Goal: Task Accomplishment & Management: Use online tool/utility

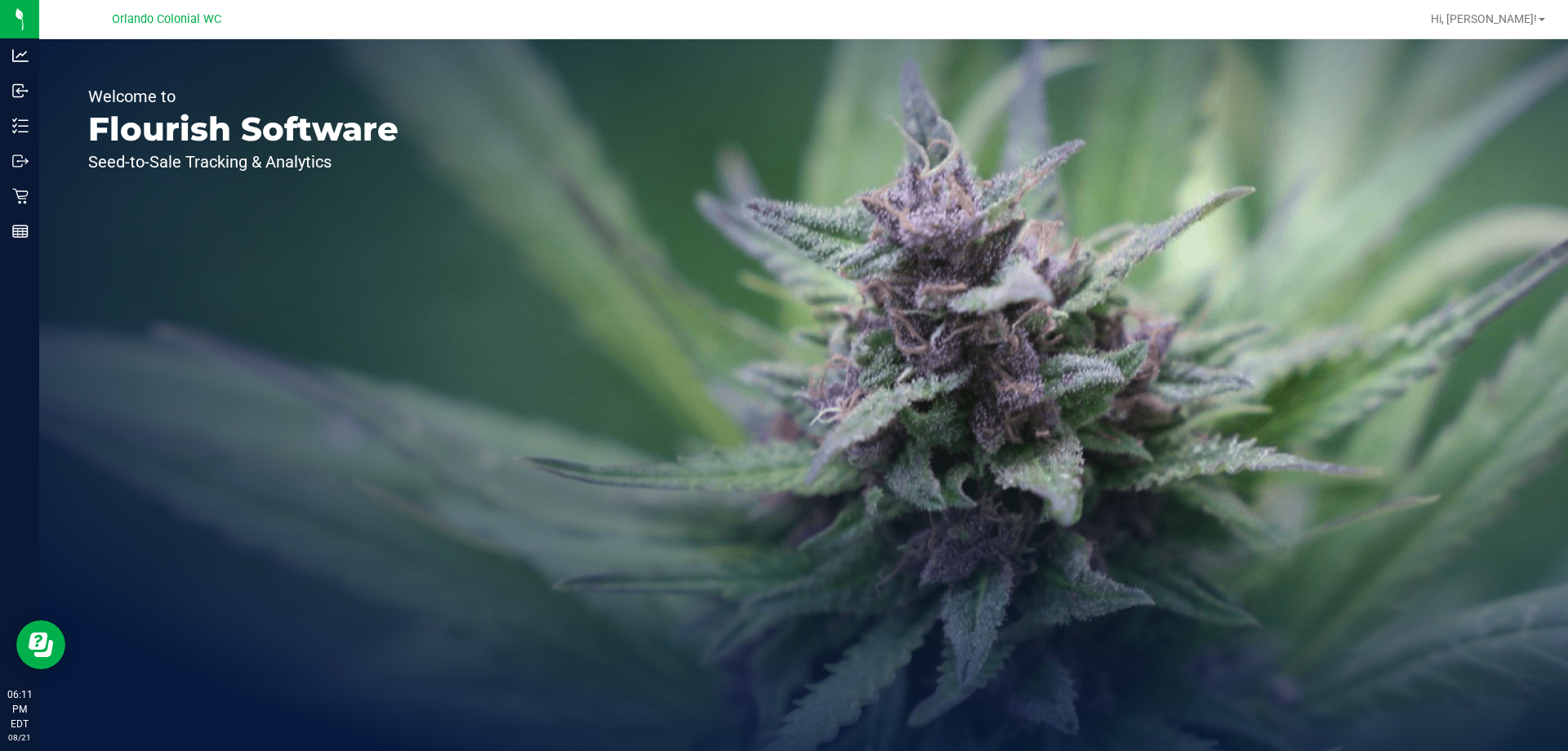
click at [26, 125] on line at bounding box center [23, 125] width 9 height 0
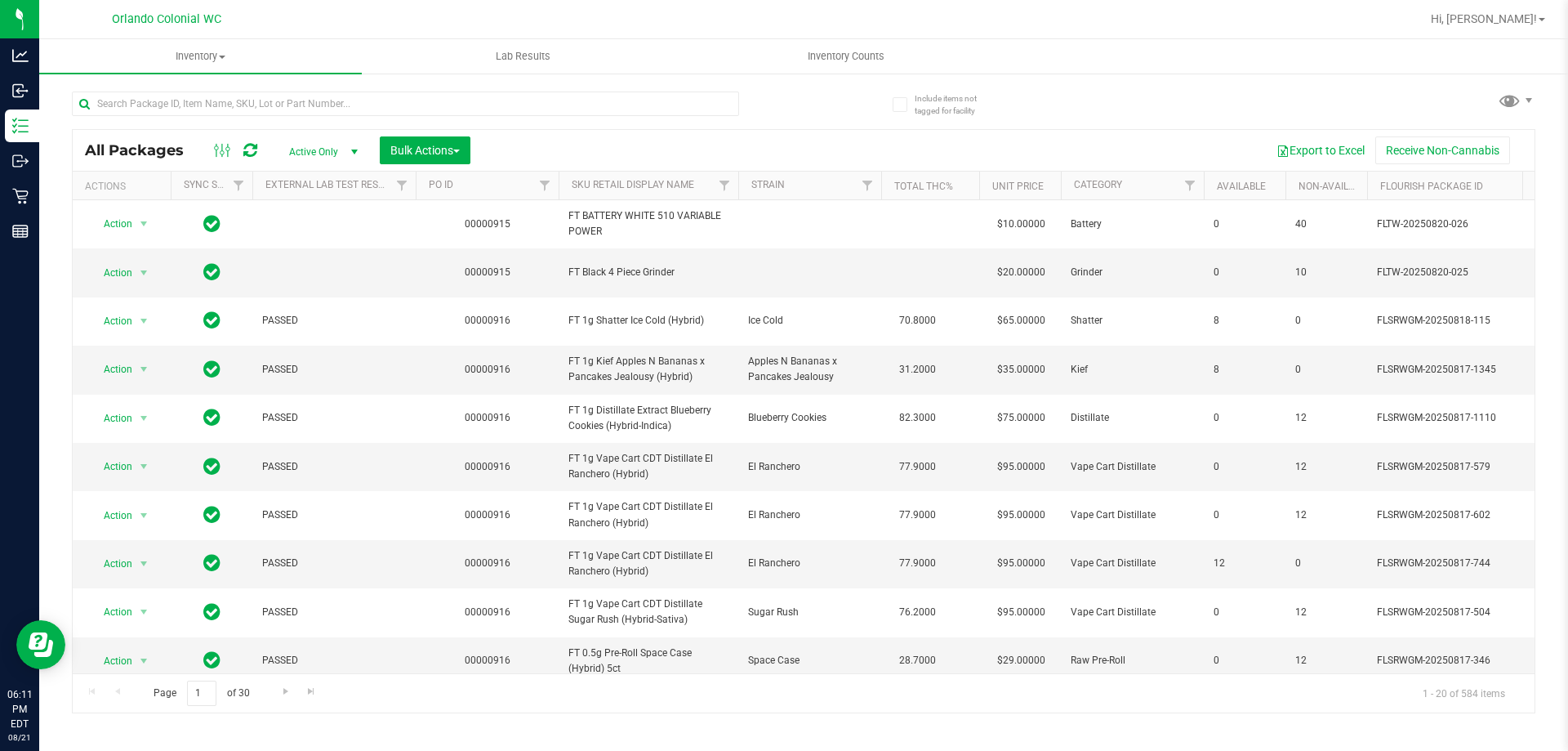
click at [208, 134] on div "All Packages Active Only Active Only Lab Samples Locked All External Internal B…" at bounding box center [803, 150] width 1462 height 41
click at [230, 104] on input "text" at bounding box center [405, 103] width 667 height 25
type input "8984413977752121"
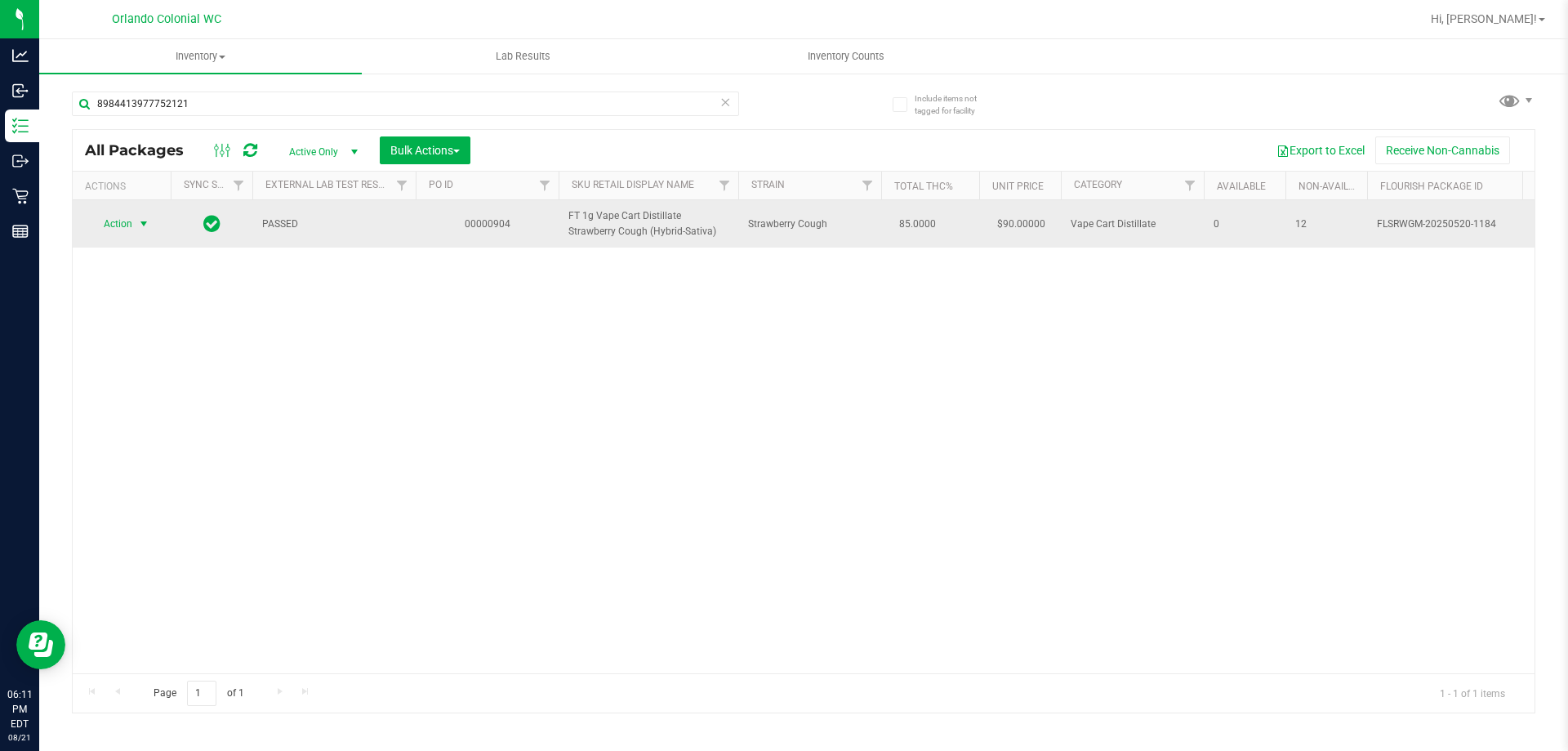
click at [137, 222] on span "select" at bounding box center [144, 223] width 20 height 23
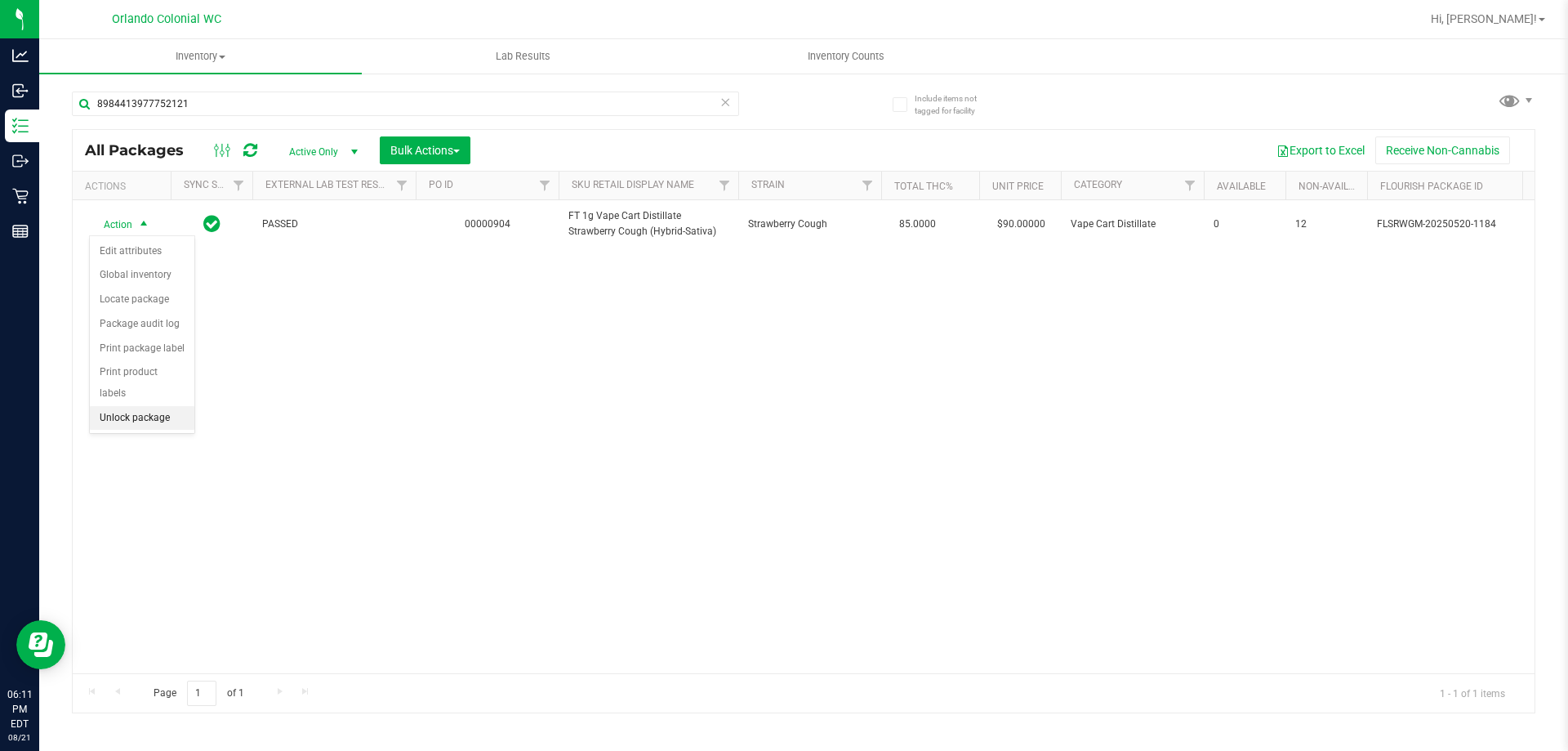
click at [163, 406] on li "Unlock package" at bounding box center [141, 418] width 104 height 25
click at [729, 92] on icon at bounding box center [725, 101] width 11 height 19
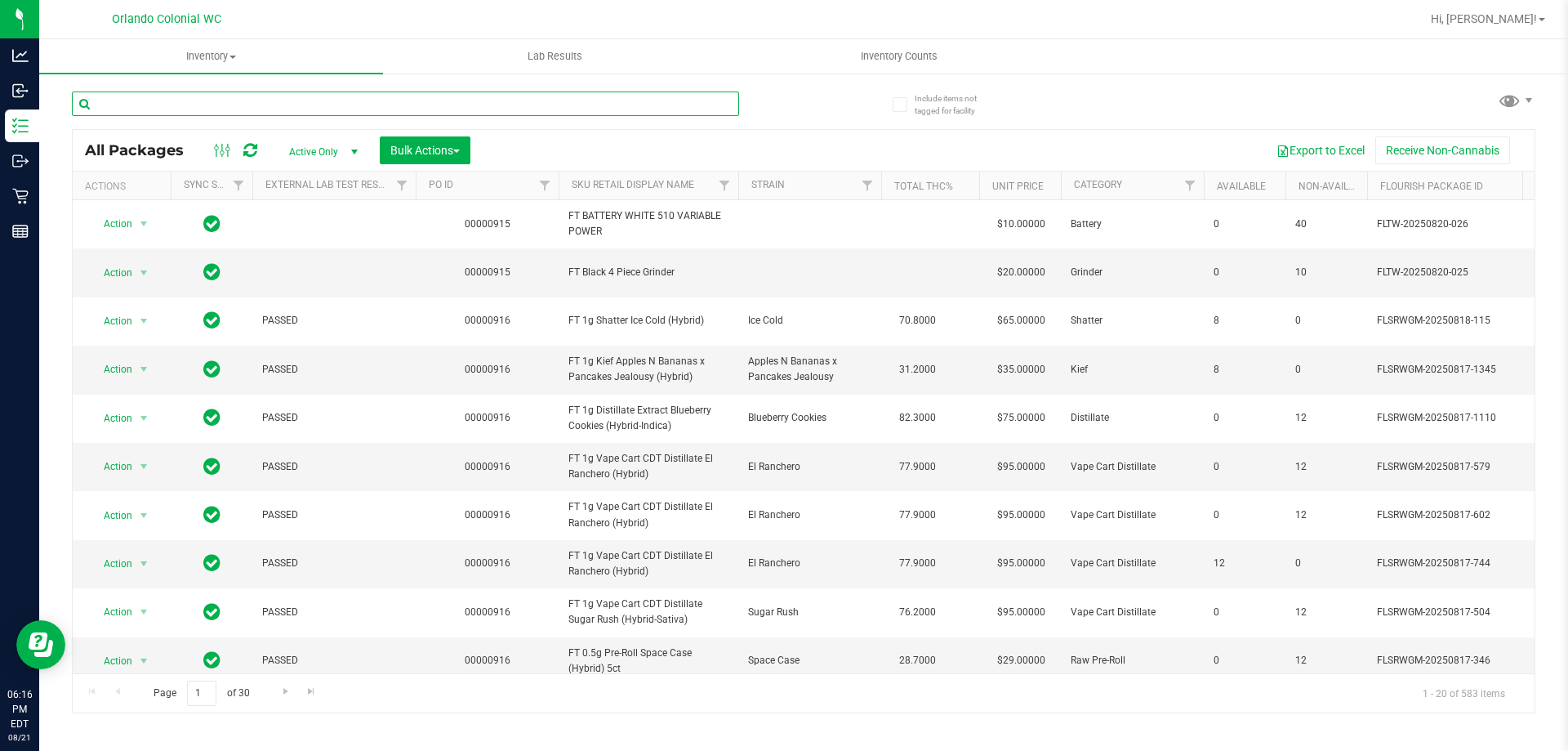
click at [236, 108] on input "text" at bounding box center [405, 103] width 667 height 25
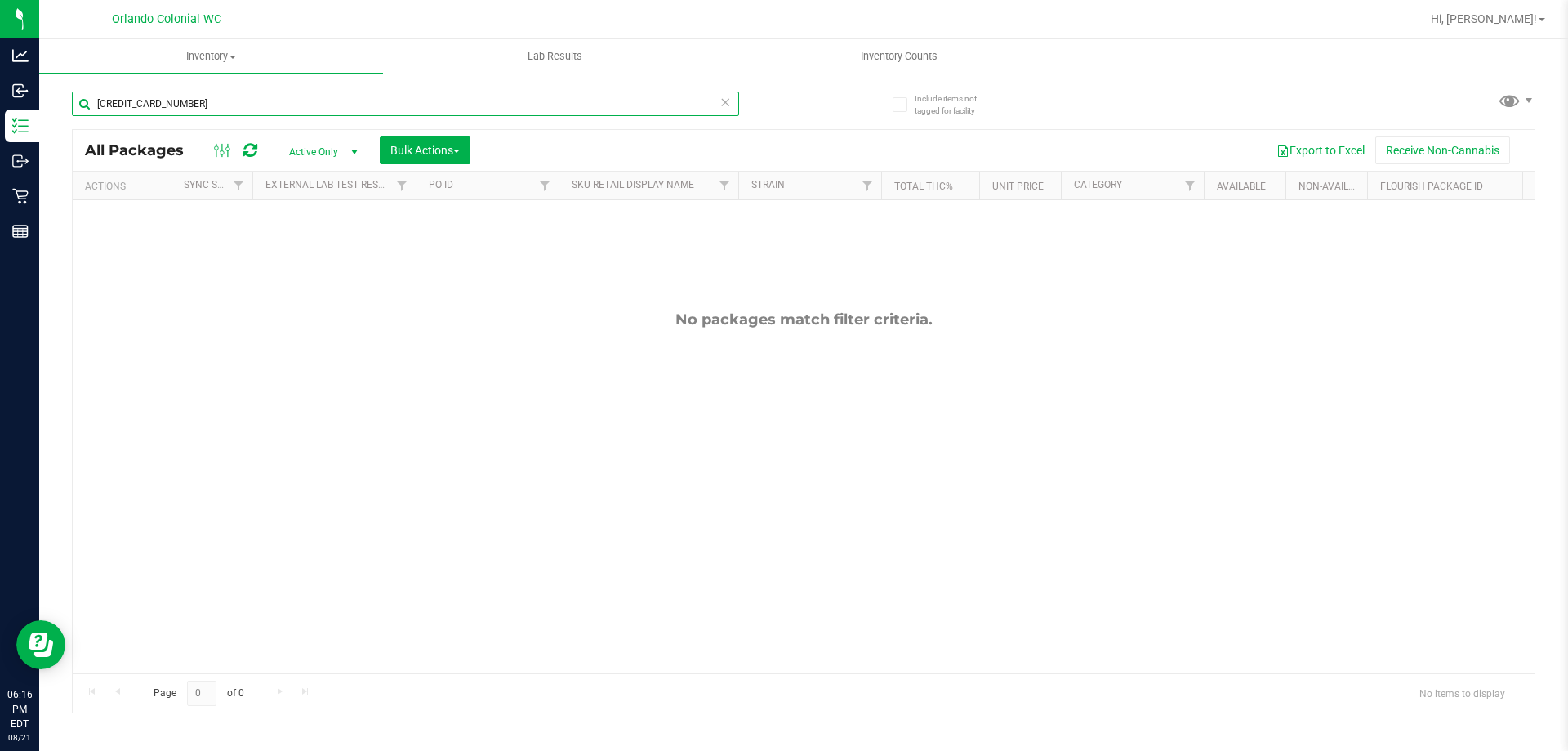
click at [623, 110] on input "[CREDIT_CARD_NUMBER]" at bounding box center [405, 103] width 667 height 25
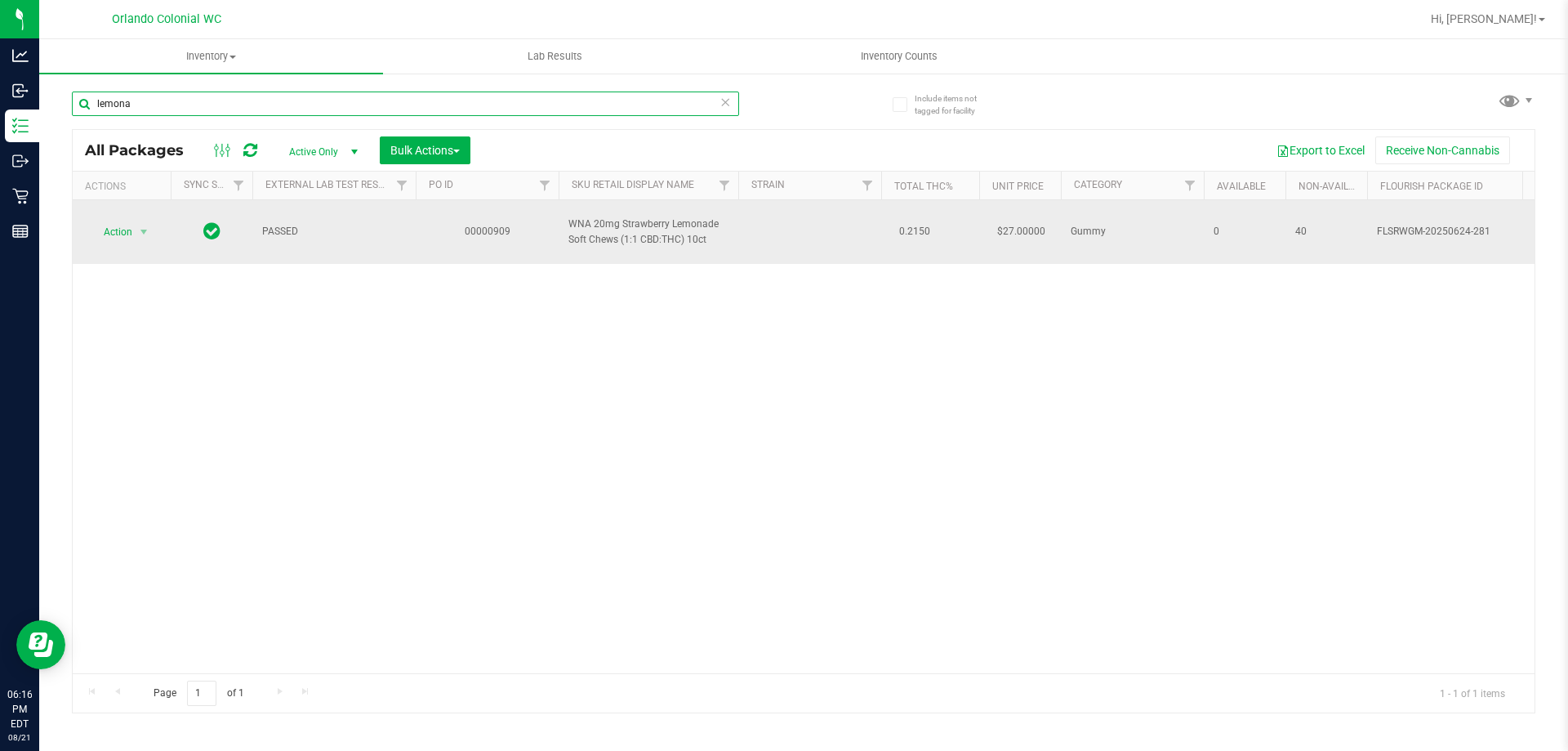
type input "lemona"
click at [124, 238] on span "Action" at bounding box center [112, 232] width 44 height 23
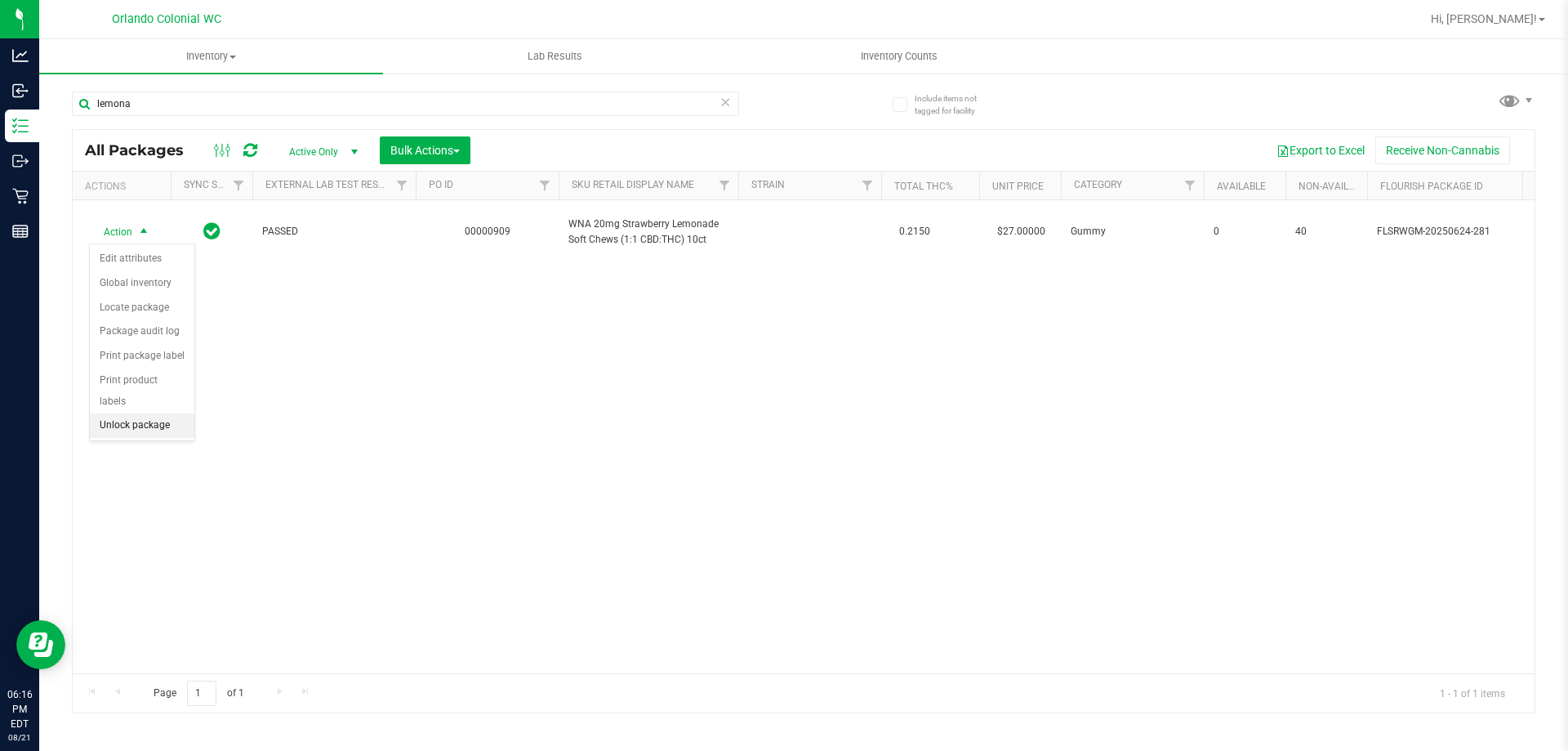
click at [146, 413] on li "Unlock package" at bounding box center [141, 425] width 104 height 25
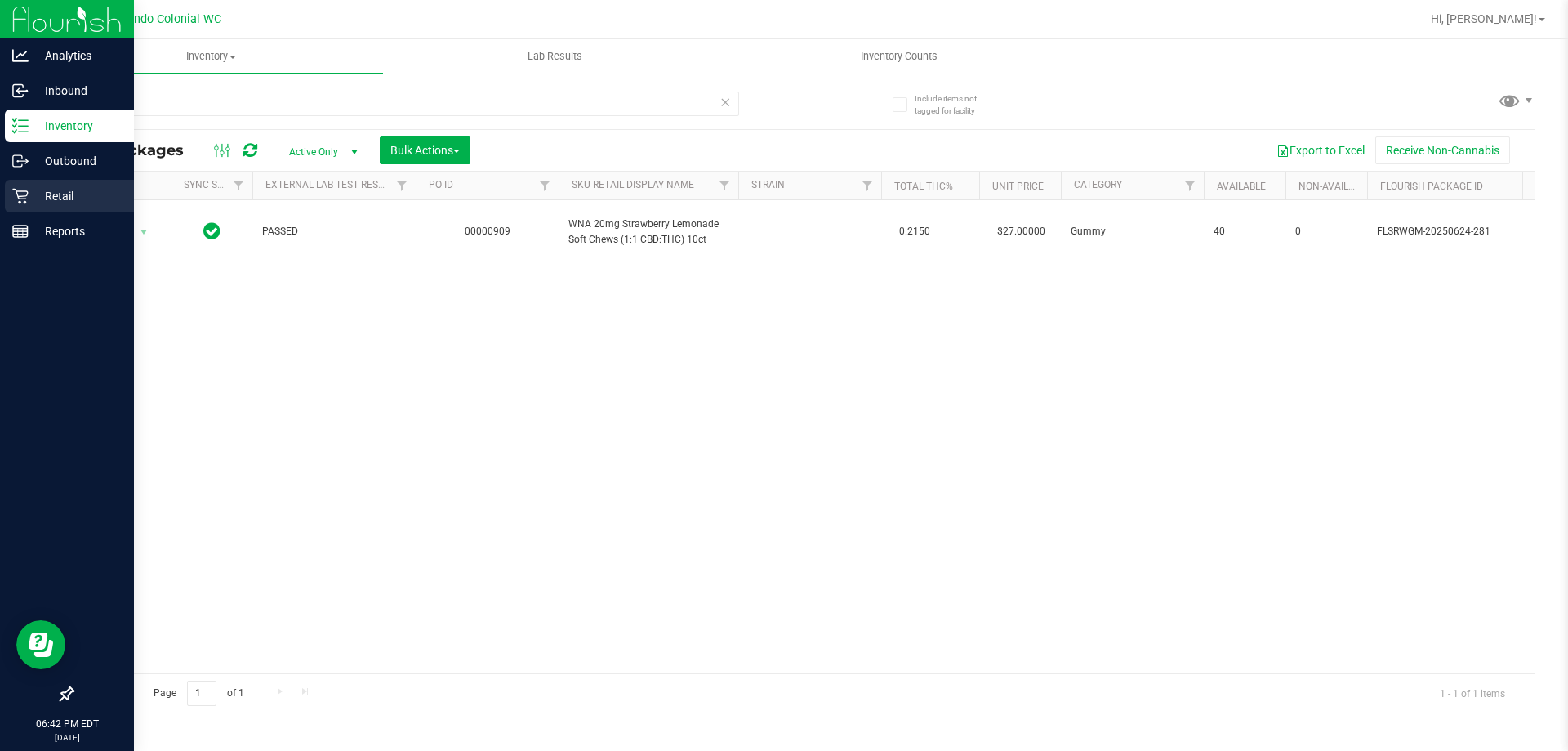
click at [24, 188] on icon at bounding box center [20, 197] width 17 height 17
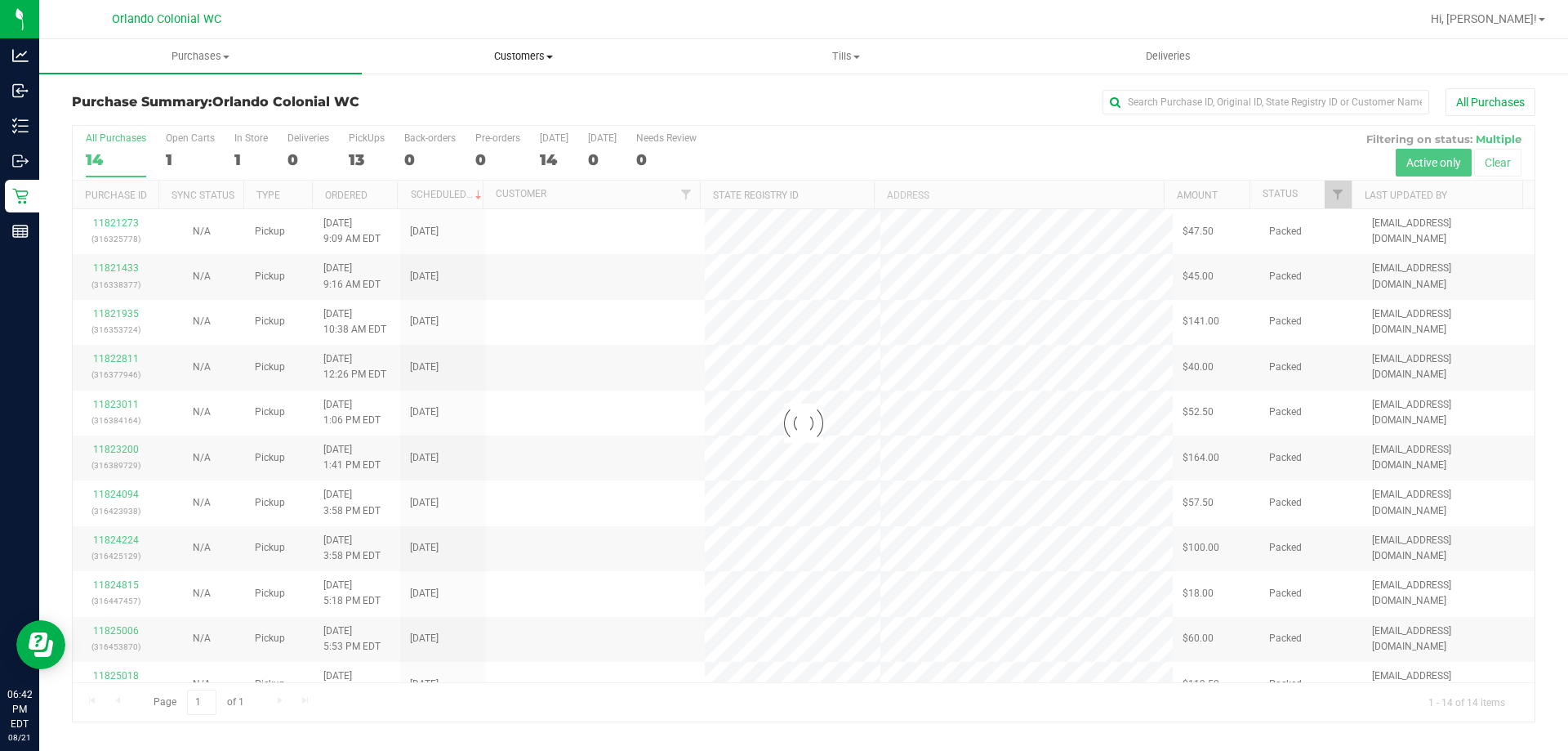
click at [518, 63] on span "Customers" at bounding box center [523, 56] width 321 height 15
click at [503, 93] on li "All customers" at bounding box center [523, 99] width 323 height 19
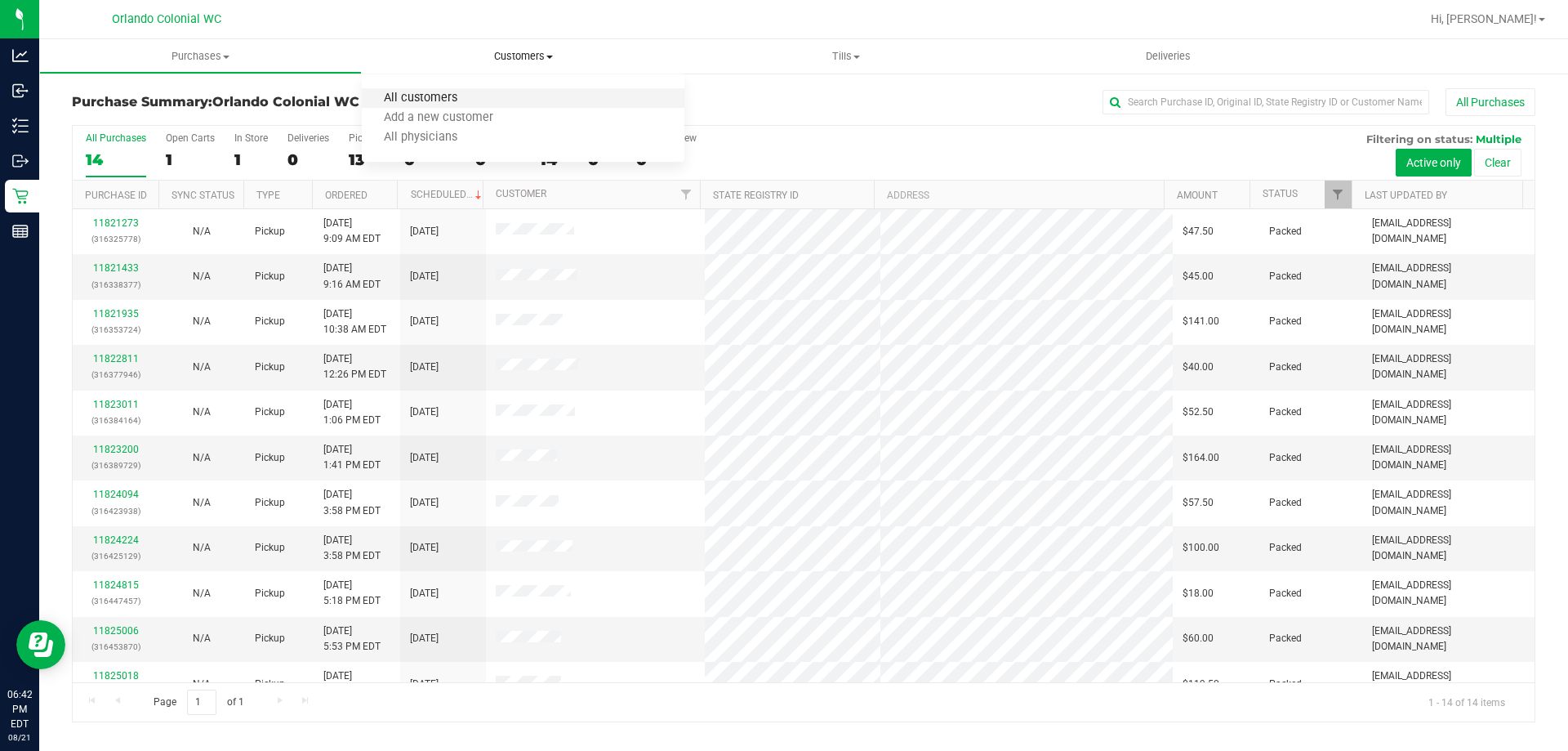
click at [412, 103] on span "All customers" at bounding box center [421, 98] width 118 height 14
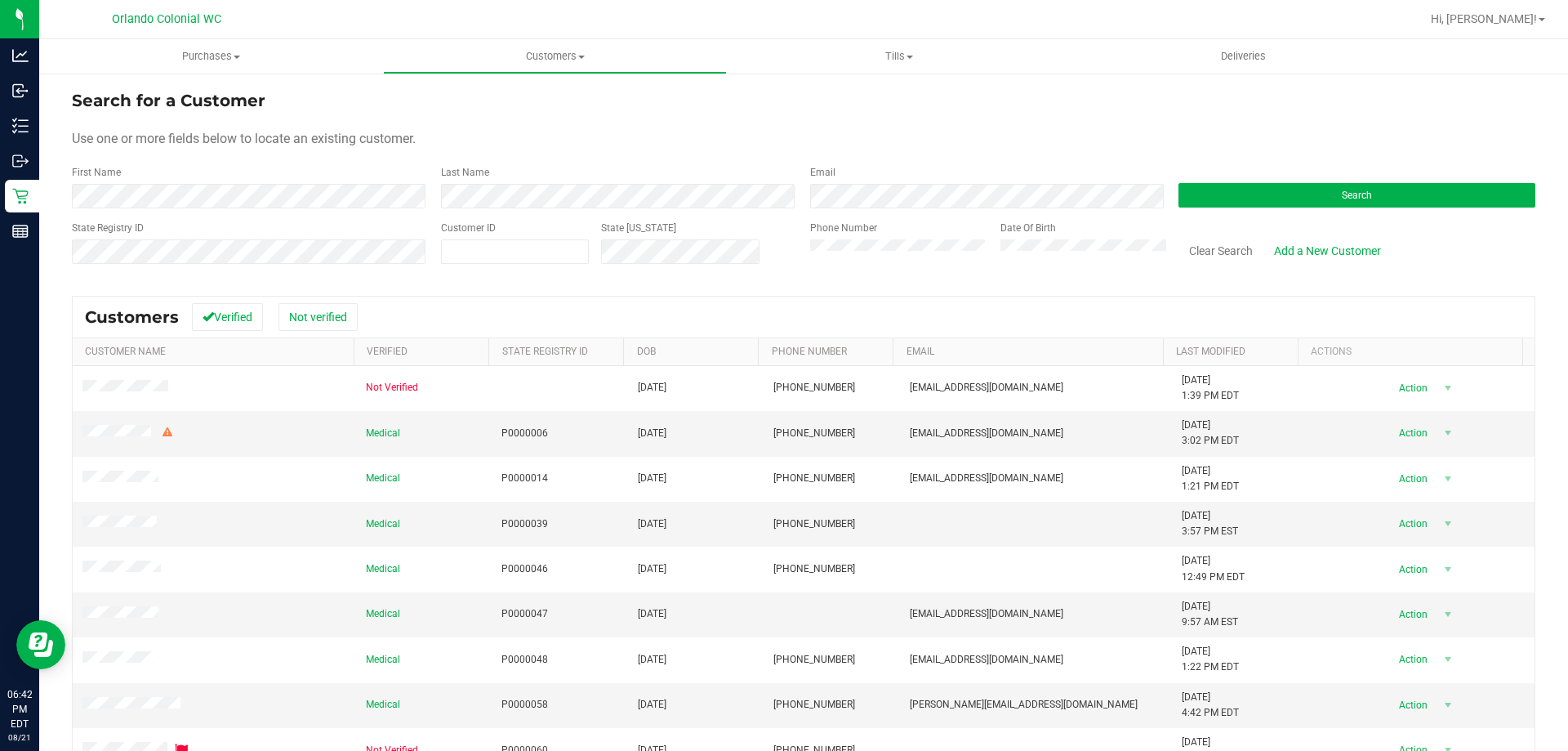
click at [339, 209] on form "Search for a Customer Use one or more fields below to locate an existing custom…" at bounding box center [803, 184] width 1464 height 190
click at [289, 275] on div "State Registry ID" at bounding box center [250, 249] width 357 height 58
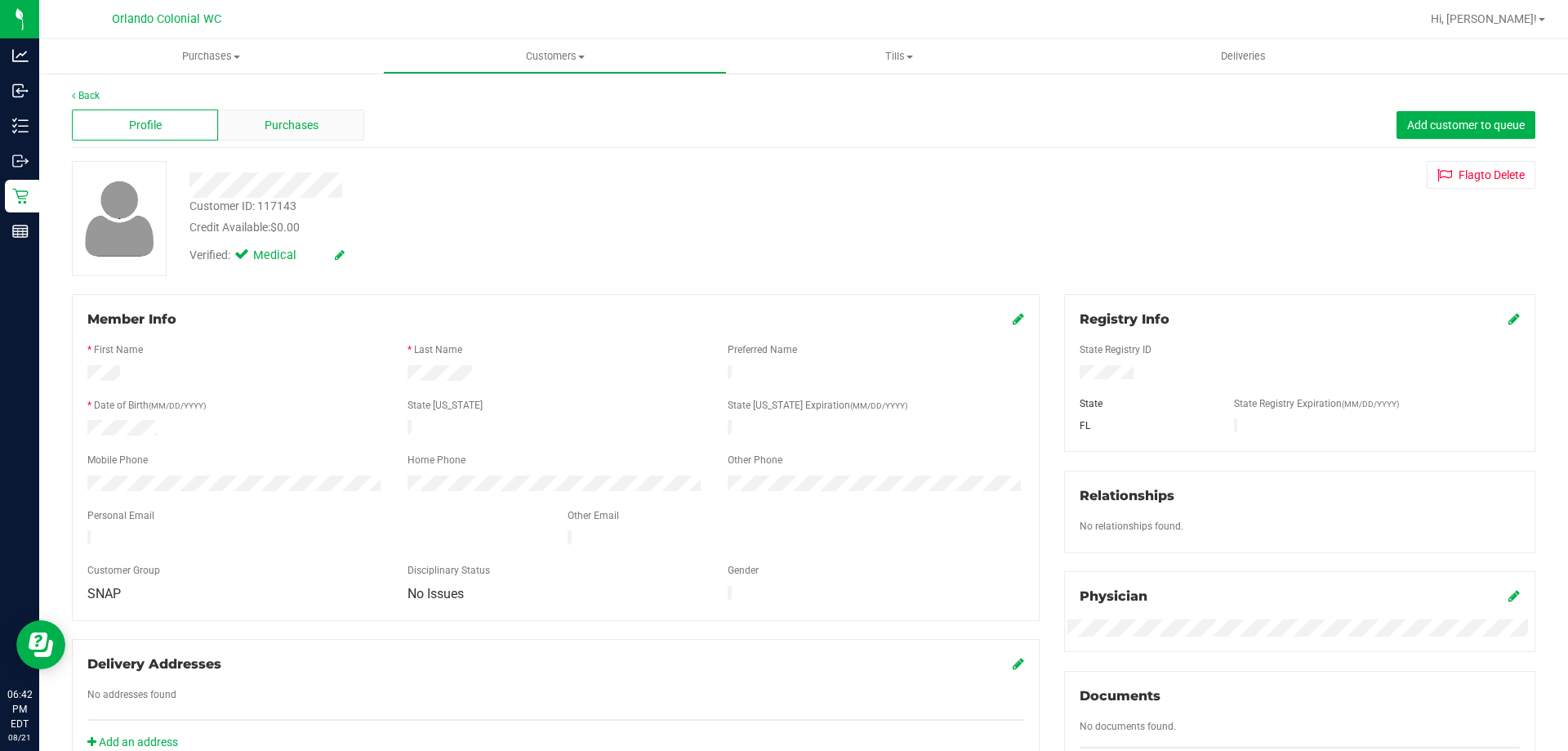
click at [310, 138] on div "Purchases" at bounding box center [291, 125] width 146 height 31
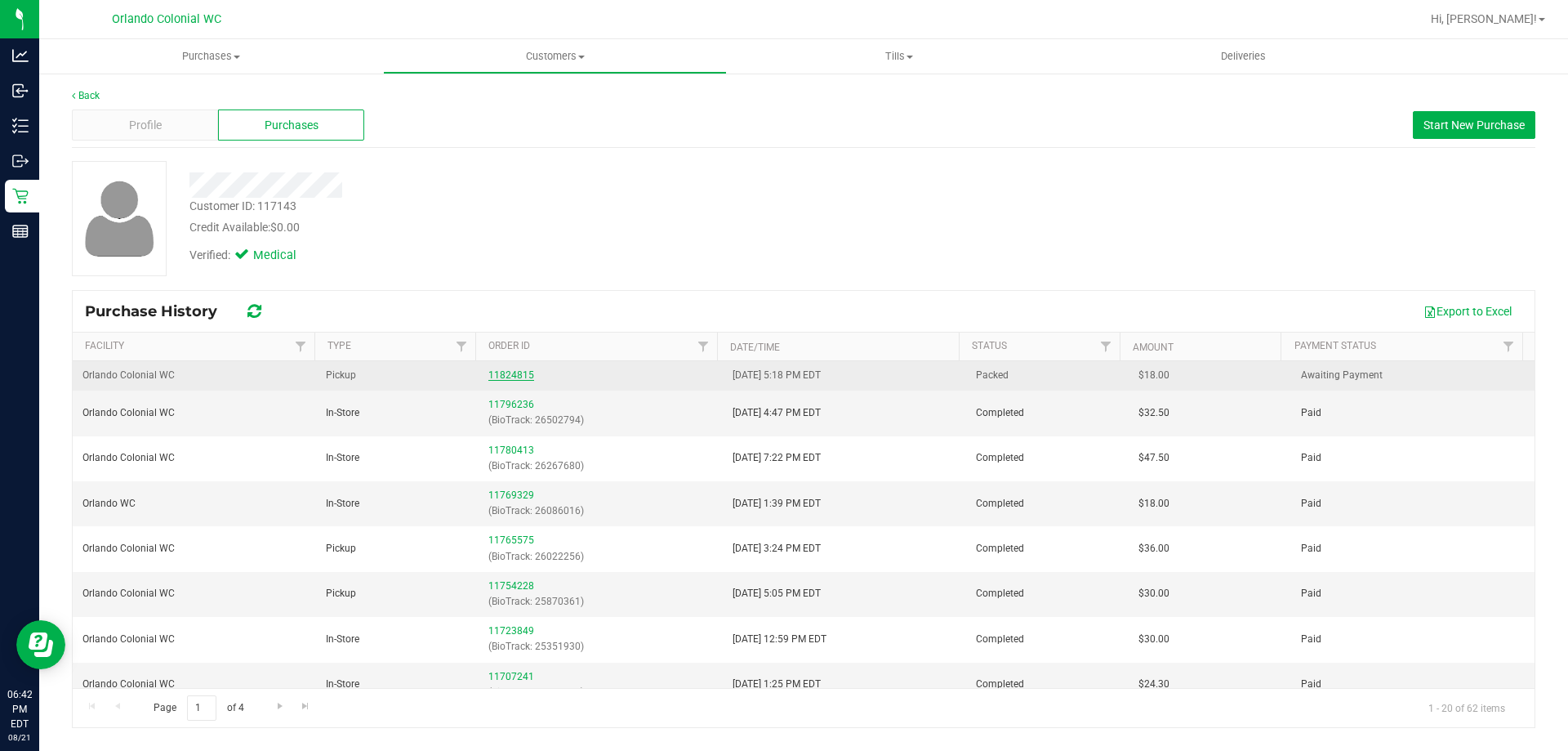
click at [499, 376] on link "11824815" at bounding box center [512, 375] width 46 height 11
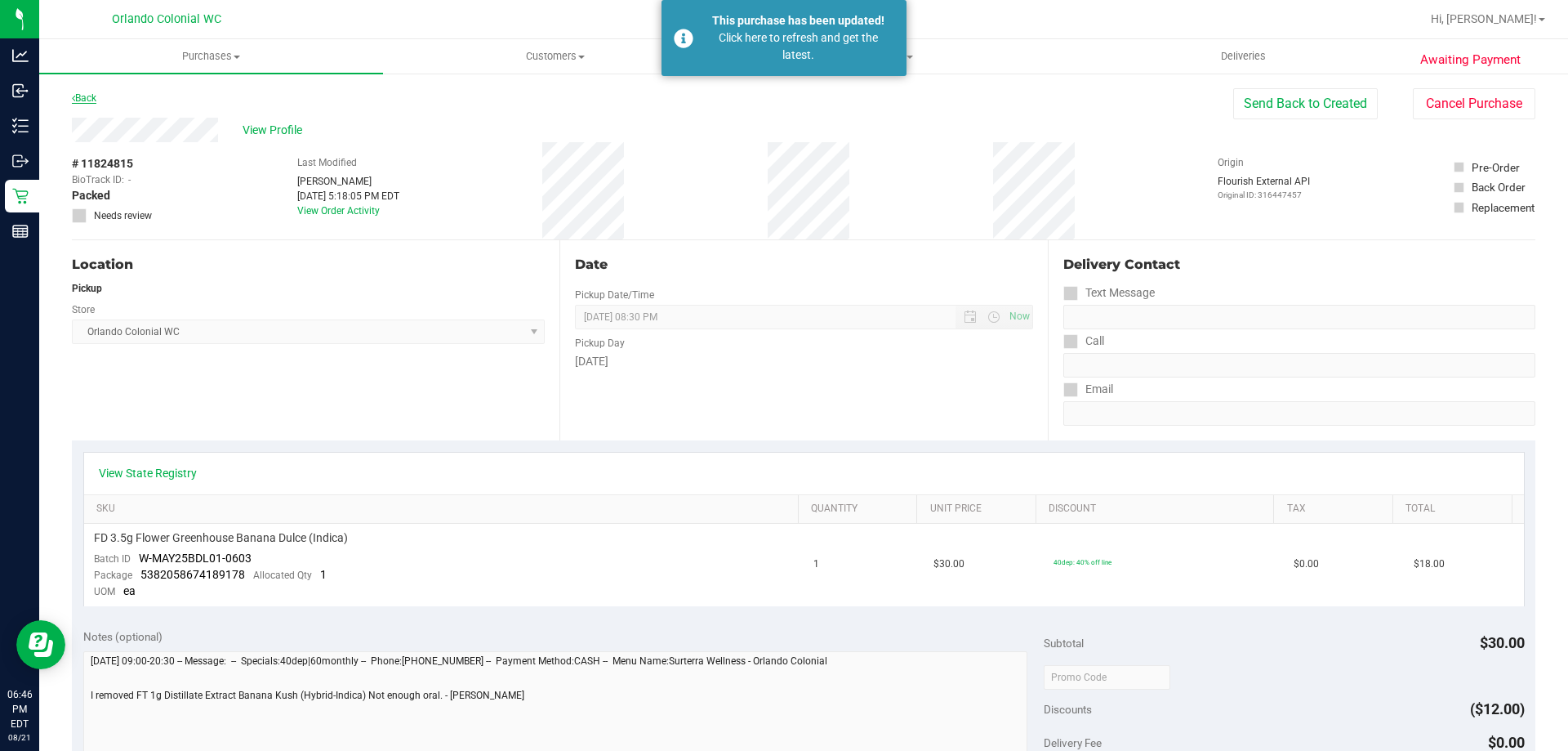
click at [96, 96] on link "Back" at bounding box center [84, 98] width 25 height 11
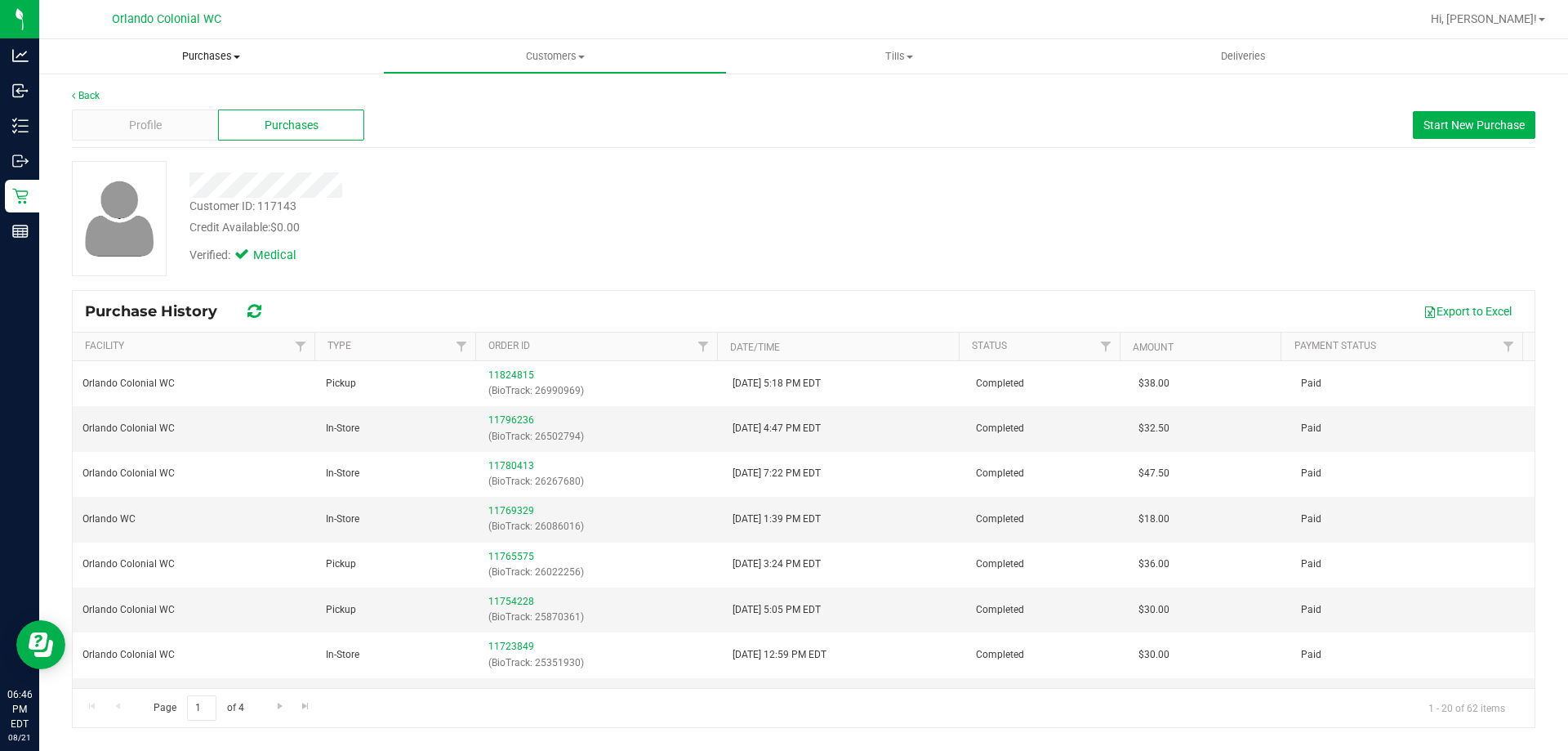
click at [208, 52] on span "Purchases" at bounding box center [211, 56] width 344 height 15
click at [81, 114] on span "Fulfillment" at bounding box center [90, 117] width 101 height 14
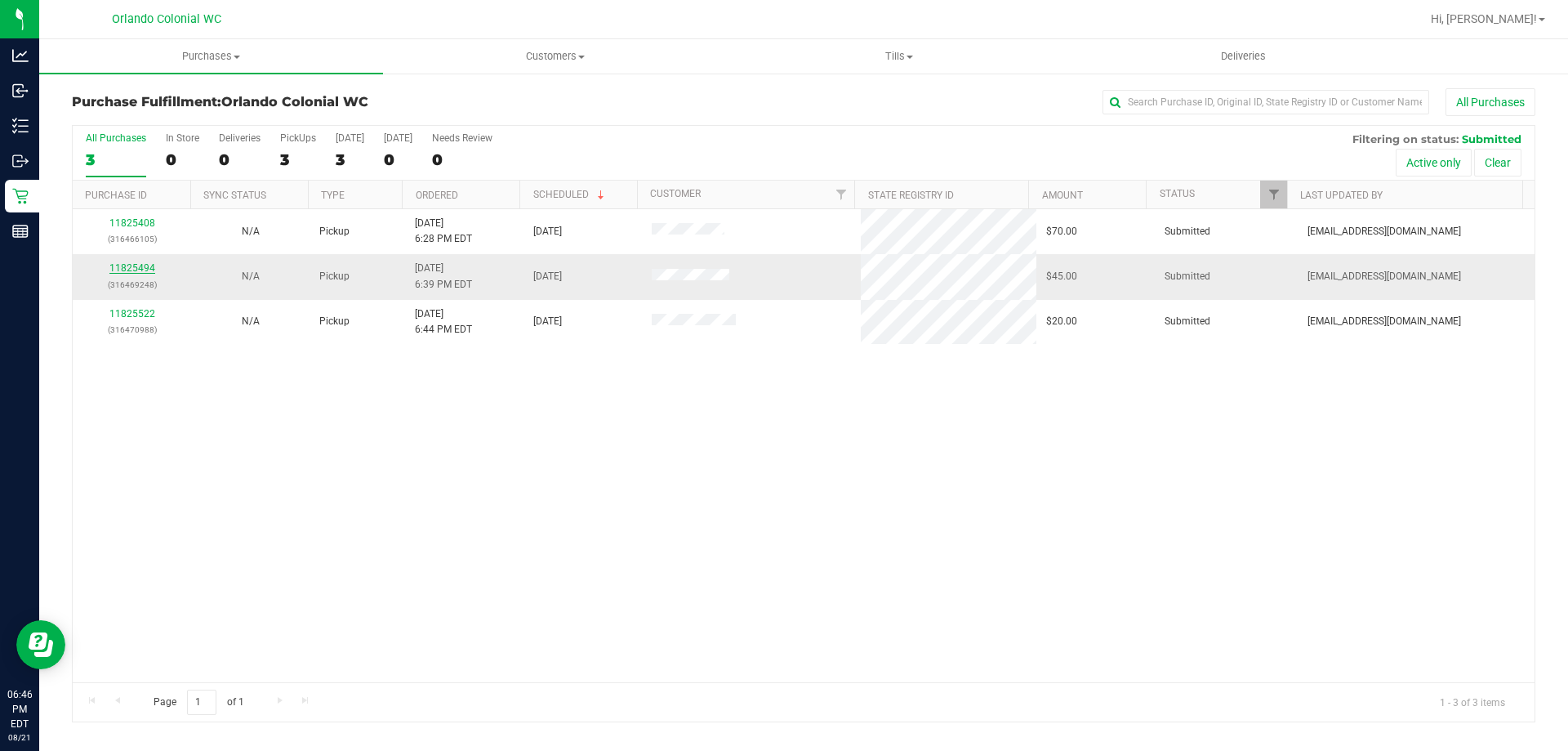
click at [121, 268] on link "11825494" at bounding box center [133, 268] width 46 height 11
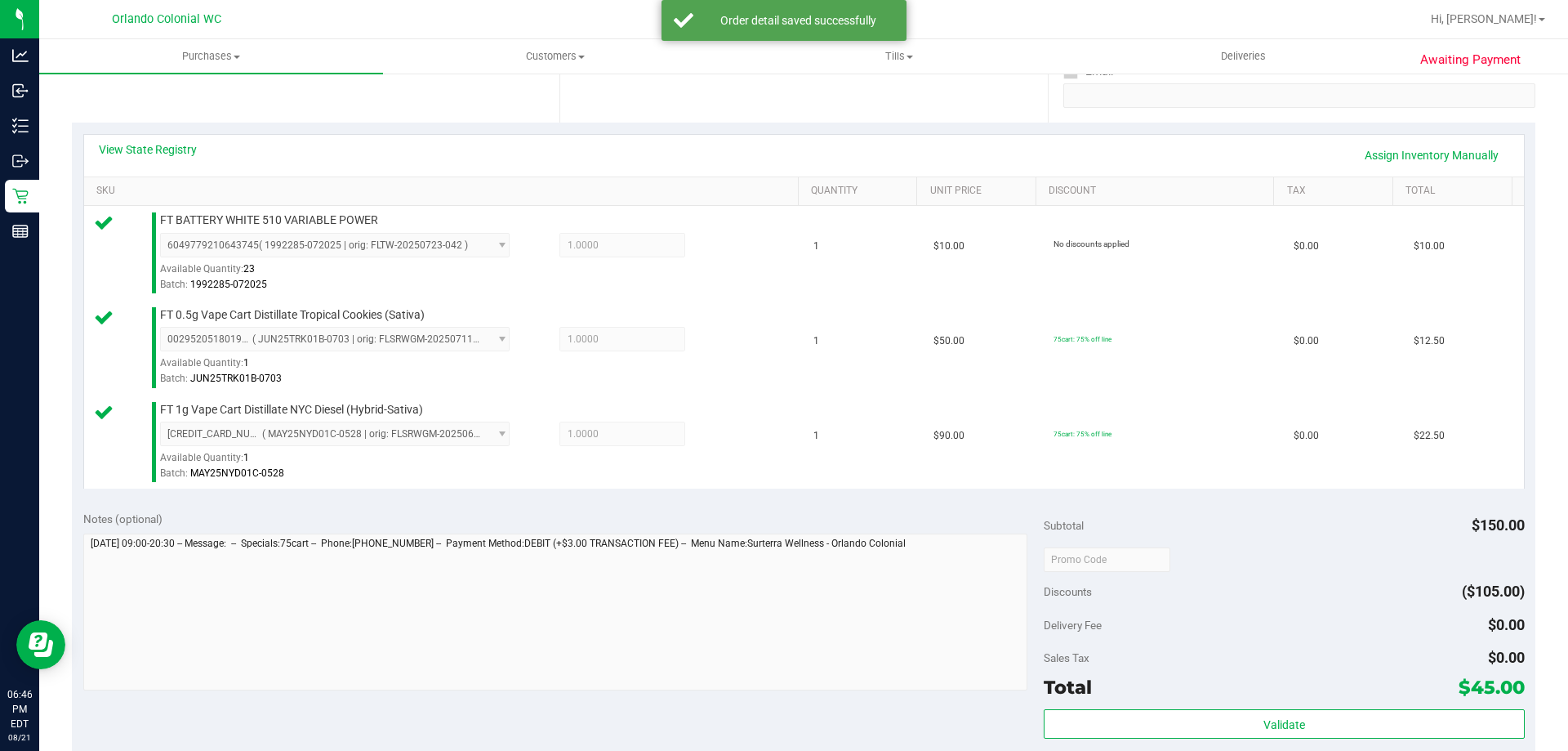
scroll to position [774, 0]
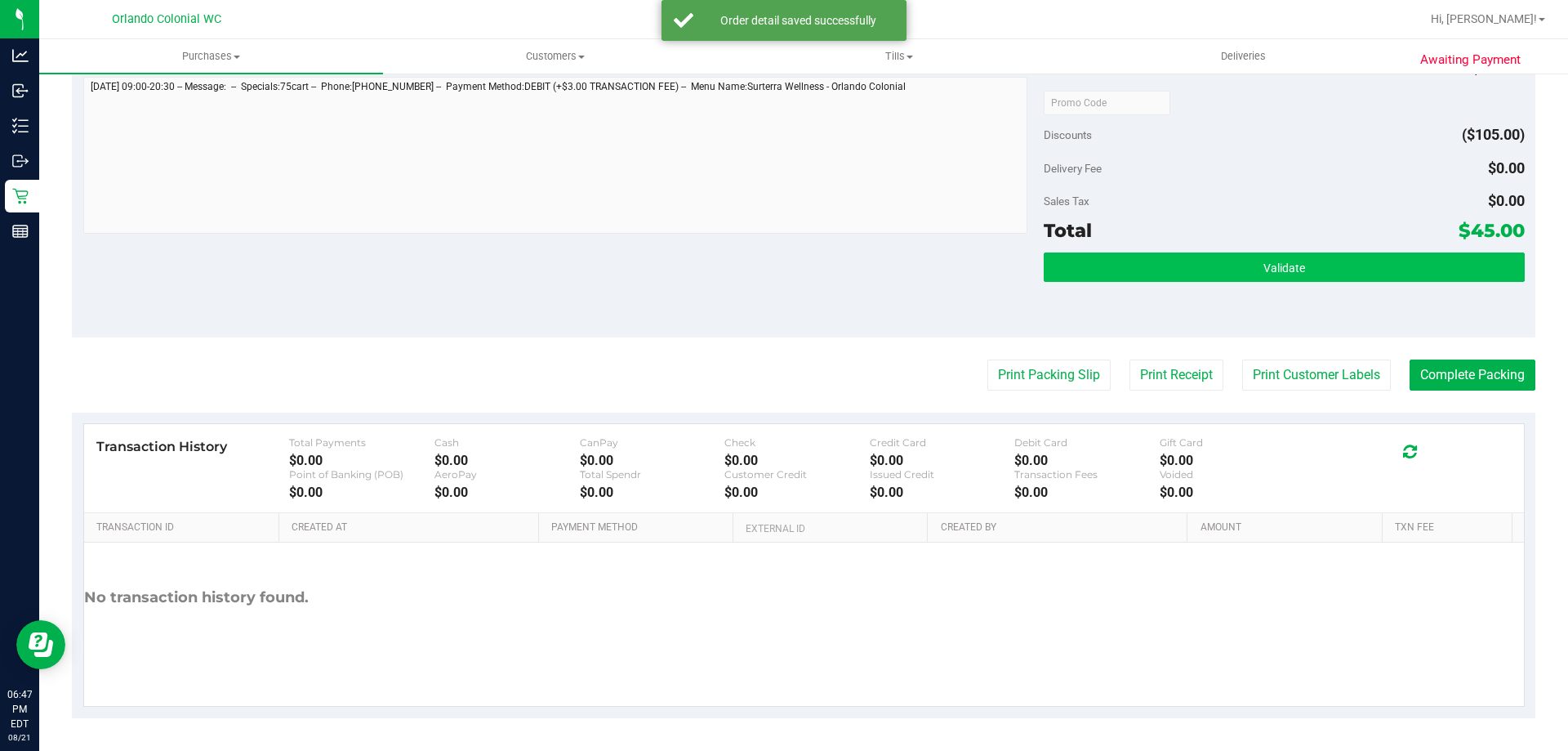
click at [1232, 259] on button "Validate" at bounding box center [1284, 268] width 481 height 30
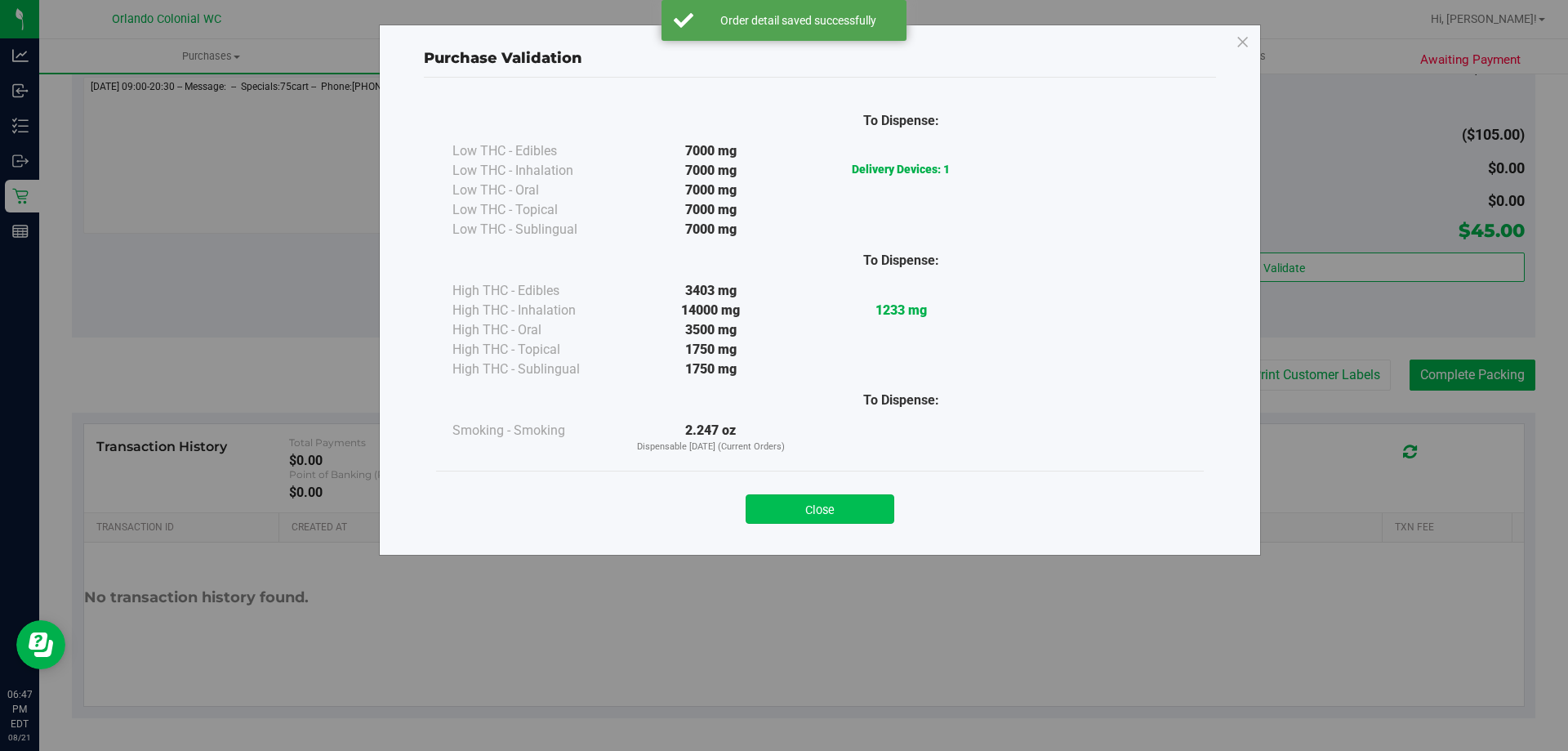
click at [837, 519] on button "Close" at bounding box center [819, 509] width 148 height 30
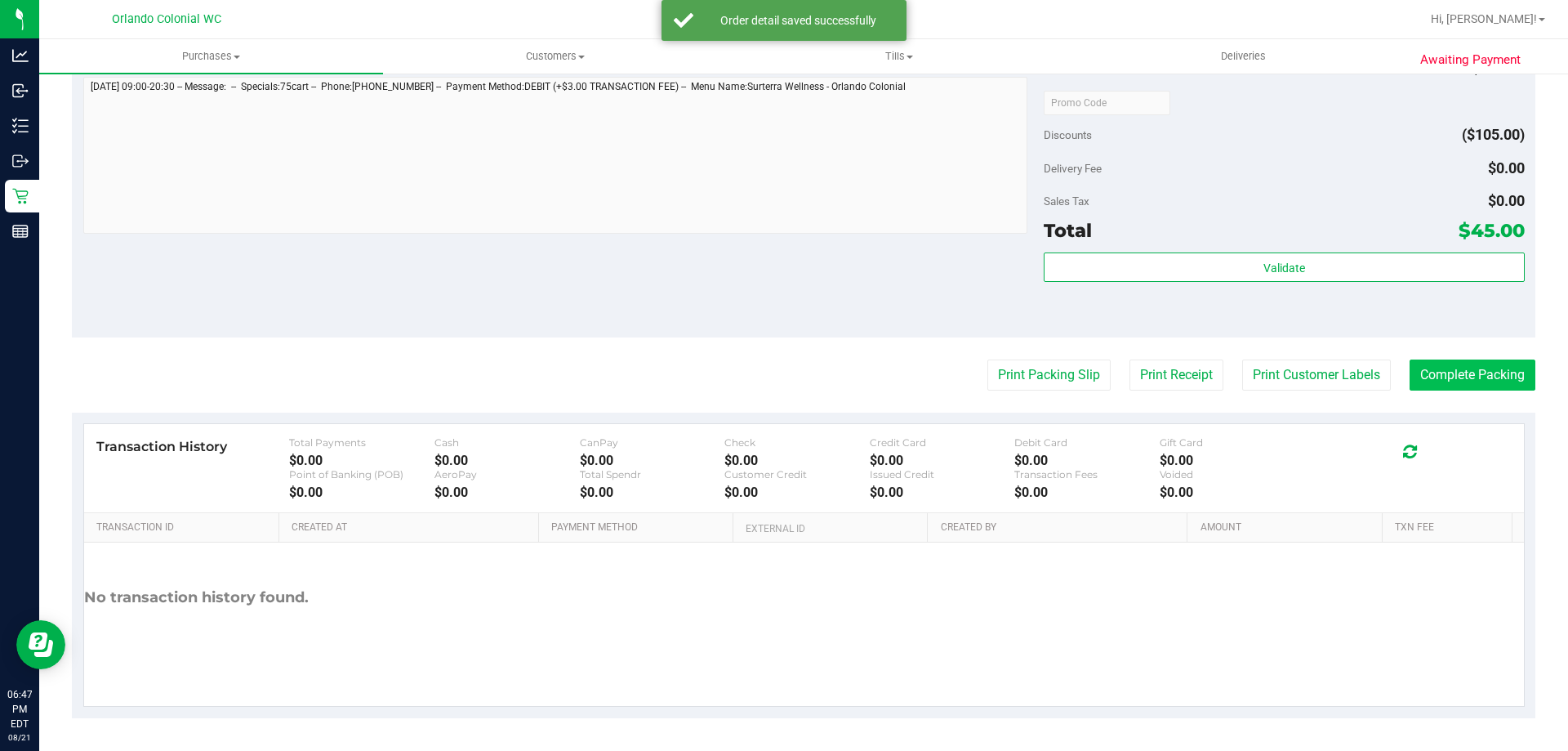
click at [1476, 371] on button "Complete Packing" at bounding box center [1472, 376] width 125 height 31
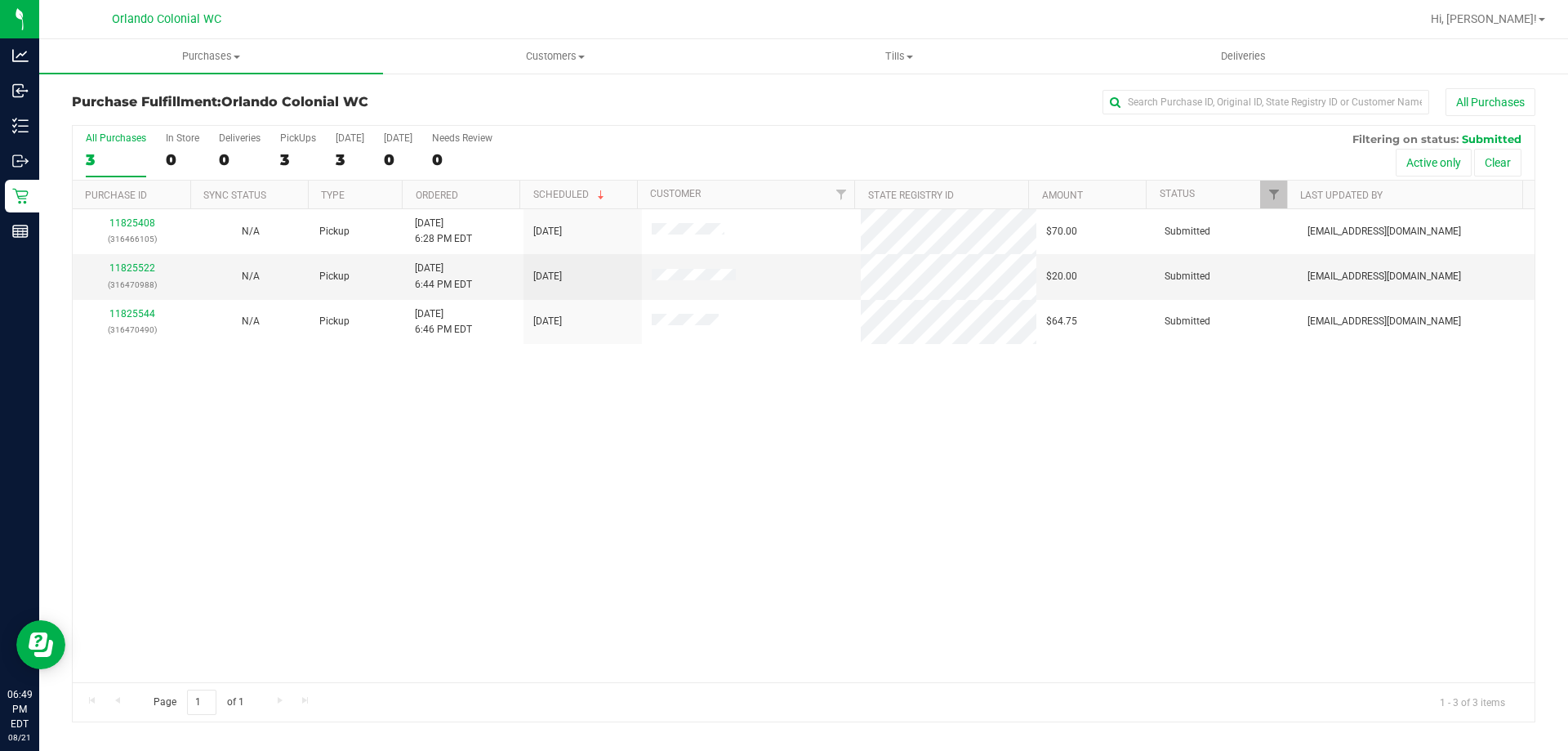
click at [129, 221] on link "11825408" at bounding box center [133, 223] width 46 height 11
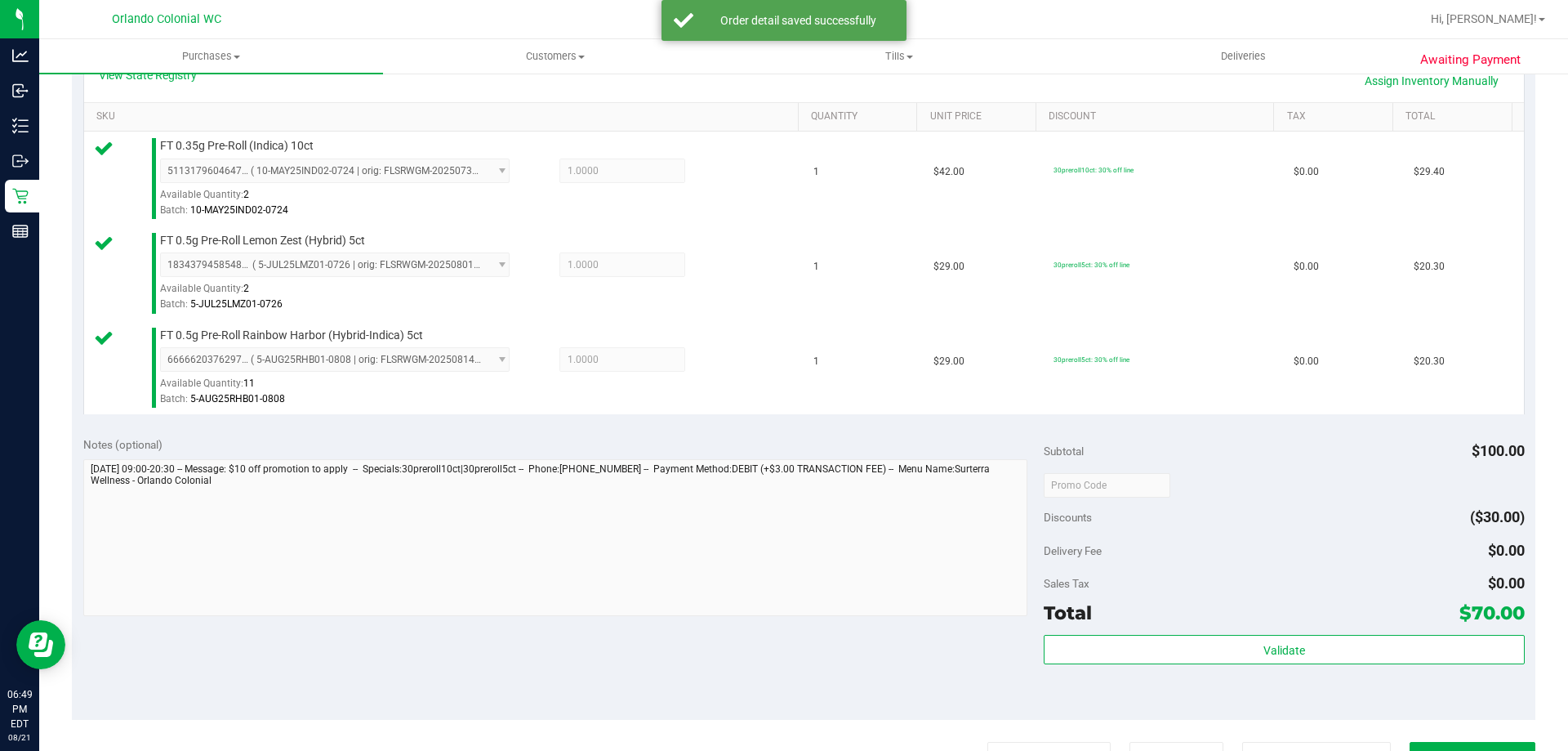
scroll to position [774, 0]
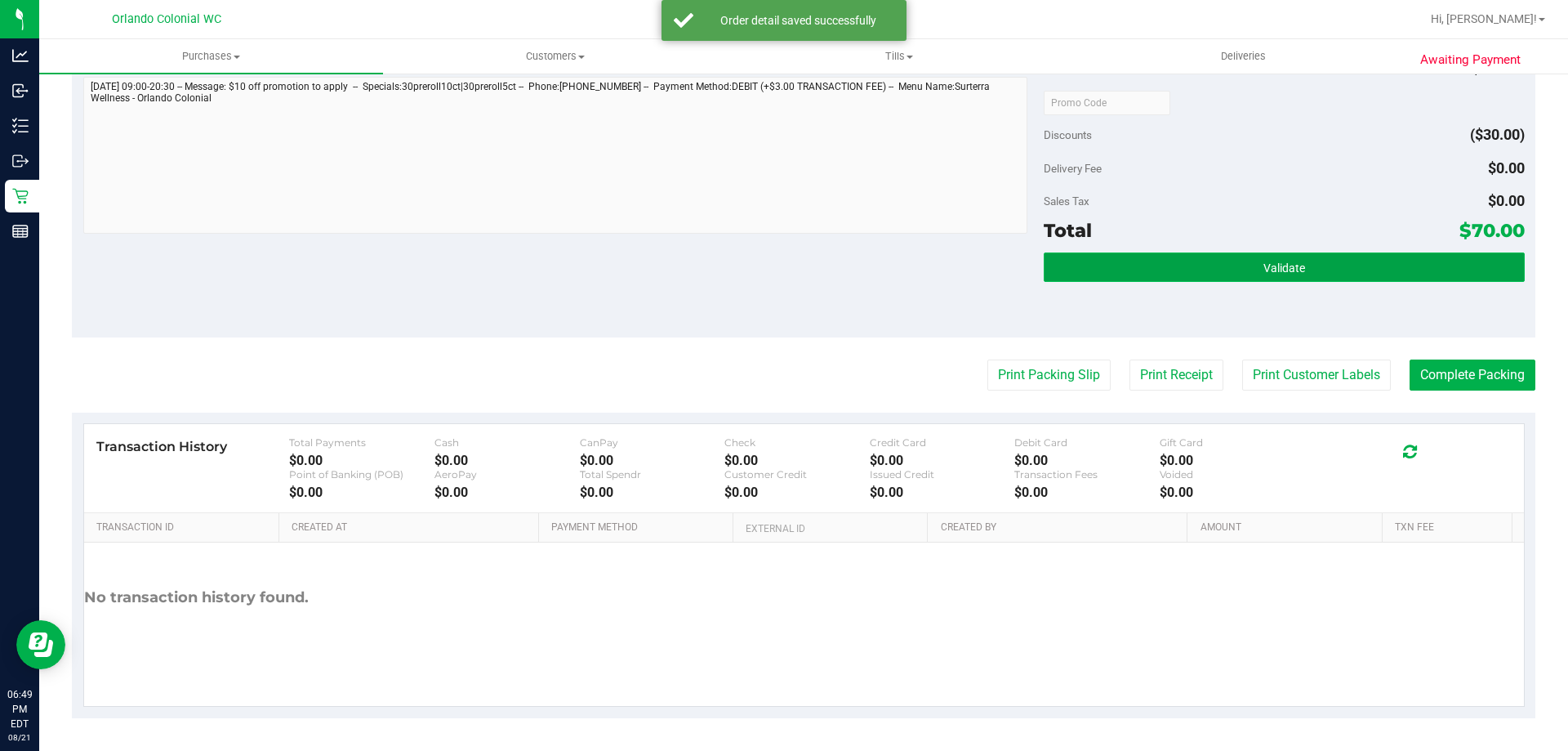
click at [1179, 256] on button "Validate" at bounding box center [1284, 268] width 481 height 30
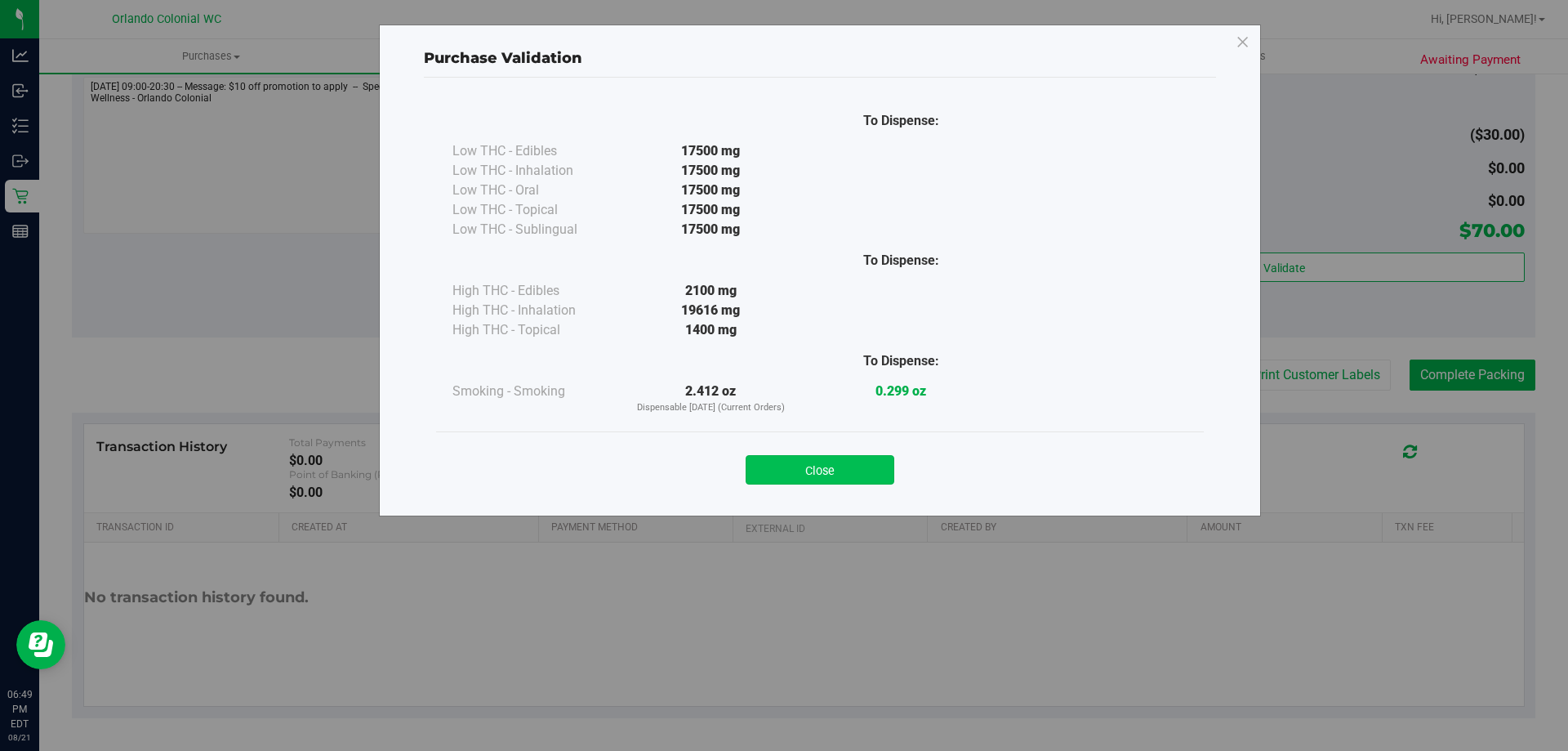
click at [816, 473] on button "Close" at bounding box center [819, 470] width 148 height 30
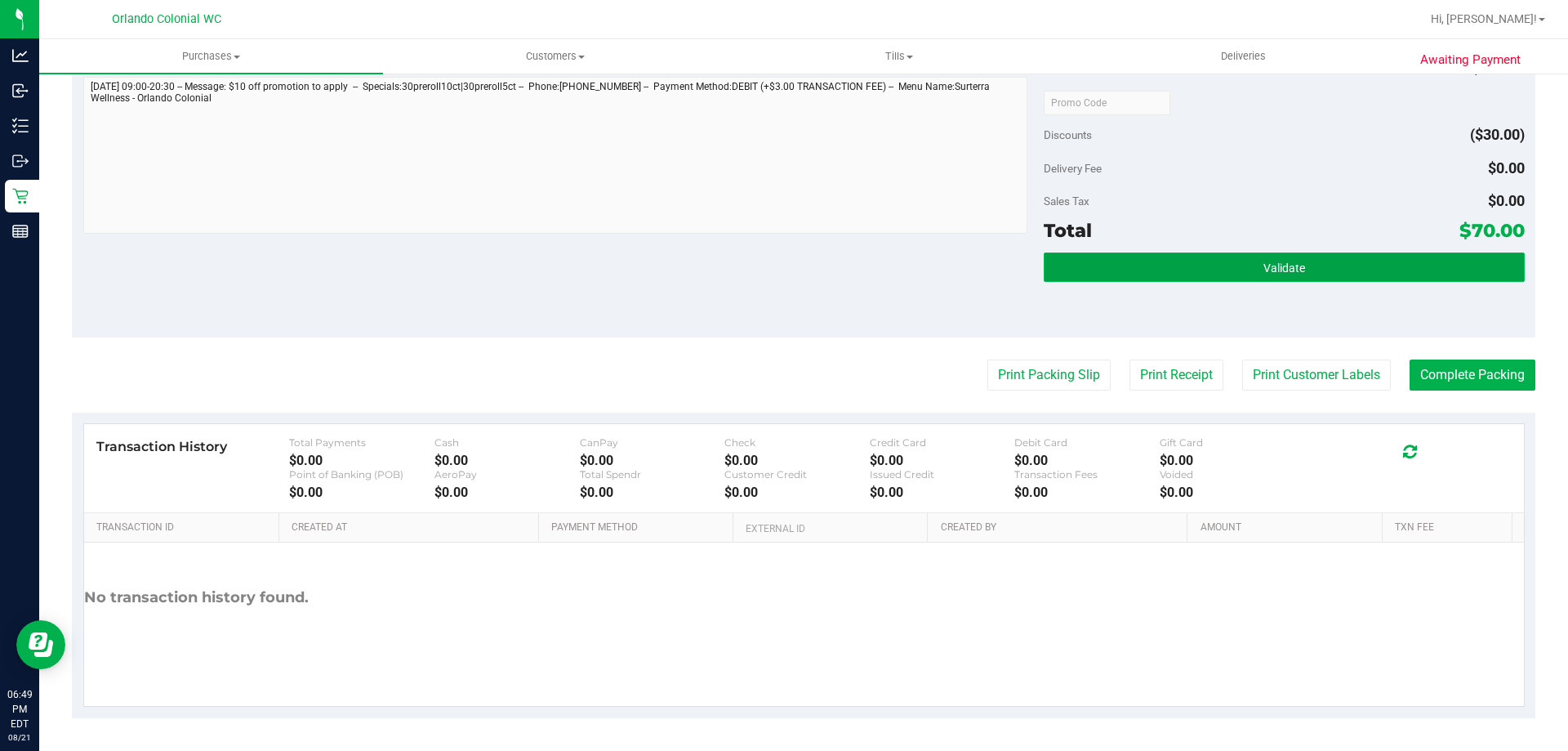
click at [1274, 261] on span "Validate" at bounding box center [1284, 268] width 42 height 13
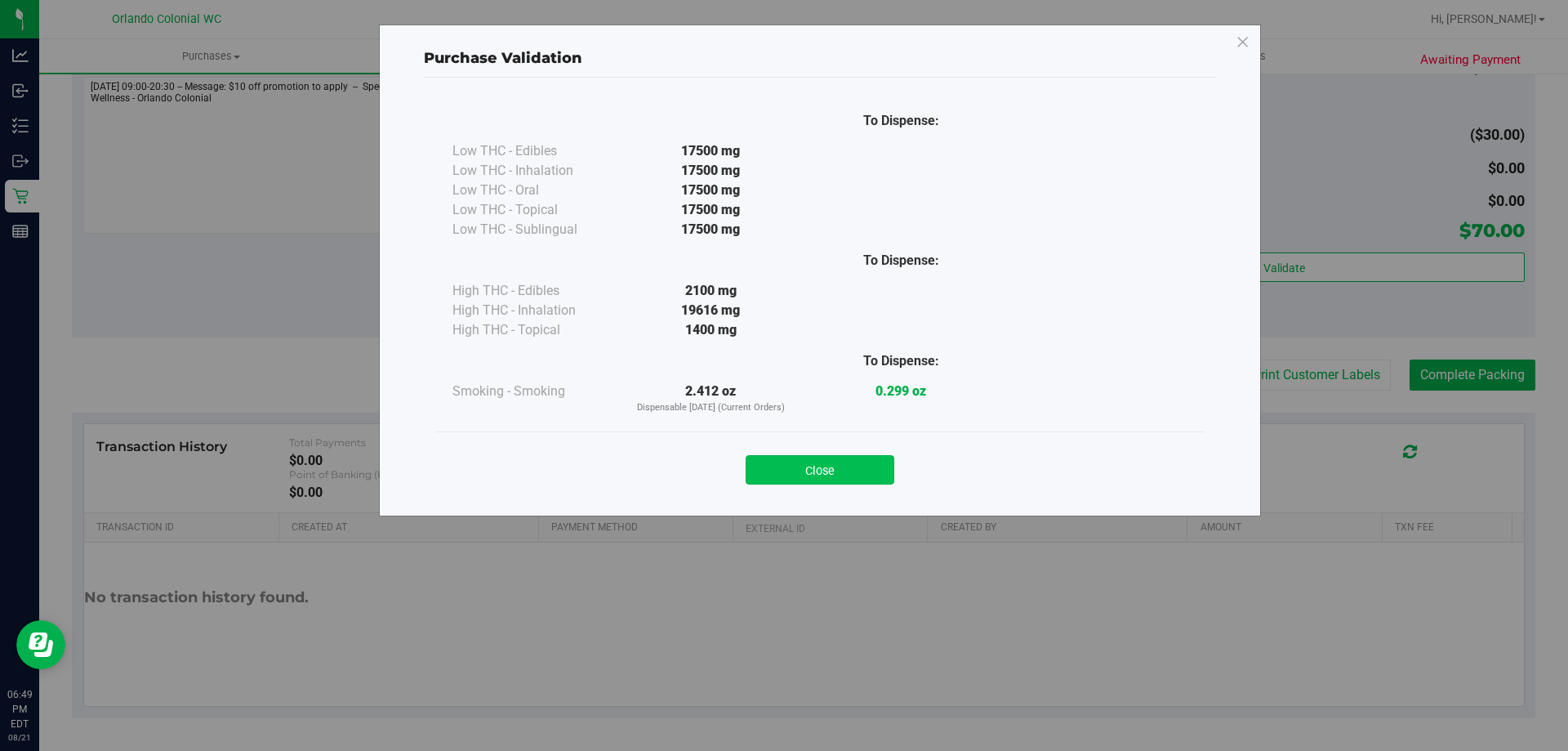
click at [849, 469] on button "Close" at bounding box center [819, 470] width 148 height 30
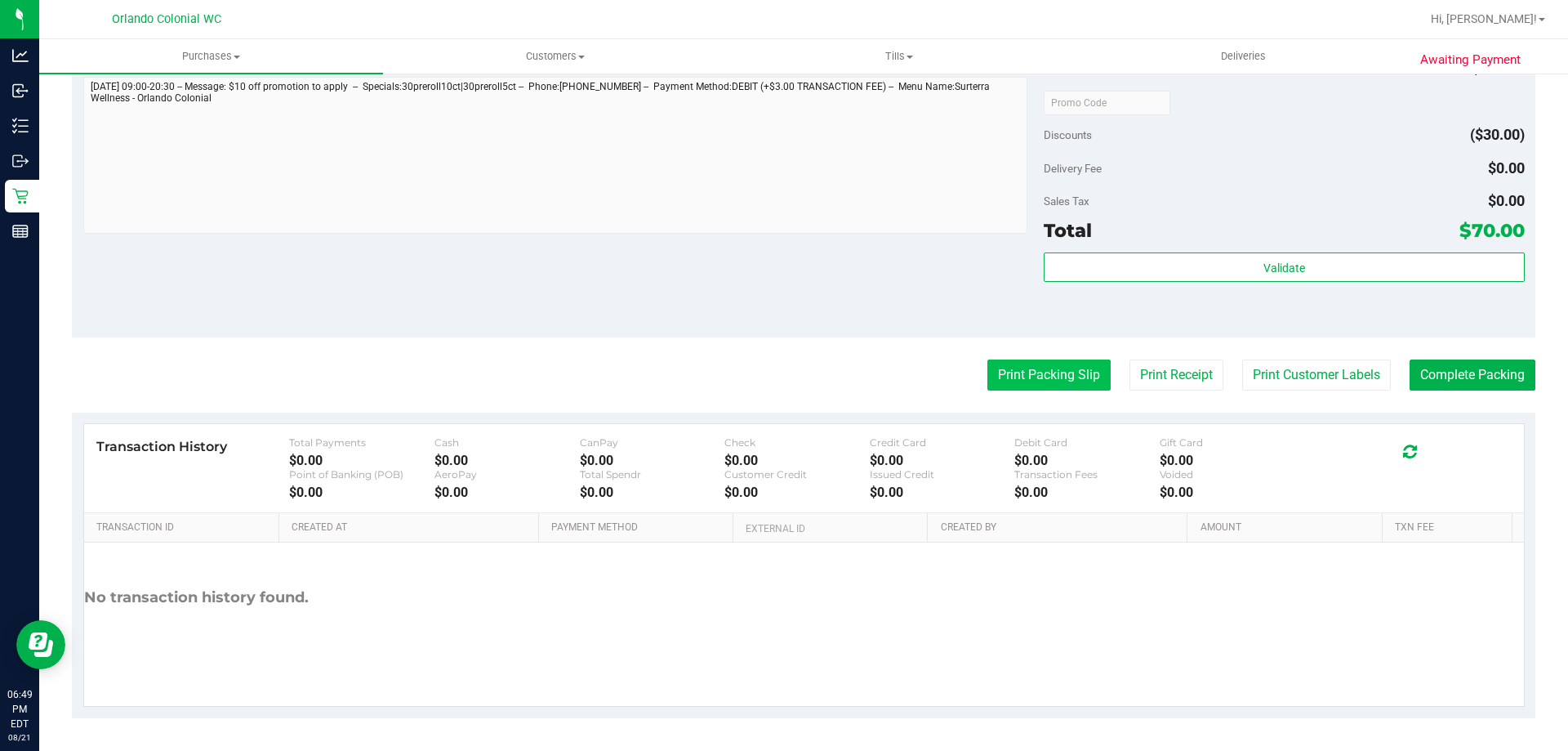
click at [1000, 364] on button "Print Packing Slip" at bounding box center [1050, 376] width 124 height 31
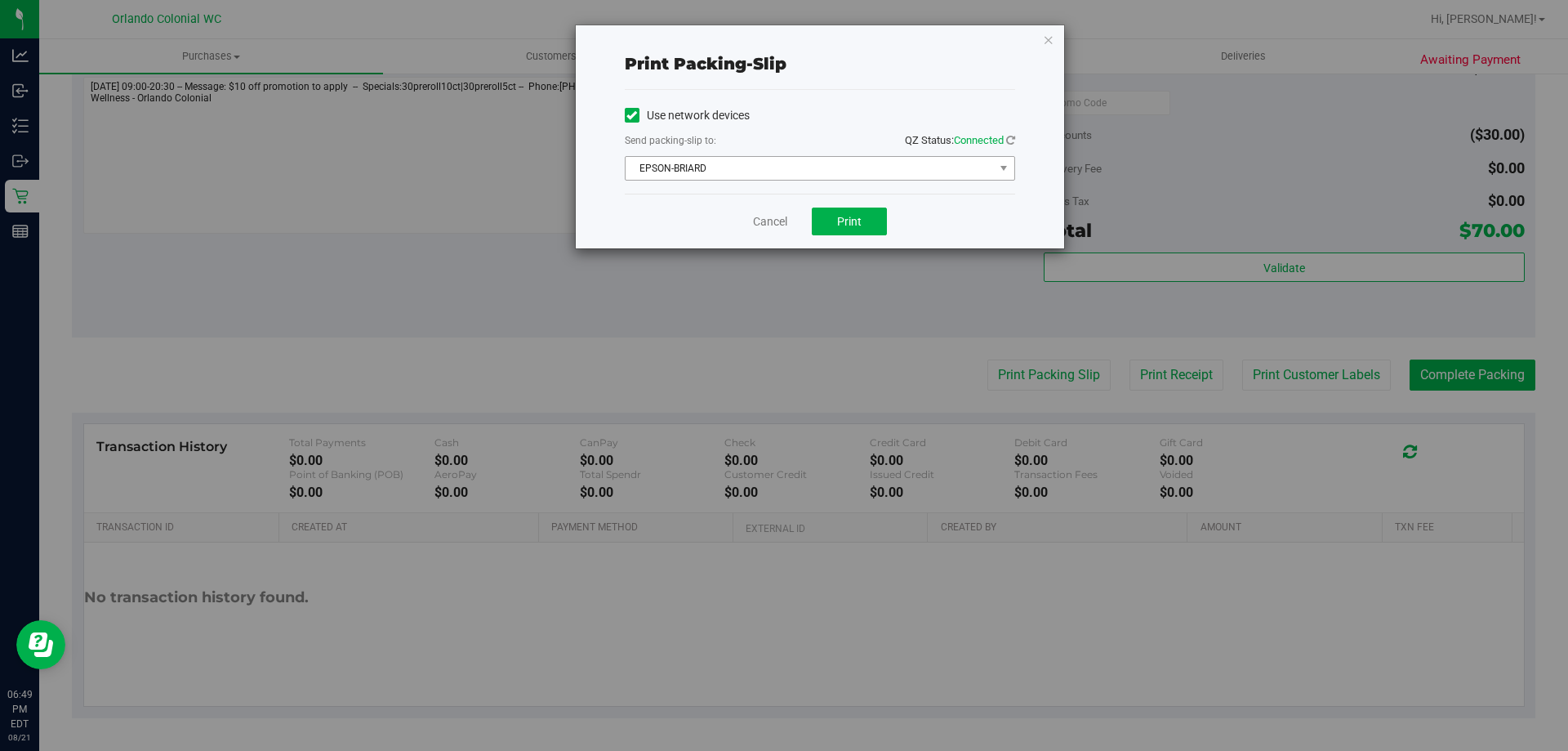
click at [777, 170] on span "EPSON-BRIARD" at bounding box center [809, 168] width 368 height 23
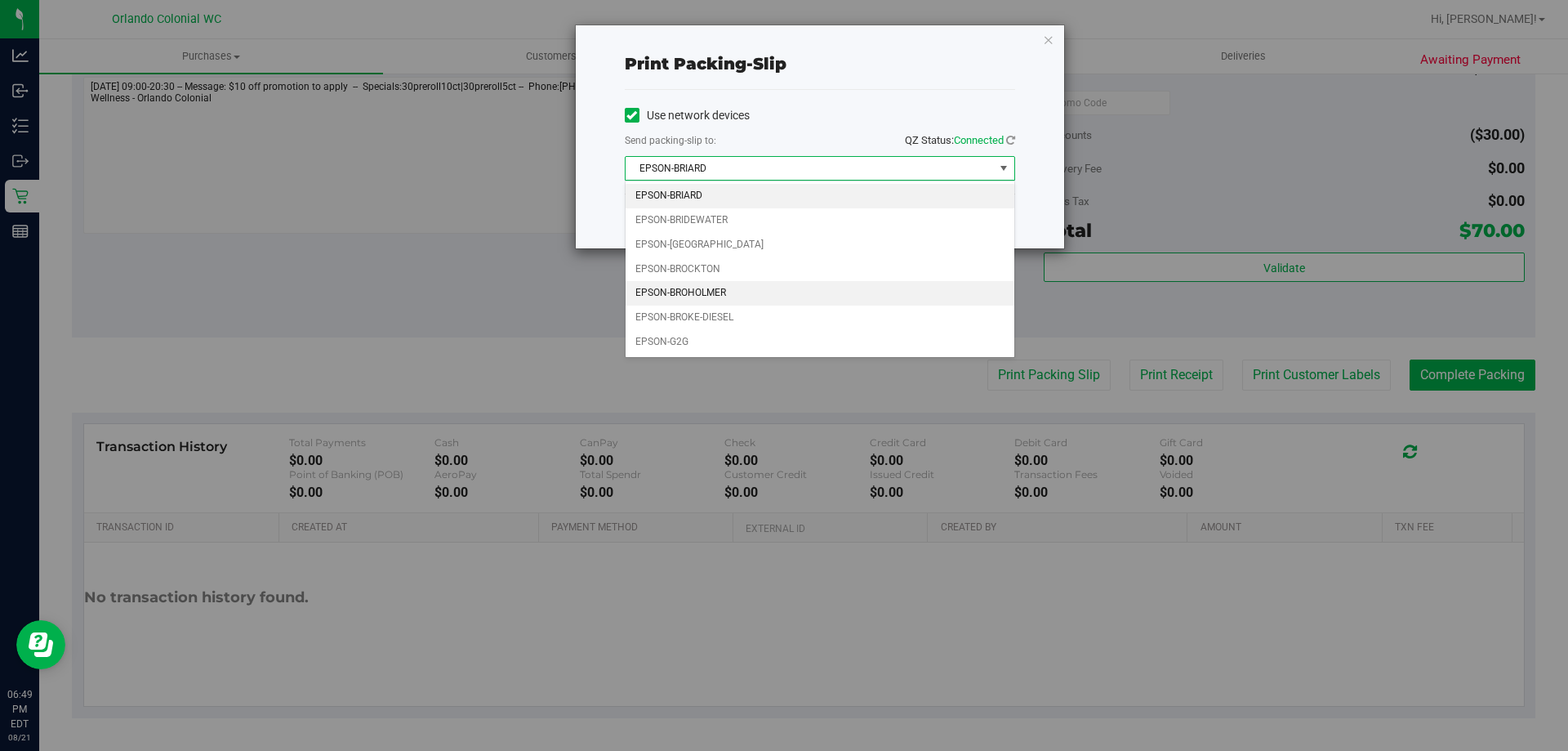
click at [742, 289] on li "EPSON-BROHOLMER" at bounding box center [819, 293] width 388 height 25
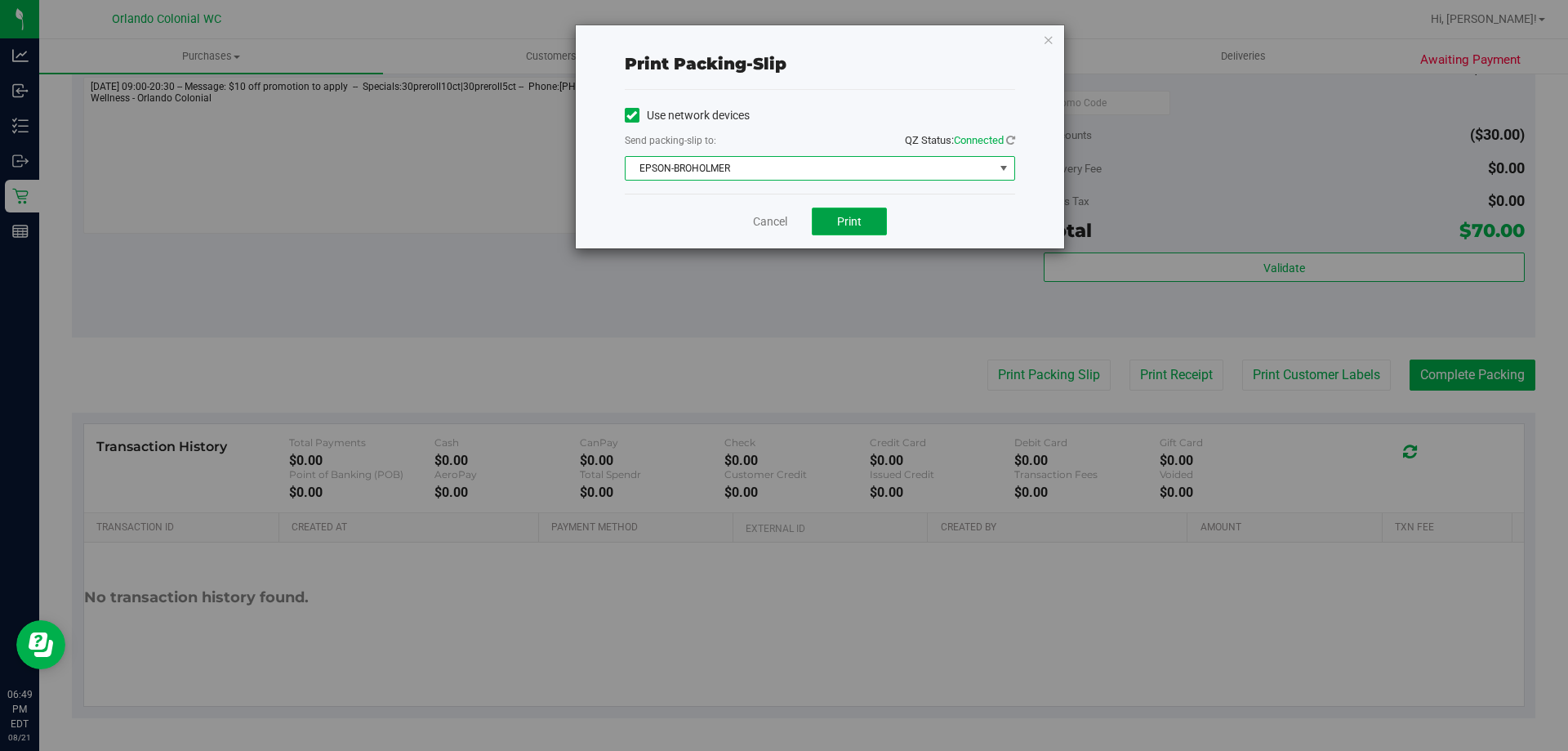
click at [867, 217] on button "Print" at bounding box center [849, 221] width 75 height 28
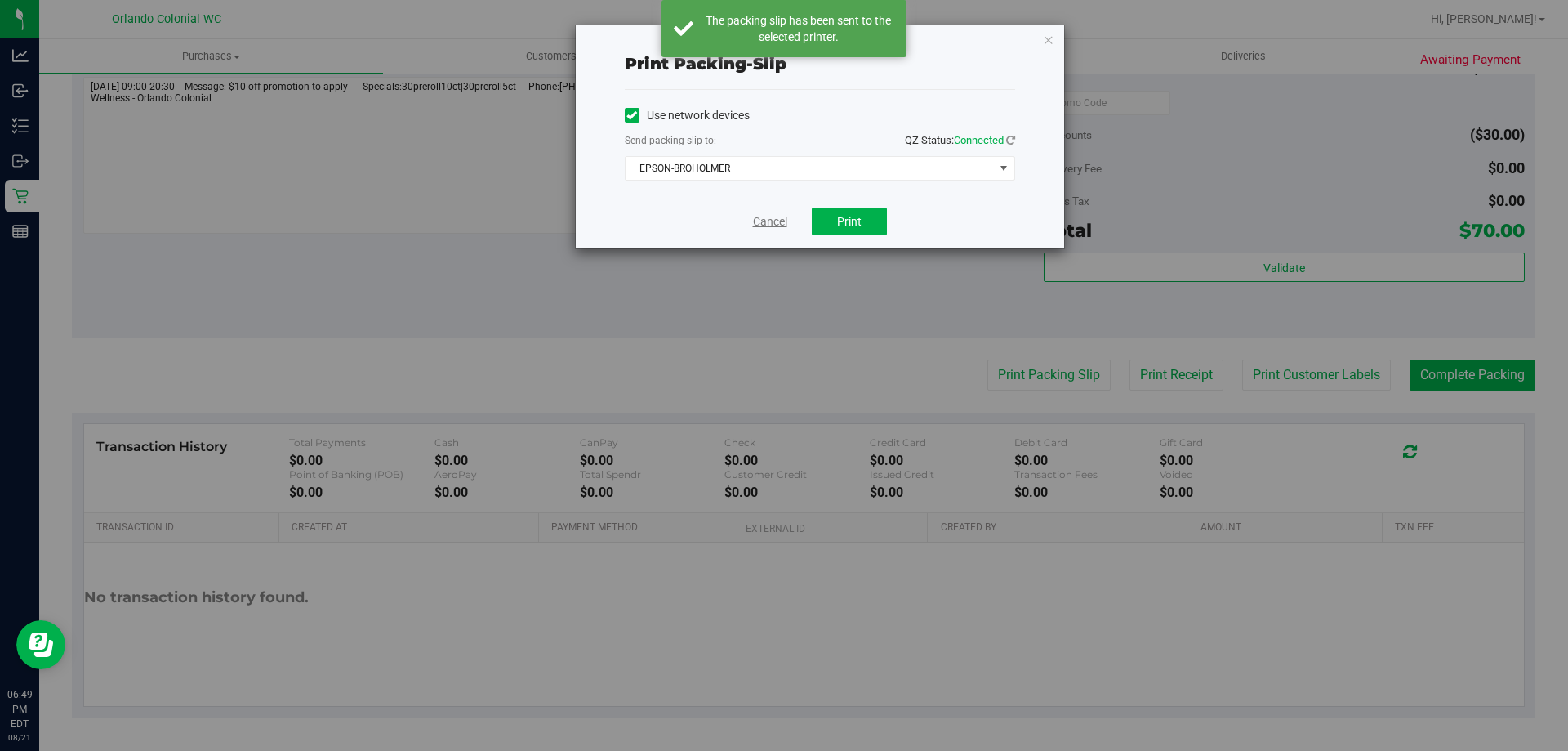
click at [766, 227] on link "Cancel" at bounding box center [769, 221] width 34 height 18
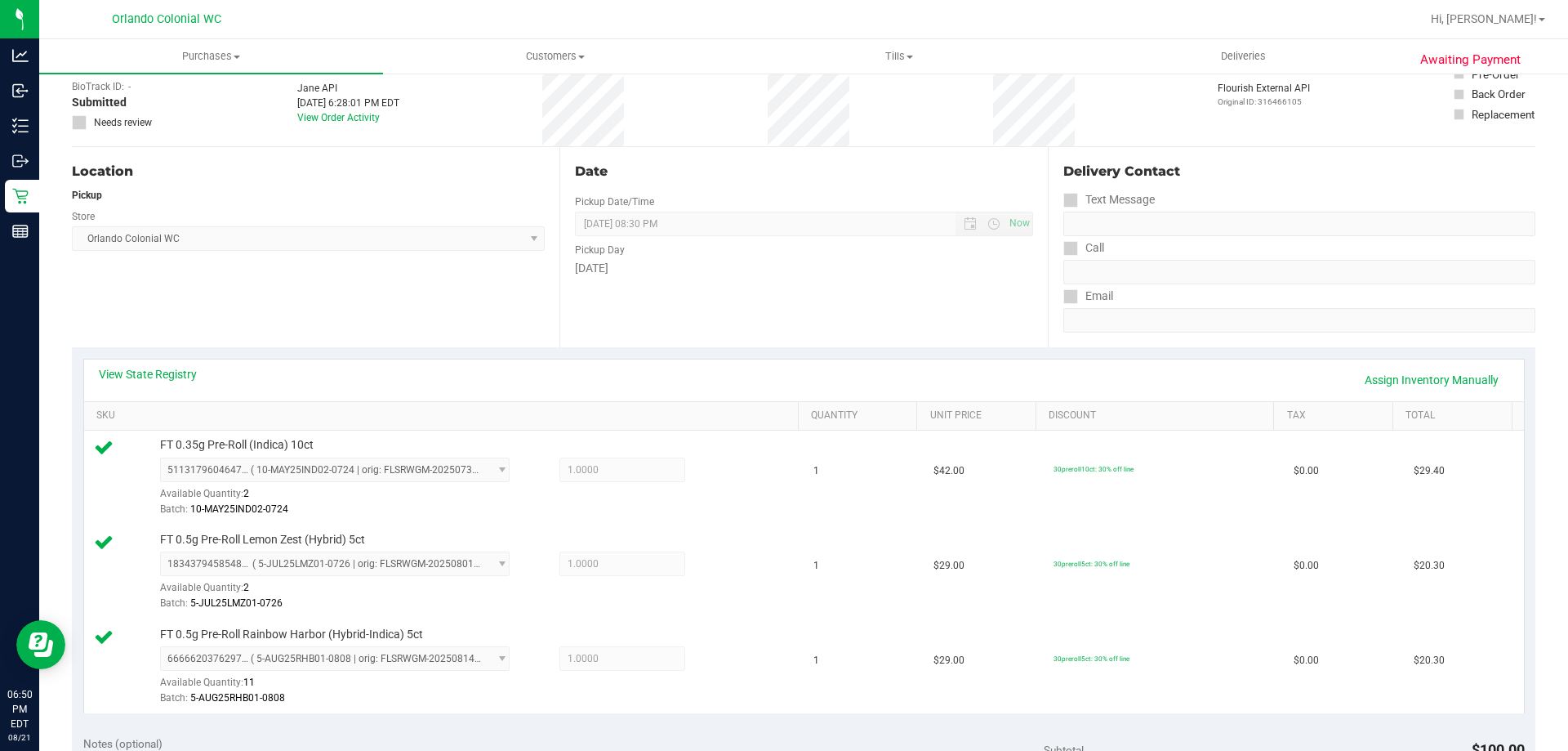
scroll to position [0, 0]
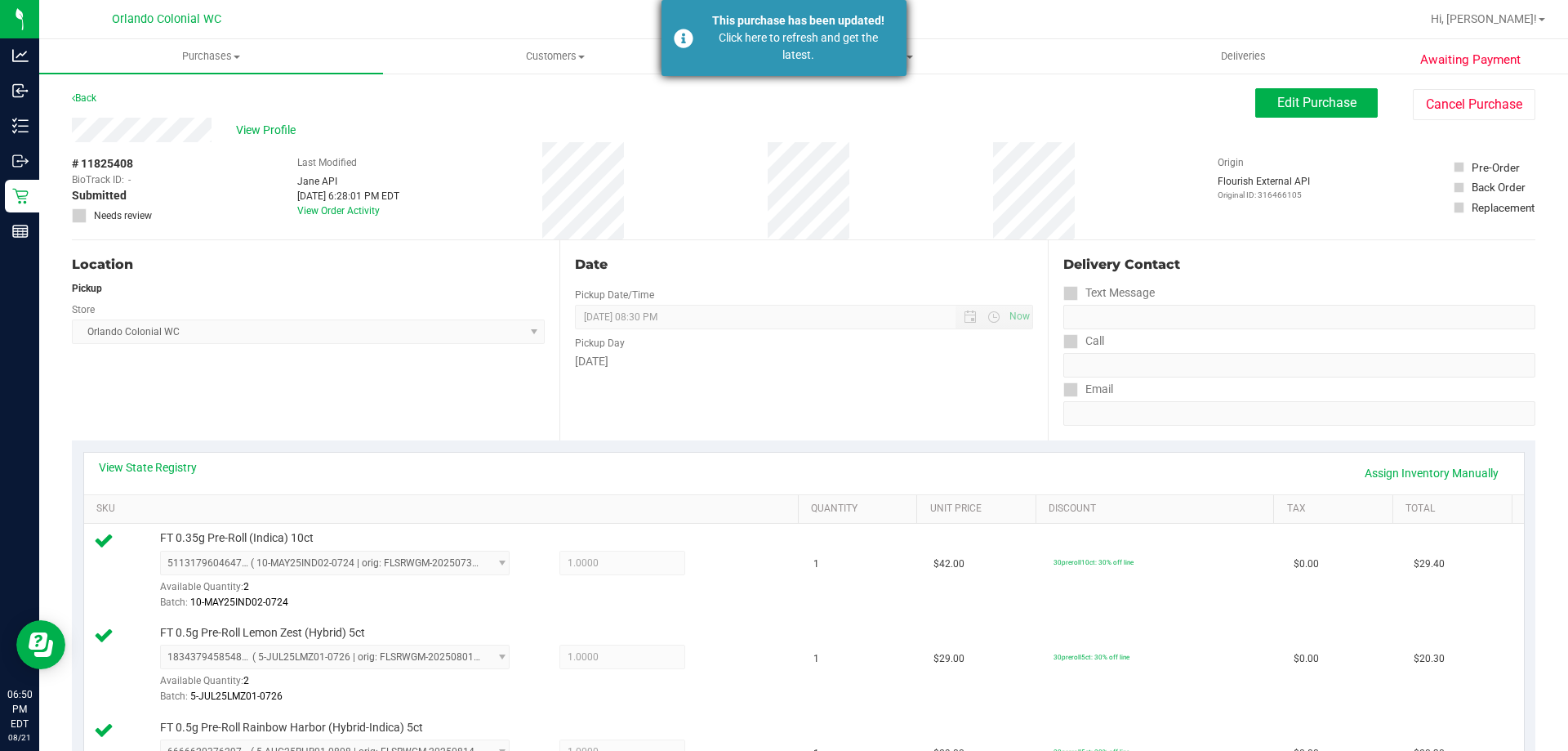
click at [732, 40] on div "Click here to refresh and get the latest." at bounding box center [798, 46] width 192 height 34
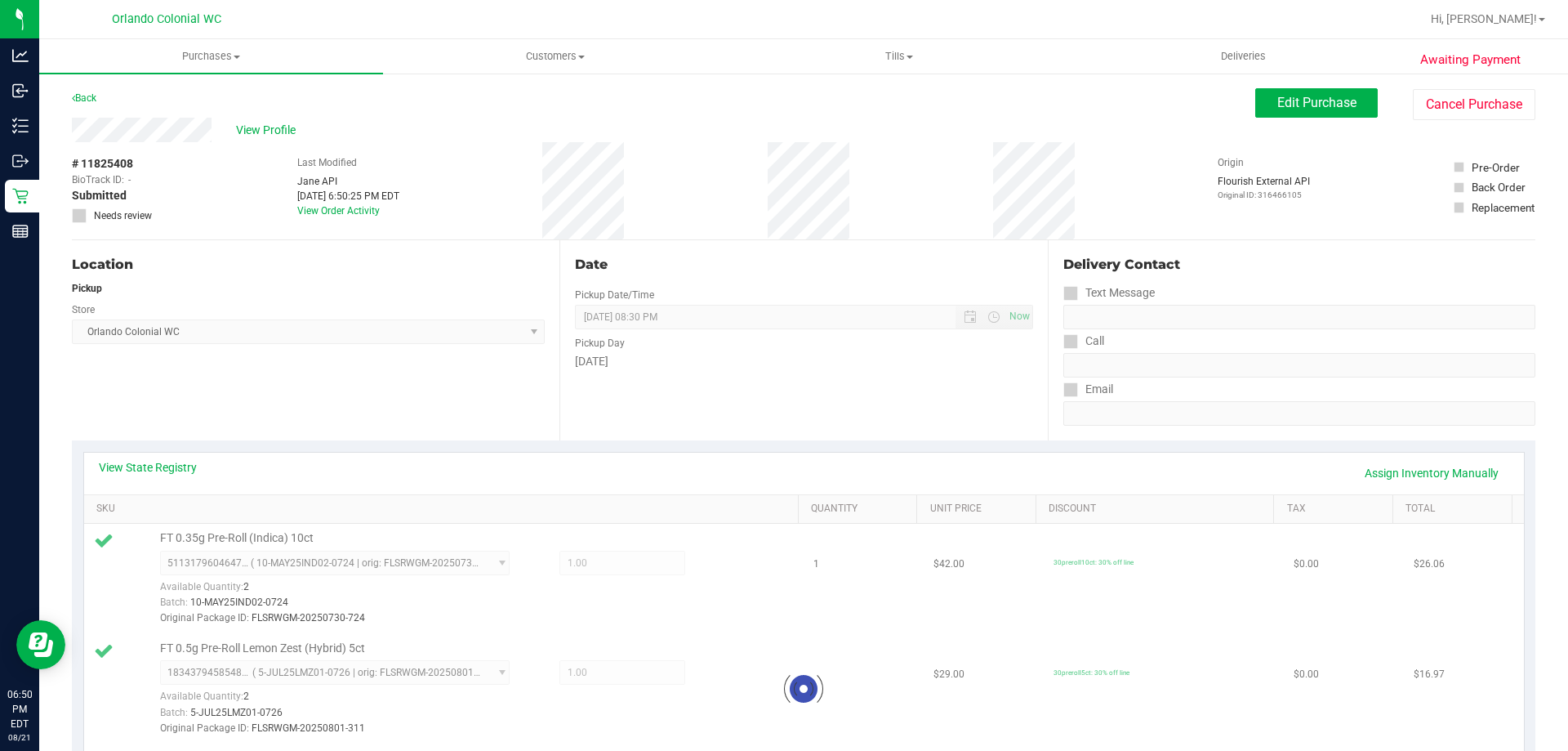
scroll to position [490, 0]
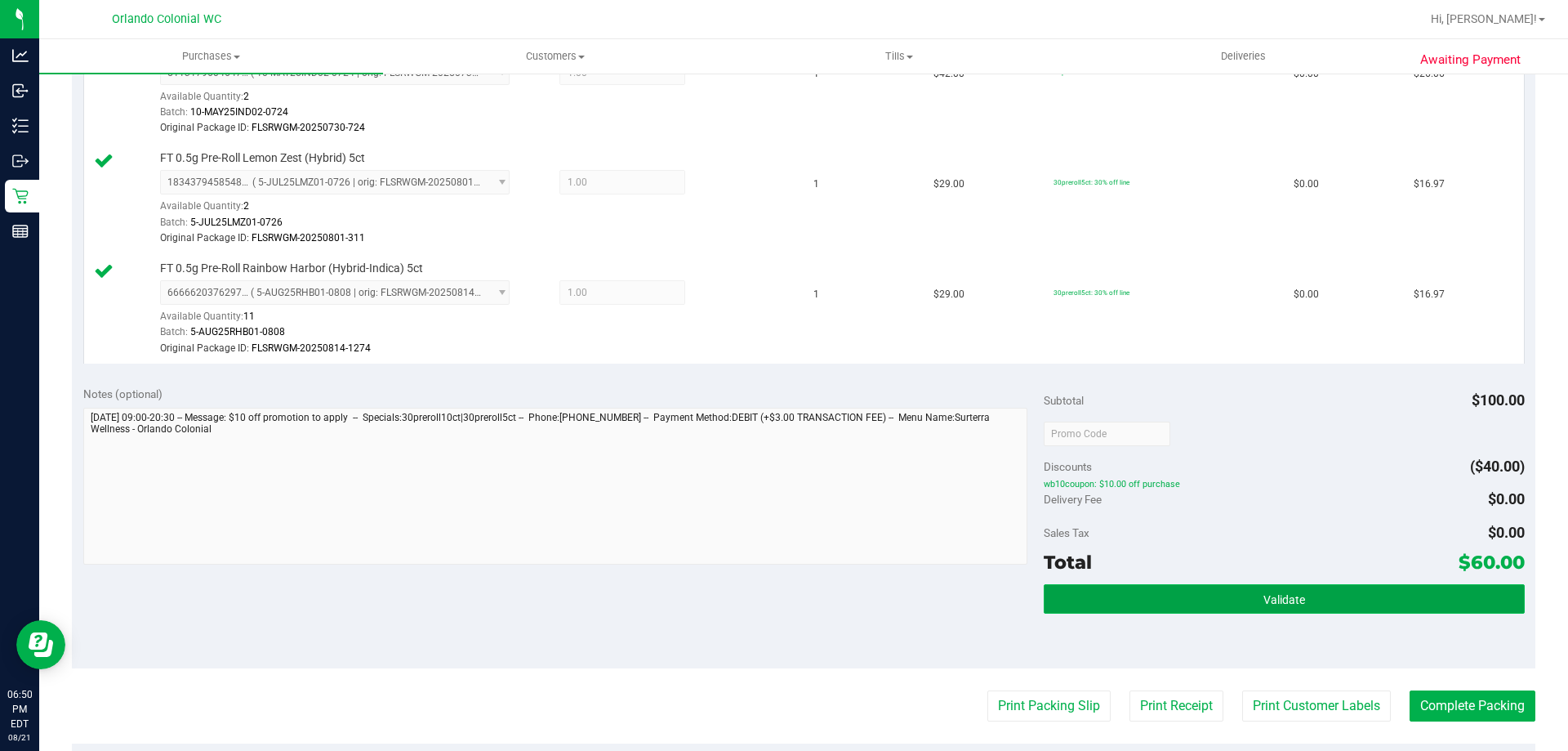
click at [1189, 589] on button "Validate" at bounding box center [1284, 599] width 481 height 30
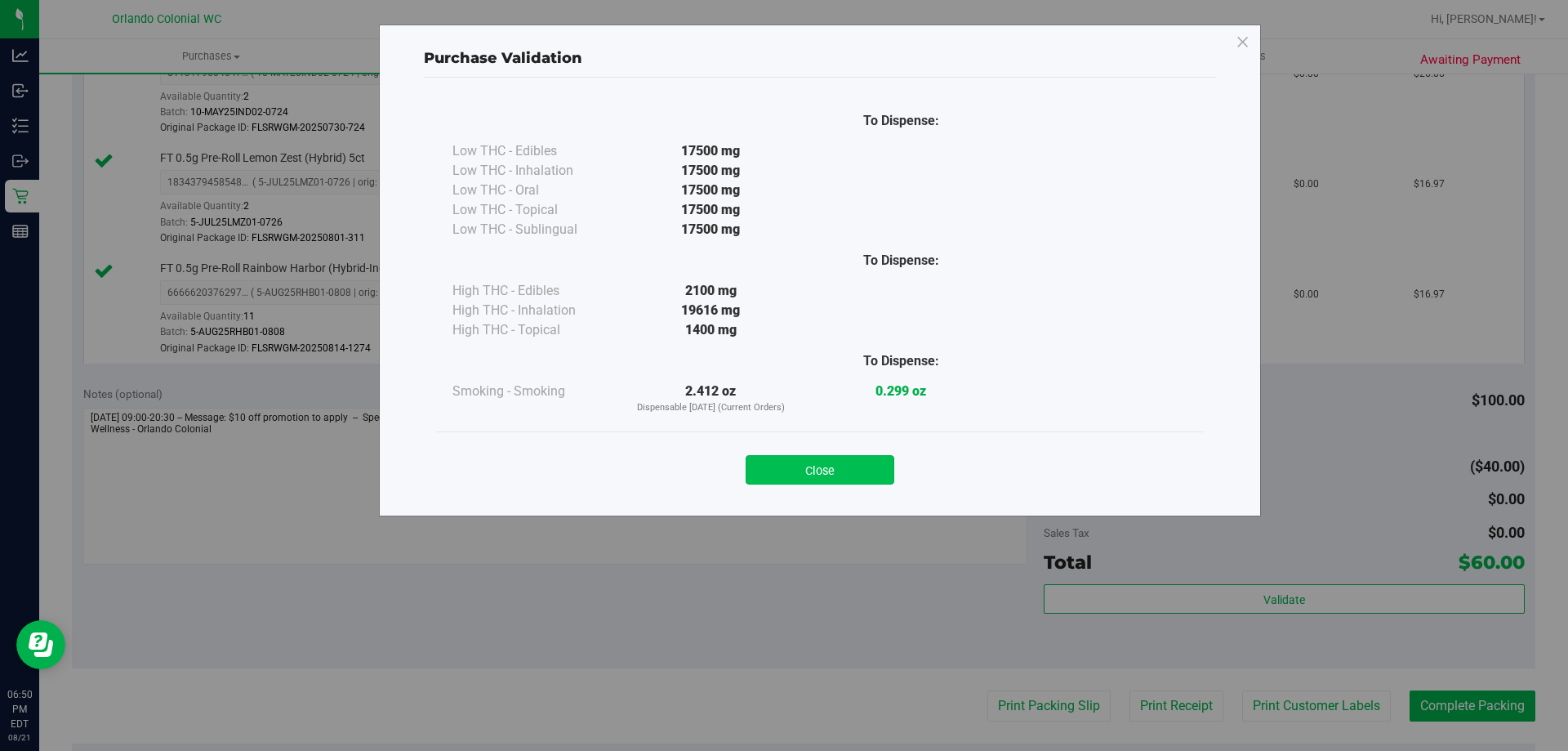
click at [861, 477] on button "Close" at bounding box center [819, 470] width 148 height 30
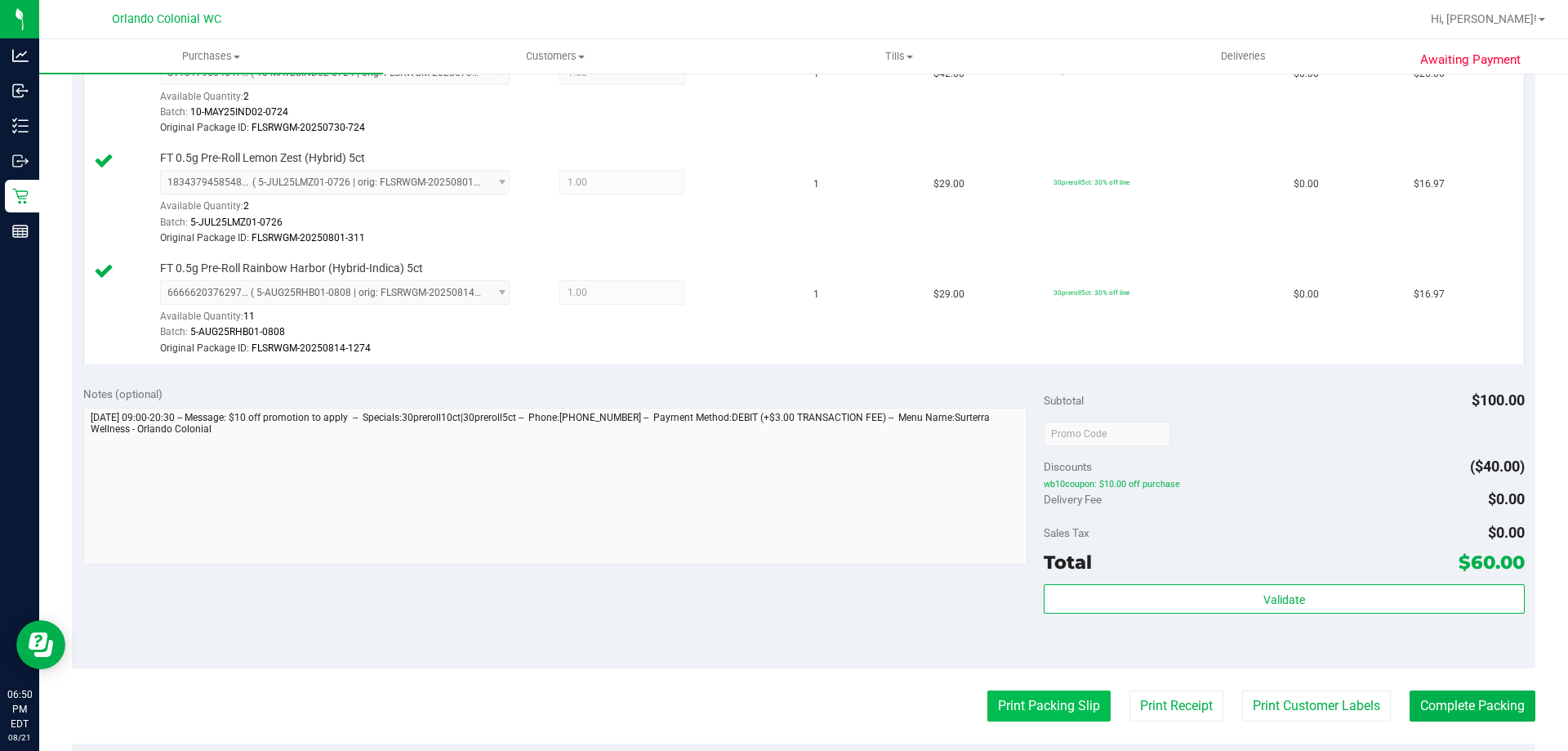
click at [1043, 693] on button "Print Packing Slip" at bounding box center [1050, 706] width 124 height 31
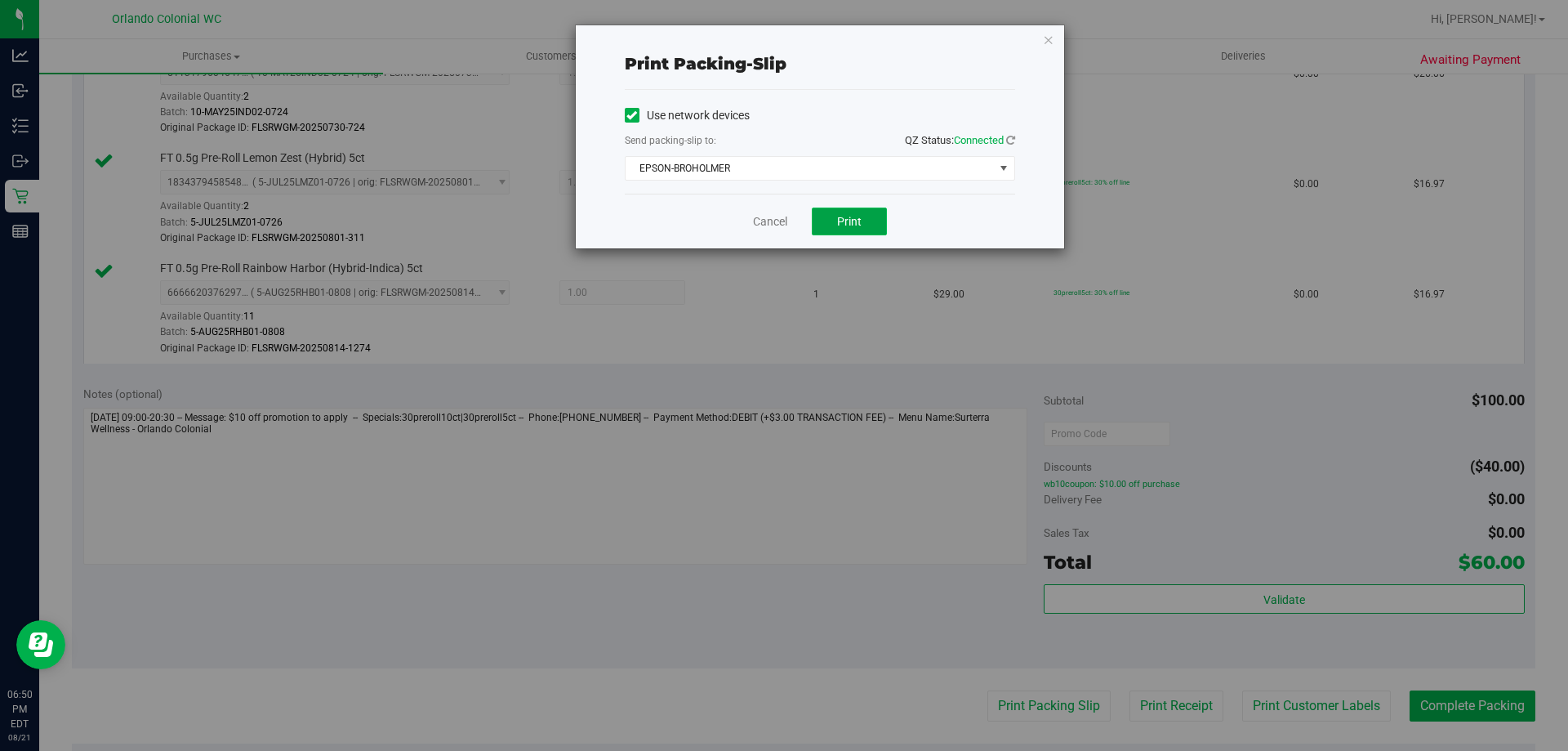
click at [860, 228] on button "Print" at bounding box center [849, 221] width 75 height 28
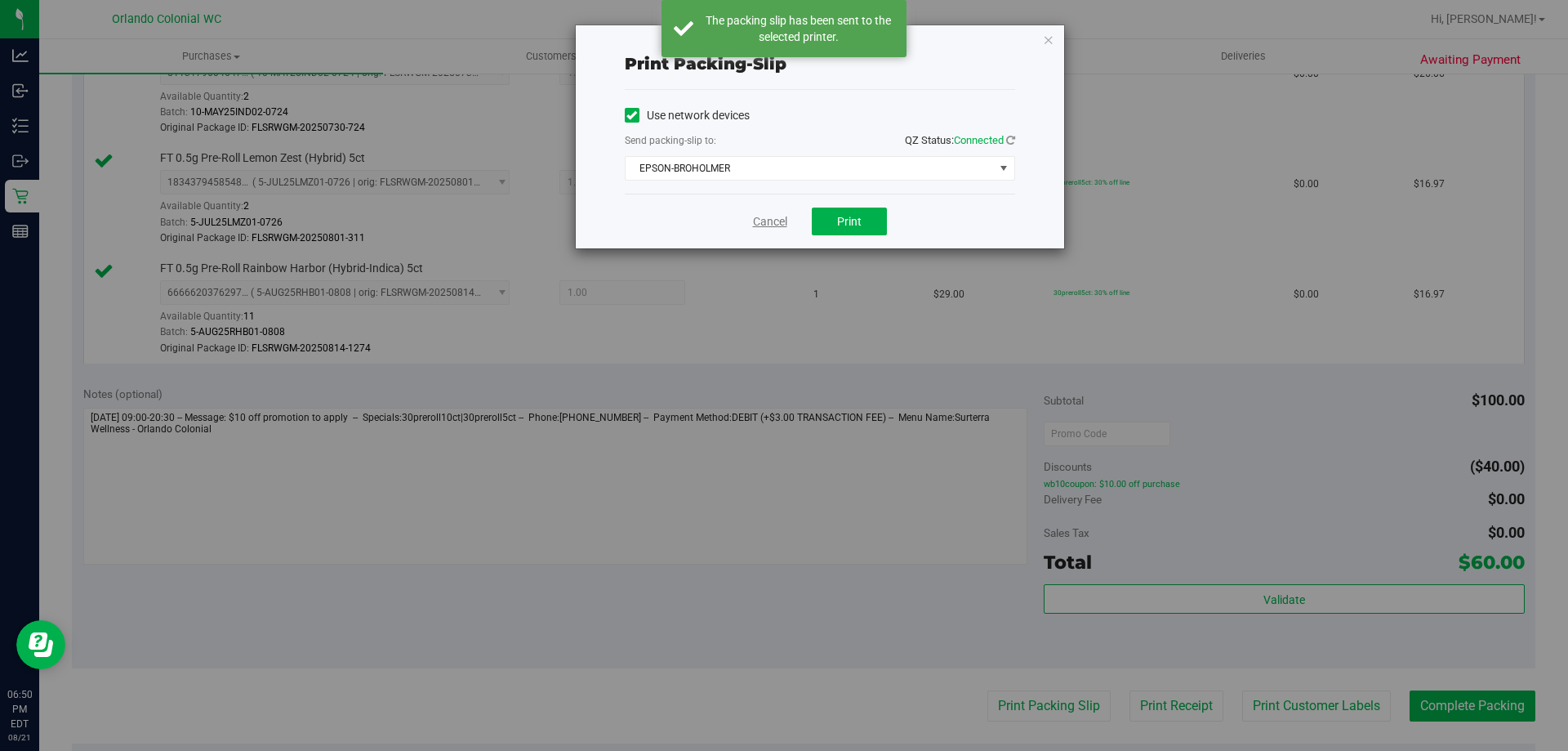
click at [780, 213] on link "Cancel" at bounding box center [769, 221] width 34 height 18
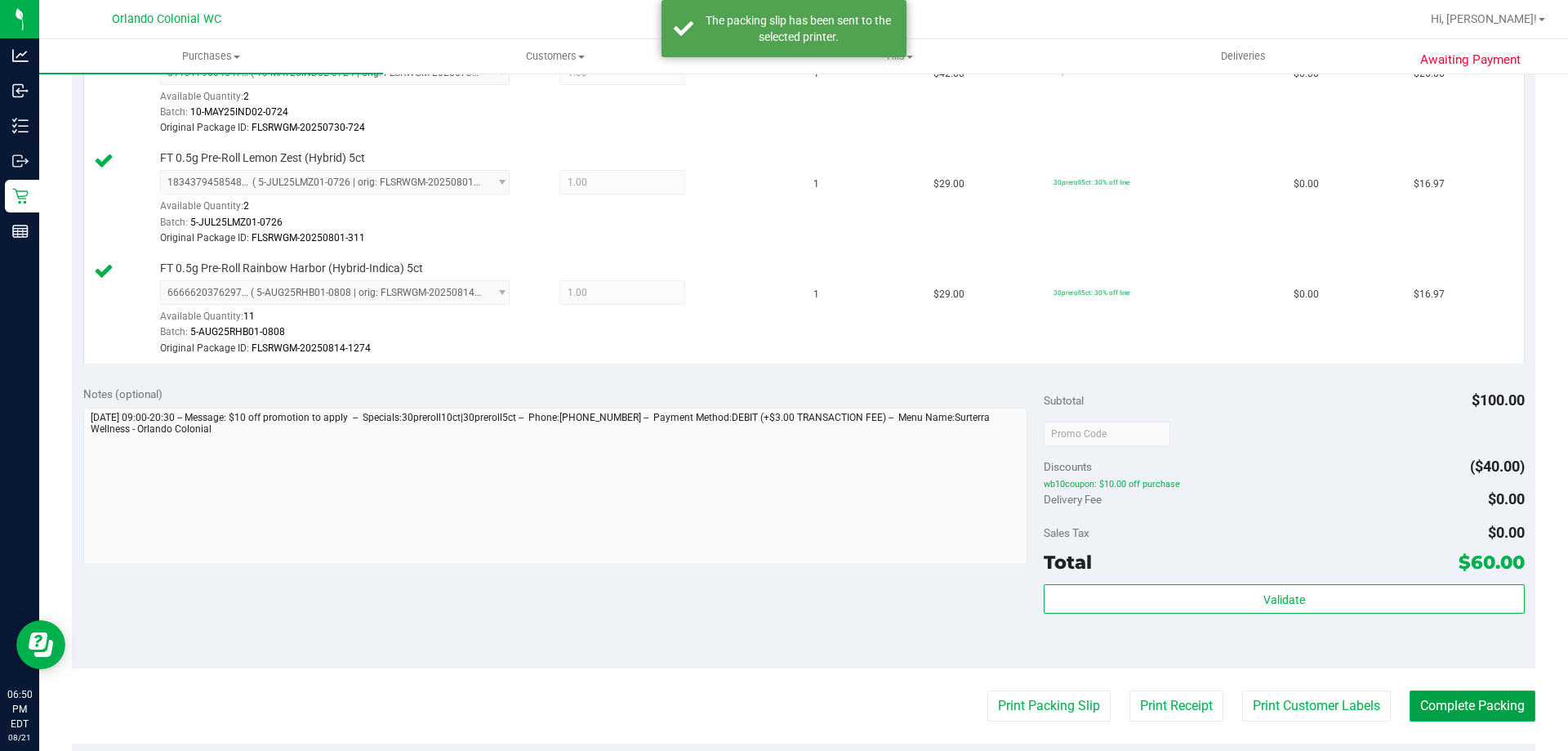
click at [1498, 708] on button "Complete Packing" at bounding box center [1472, 706] width 125 height 31
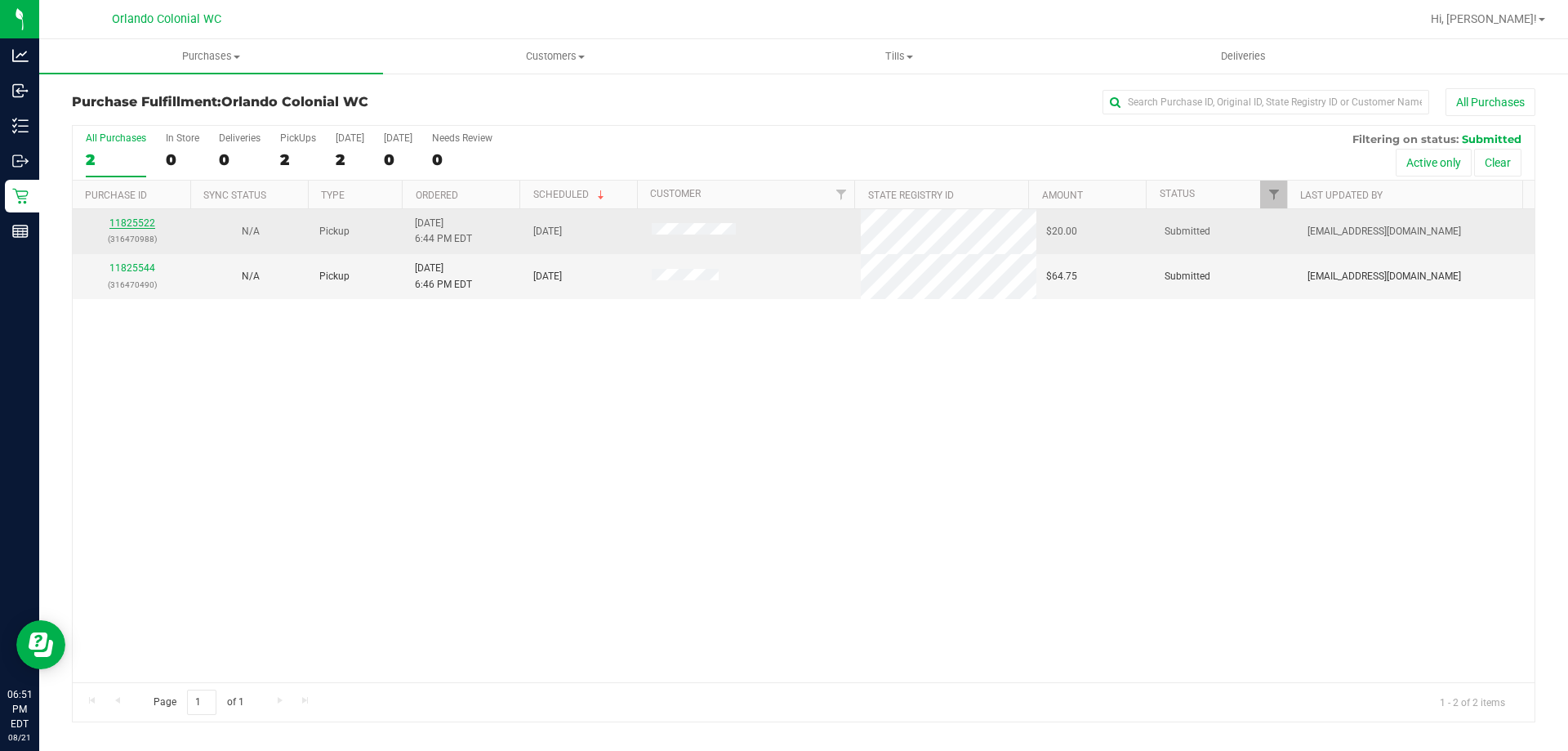
click at [133, 225] on link "11825522" at bounding box center [133, 223] width 46 height 11
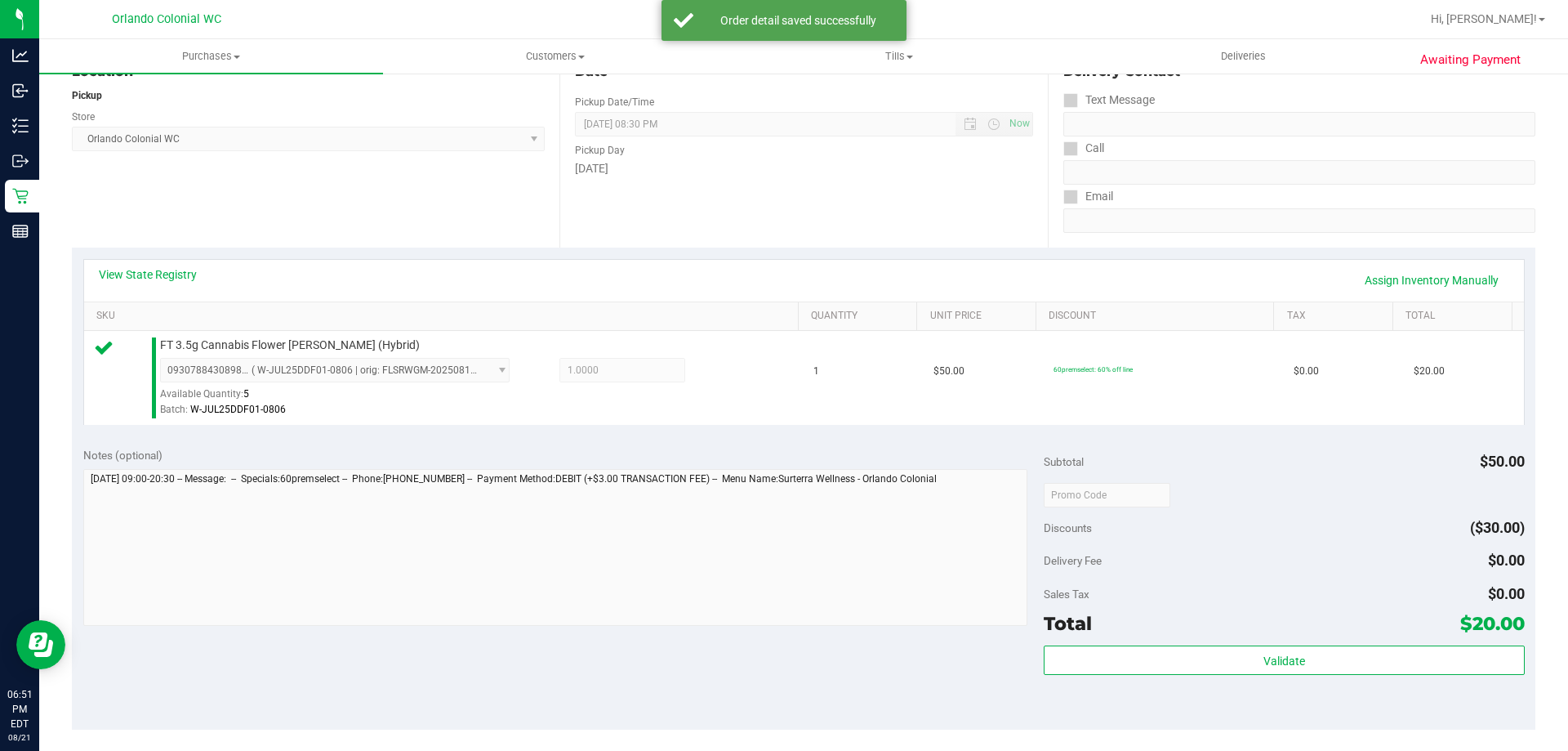
scroll to position [585, 0]
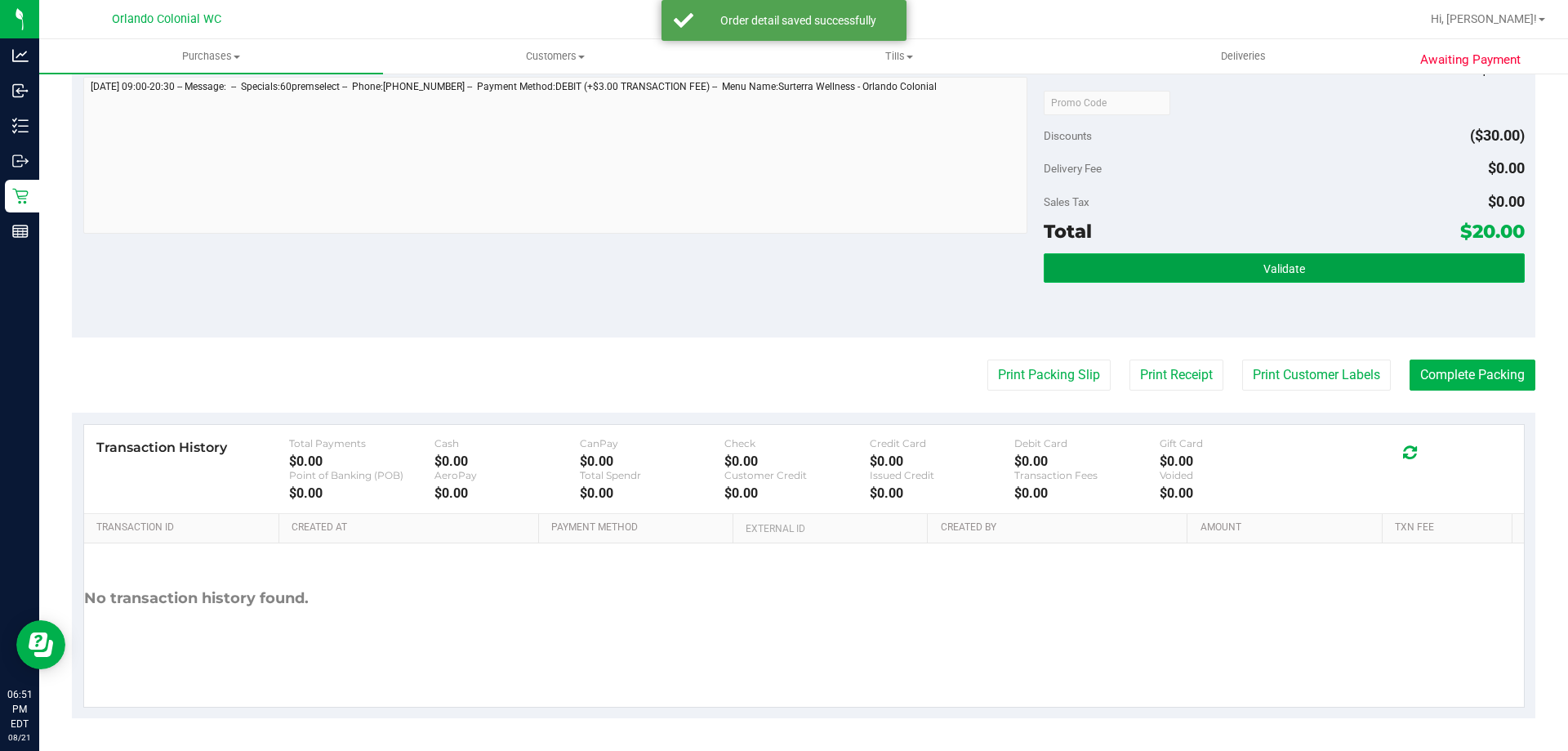
click at [1208, 254] on button "Validate" at bounding box center [1284, 268] width 481 height 30
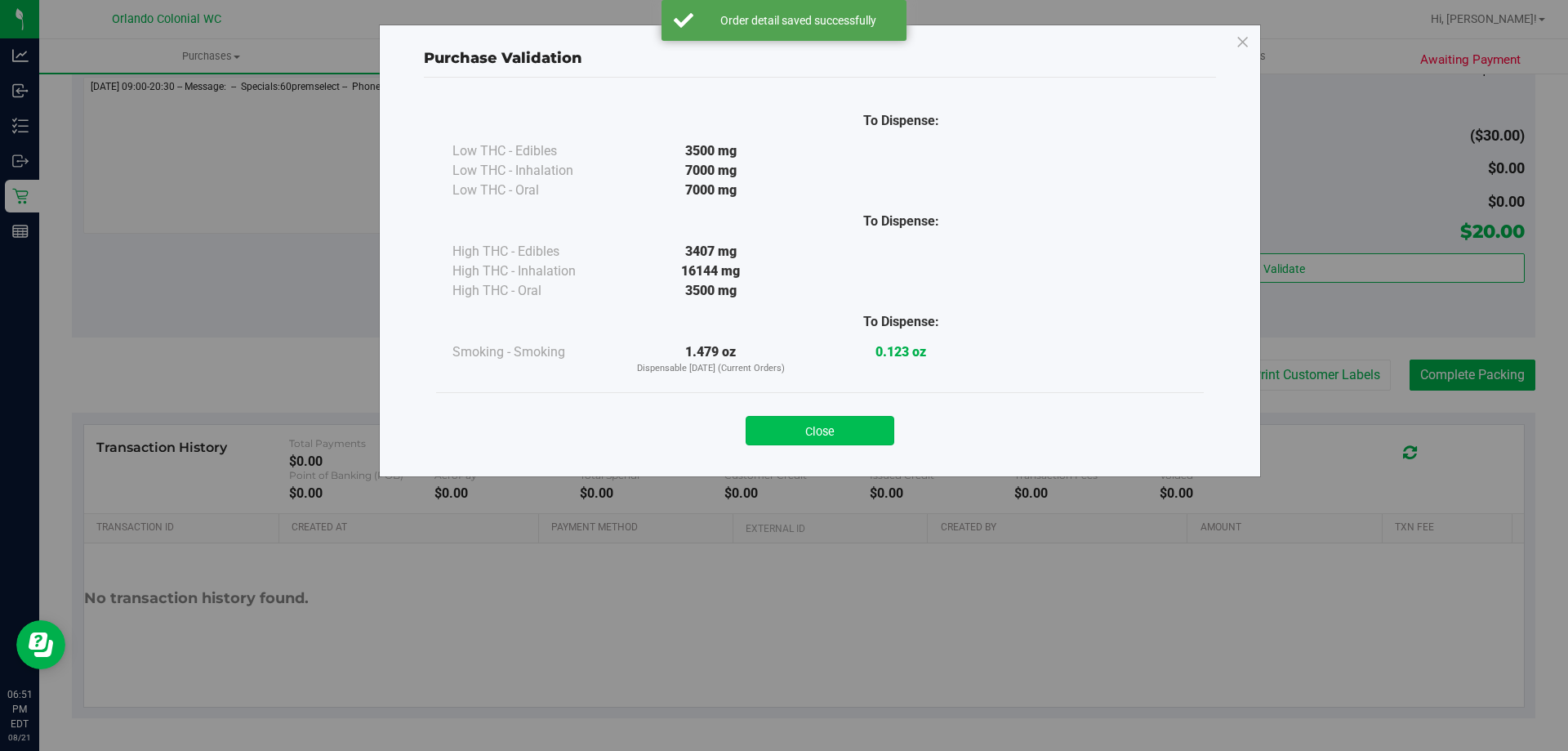
click at [875, 438] on button "Close" at bounding box center [819, 431] width 148 height 30
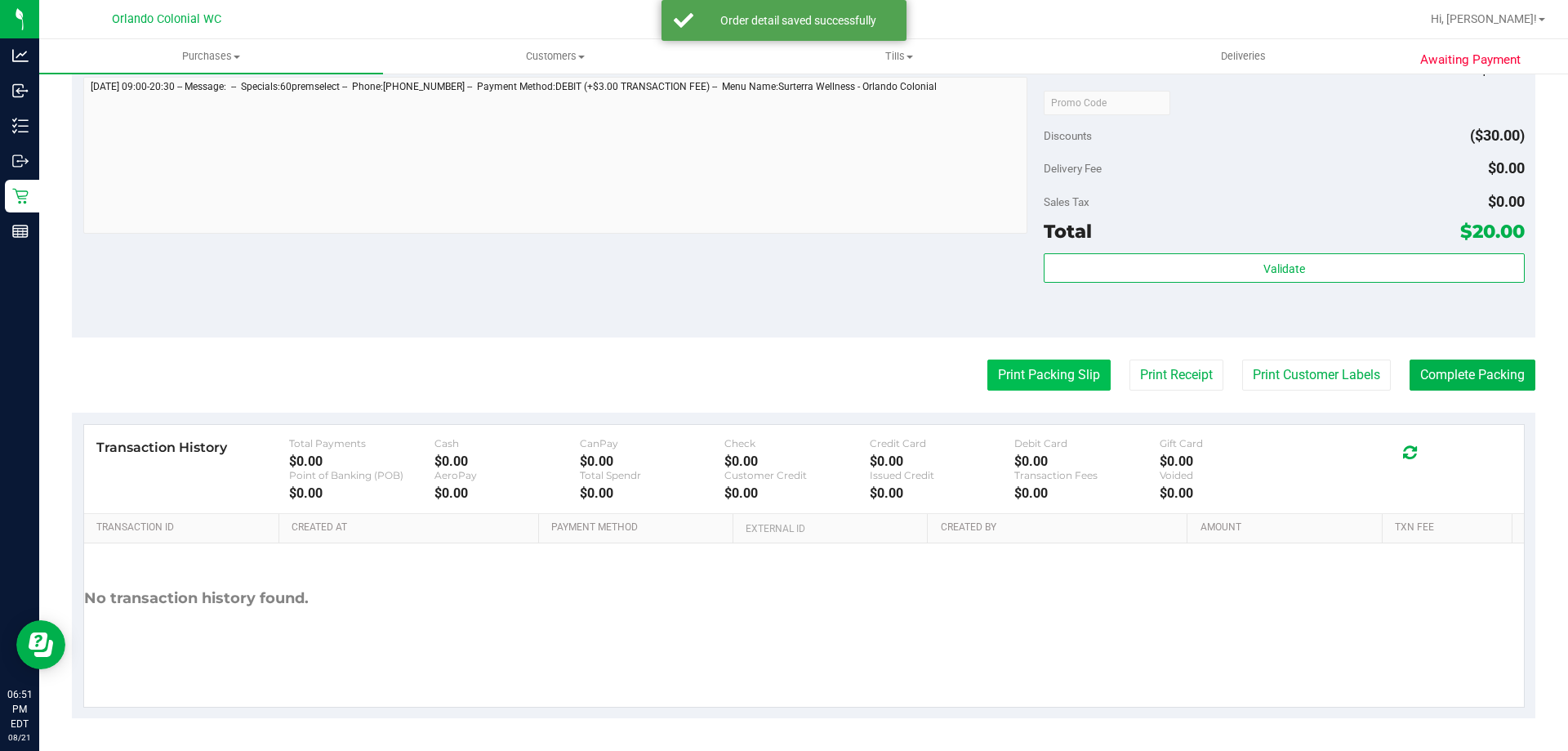
click at [1001, 387] on button "Print Packing Slip" at bounding box center [1050, 376] width 124 height 31
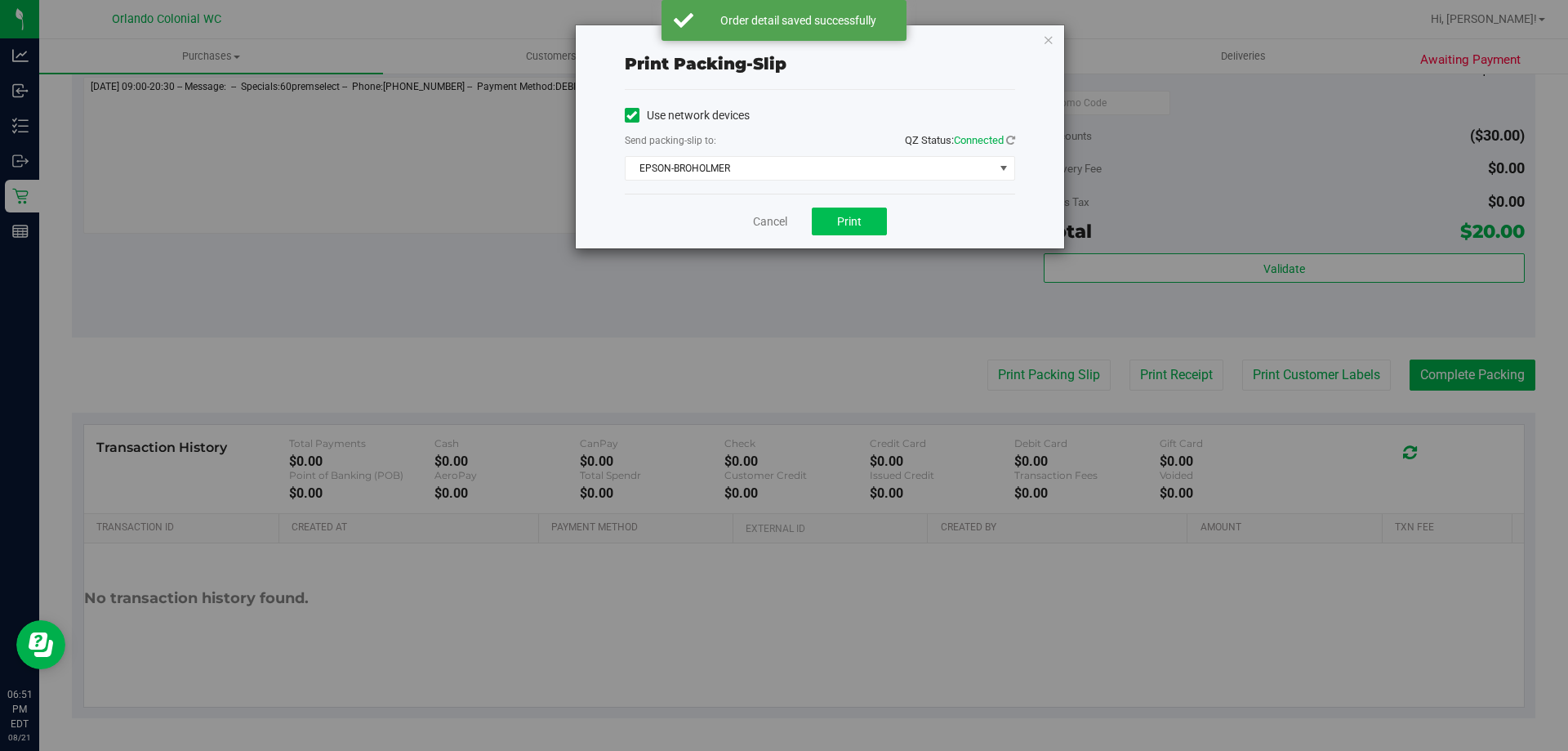
click at [873, 222] on button "Print" at bounding box center [849, 221] width 75 height 28
click at [776, 220] on link "Cancel" at bounding box center [769, 221] width 34 height 18
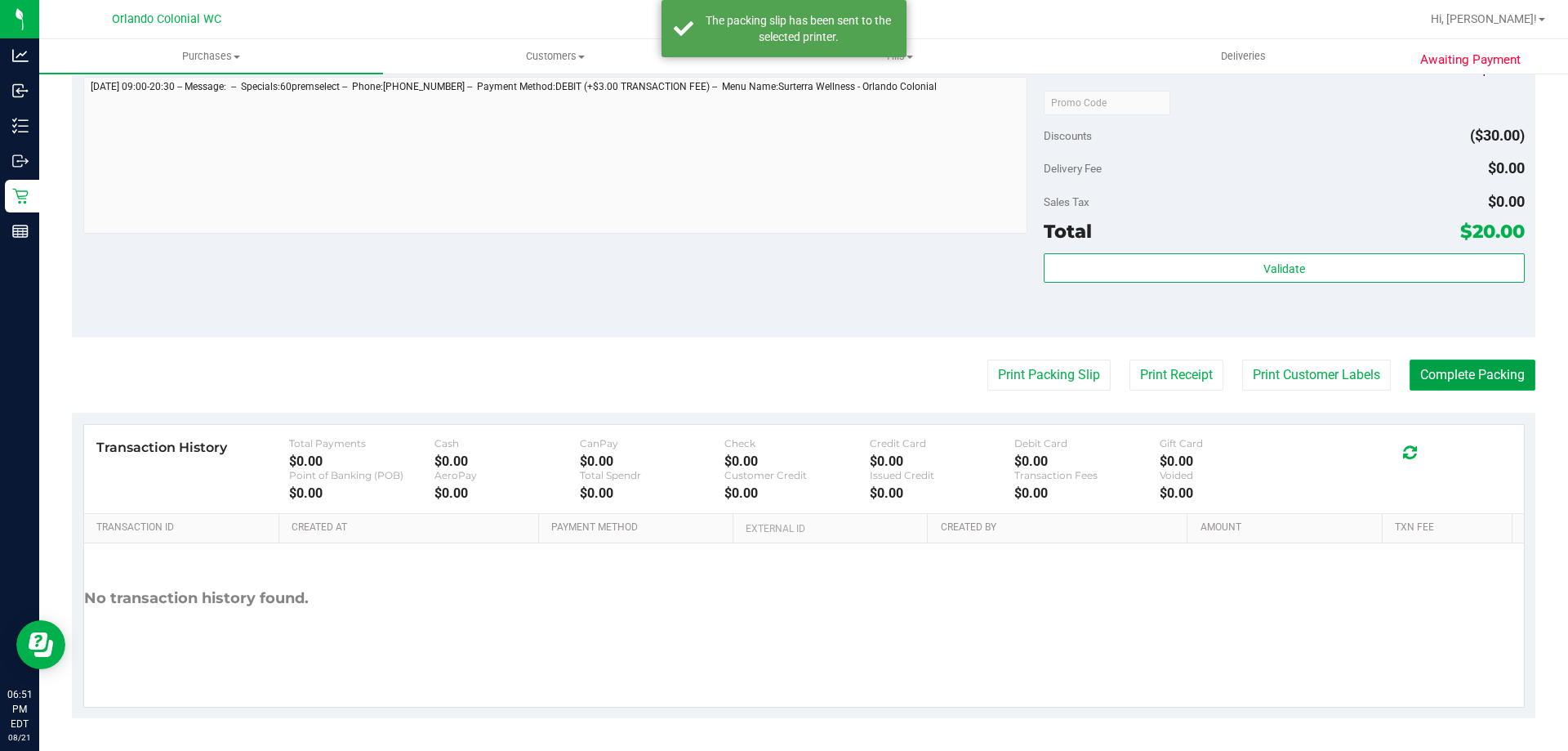
click at [1493, 382] on button "Complete Packing" at bounding box center [1472, 376] width 125 height 31
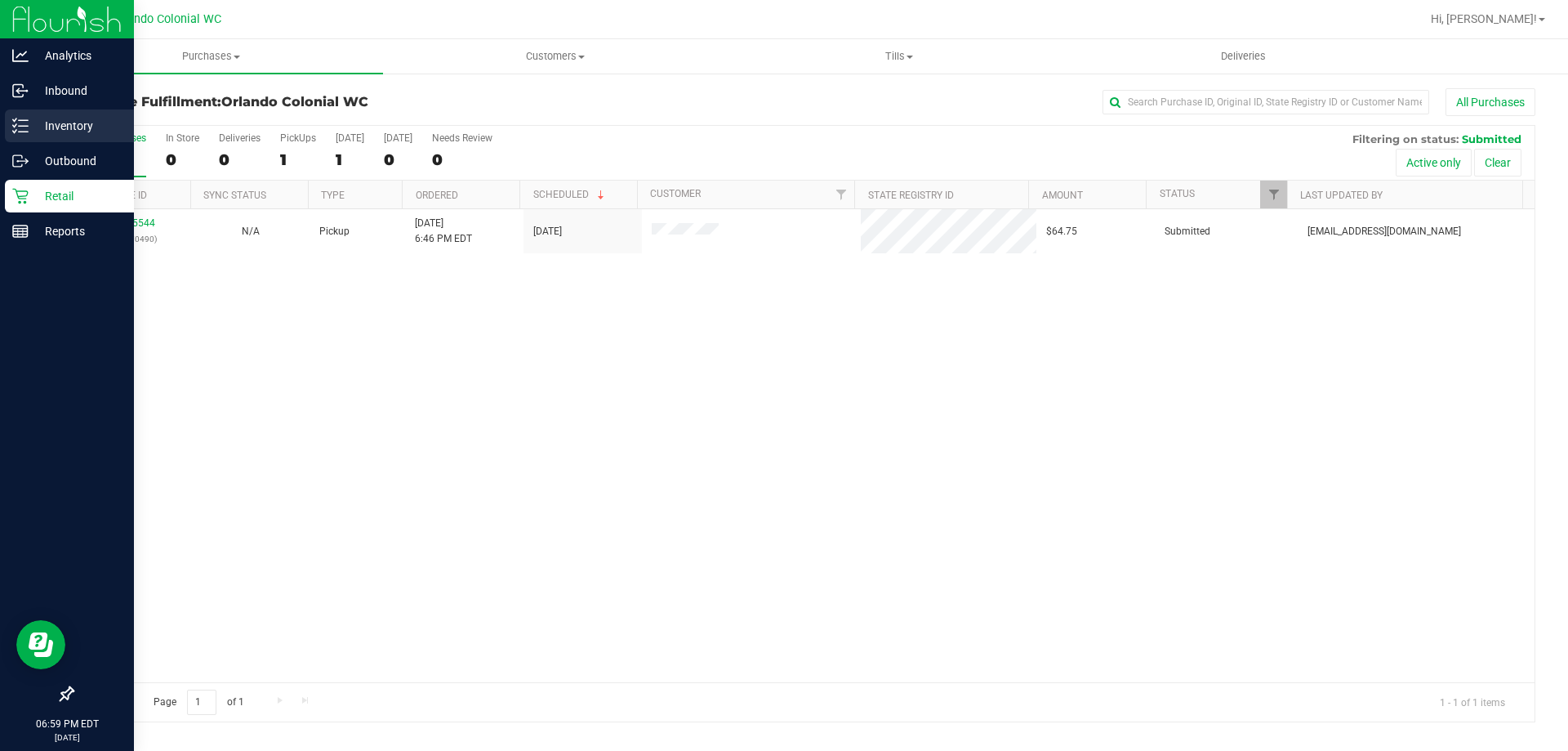
click at [28, 119] on icon at bounding box center [20, 126] width 17 height 17
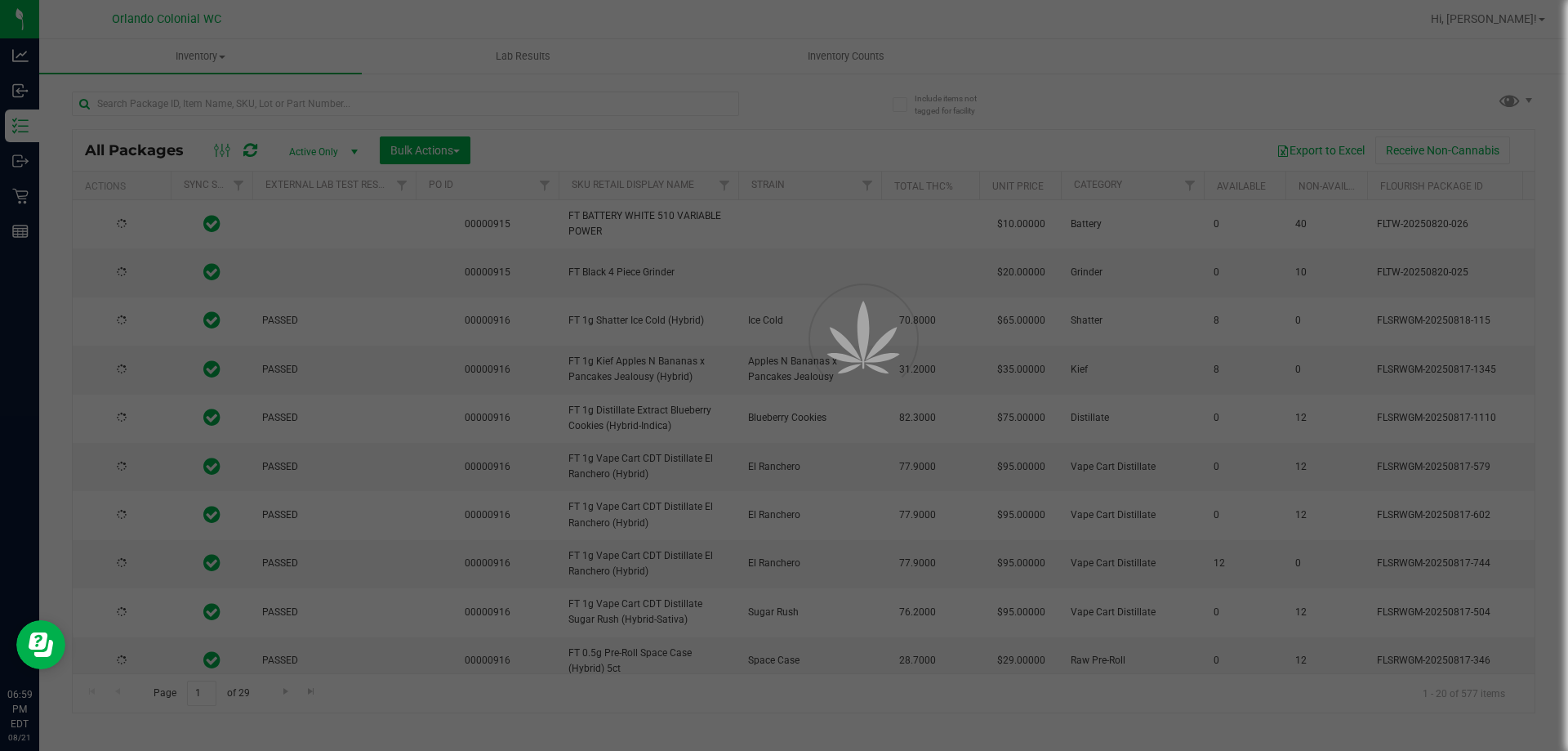
click at [220, 110] on div at bounding box center [784, 376] width 1568 height 751
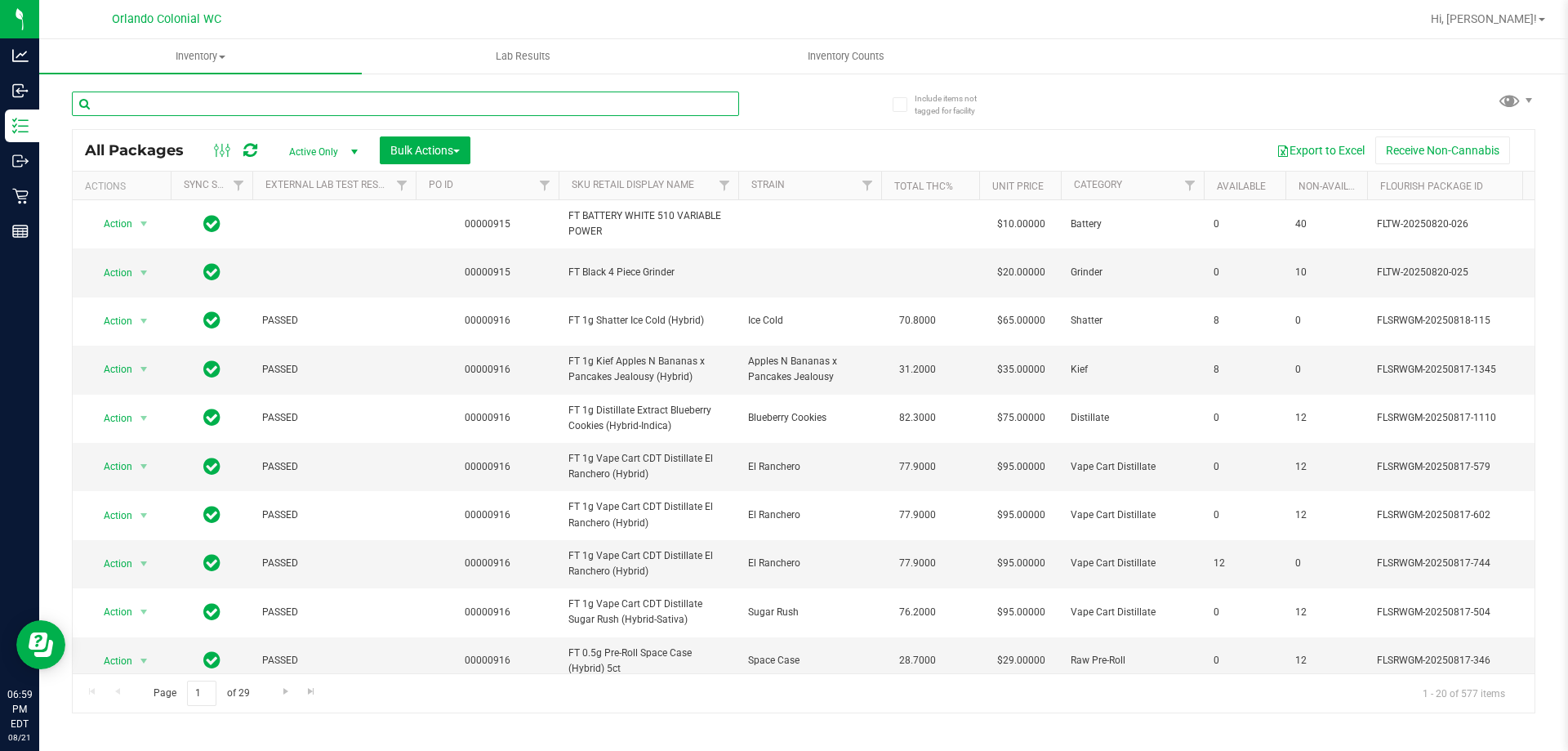
click at [183, 103] on input "text" at bounding box center [405, 103] width 667 height 25
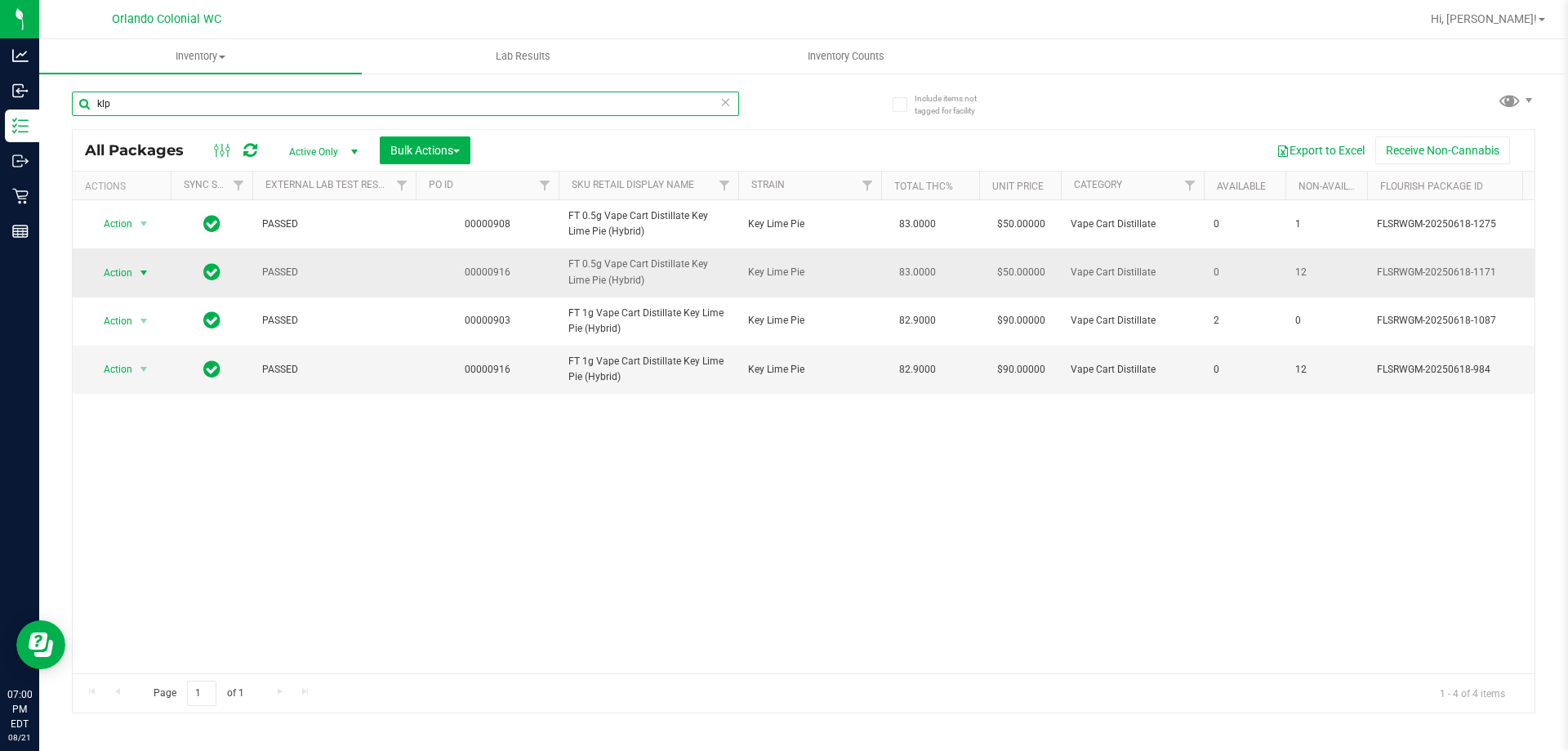
type input "klp"
click at [139, 272] on span "select" at bounding box center [144, 273] width 13 height 13
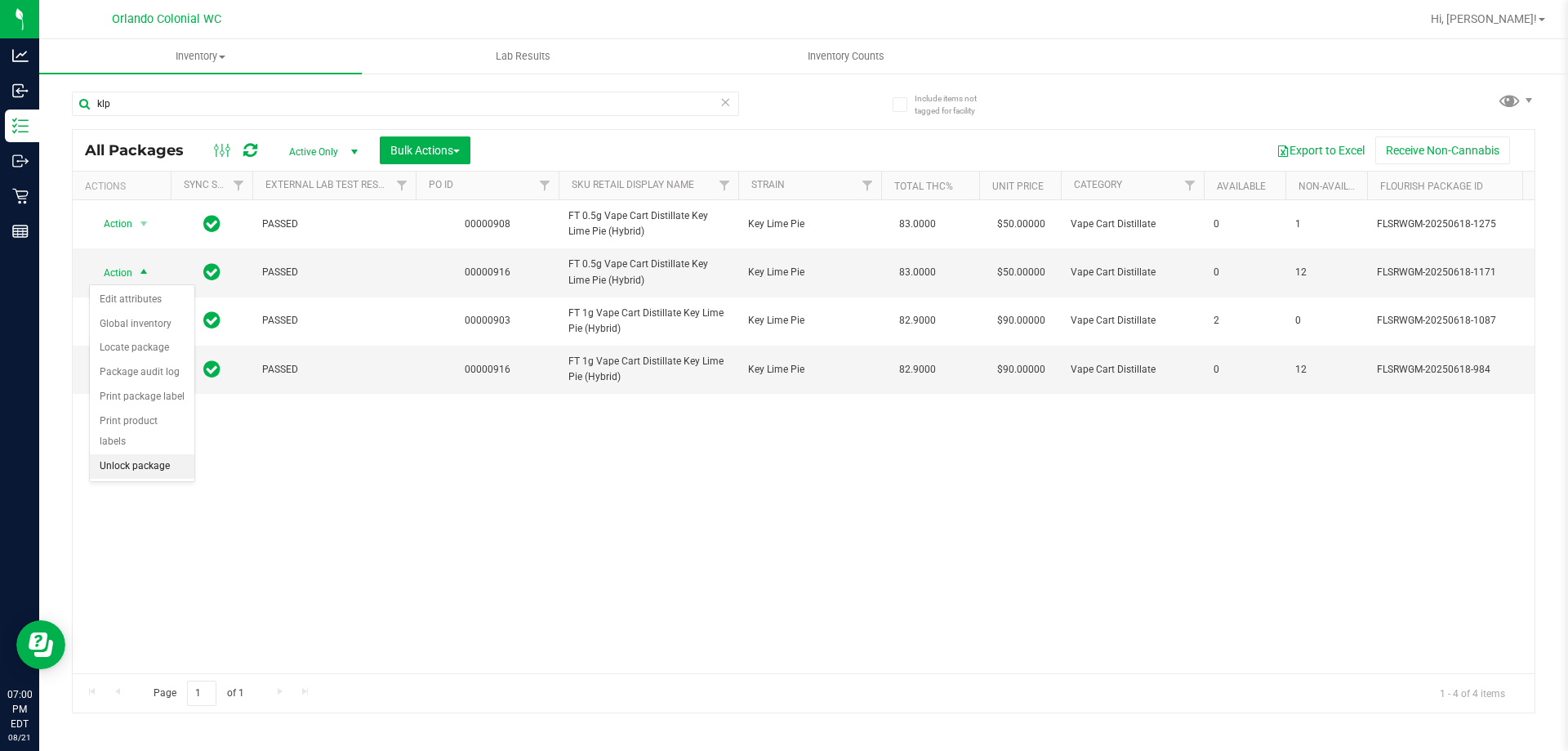
click at [133, 454] on li "Unlock package" at bounding box center [141, 466] width 104 height 25
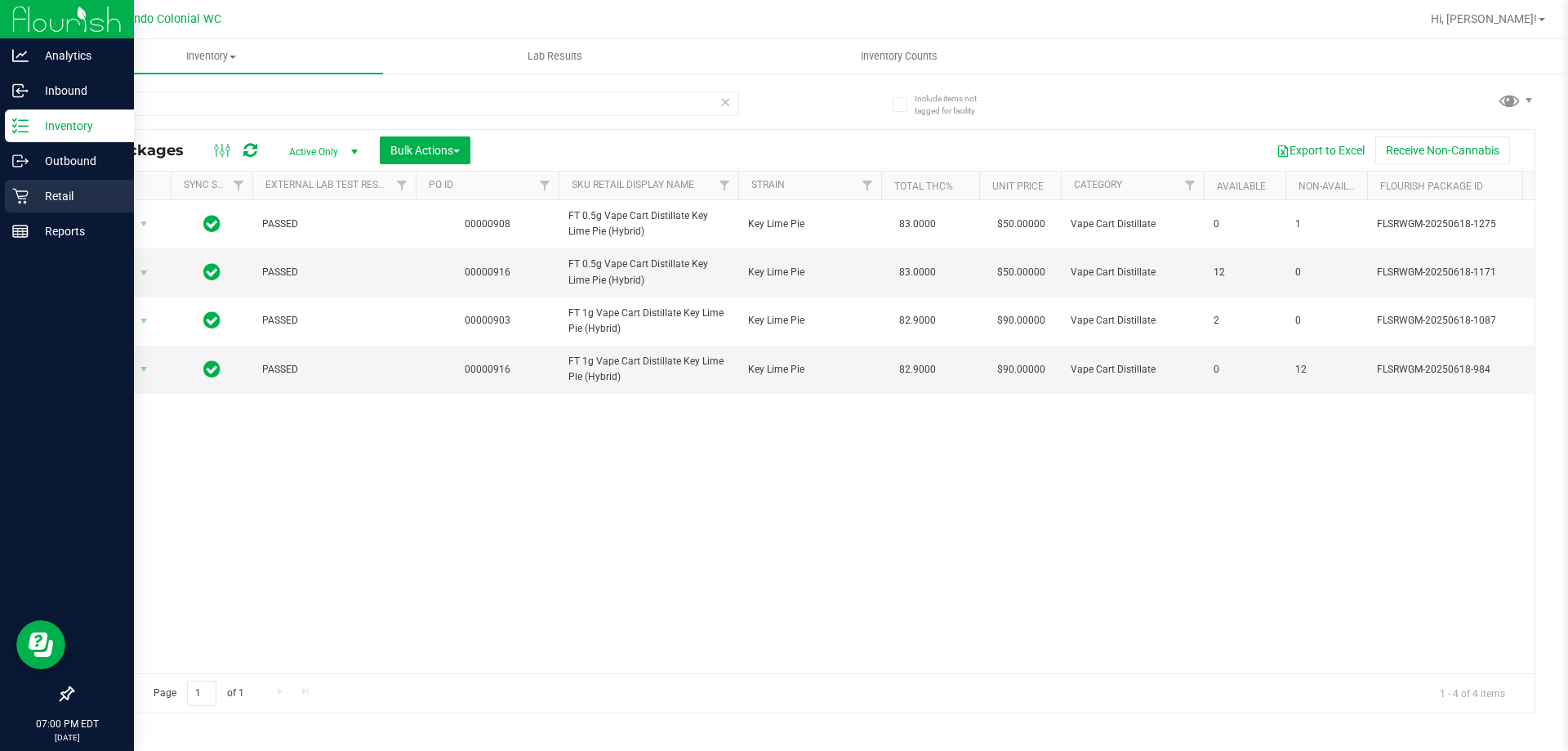
click at [29, 182] on div "Retail" at bounding box center [69, 196] width 129 height 32
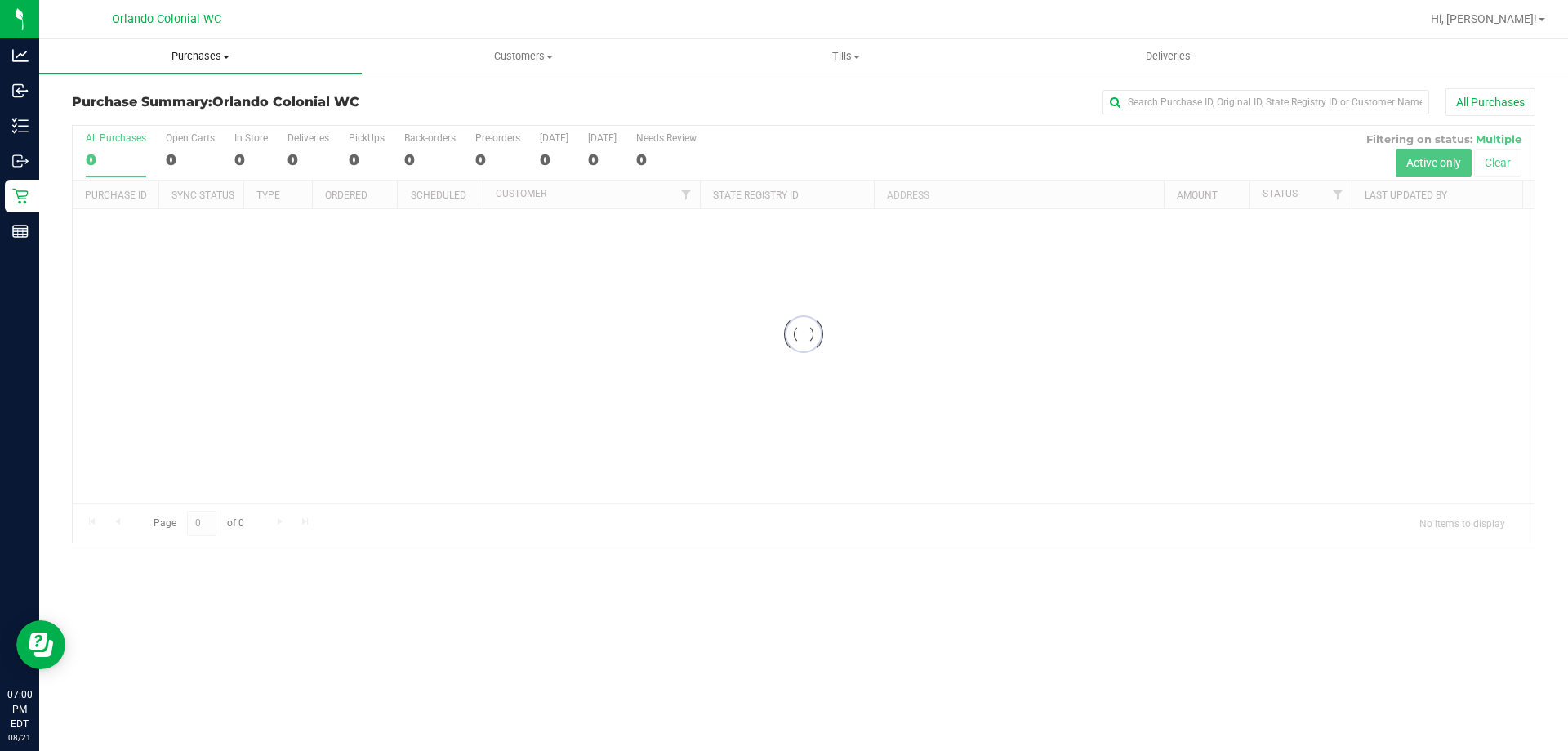
click at [215, 45] on uib-tab-heading "Purchases Summary of purchases Fulfillment All purchases" at bounding box center [201, 56] width 323 height 34
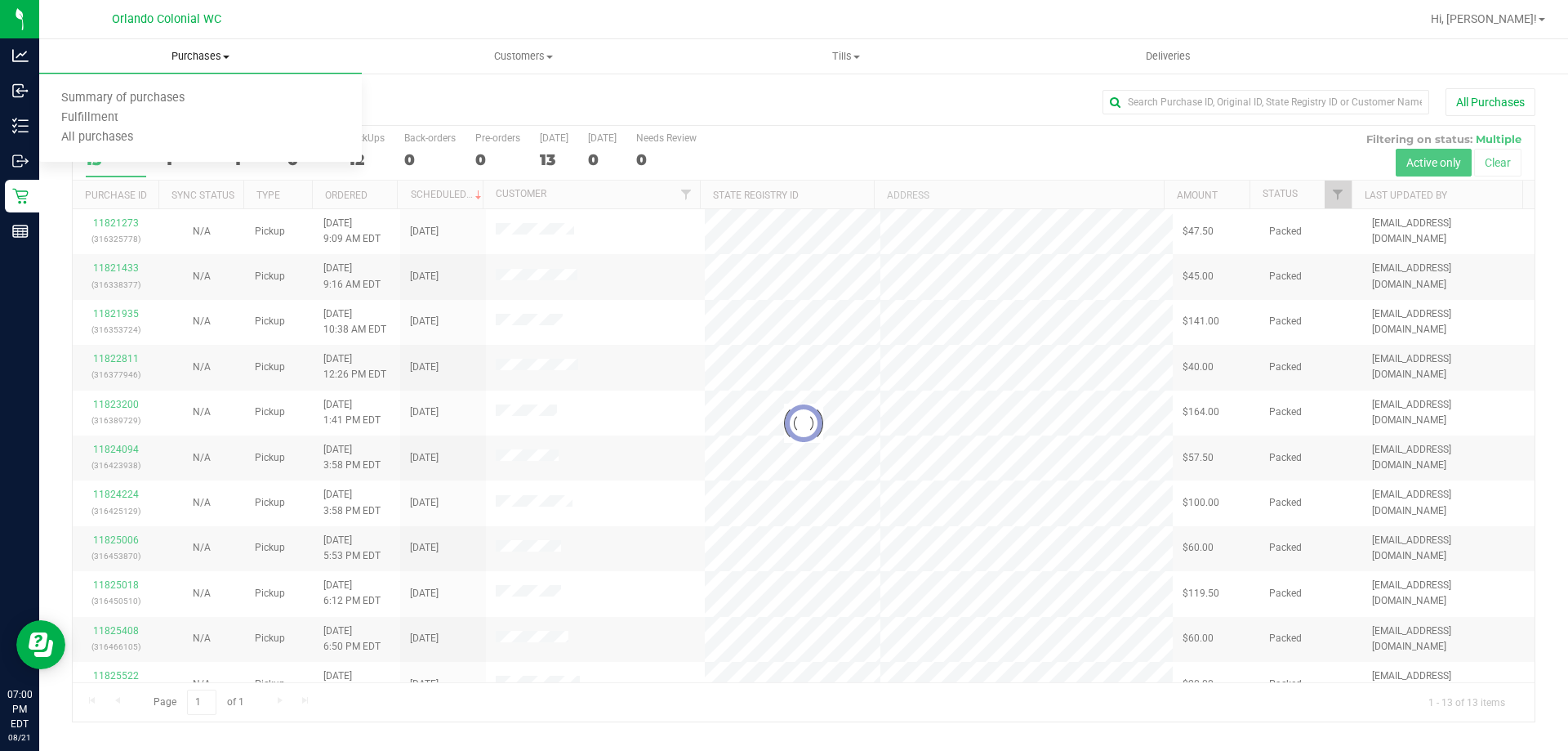
click at [198, 71] on uib-tab-heading "Purchases Summary of purchases Fulfillment All purchases" at bounding box center [201, 56] width 323 height 34
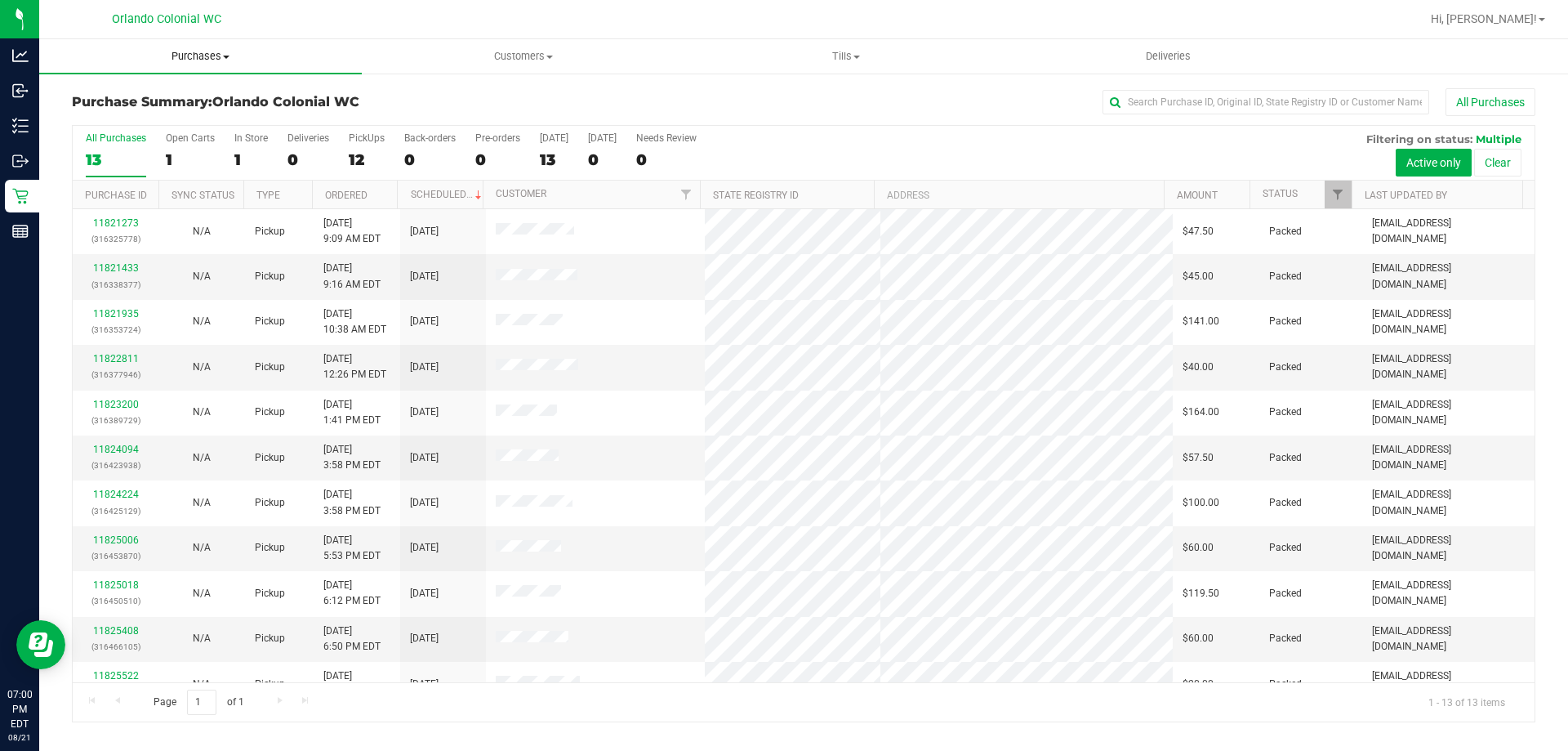
click at [177, 65] on uib-tab-heading "Purchases Summary of purchases Fulfillment All purchases" at bounding box center [201, 56] width 323 height 34
click at [89, 118] on span "Fulfillment" at bounding box center [90, 117] width 101 height 14
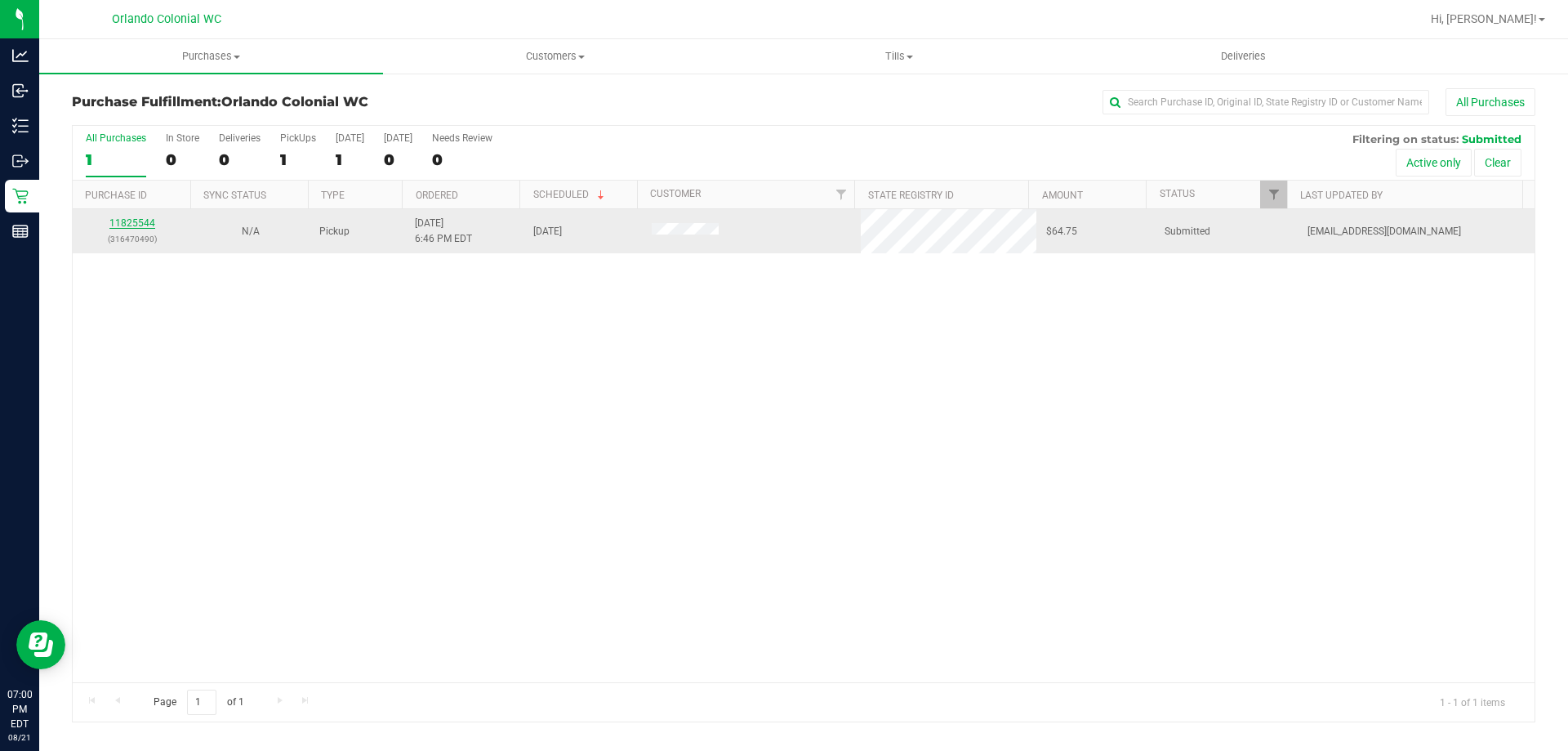
click at [127, 223] on link "11825544" at bounding box center [133, 223] width 46 height 11
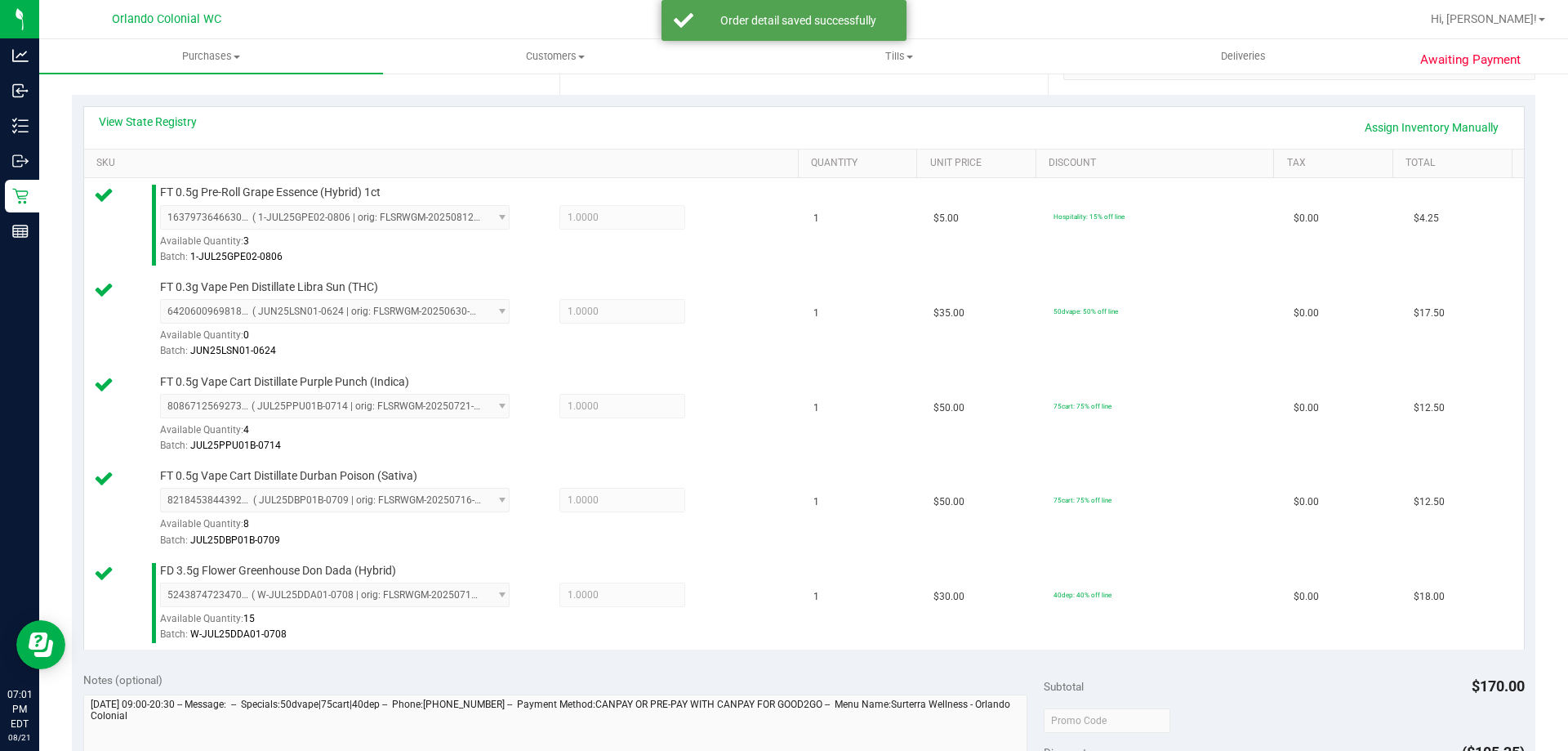
scroll to position [963, 0]
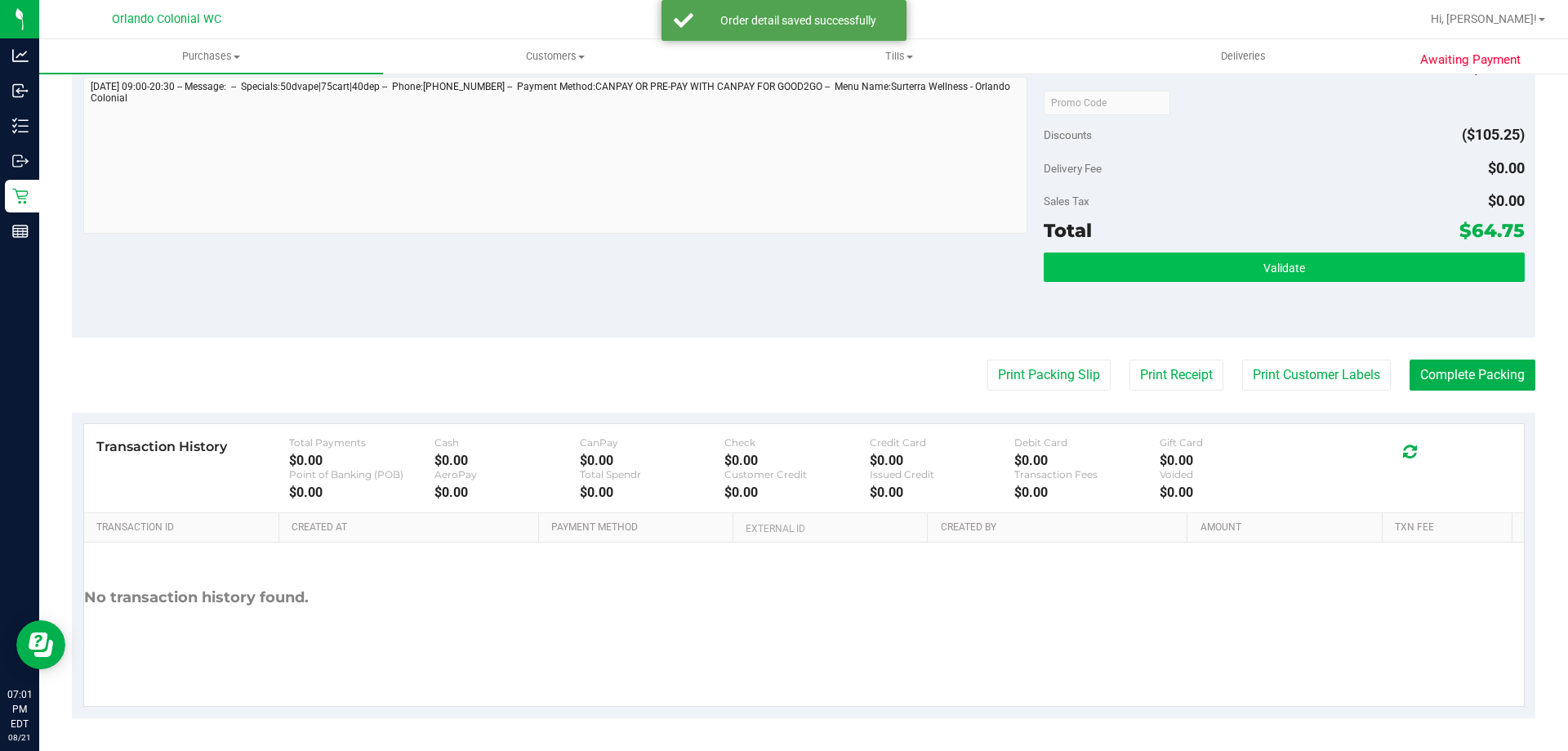
click at [1168, 280] on button "Validate" at bounding box center [1284, 268] width 481 height 30
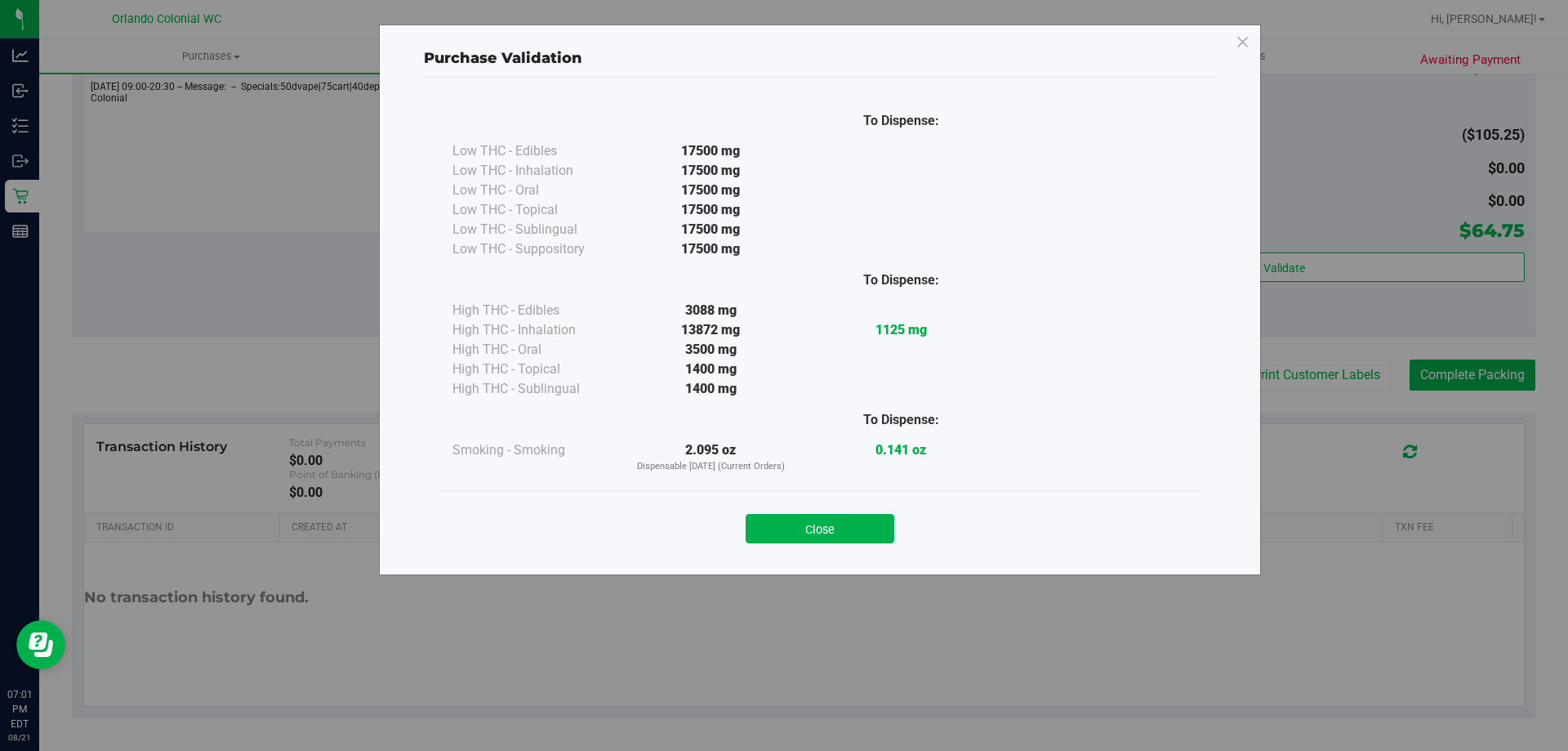
click at [824, 499] on div "Close" at bounding box center [820, 523] width 767 height 66
click at [864, 520] on button "Close" at bounding box center [819, 529] width 148 height 30
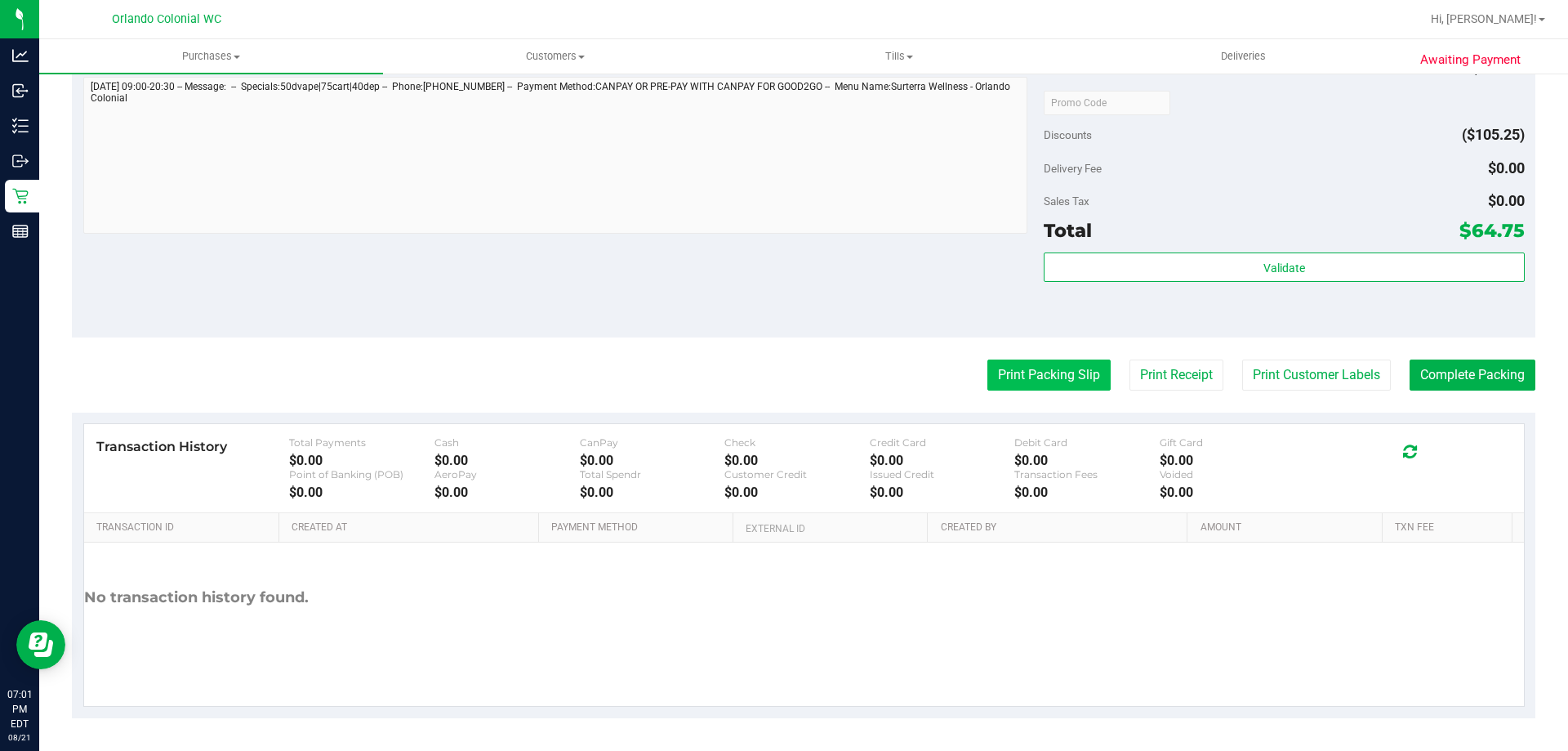
click at [1046, 368] on button "Print Packing Slip" at bounding box center [1050, 376] width 124 height 31
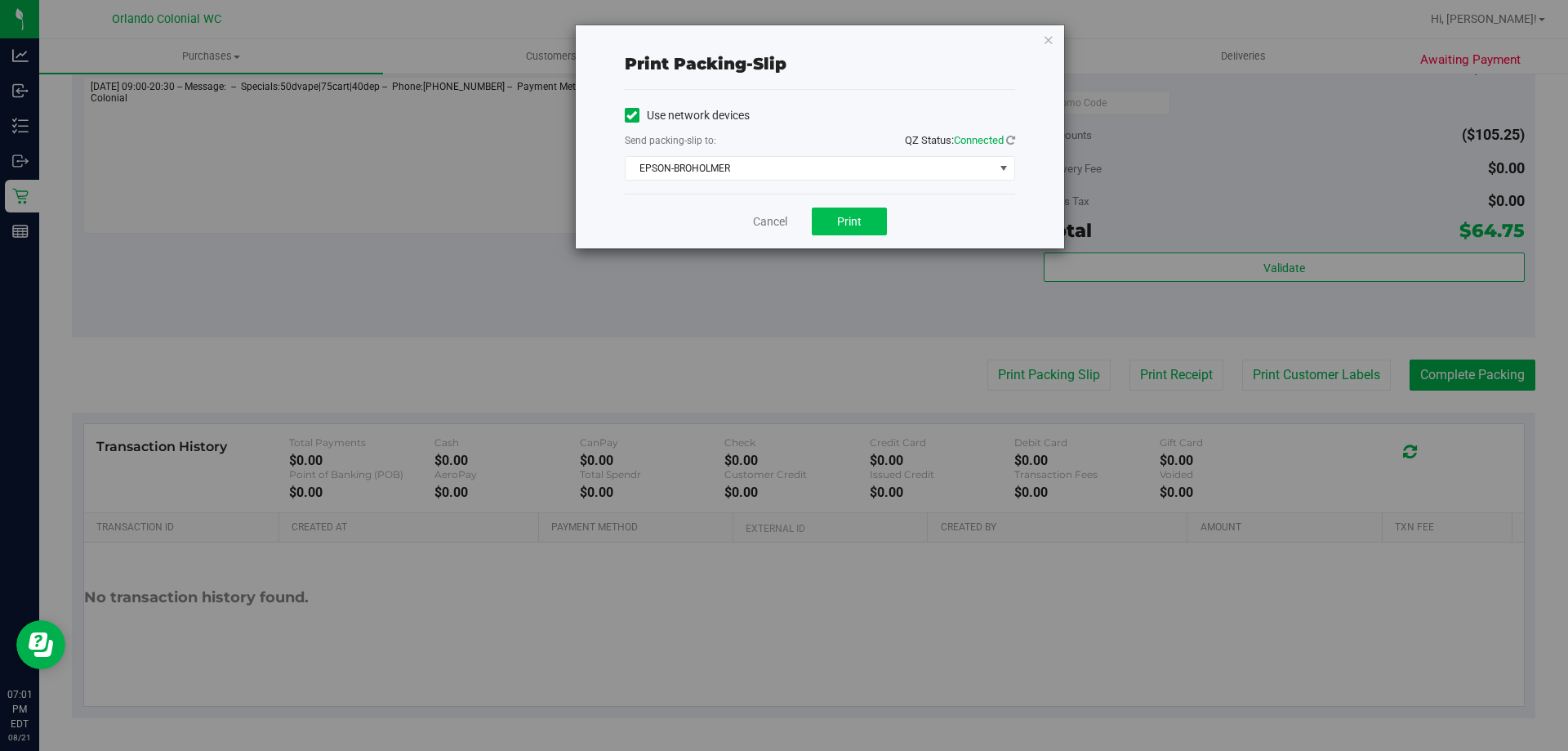
click at [847, 231] on button "Print" at bounding box center [849, 221] width 75 height 28
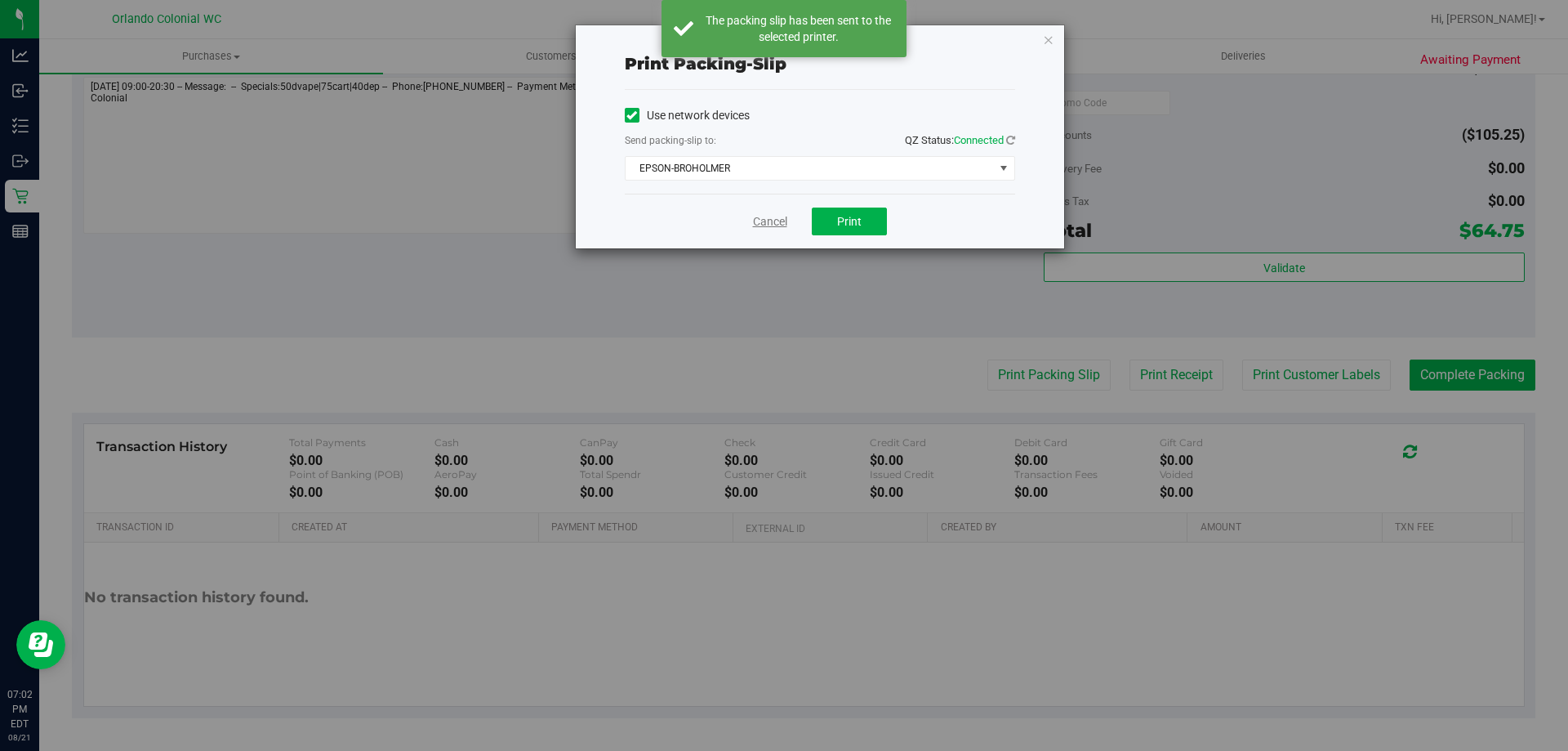
click at [778, 225] on link "Cancel" at bounding box center [769, 221] width 34 height 18
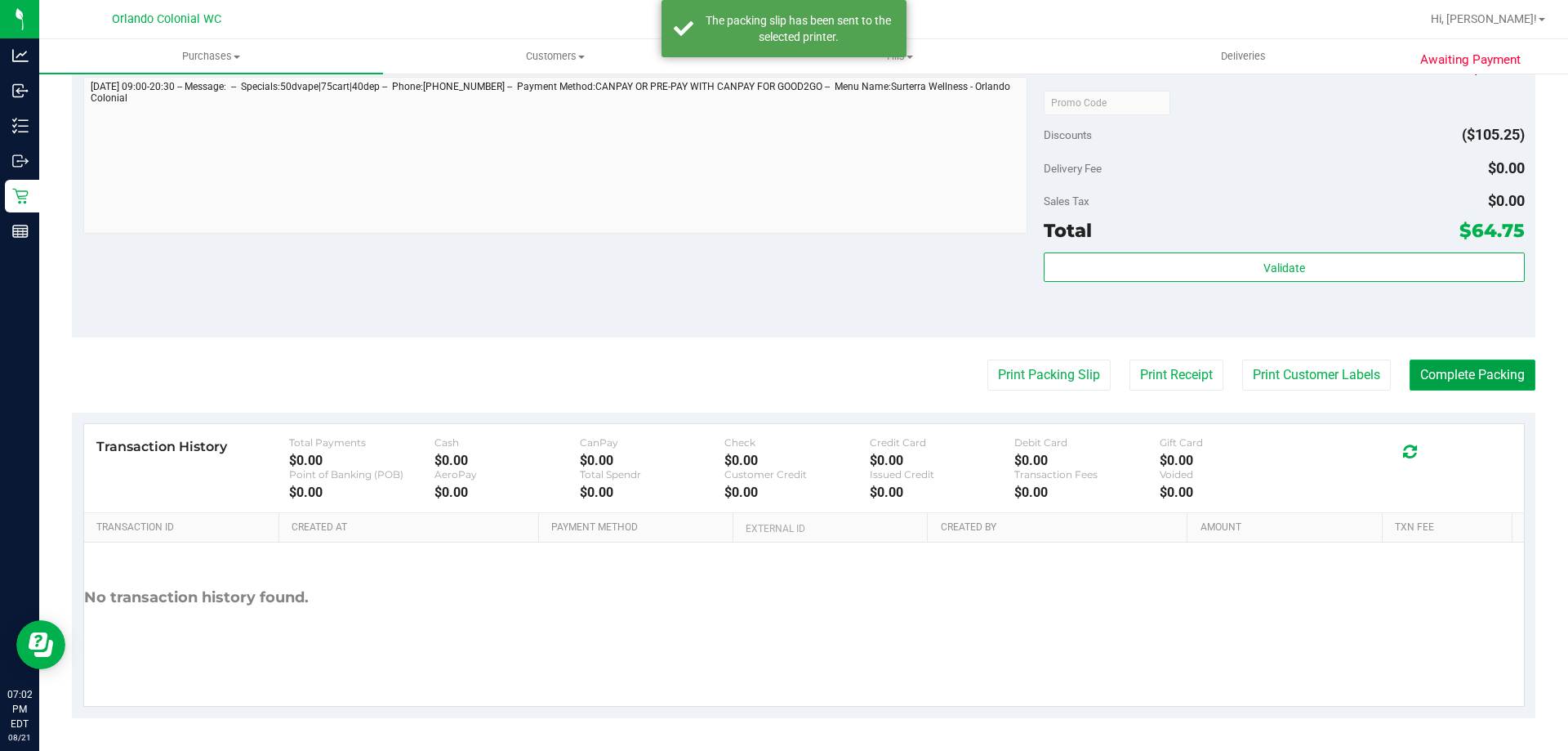
click at [1468, 369] on button "Complete Packing" at bounding box center [1472, 376] width 125 height 31
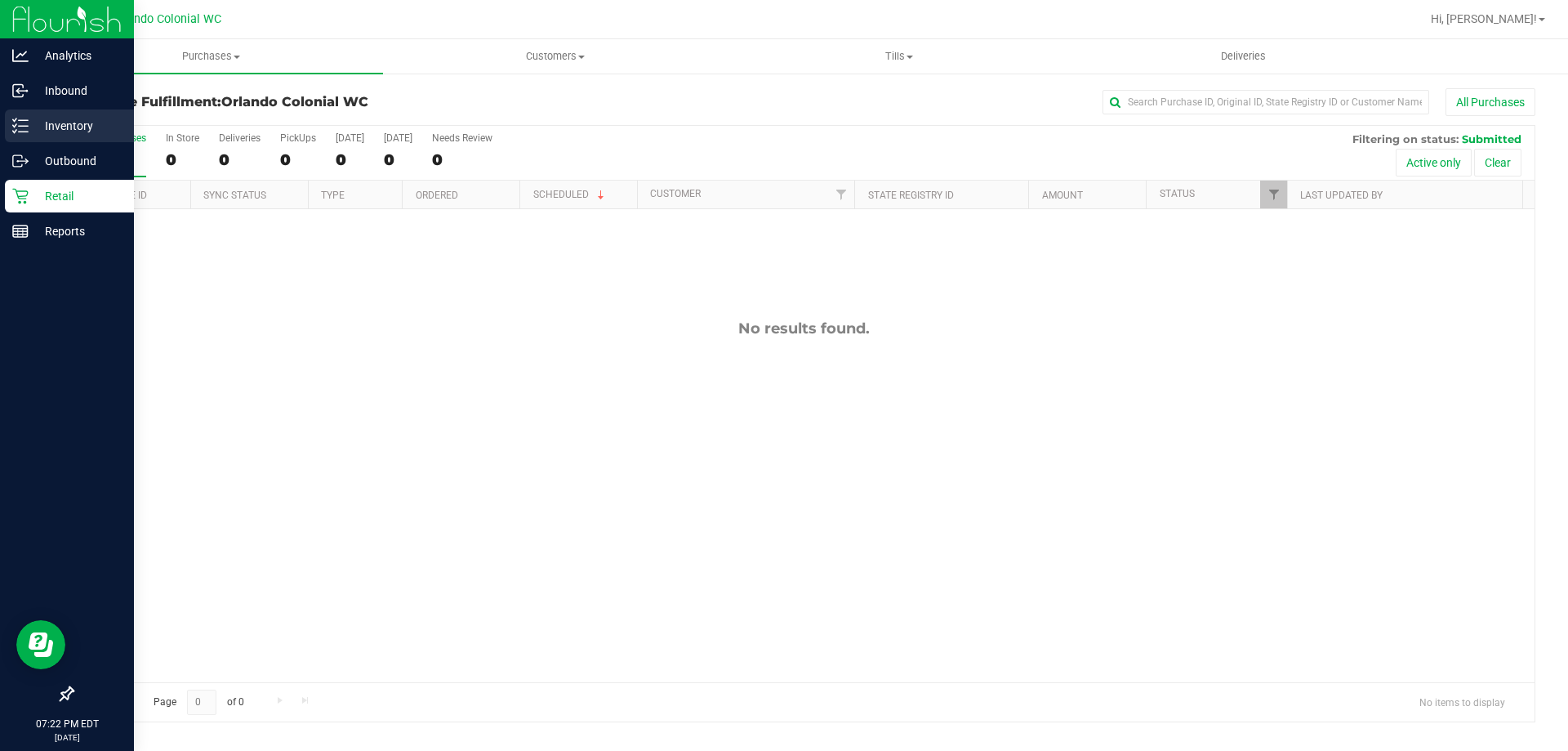
click at [25, 125] on icon at bounding box center [20, 126] width 17 height 17
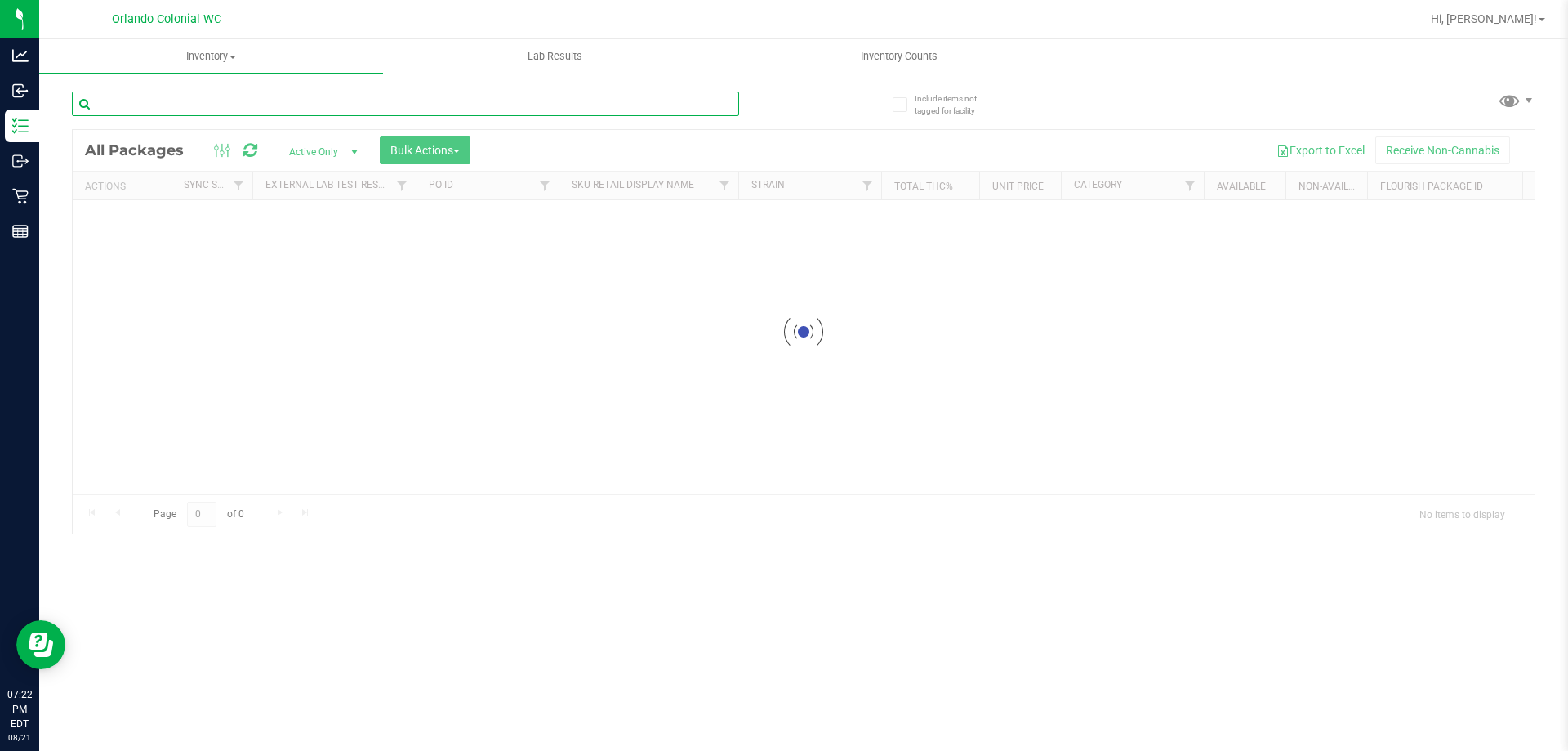
click at [244, 109] on input "text" at bounding box center [405, 103] width 667 height 25
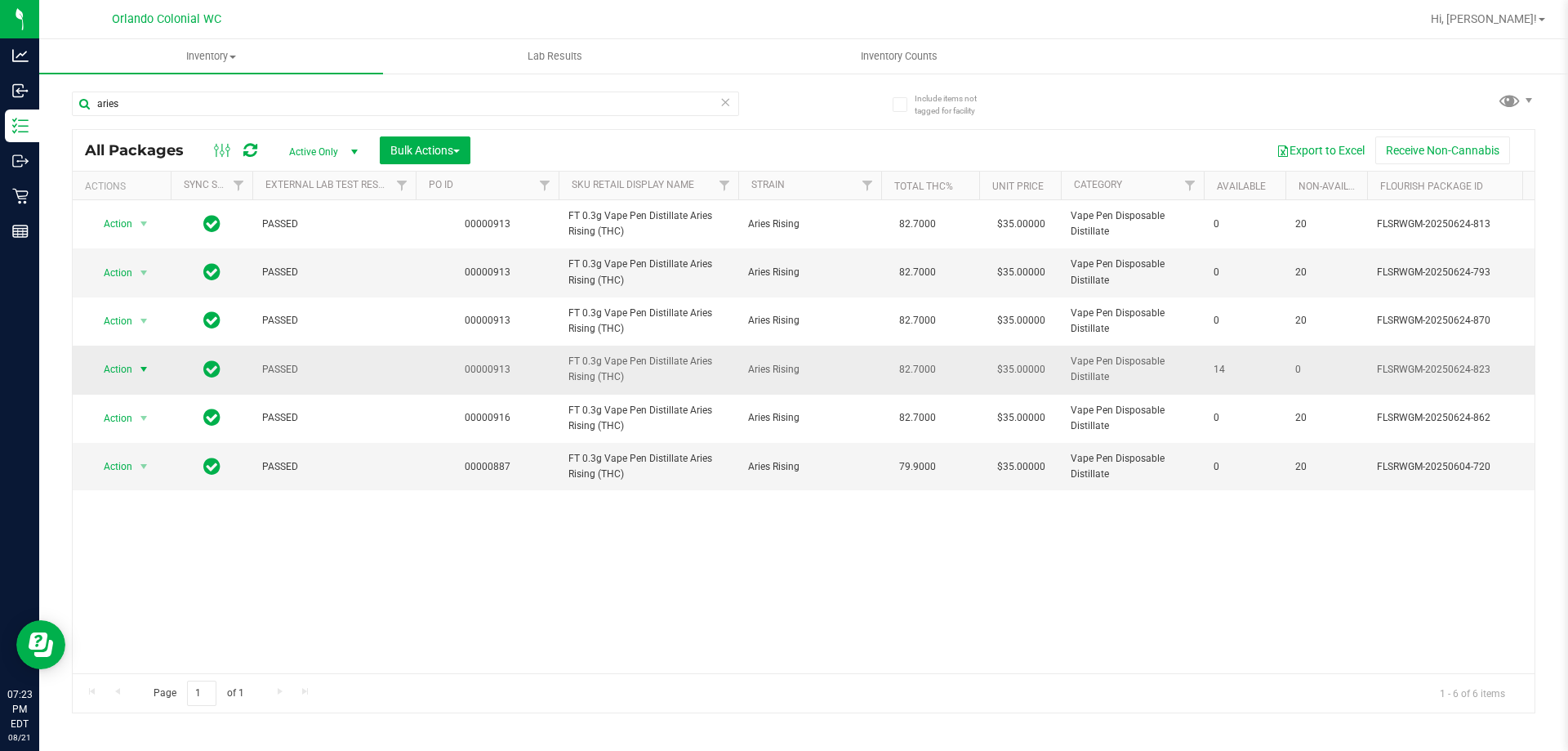
click at [134, 371] on span "select" at bounding box center [144, 369] width 20 height 23
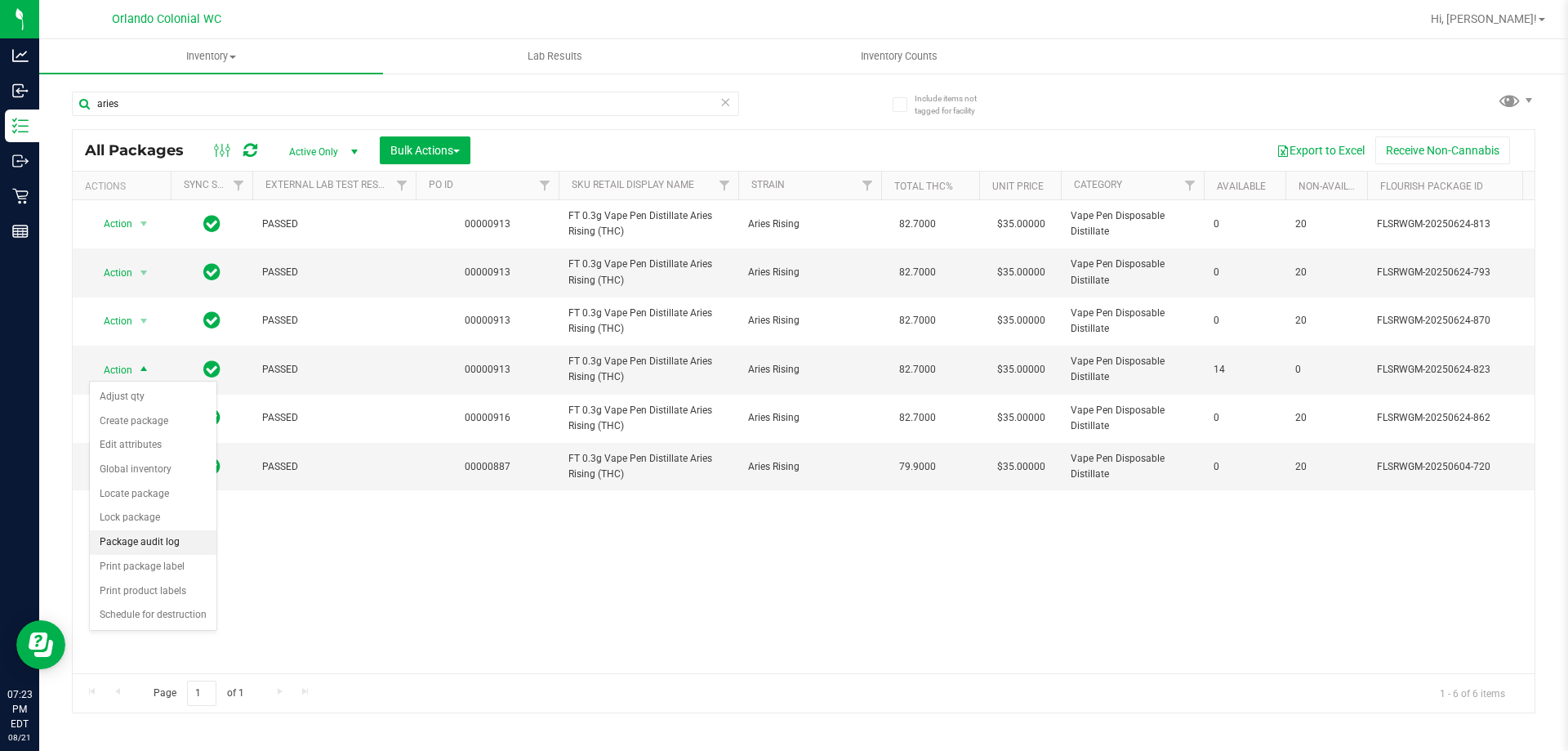
click at [175, 534] on li "Package audit log" at bounding box center [152, 542] width 126 height 25
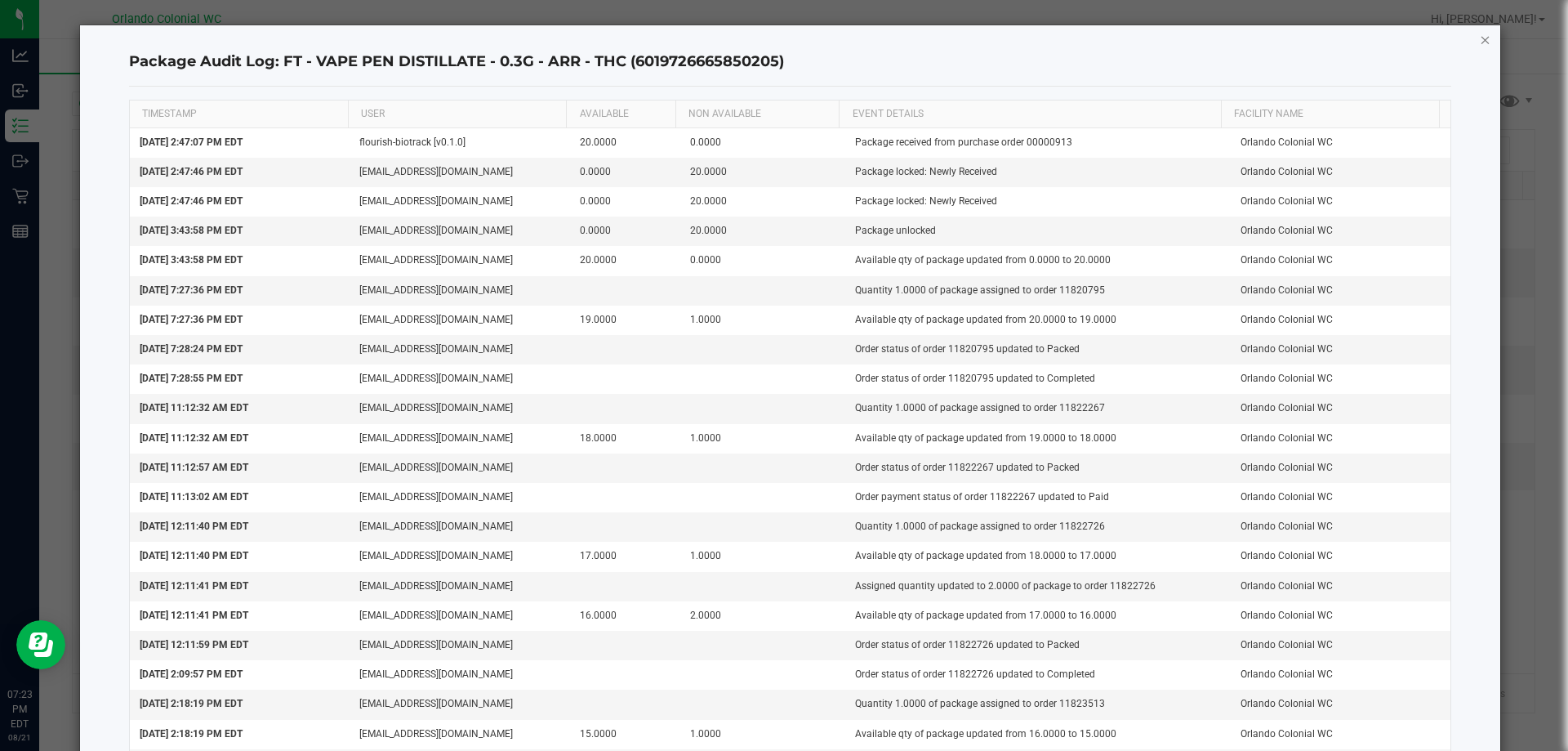
click at [1479, 42] on icon "button" at bounding box center [1485, 39] width 11 height 19
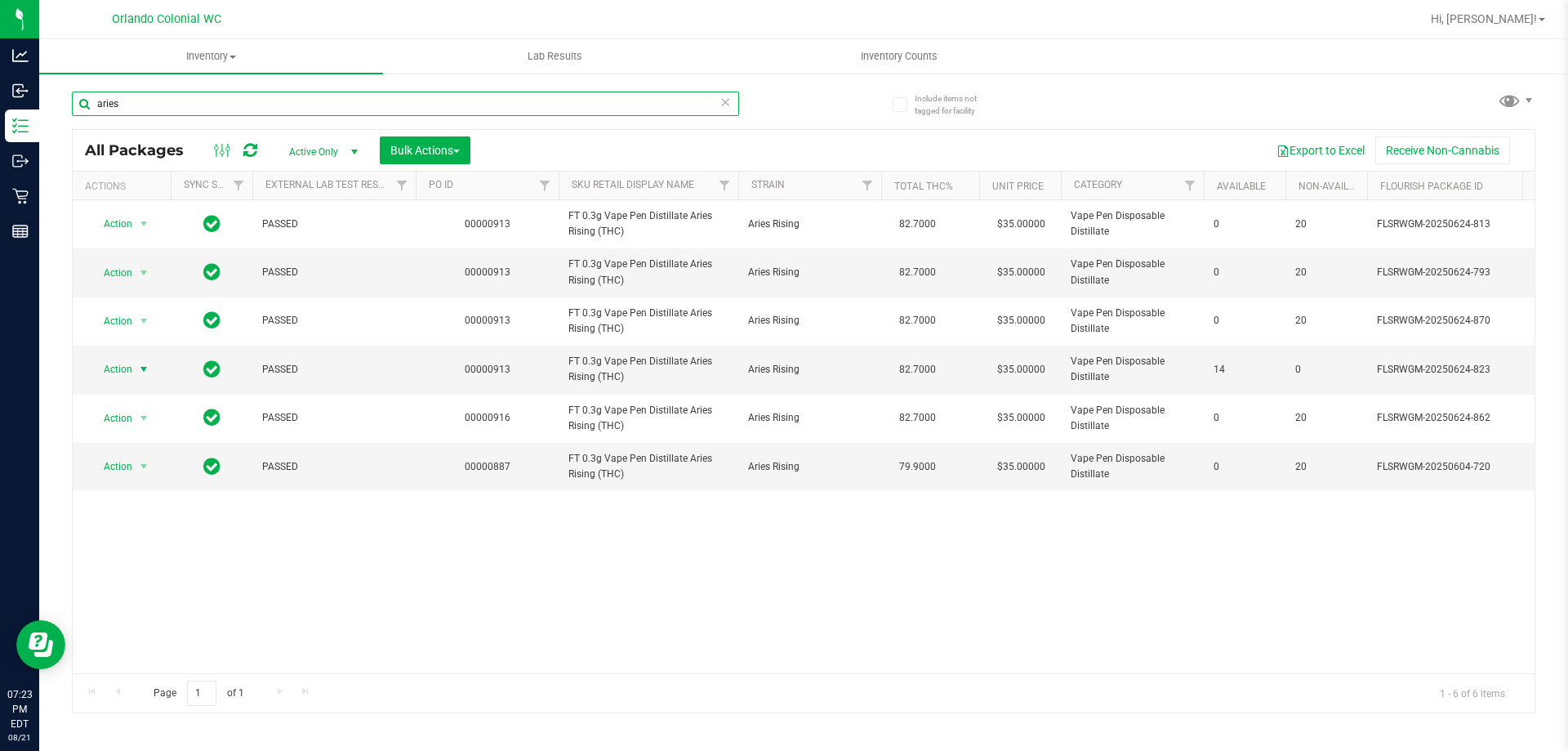
click at [526, 99] on input "aries" at bounding box center [405, 103] width 667 height 25
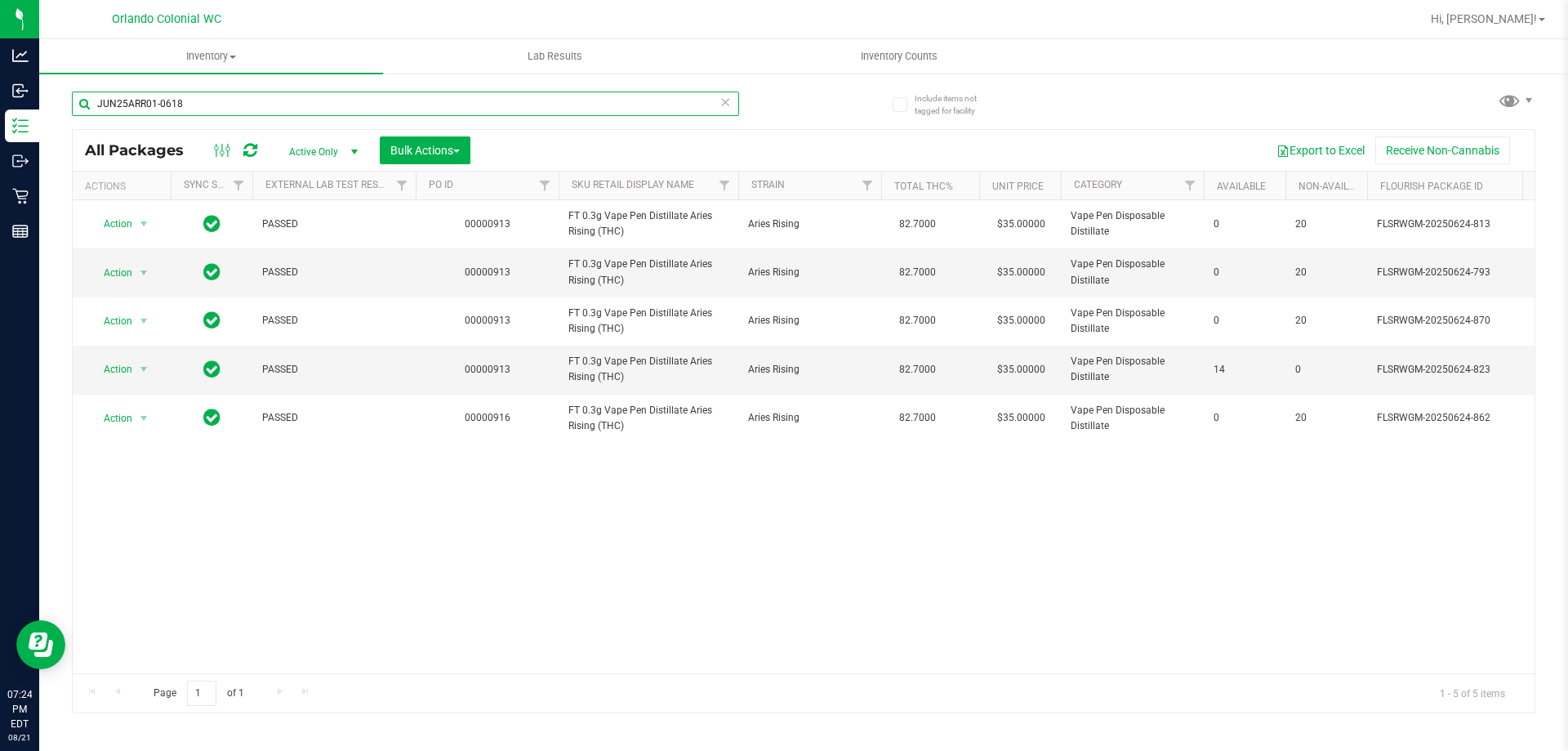
type input "JUN25ARR01-0618"
click at [881, 580] on div "Action Action Edit attributes Global inventory Locate package Package audit log…" at bounding box center [803, 436] width 1462 height 473
click at [148, 367] on span "select" at bounding box center [144, 369] width 13 height 13
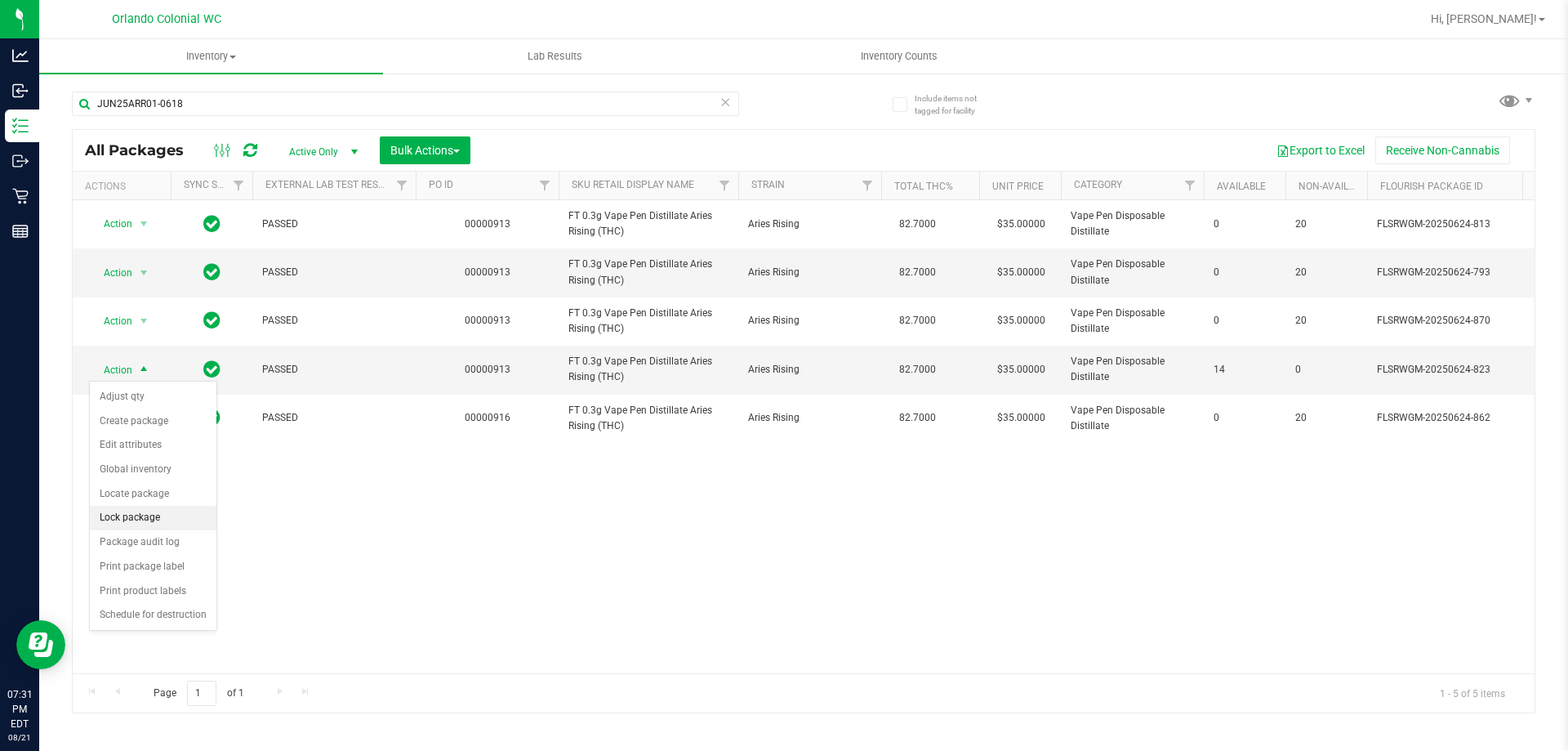
click at [191, 520] on li "Lock package" at bounding box center [152, 518] width 126 height 25
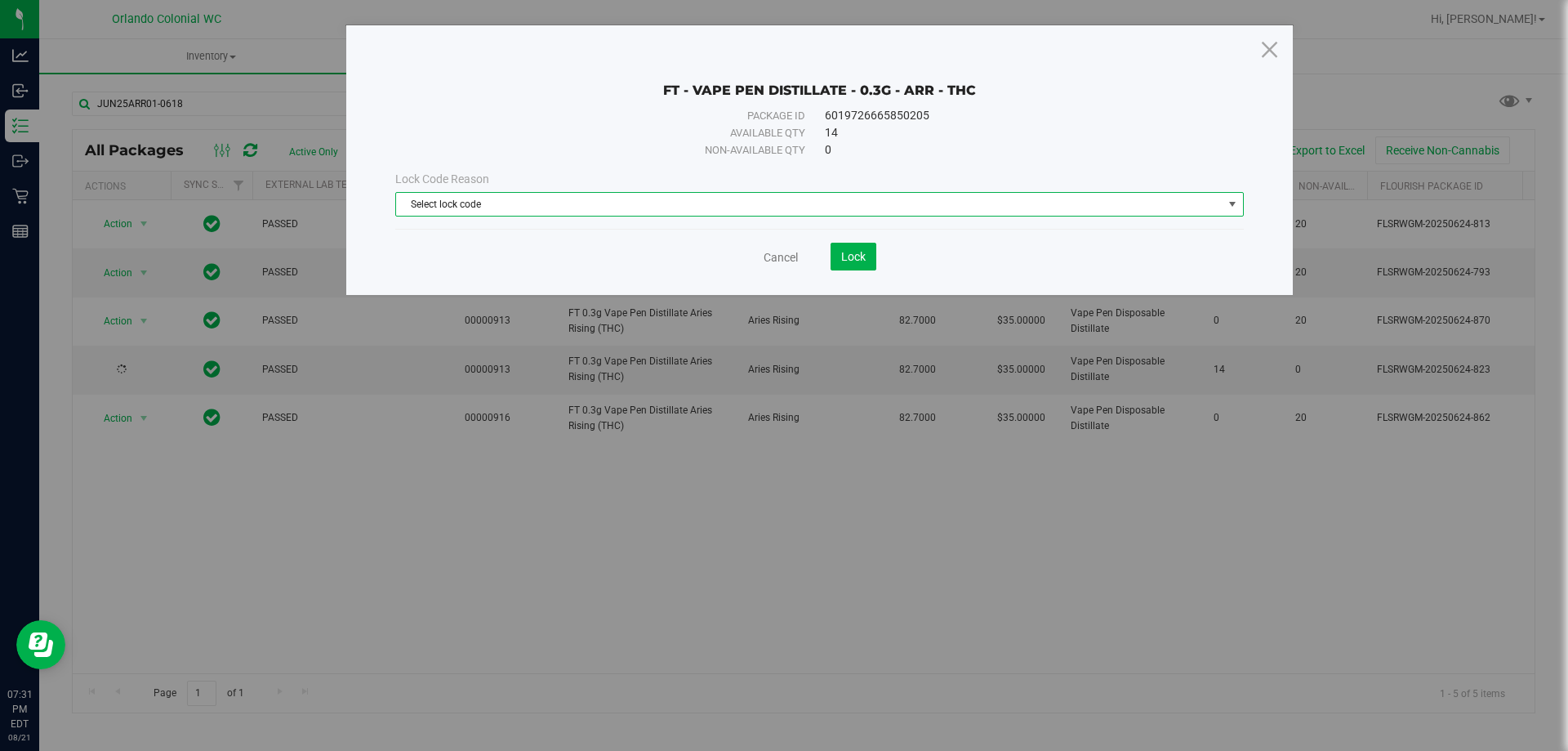
click at [528, 205] on span "Select lock code" at bounding box center [809, 204] width 826 height 23
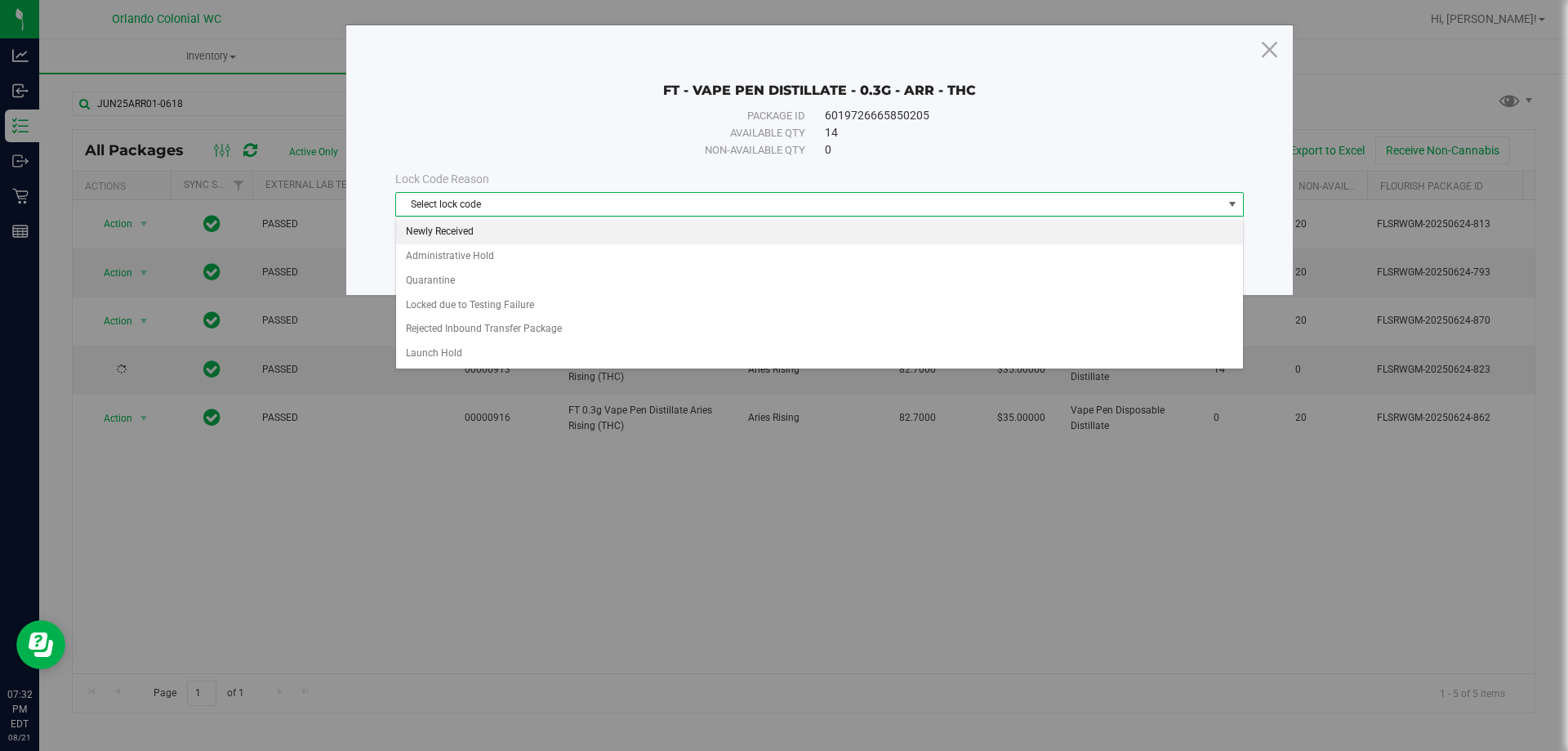
click at [528, 229] on li "Newly Received" at bounding box center [819, 232] width 847 height 25
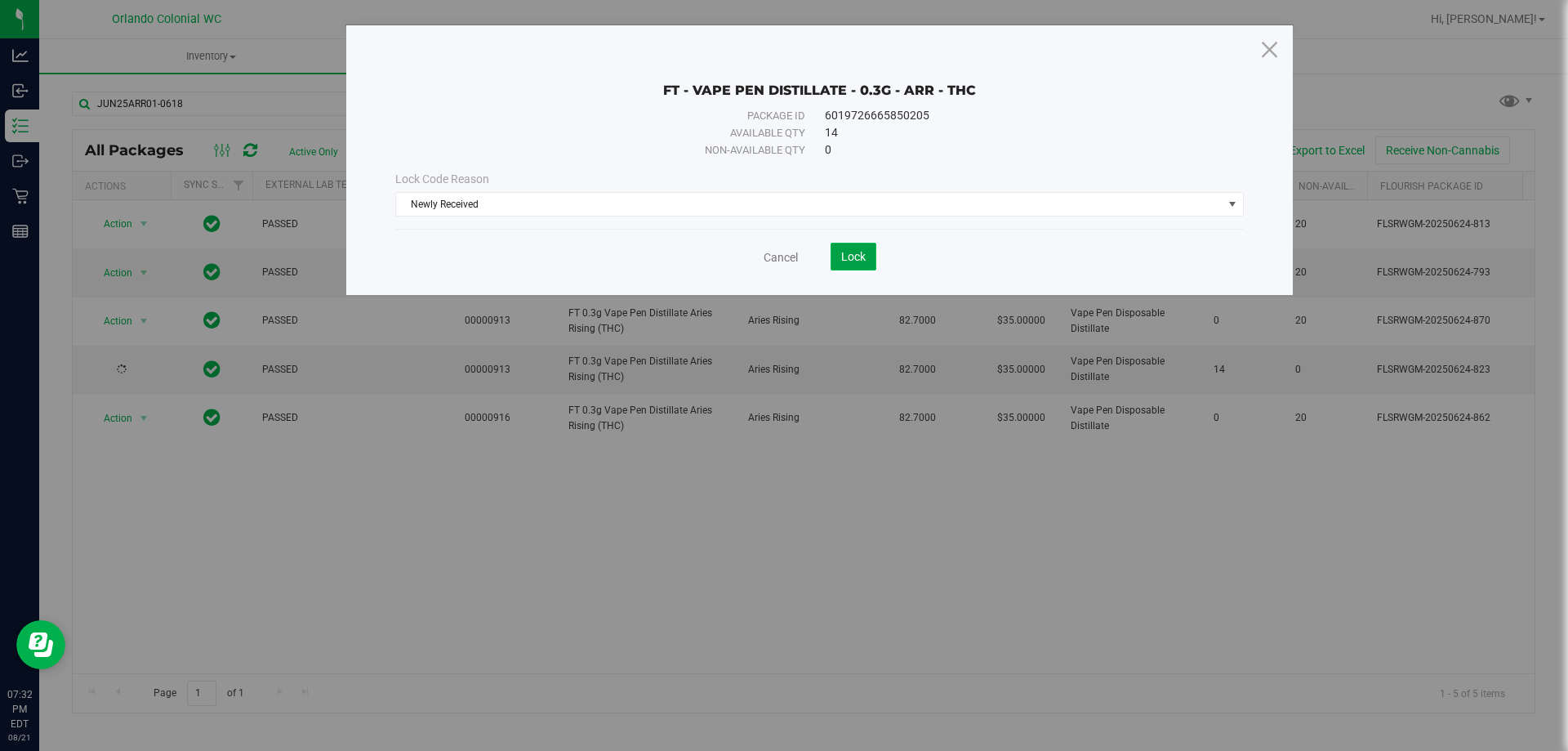
click at [842, 253] on span "Lock" at bounding box center [853, 256] width 25 height 13
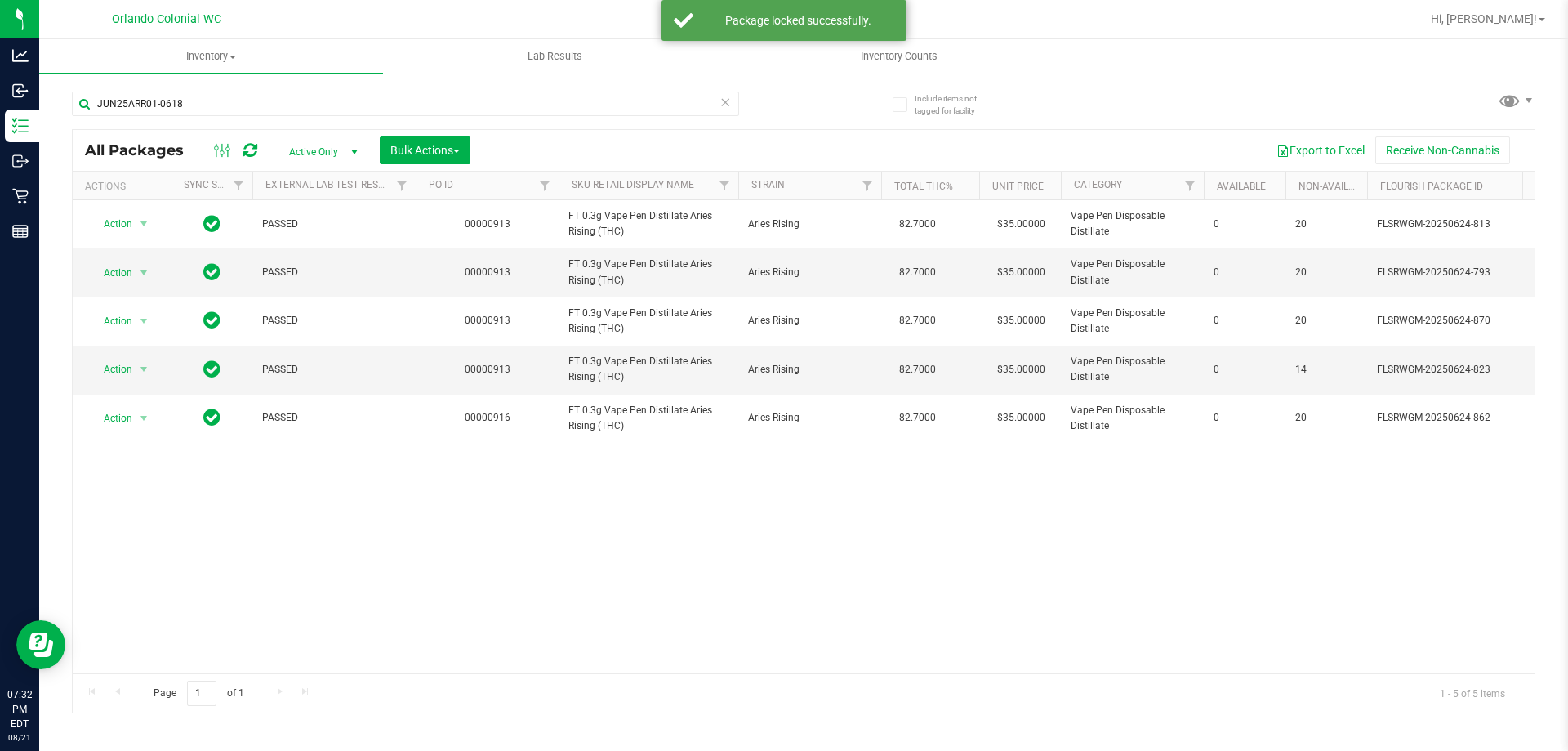
click at [802, 572] on div "Action Action Edit attributes Global inventory Locate package Package audit log…" at bounding box center [803, 436] width 1462 height 473
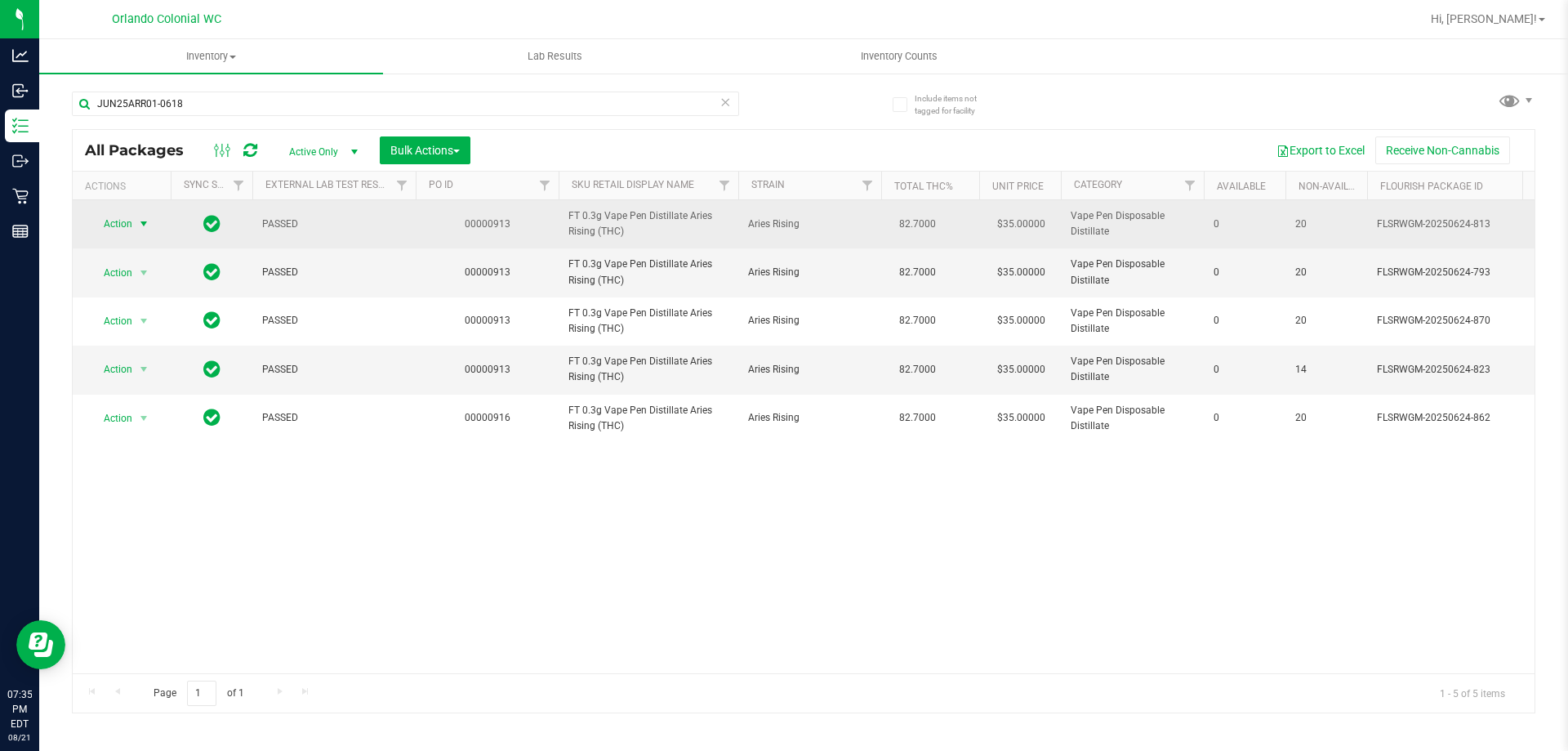
click at [140, 226] on span "select" at bounding box center [144, 224] width 13 height 13
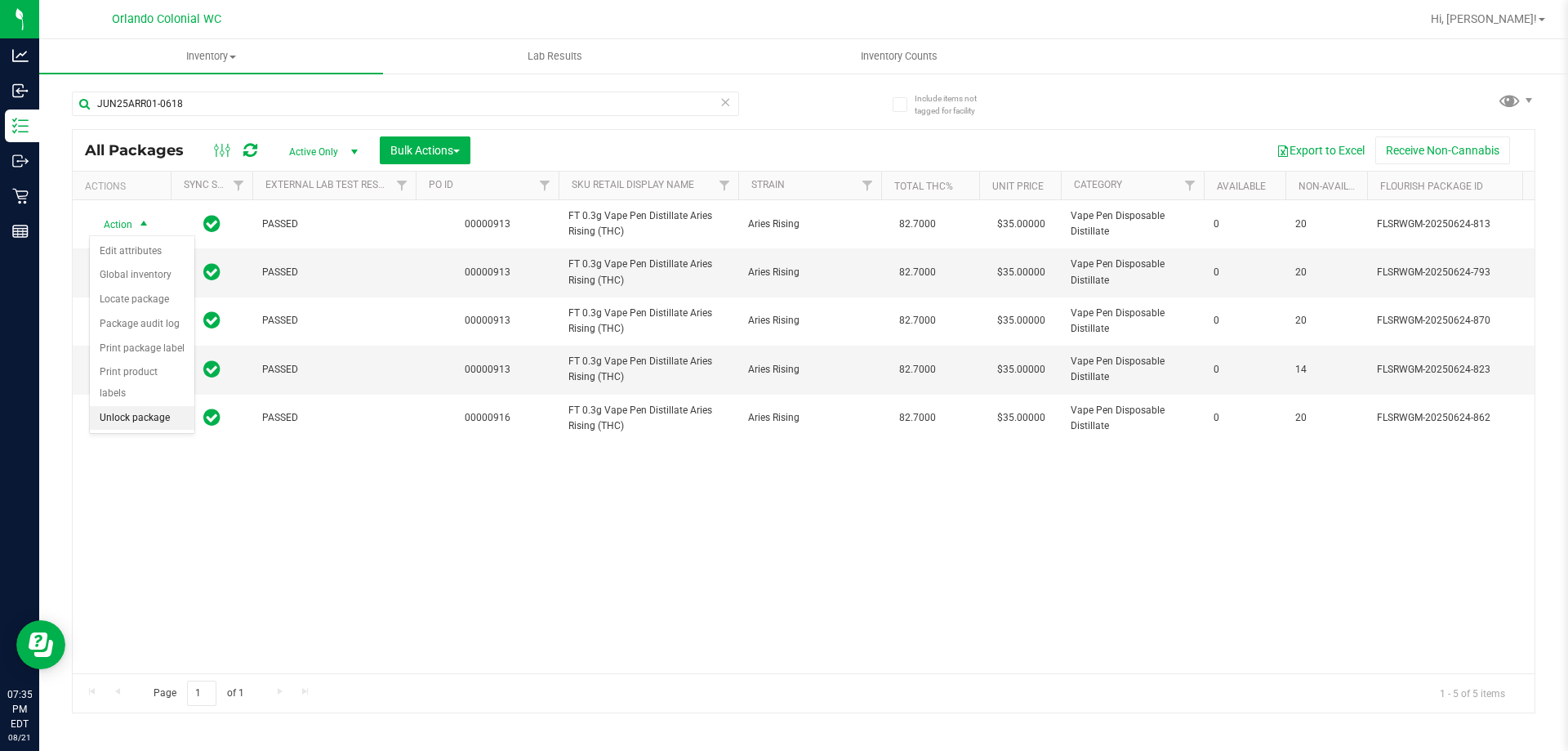
click at [149, 406] on li "Unlock package" at bounding box center [141, 418] width 104 height 25
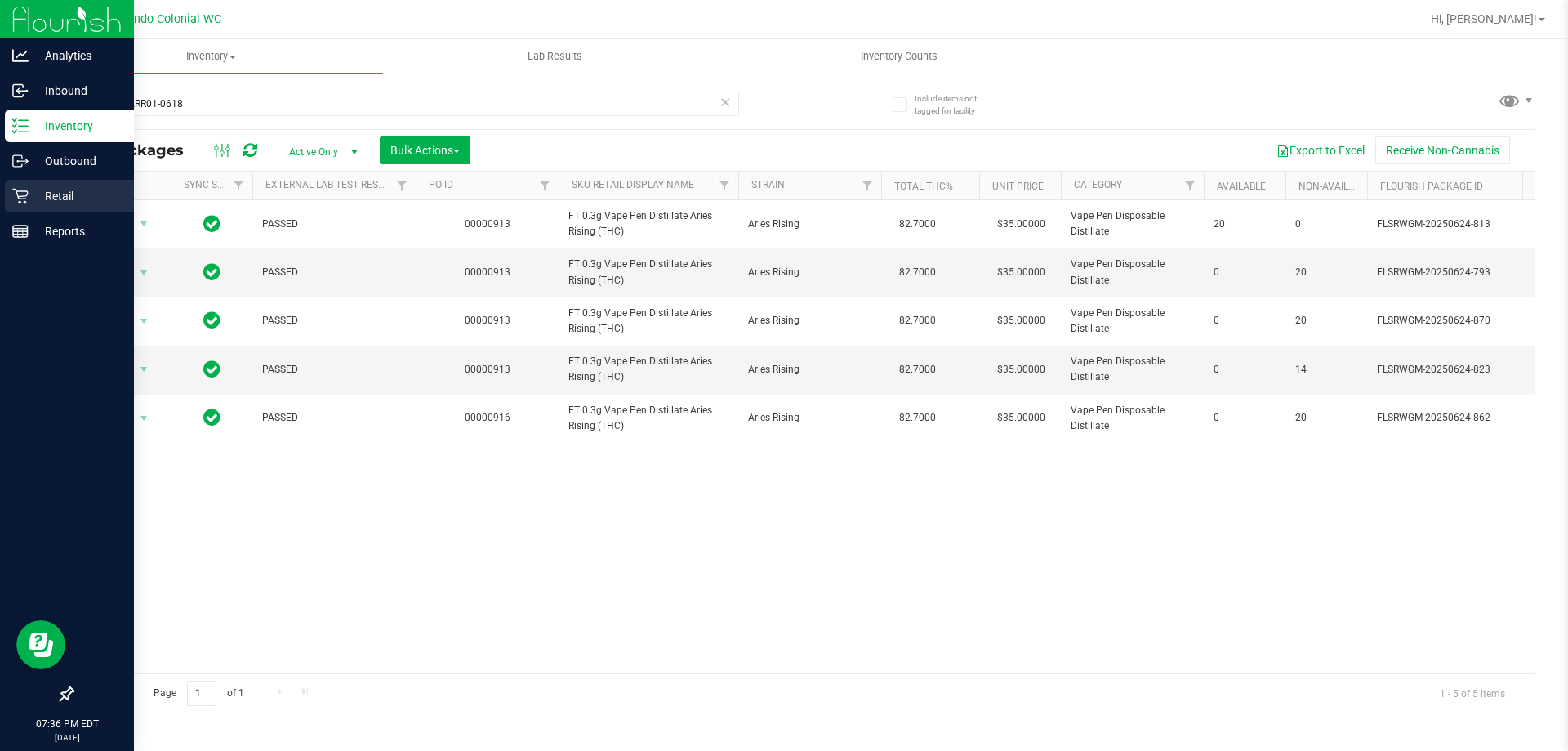
click at [16, 183] on div "Retail" at bounding box center [69, 196] width 129 height 32
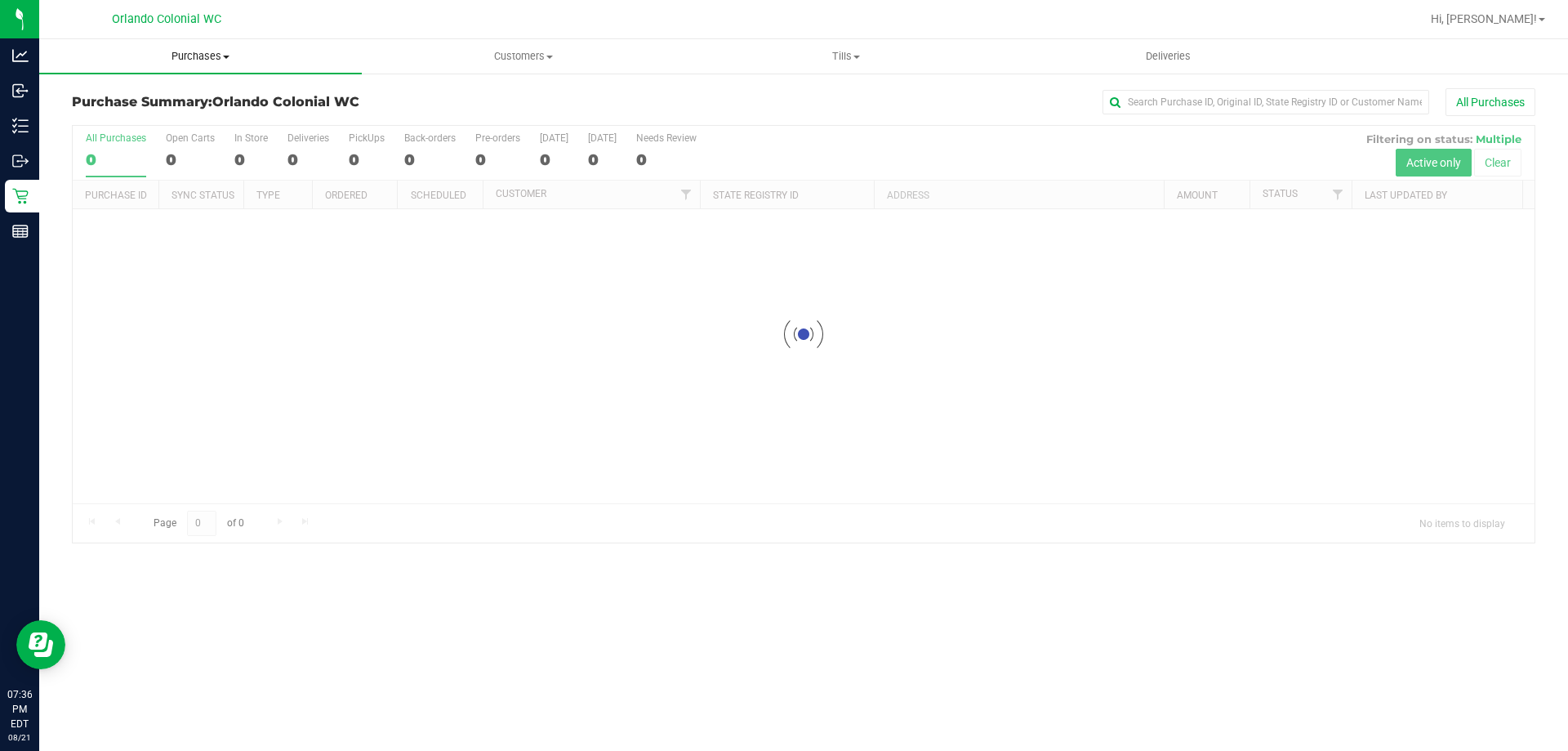
click at [204, 44] on uib-tab-heading "Purchases Summary of purchases Fulfillment All purchases" at bounding box center [201, 56] width 323 height 34
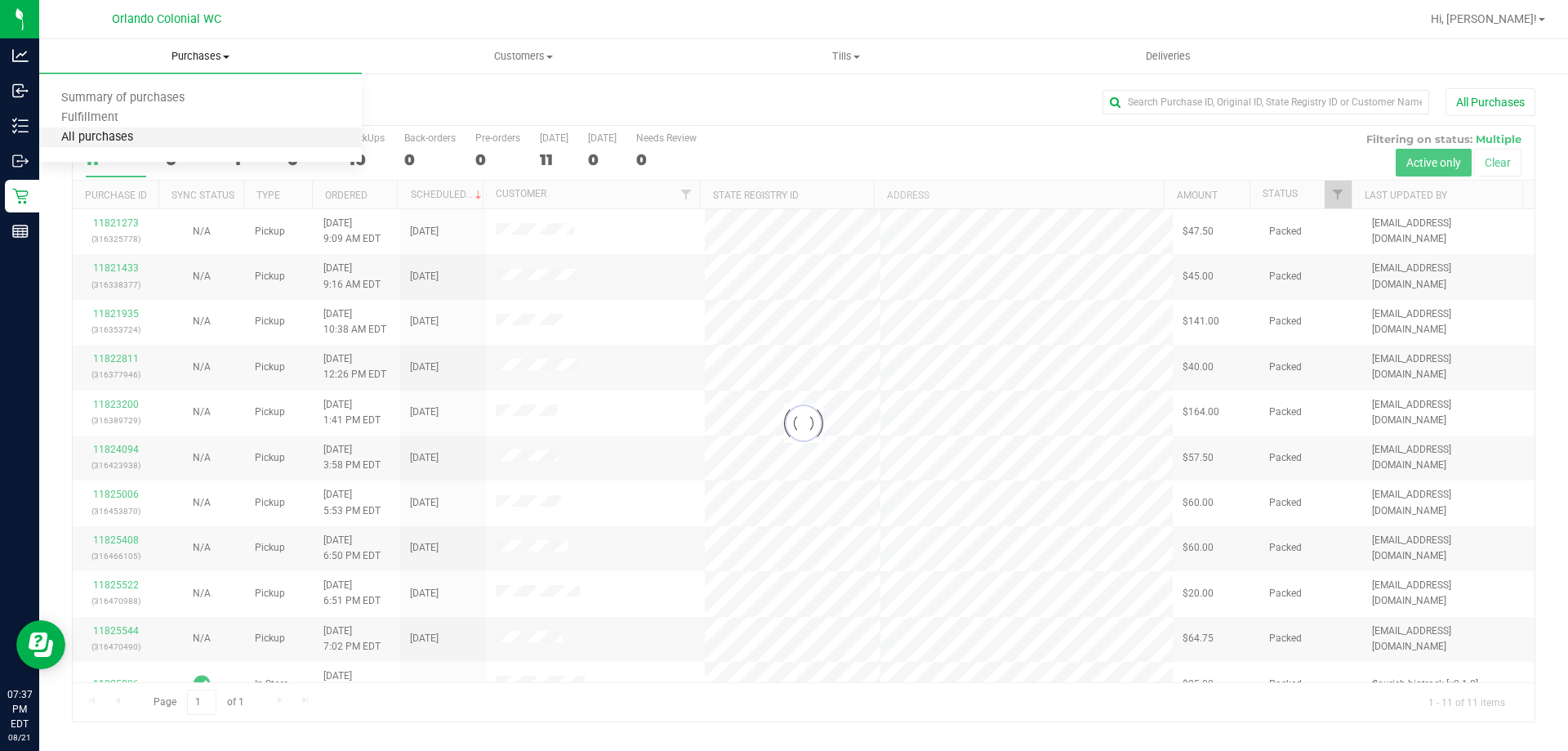
click at [102, 131] on span "All purchases" at bounding box center [98, 137] width 116 height 14
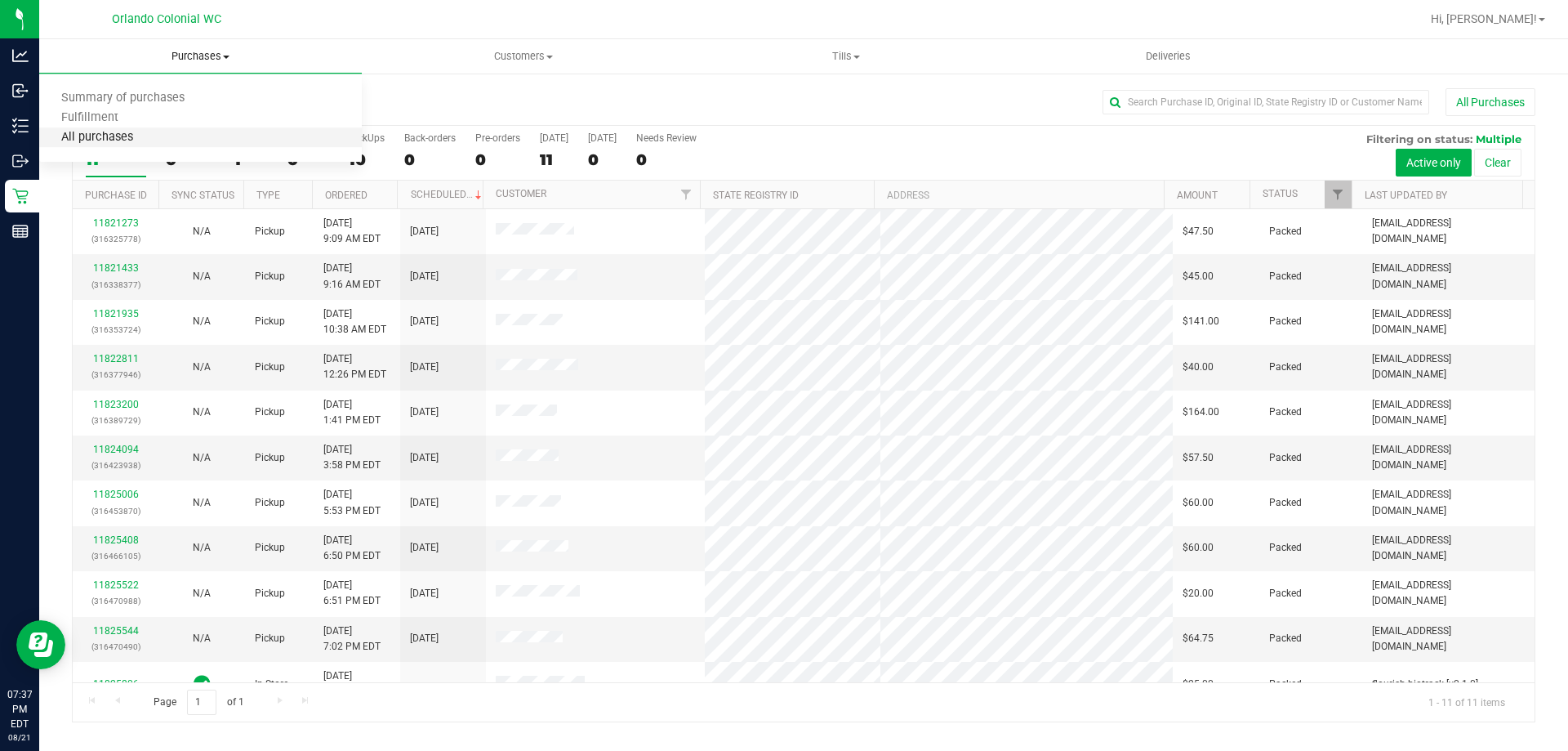
click at [107, 120] on span "Fulfillment" at bounding box center [90, 117] width 101 height 14
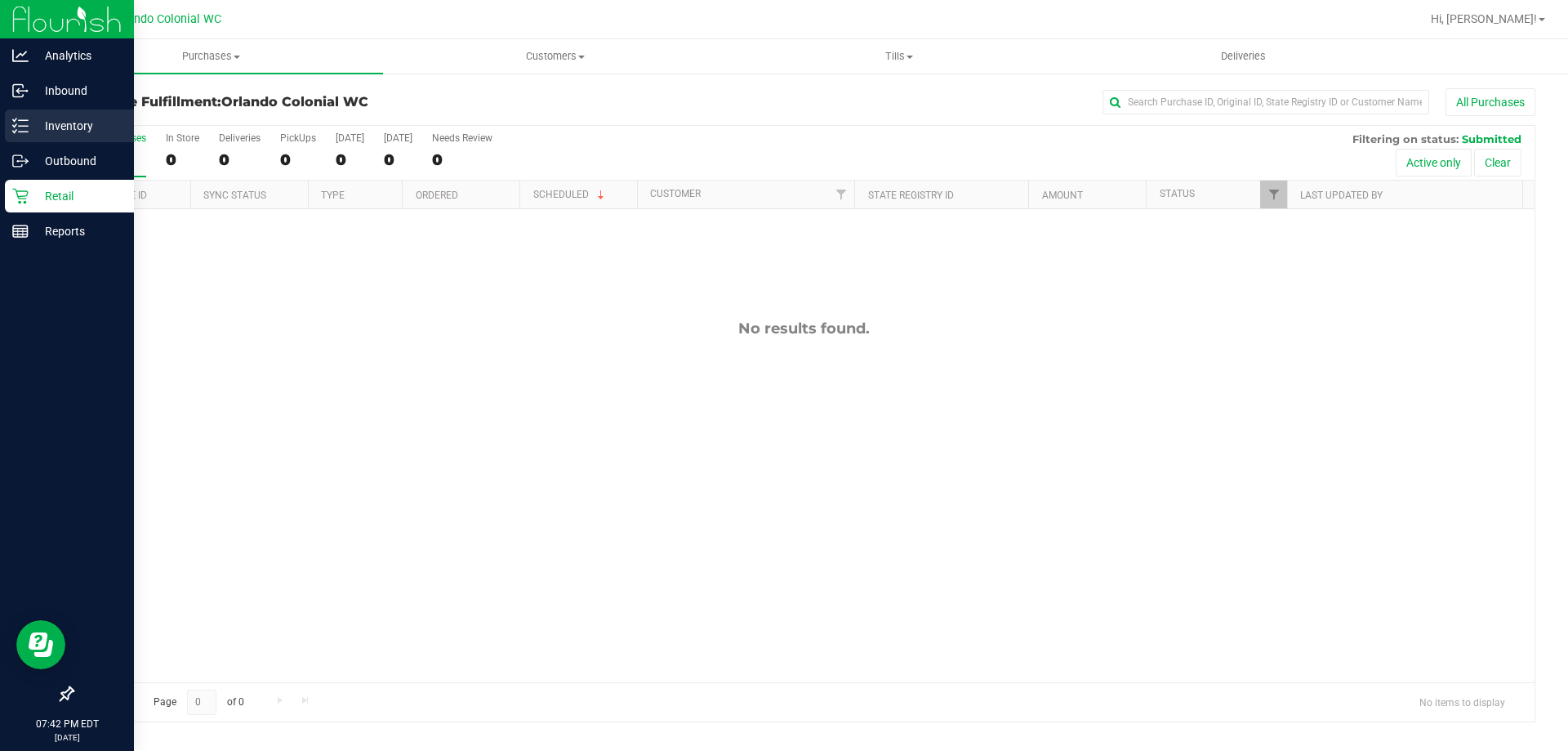
click at [12, 135] on div "Inventory" at bounding box center [69, 125] width 129 height 32
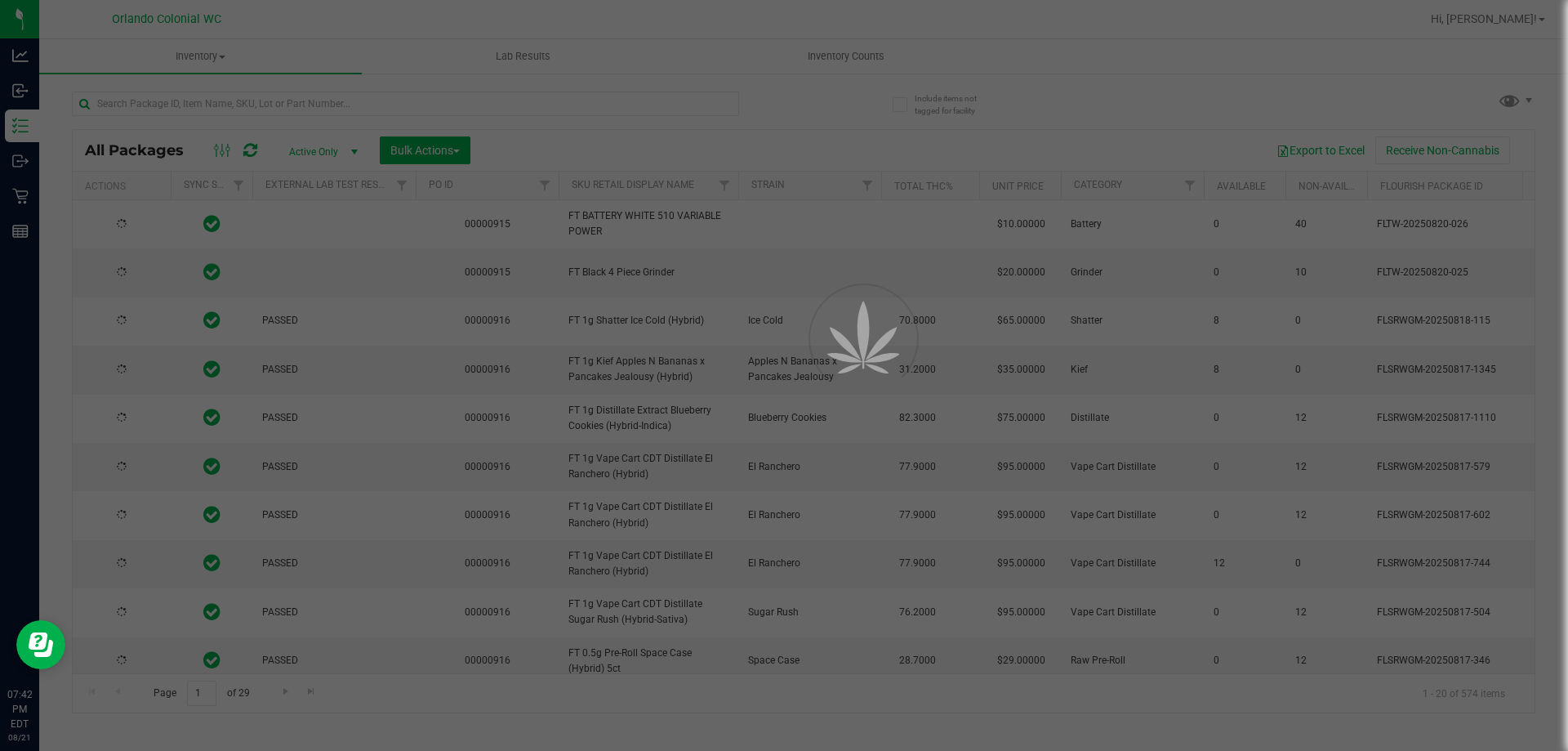
click at [243, 105] on div at bounding box center [784, 376] width 1568 height 751
type input "[DATE]"
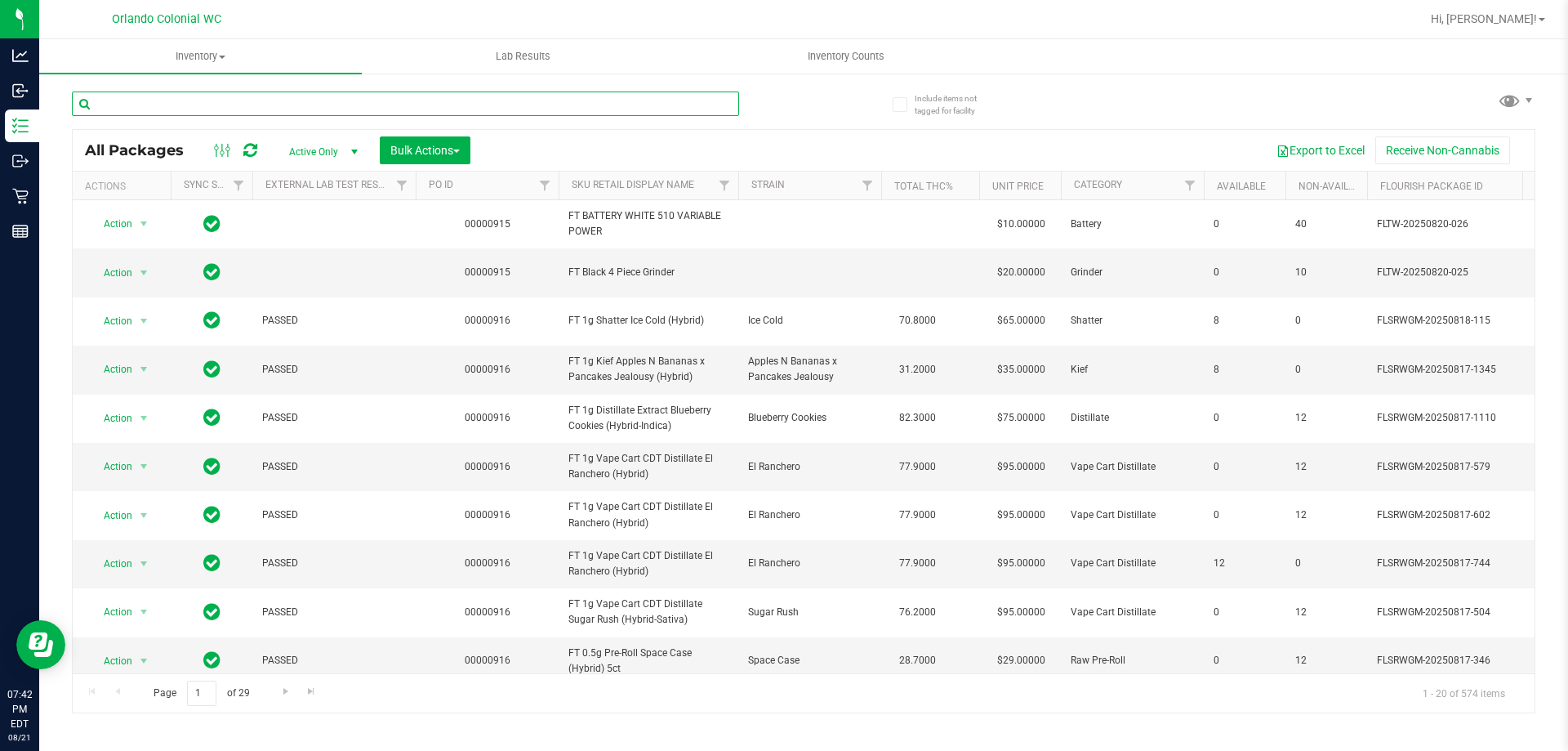
click at [210, 107] on input "text" at bounding box center [405, 103] width 667 height 25
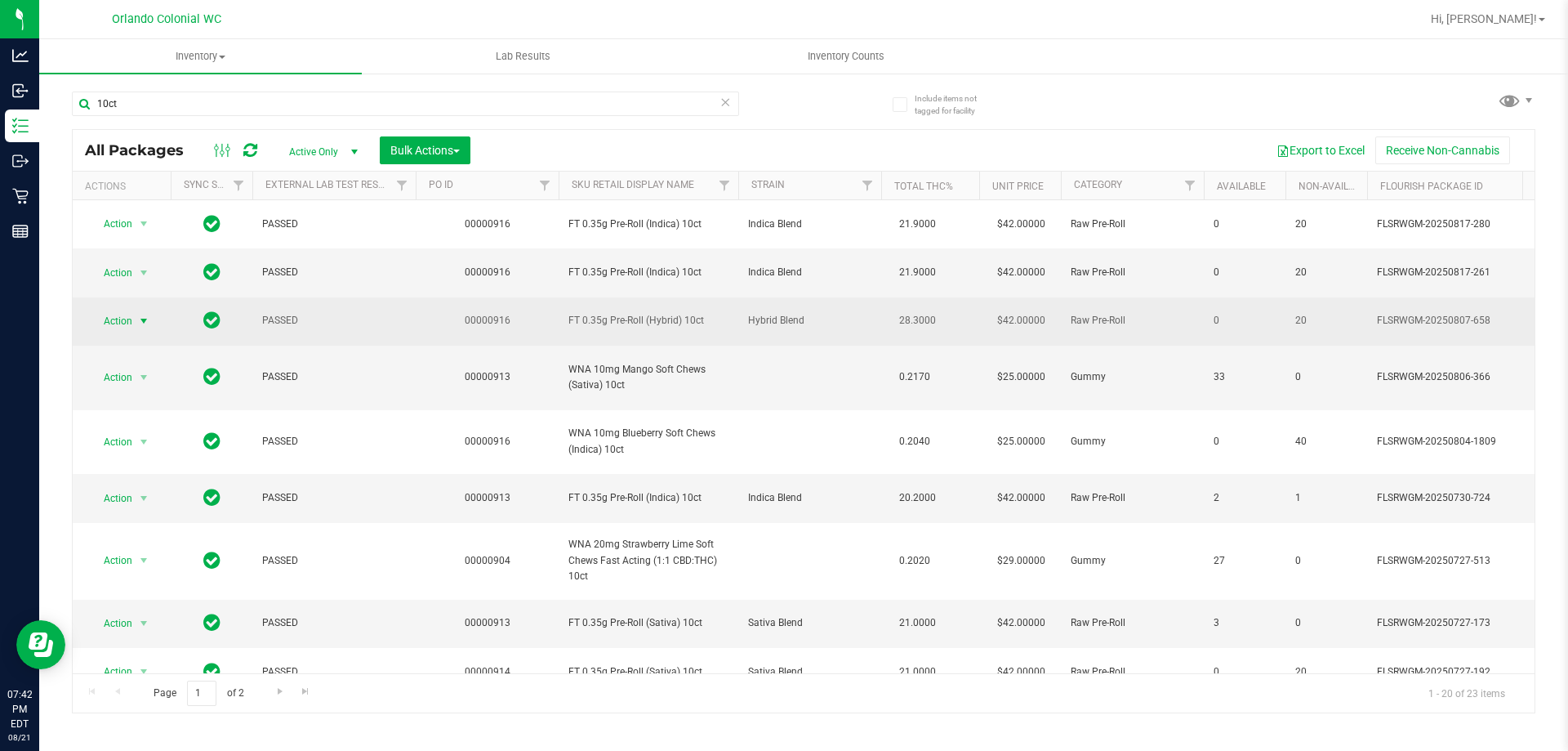
click at [142, 326] on span "select" at bounding box center [144, 321] width 13 height 13
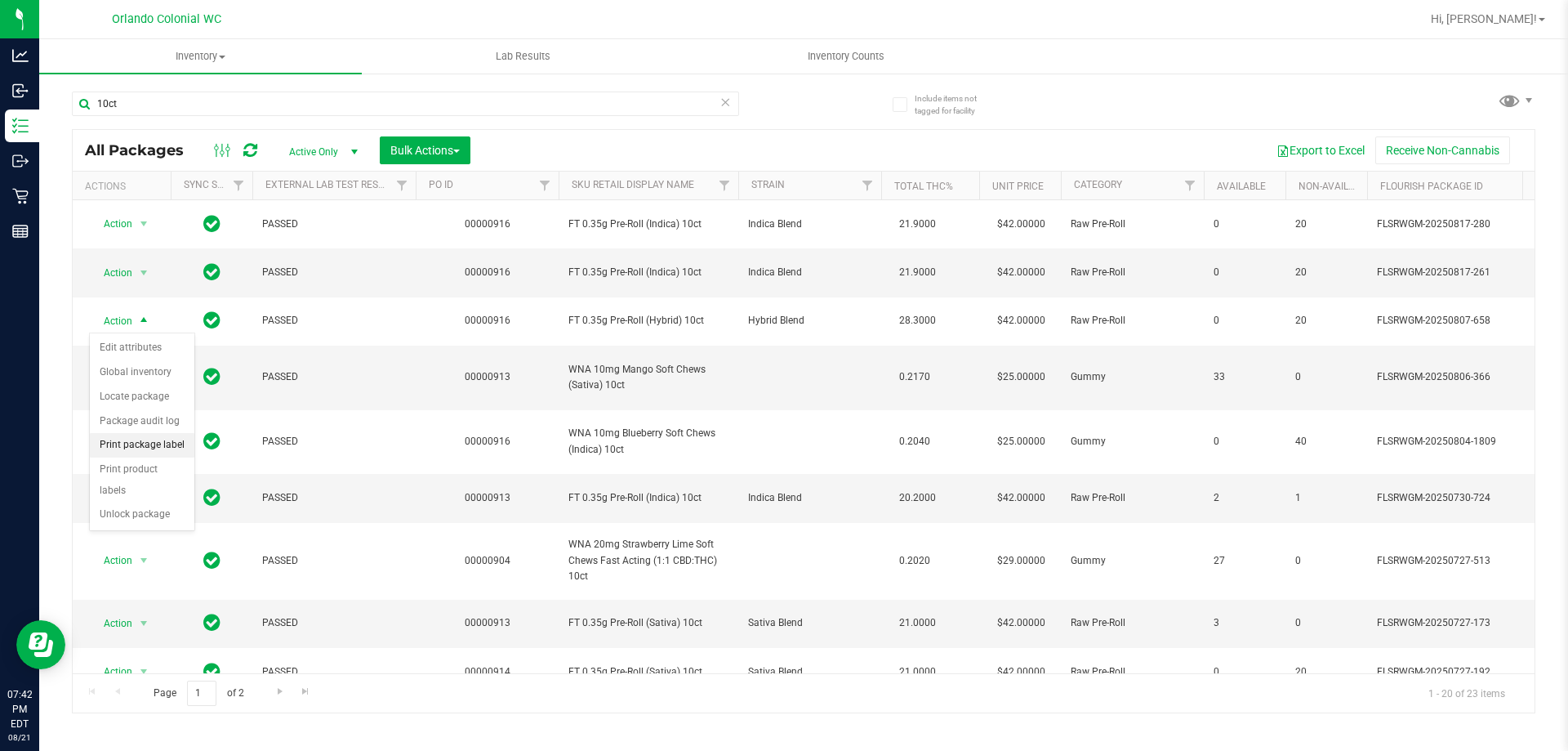
click at [157, 447] on li "Print package label" at bounding box center [141, 445] width 104 height 25
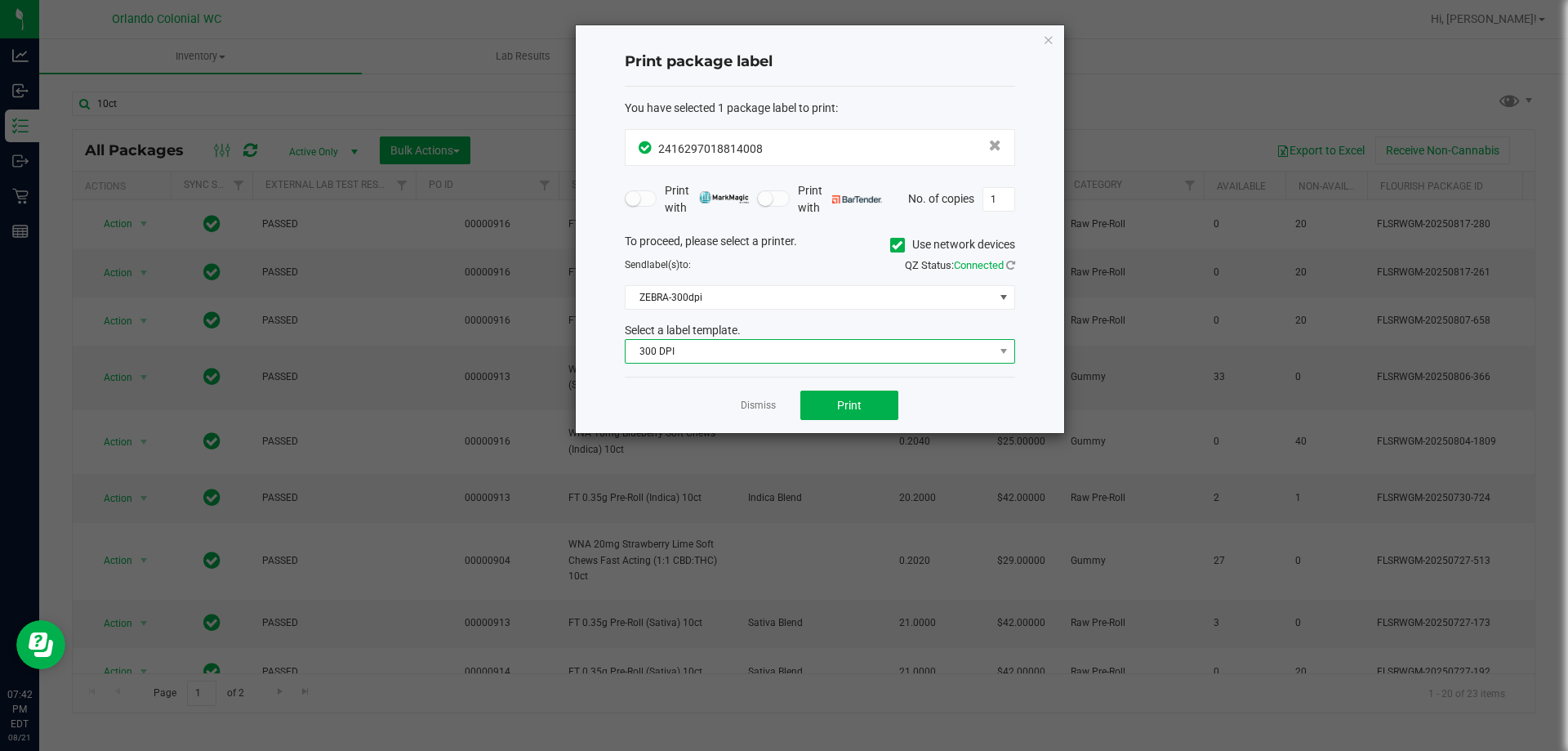
click at [811, 346] on span "300 DPI" at bounding box center [809, 351] width 368 height 23
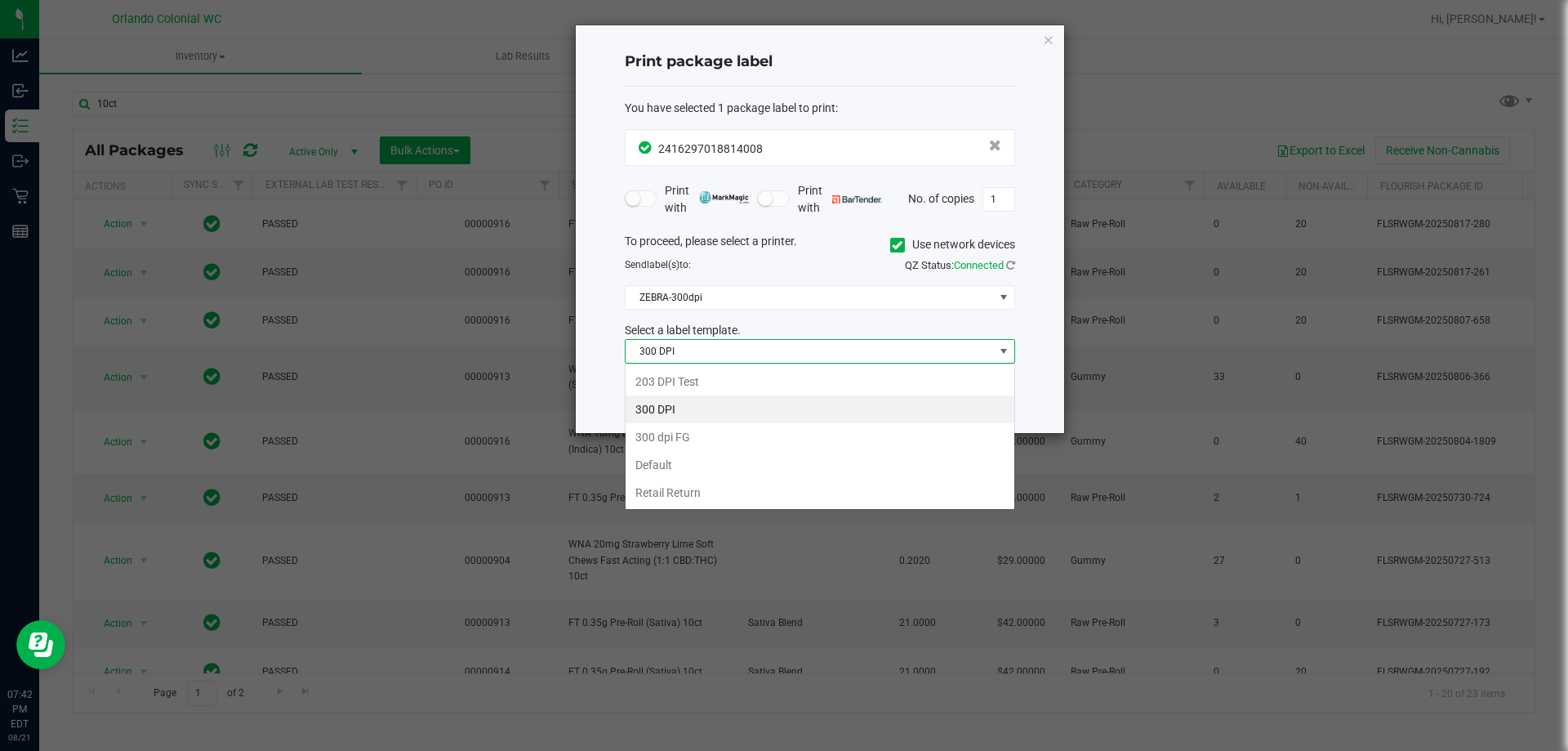
scroll to position [25, 390]
click at [746, 483] on li "Retail Return" at bounding box center [819, 493] width 388 height 28
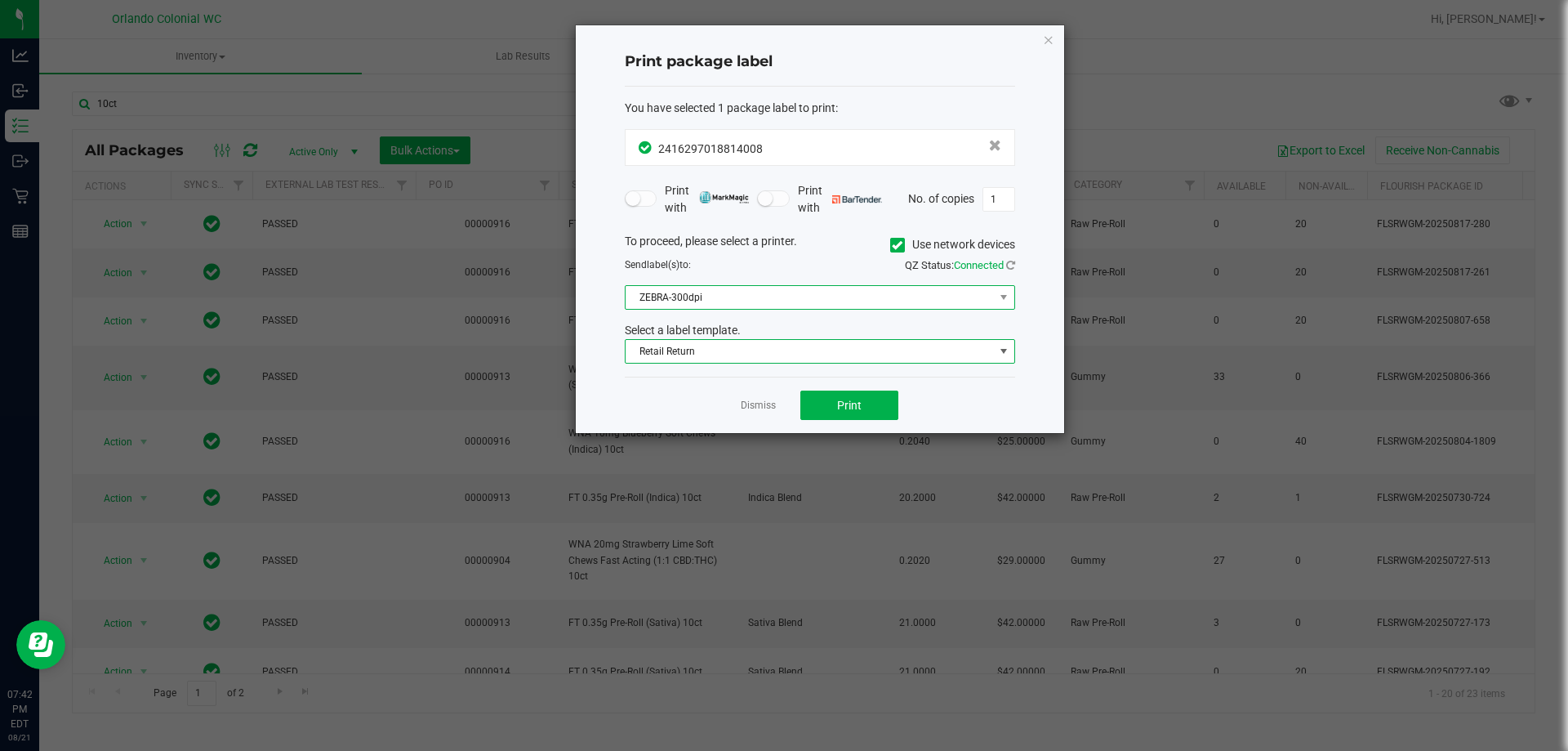
click at [683, 286] on span "ZEBRA-300dpi" at bounding box center [809, 297] width 368 height 23
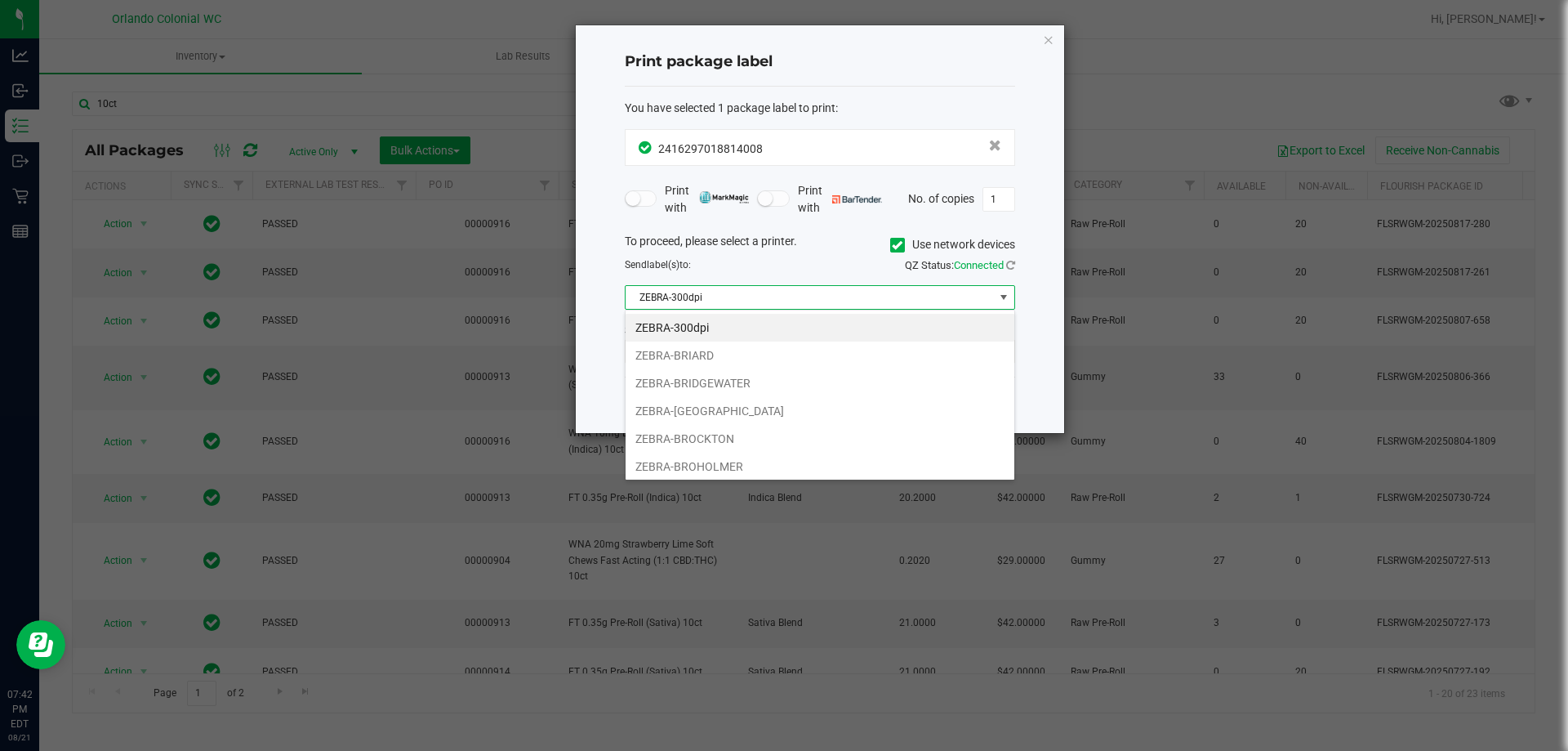
click at [689, 296] on span "ZEBRA-300dpi" at bounding box center [809, 297] width 368 height 23
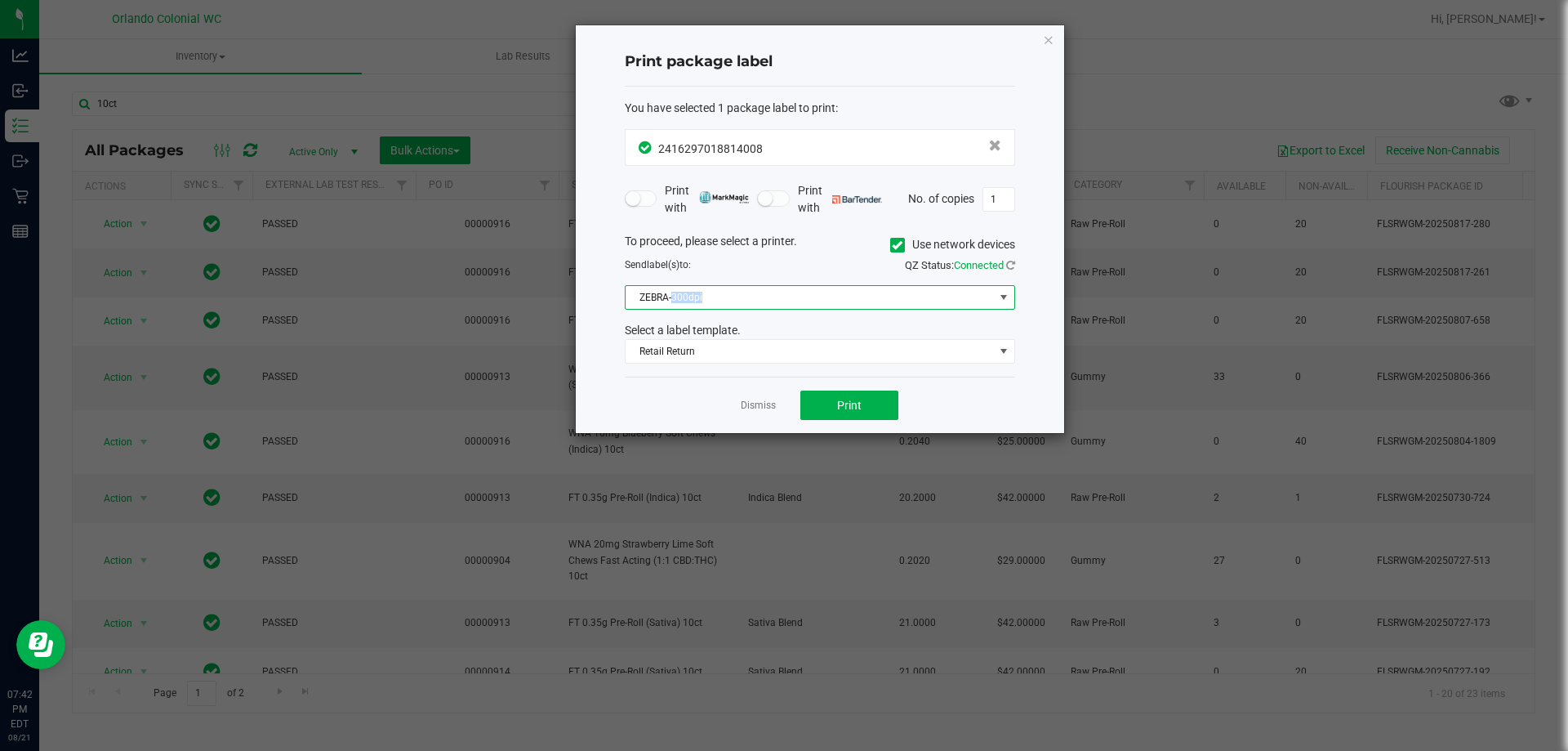
click at [689, 296] on span "ZEBRA-300dpi" at bounding box center [809, 297] width 368 height 23
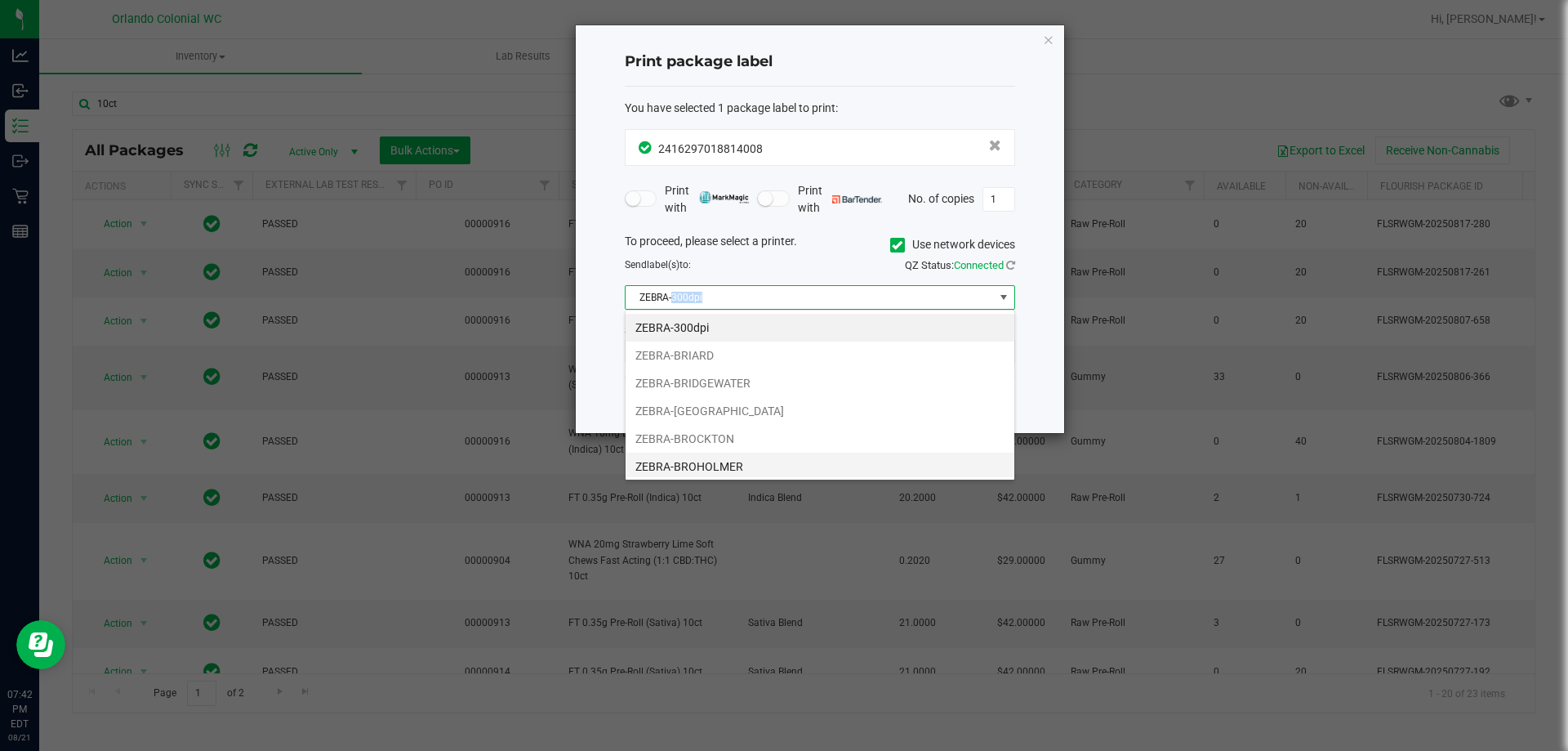
click at [741, 456] on li "ZEBRA-BROHOLMER" at bounding box center [819, 467] width 388 height 28
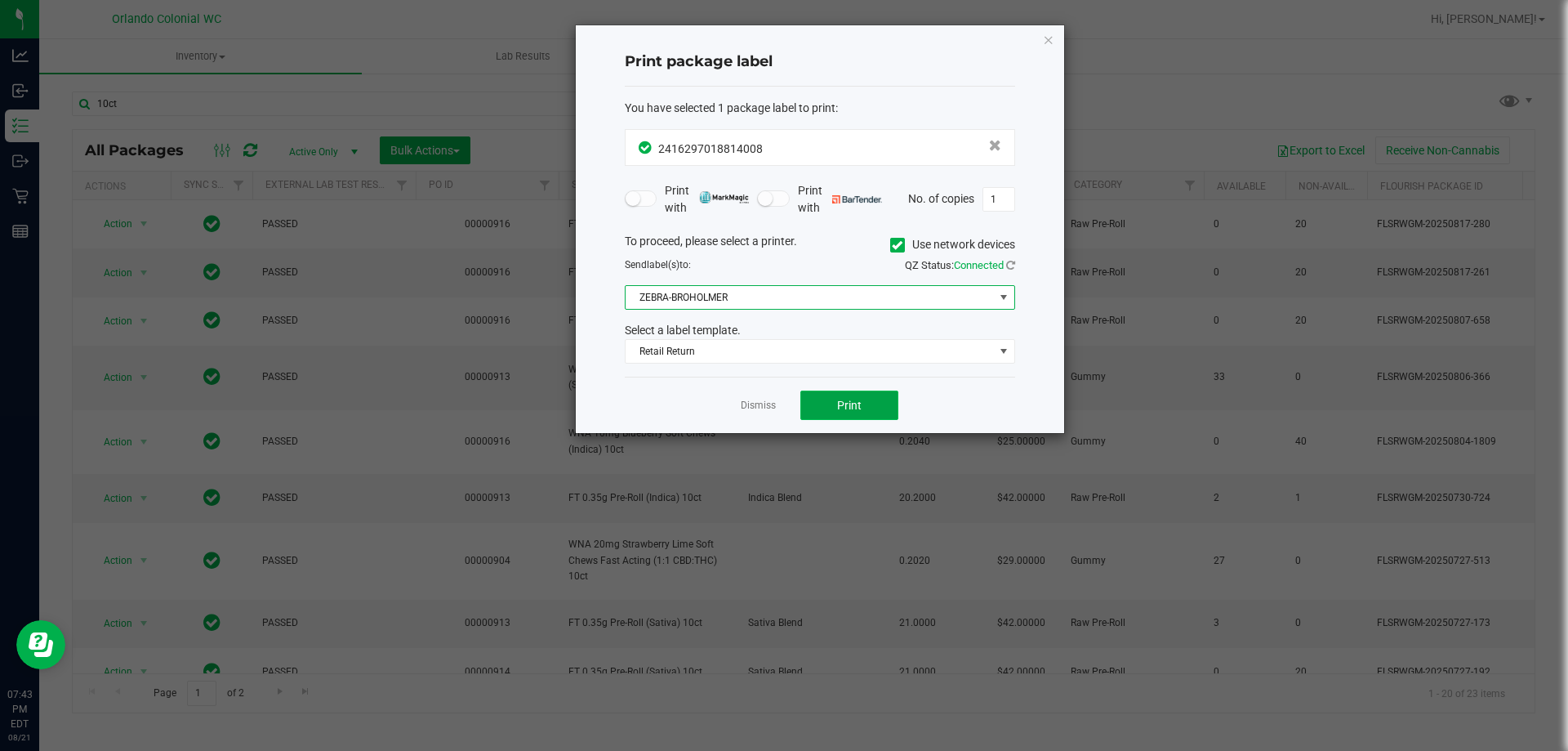
click at [841, 399] on span "Print" at bounding box center [849, 405] width 25 height 13
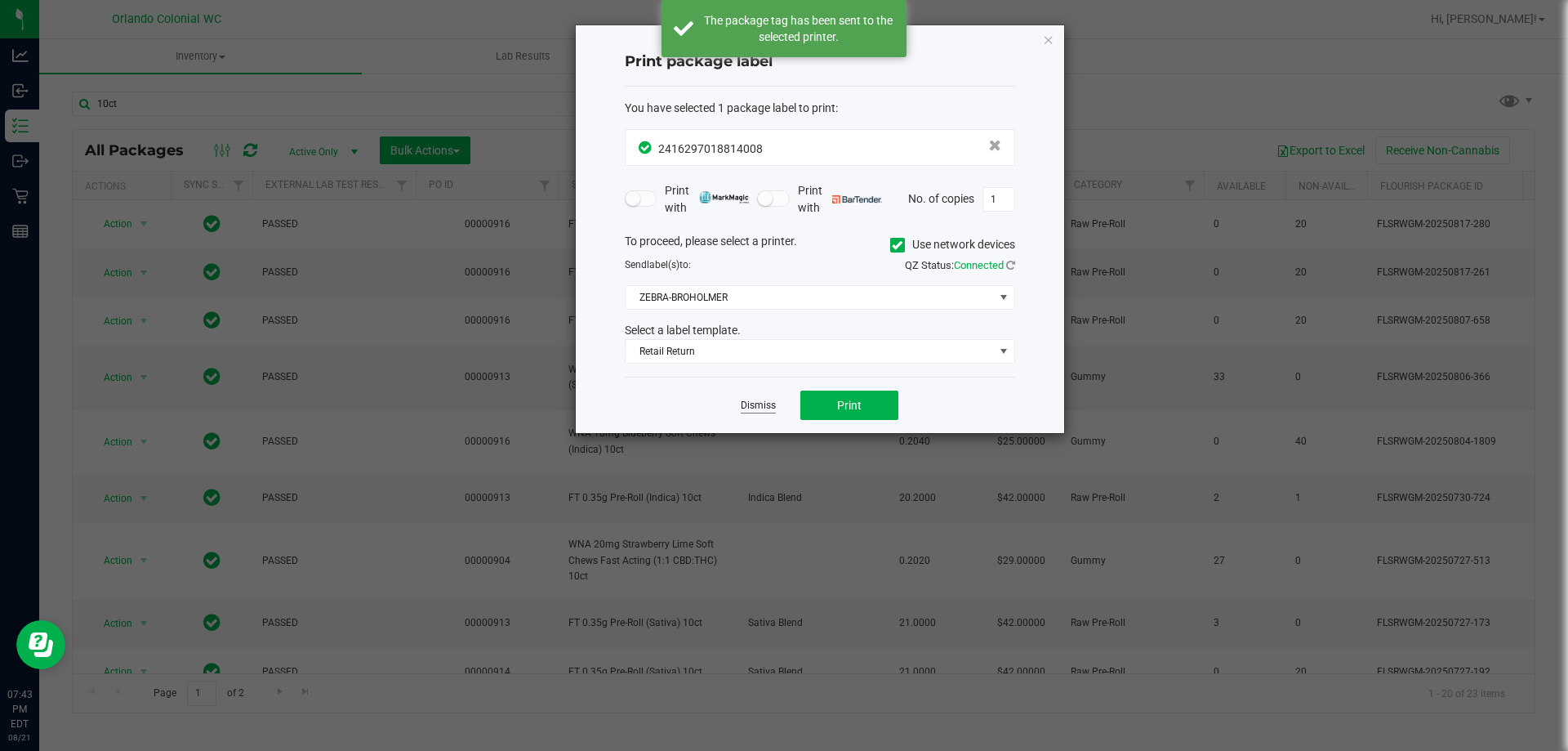
click at [746, 402] on link "Dismiss" at bounding box center [758, 405] width 35 height 14
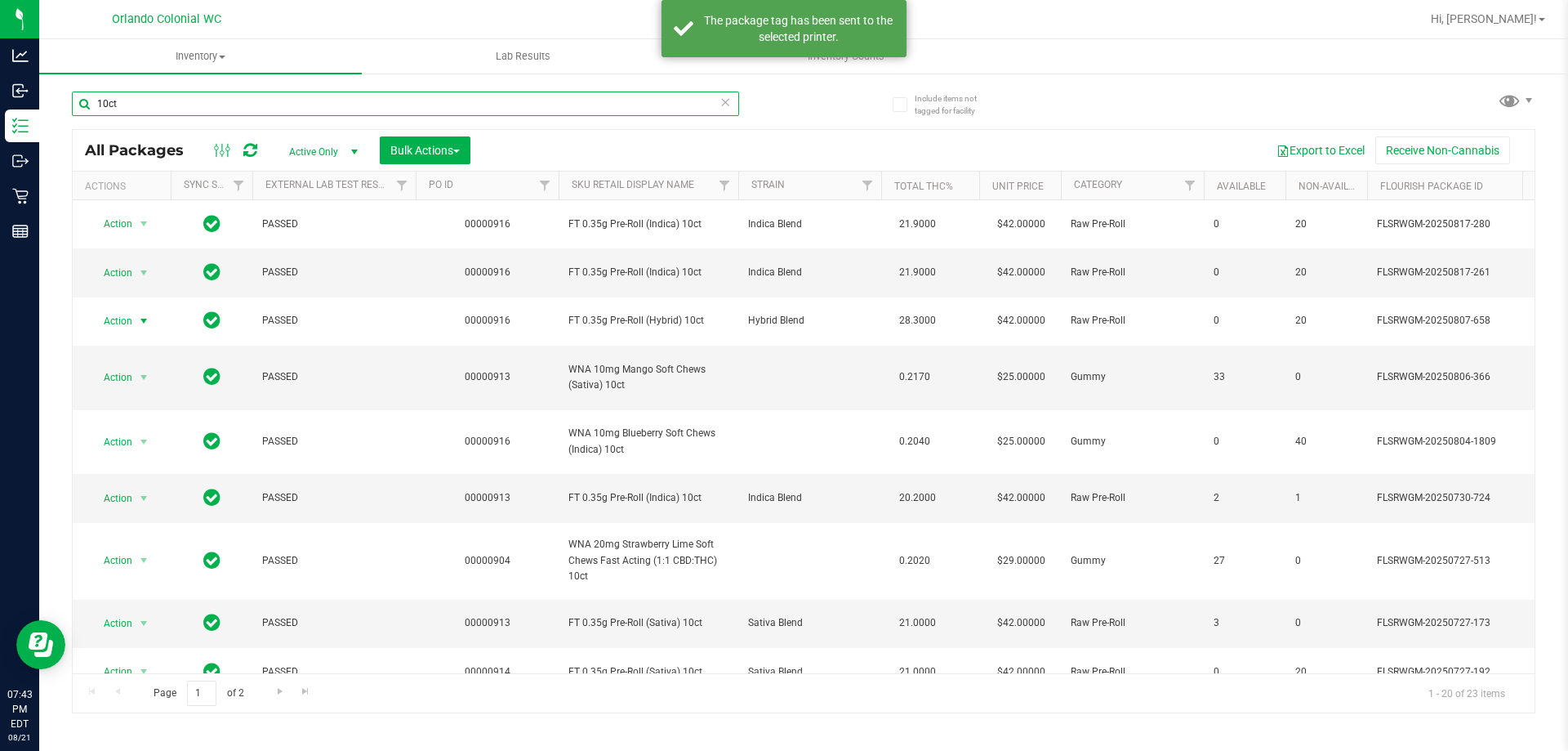
click at [469, 101] on input "10ct" at bounding box center [405, 103] width 667 height 25
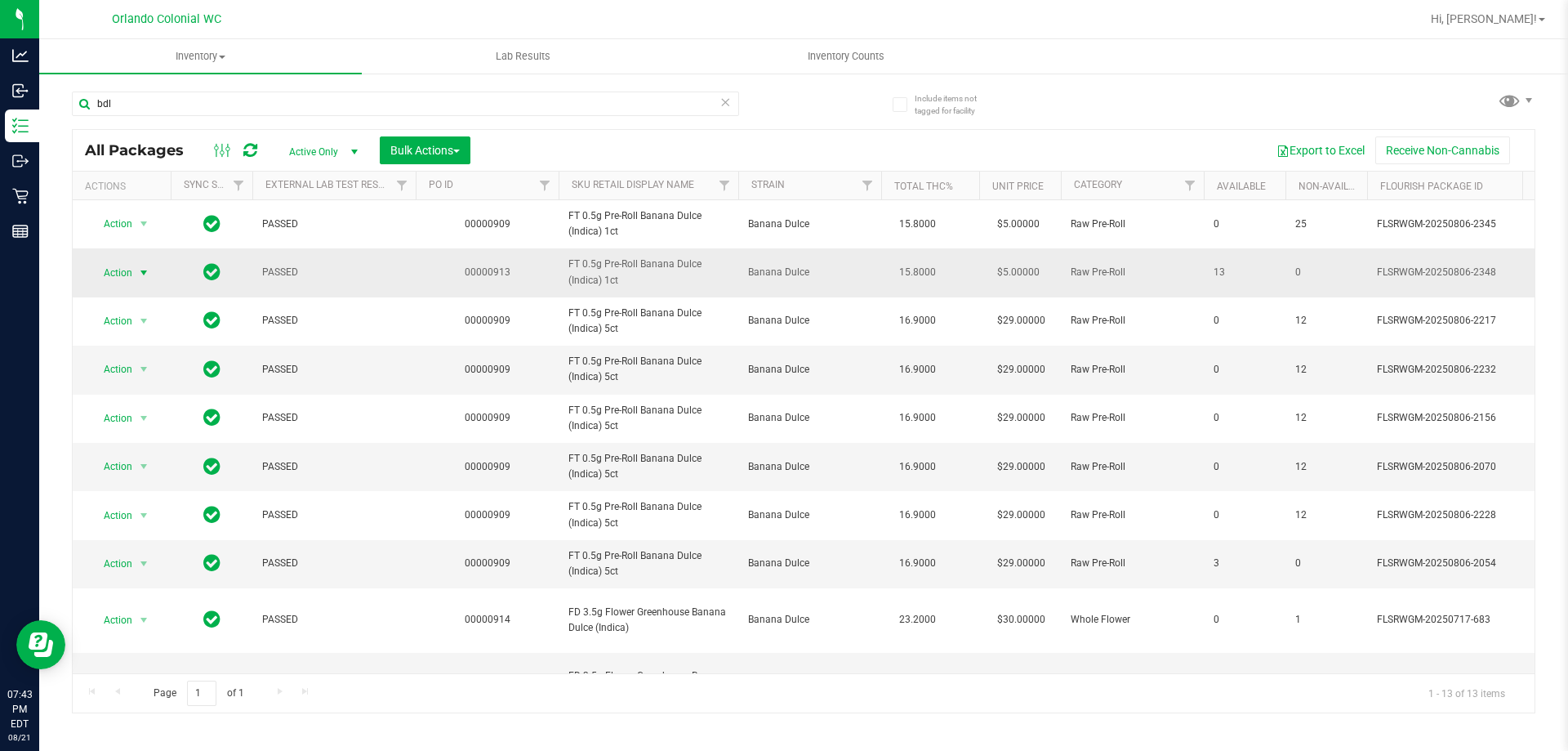
click at [131, 272] on span "Action" at bounding box center [112, 272] width 44 height 23
click at [160, 467] on li "Print package label" at bounding box center [152, 470] width 126 height 25
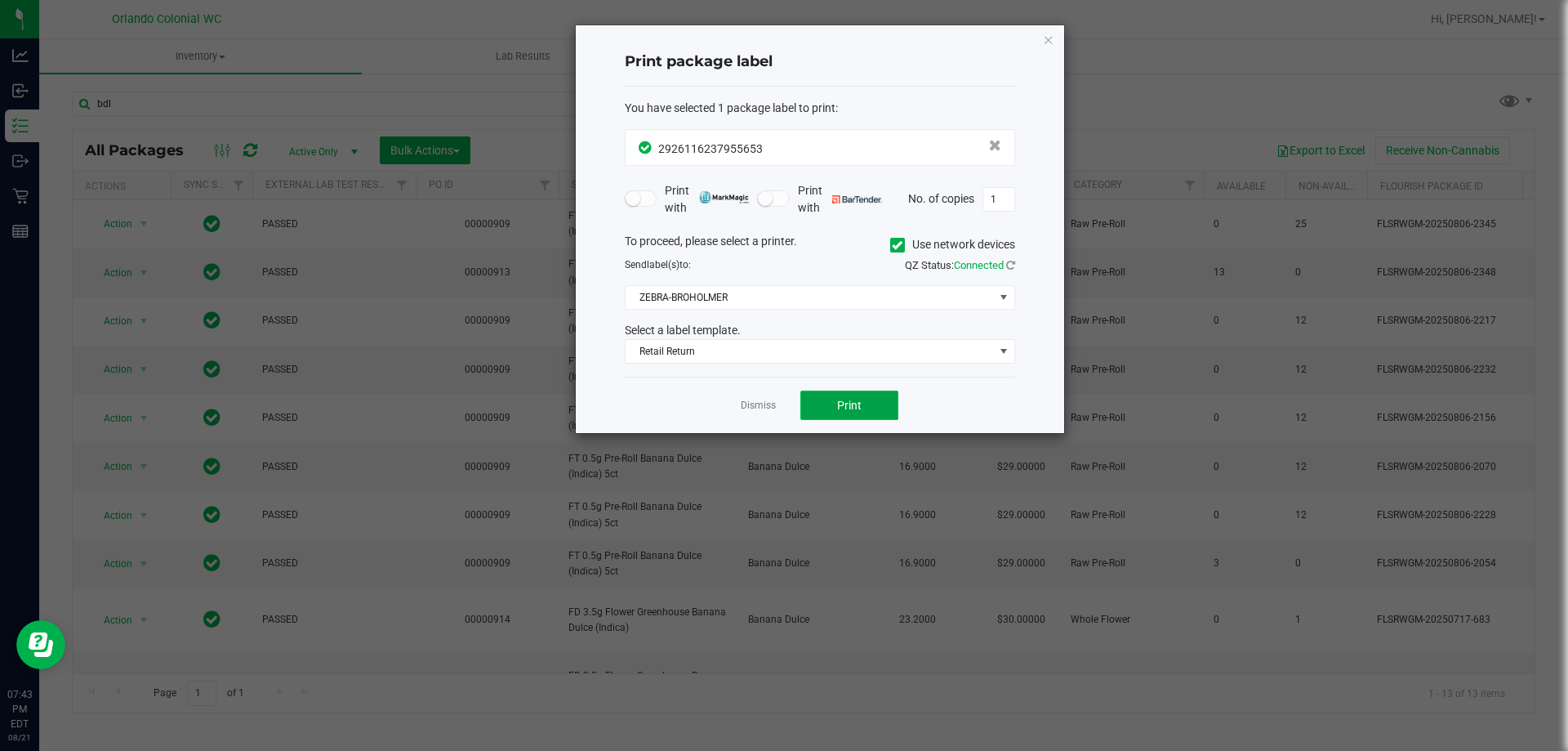
click at [840, 396] on button "Print" at bounding box center [849, 405] width 98 height 30
click at [752, 409] on link "Dismiss" at bounding box center [758, 405] width 35 height 14
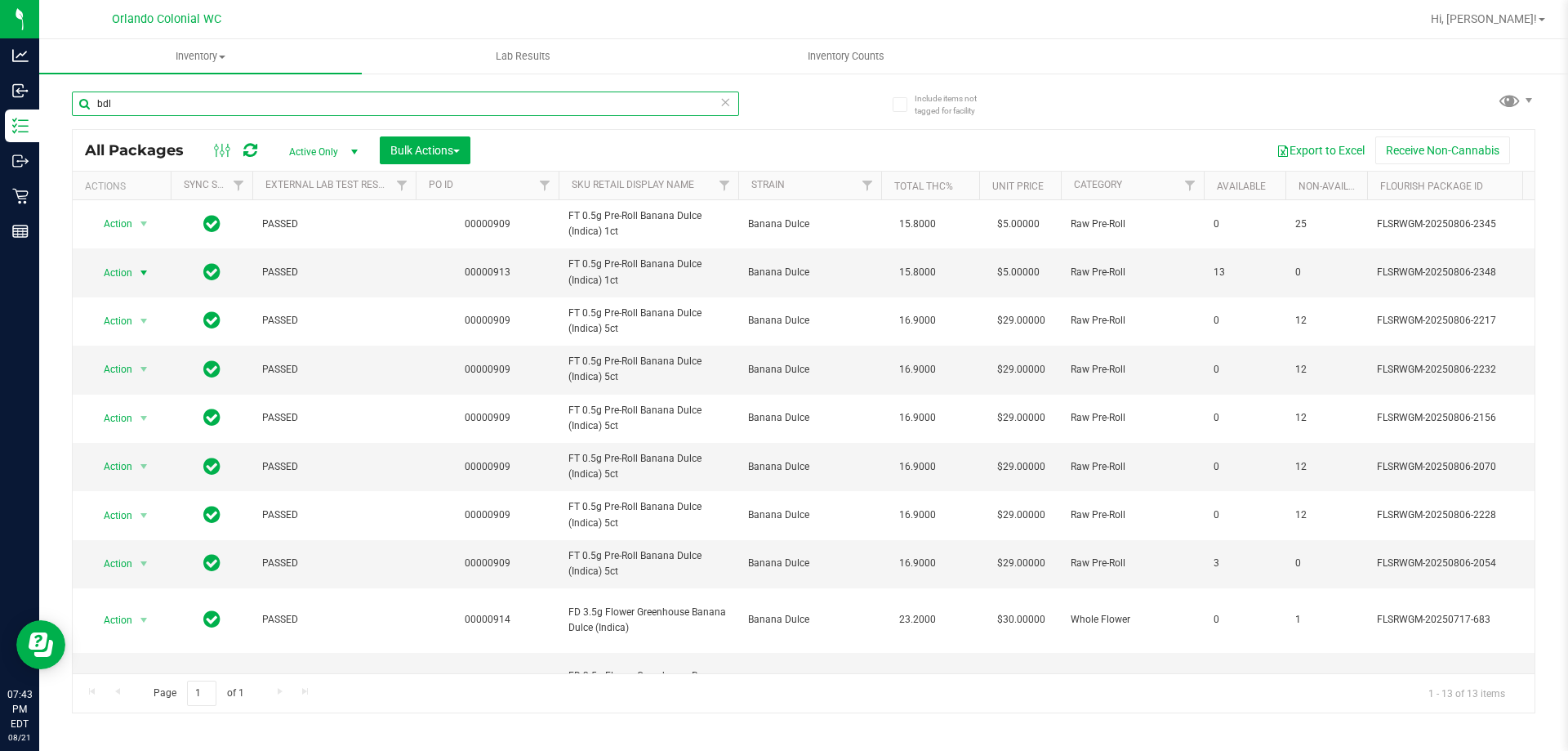
click at [146, 102] on input "bdl" at bounding box center [405, 103] width 667 height 25
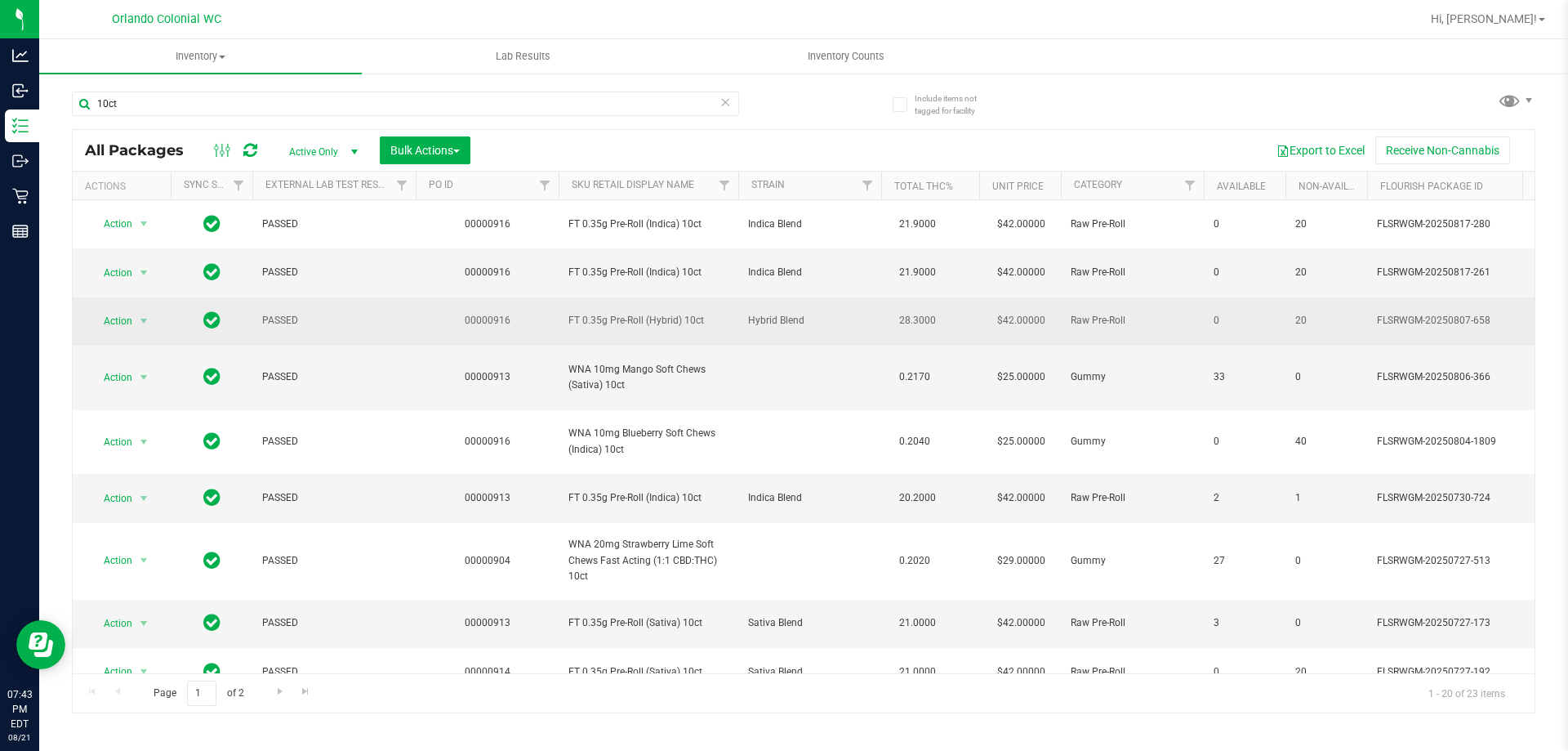
click at [688, 321] on span "FT 0.35g Pre-Roll (Hybrid) 10ct" at bounding box center [648, 320] width 160 height 16
copy tr "FT 0.35g Pre-Roll (Hybrid) 10ct"
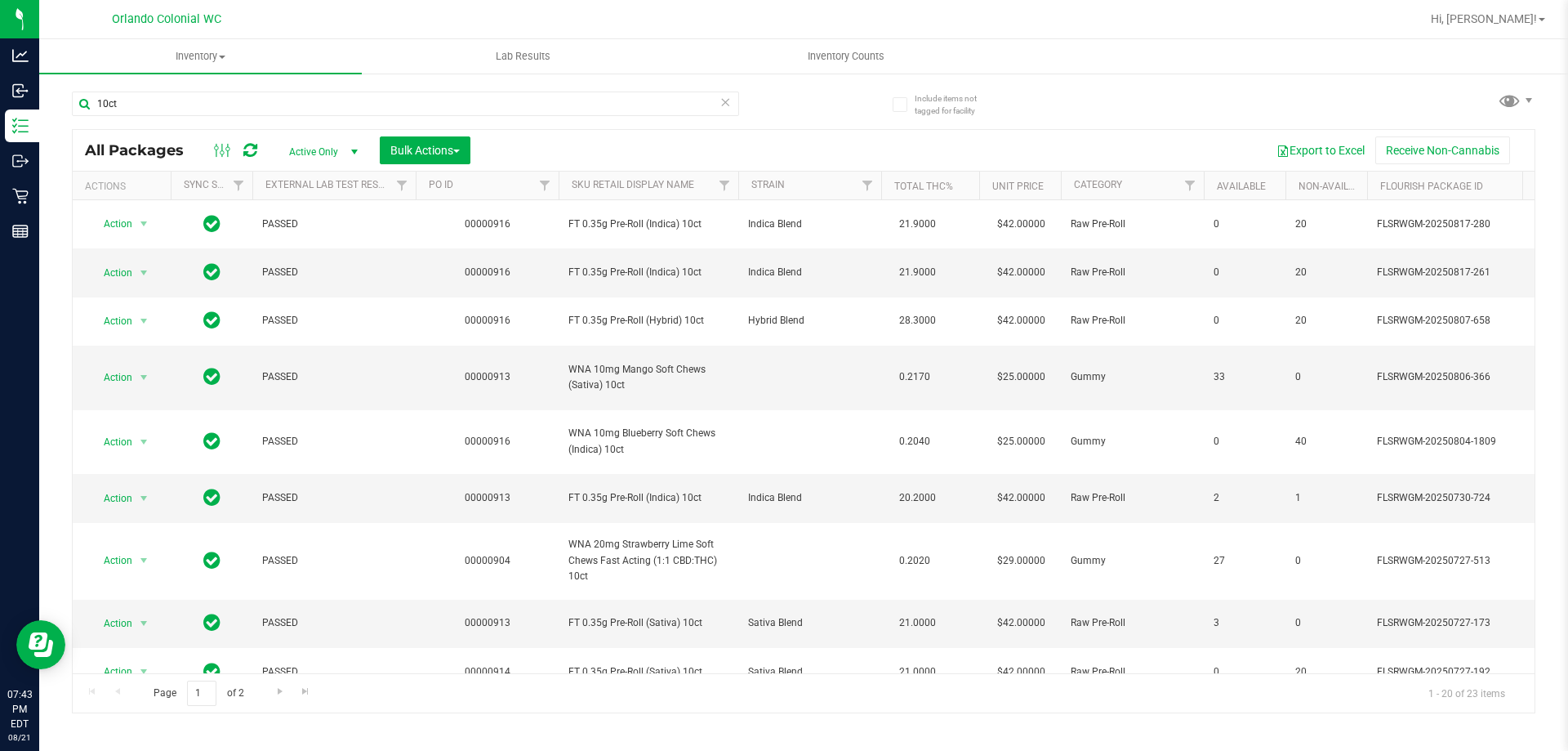
click at [415, 88] on div "10ct" at bounding box center [437, 102] width 731 height 53
click at [415, 105] on input "10ct" at bounding box center [405, 103] width 667 height 25
paste input "FT 0.35g Pre-Roll (Hybrid)"
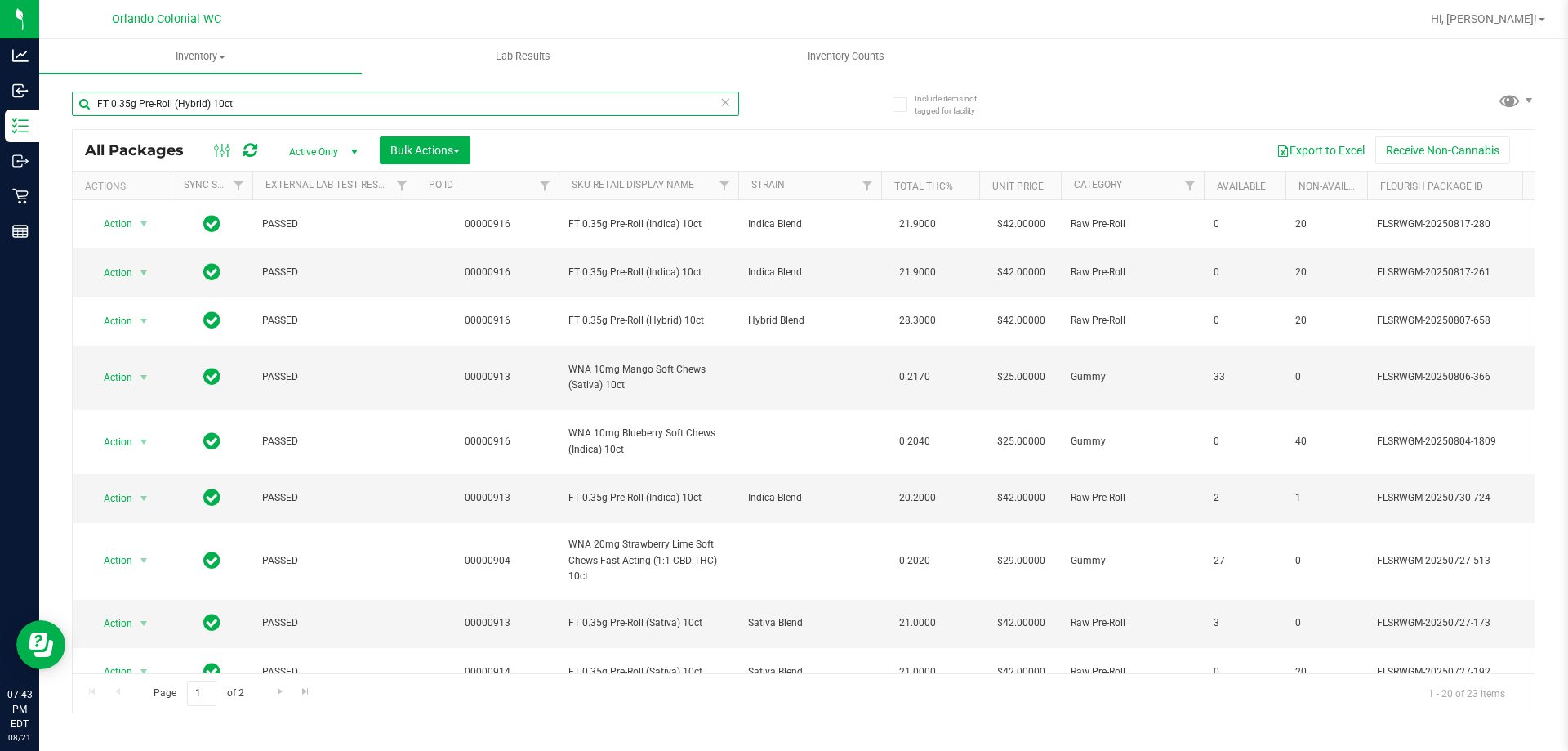
type input "FT 0.35g Pre-Roll (Hybrid) 10ct"
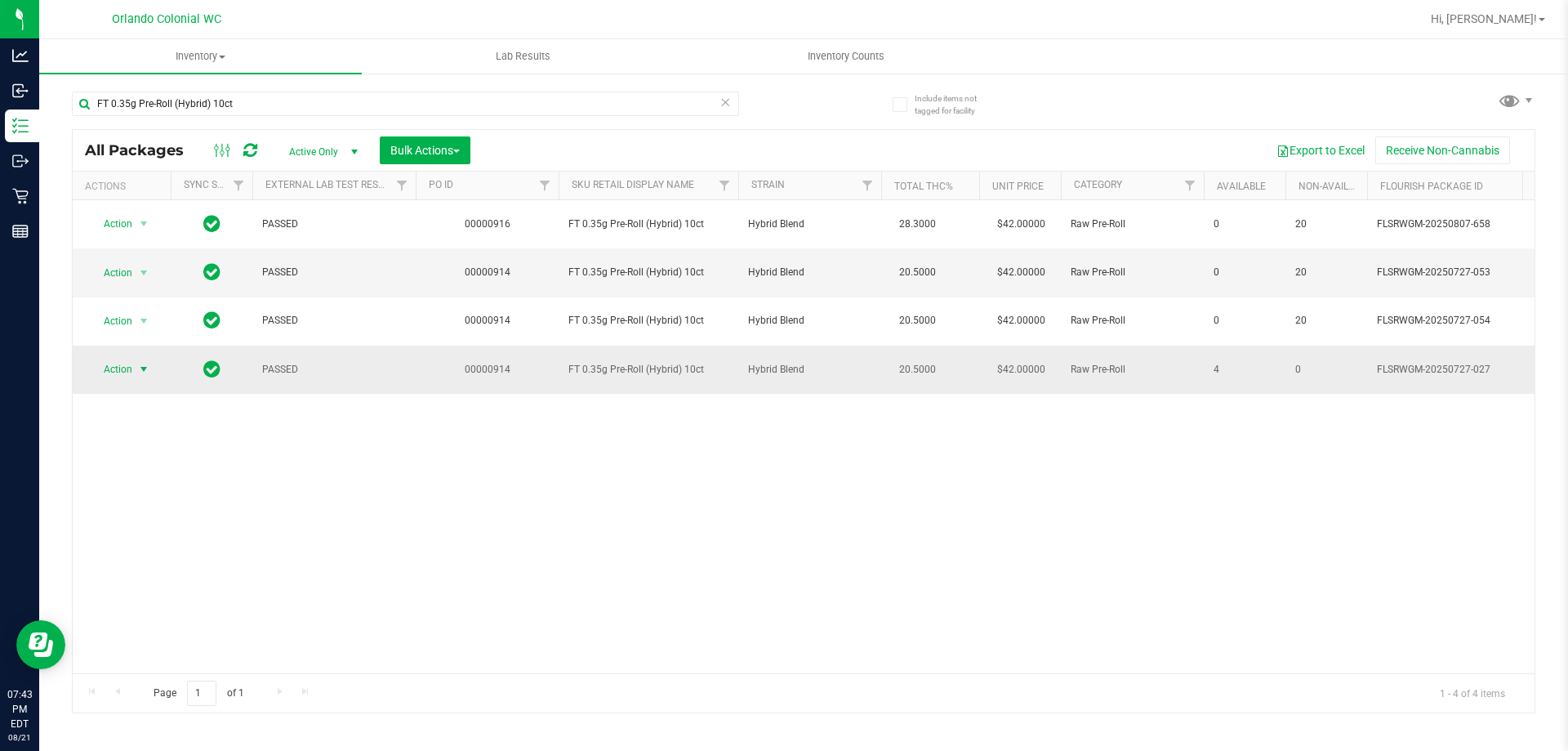
click at [132, 365] on span "Action" at bounding box center [112, 369] width 44 height 23
click at [184, 571] on li "Print package label" at bounding box center [152, 566] width 126 height 25
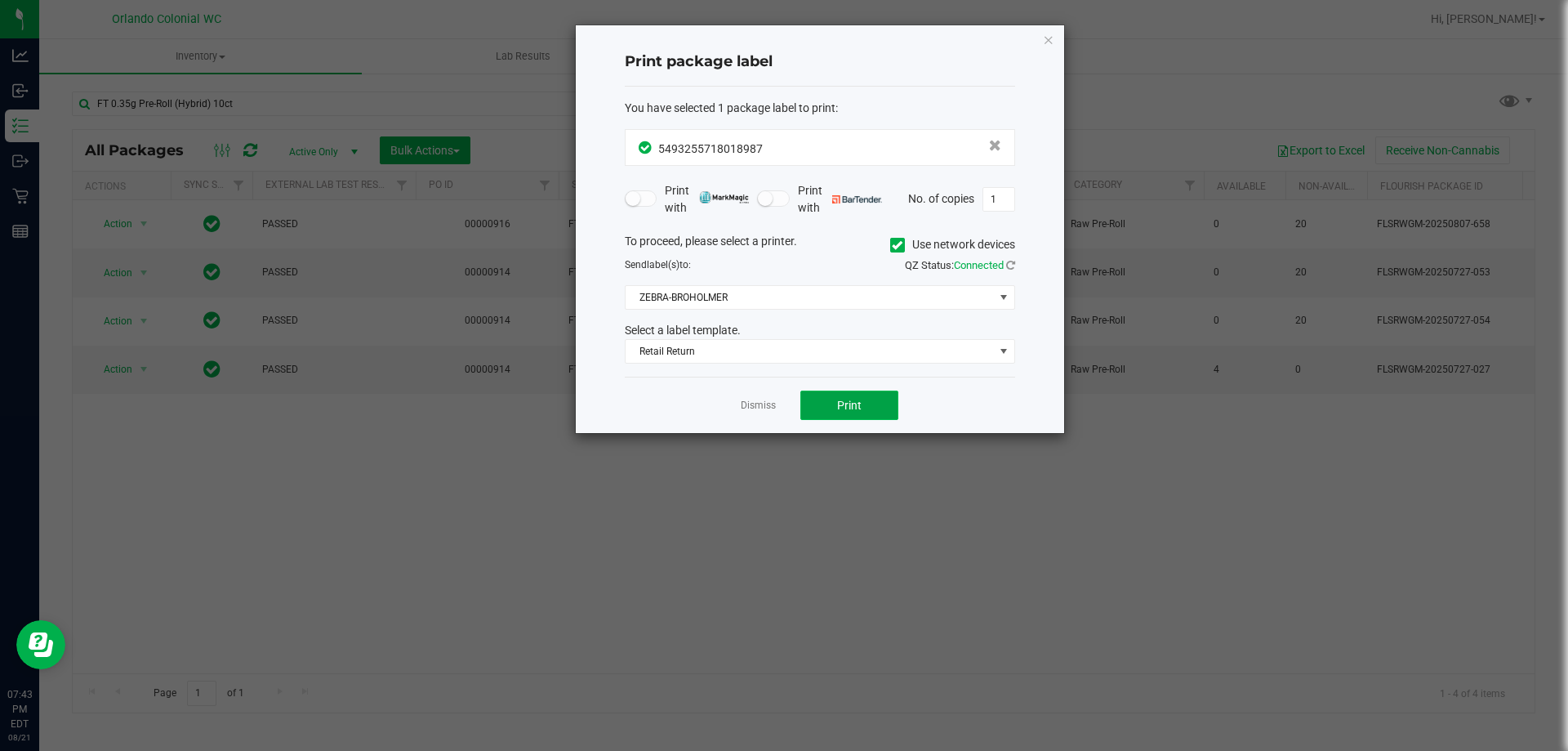
click at [855, 403] on span "Print" at bounding box center [849, 405] width 25 height 13
click at [766, 408] on link "Dismiss" at bounding box center [758, 405] width 35 height 14
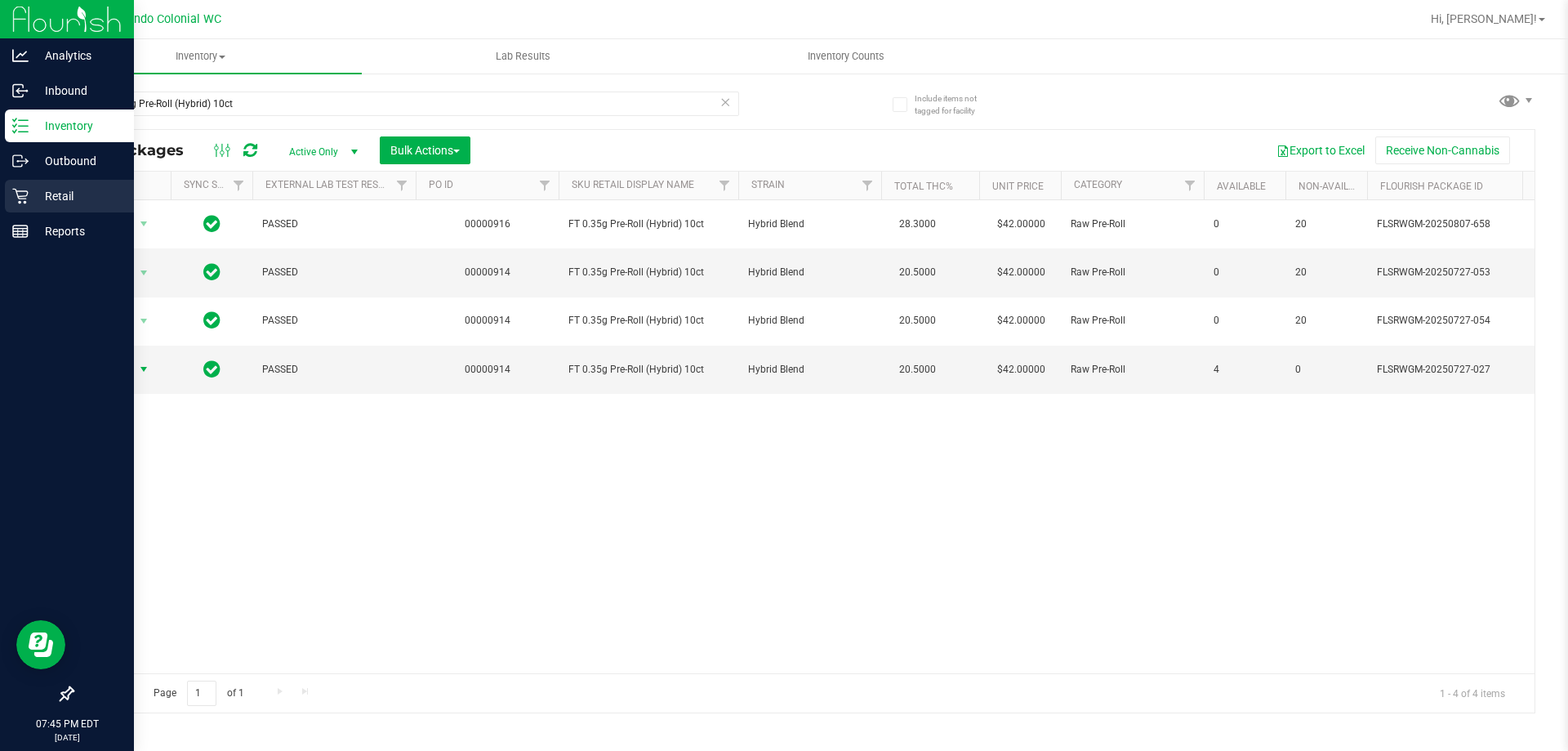
click at [30, 187] on p "Retail" at bounding box center [77, 196] width 98 height 19
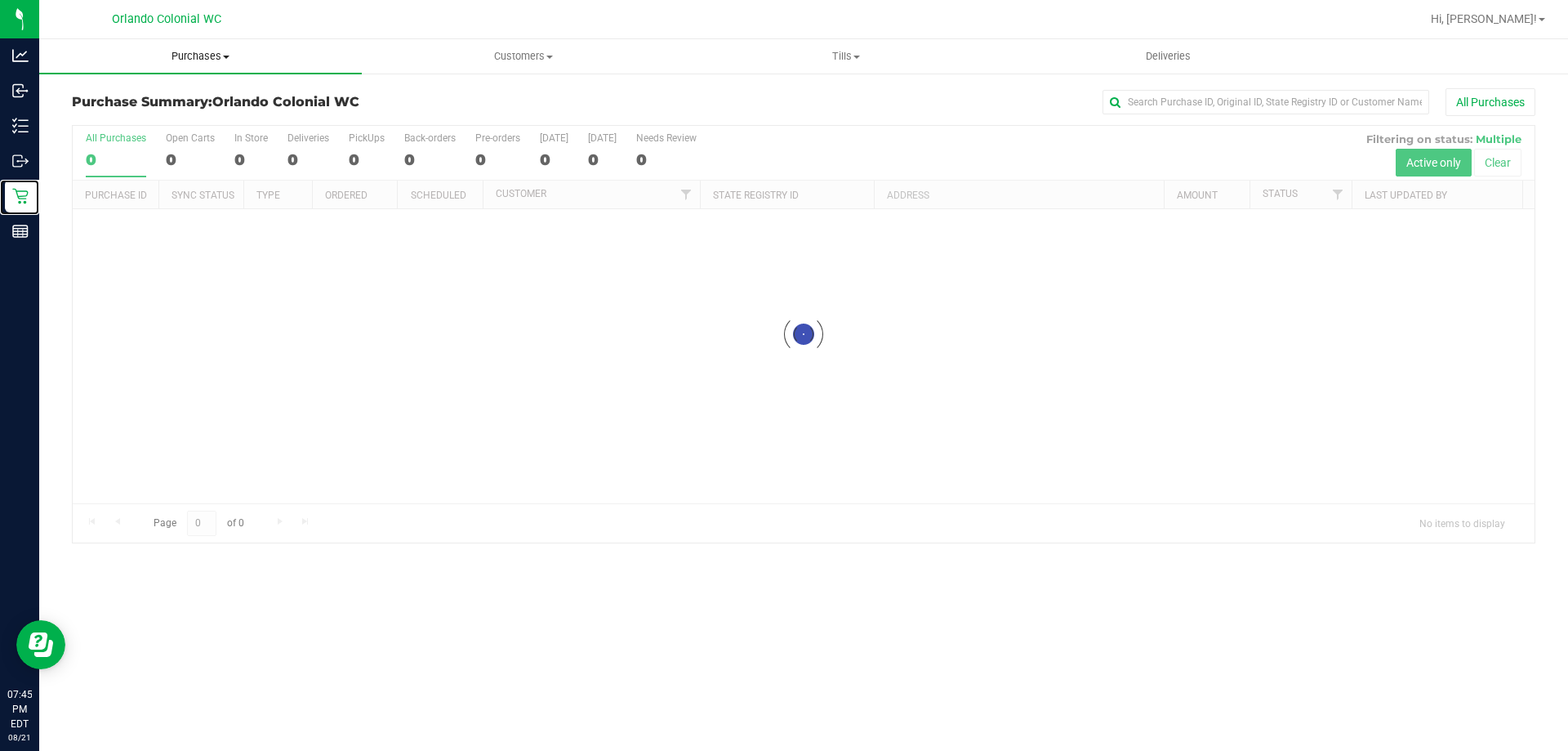
click at [207, 51] on span "Purchases" at bounding box center [201, 56] width 323 height 15
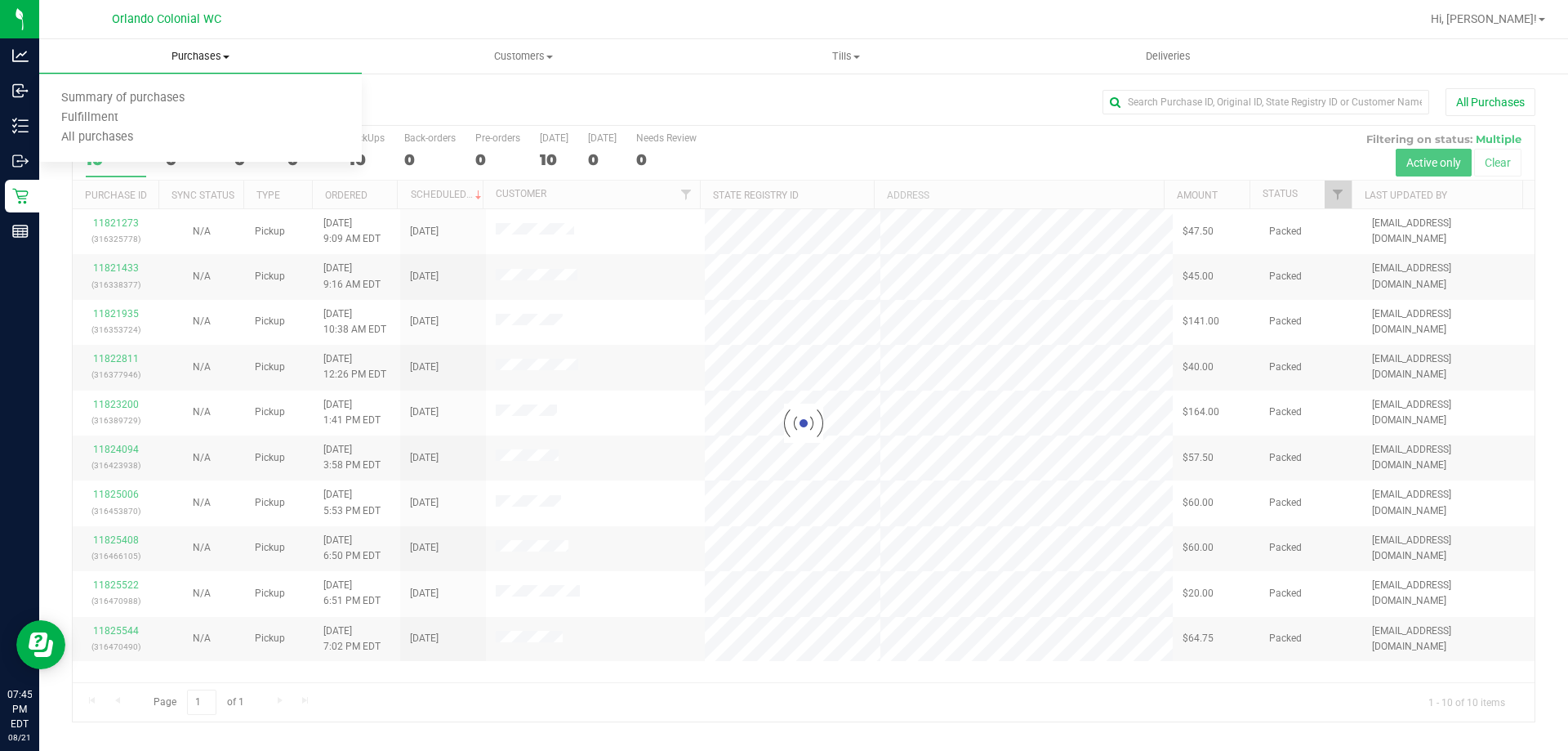
click at [137, 115] on span "Fulfillment" at bounding box center [90, 117] width 101 height 14
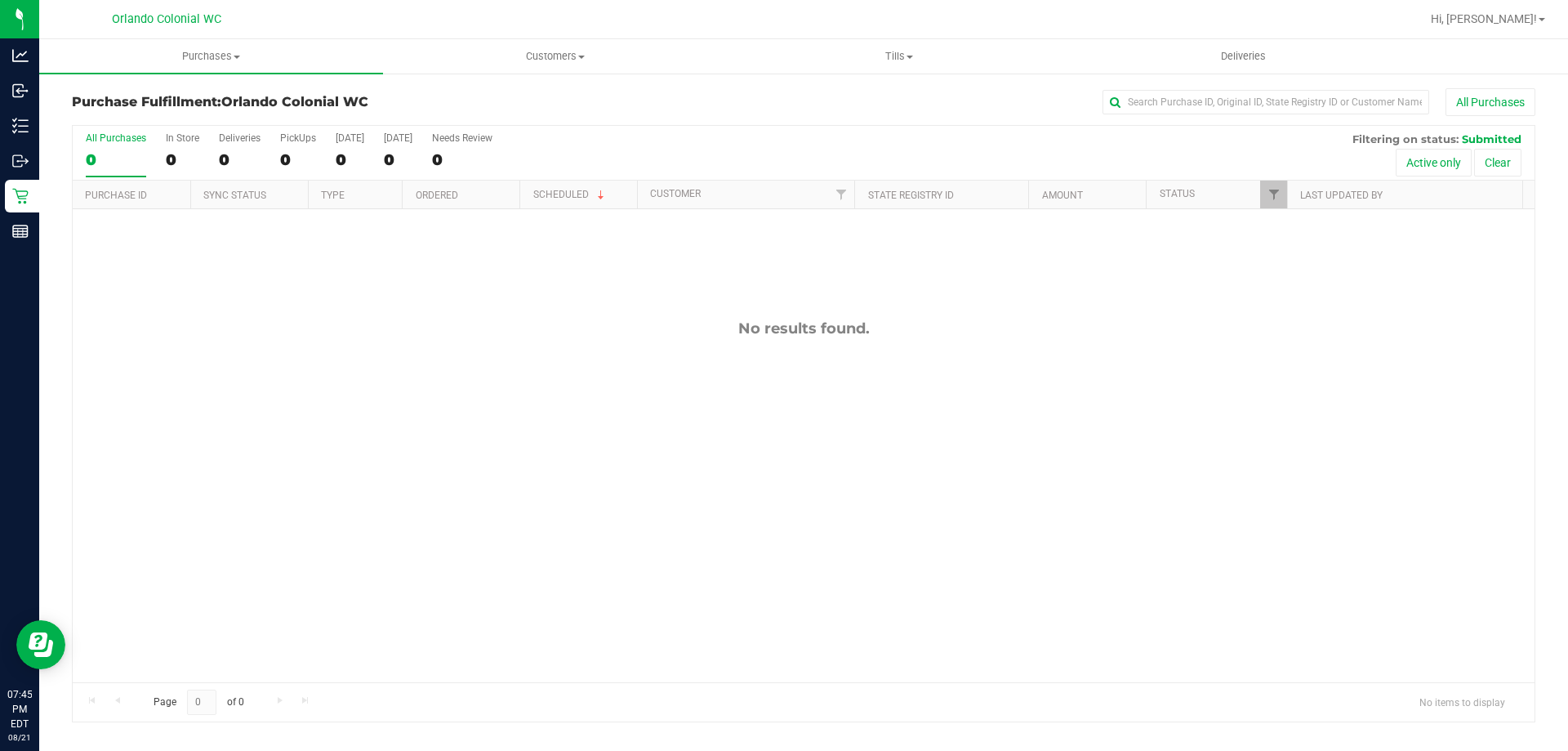
click at [27, 125] on icon at bounding box center [20, 126] width 17 height 17
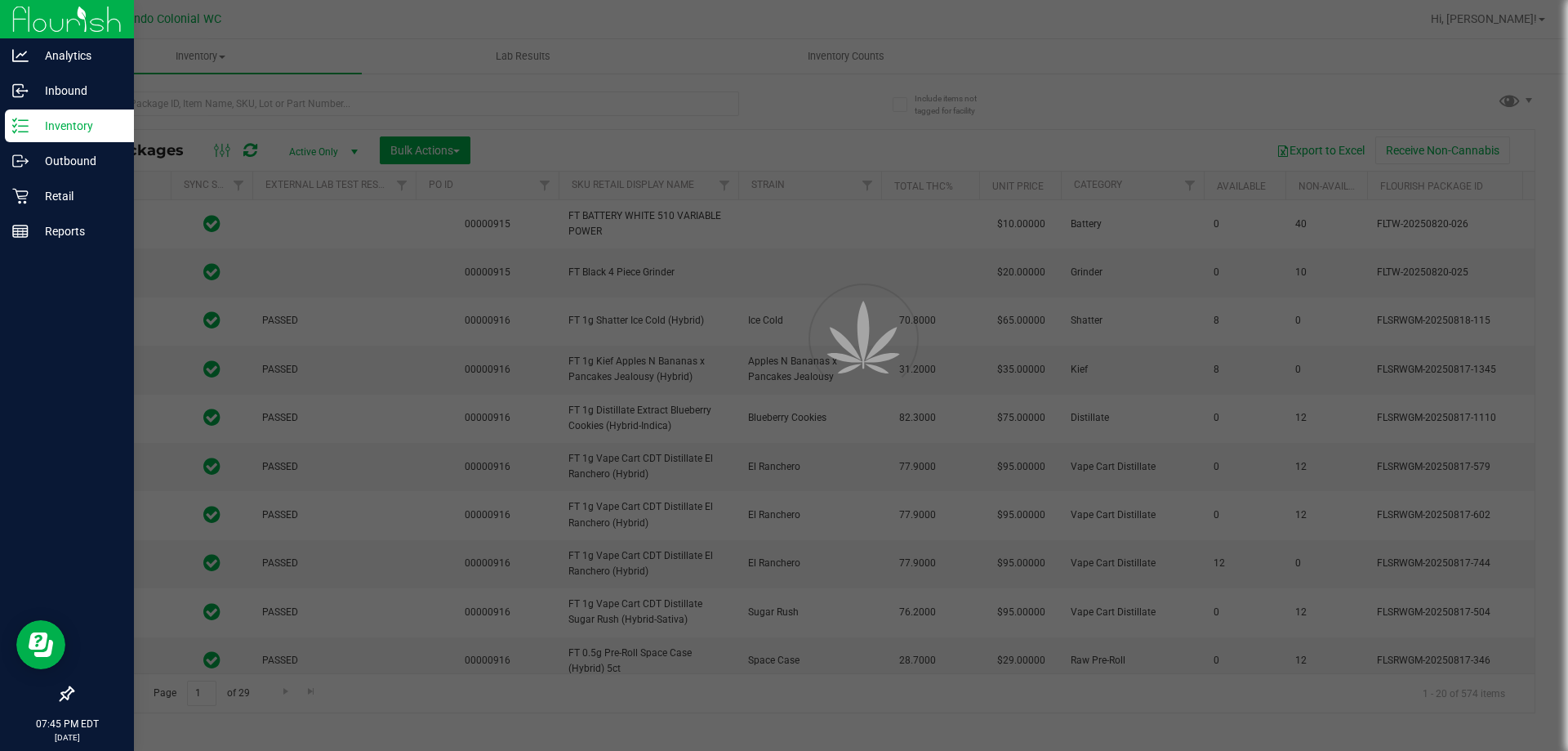
type input "[DATE]"
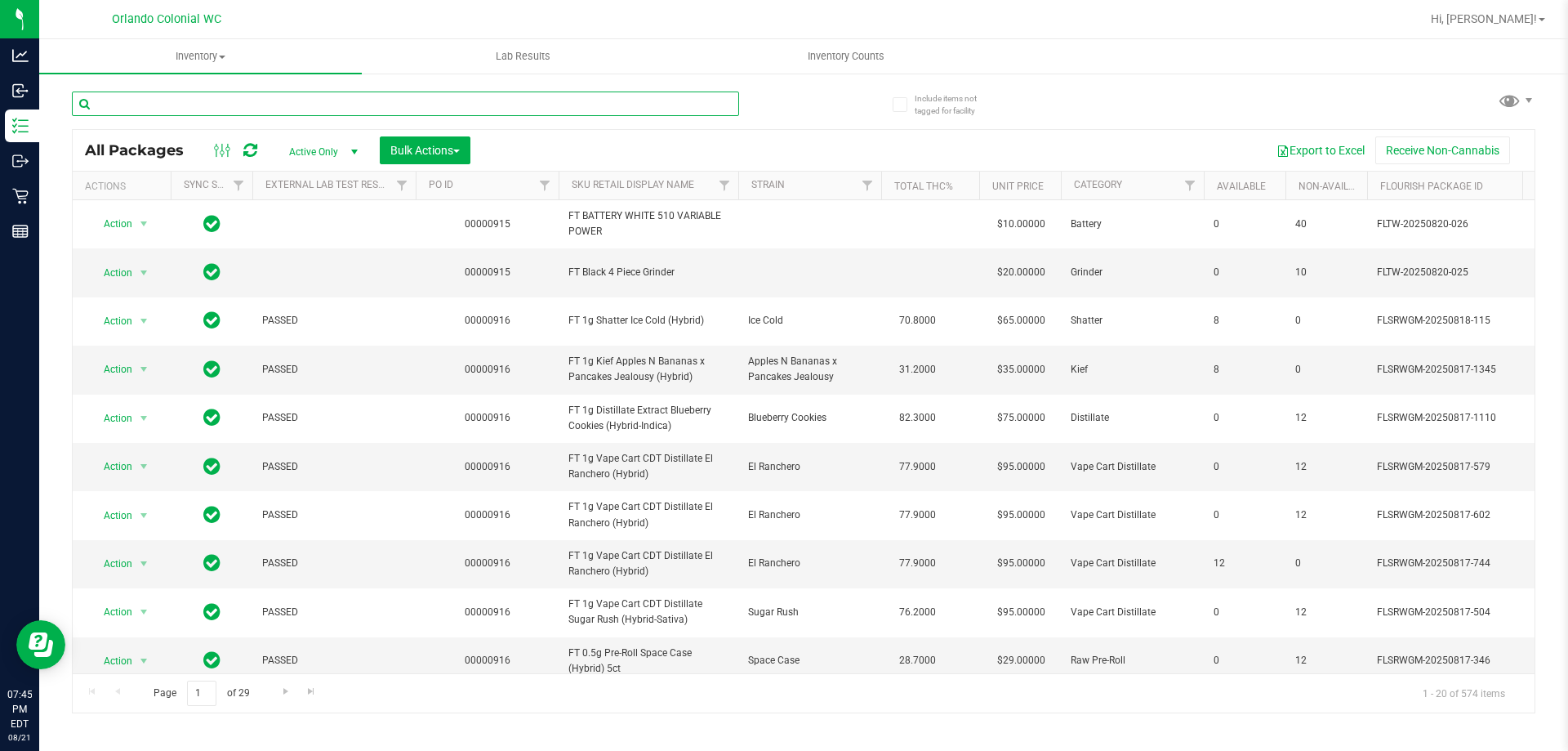
click at [220, 100] on input "text" at bounding box center [405, 103] width 667 height 25
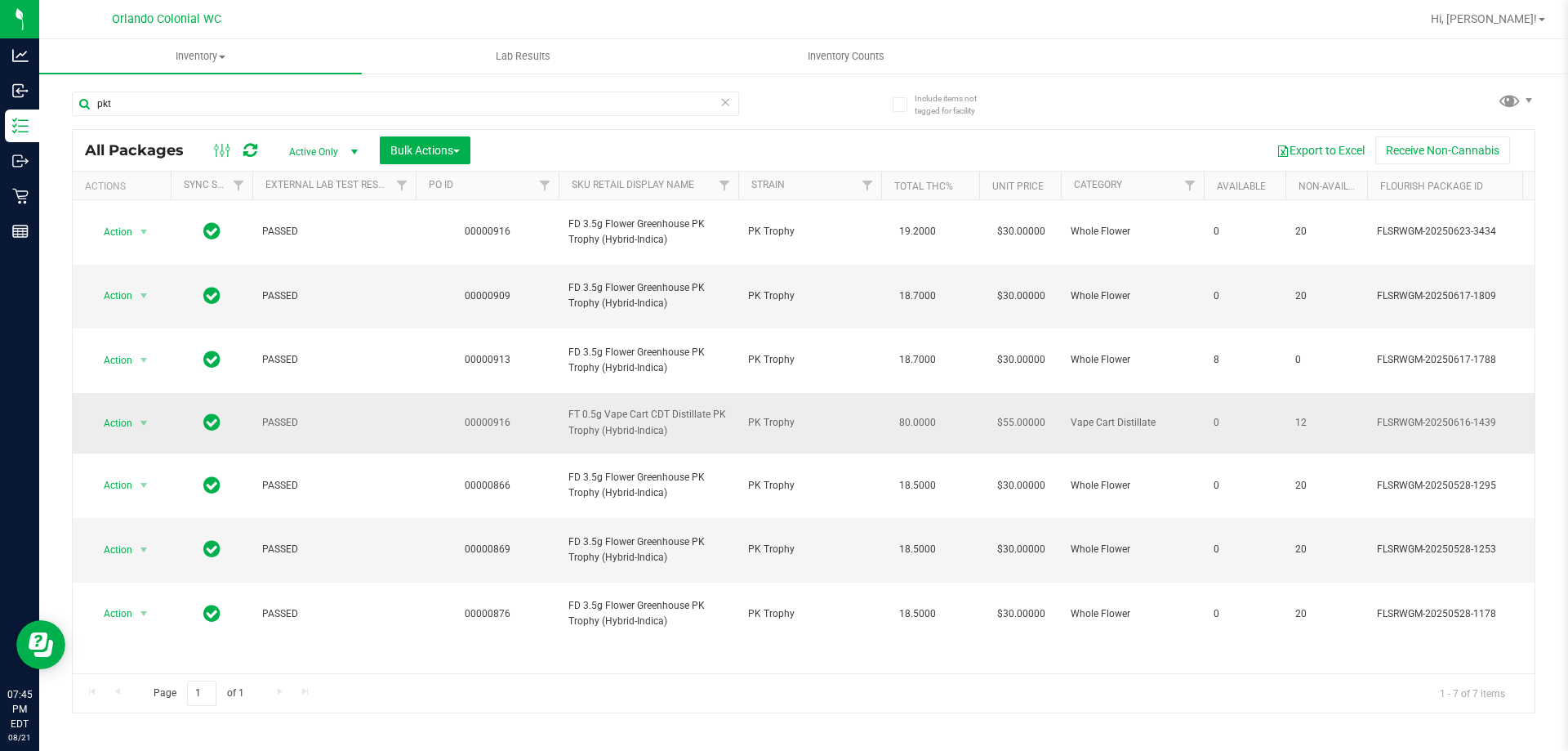
click at [631, 407] on span "FT 0.5g Vape Cart CDT Distillate PK Trophy (Hybrid-Indica)" at bounding box center [648, 423] width 160 height 31
copy tr "FT 0.5g Vape Cart CDT Distillate PK Trophy (Hybrid-Indica)"
click at [602, 101] on input "pkt" at bounding box center [405, 103] width 667 height 25
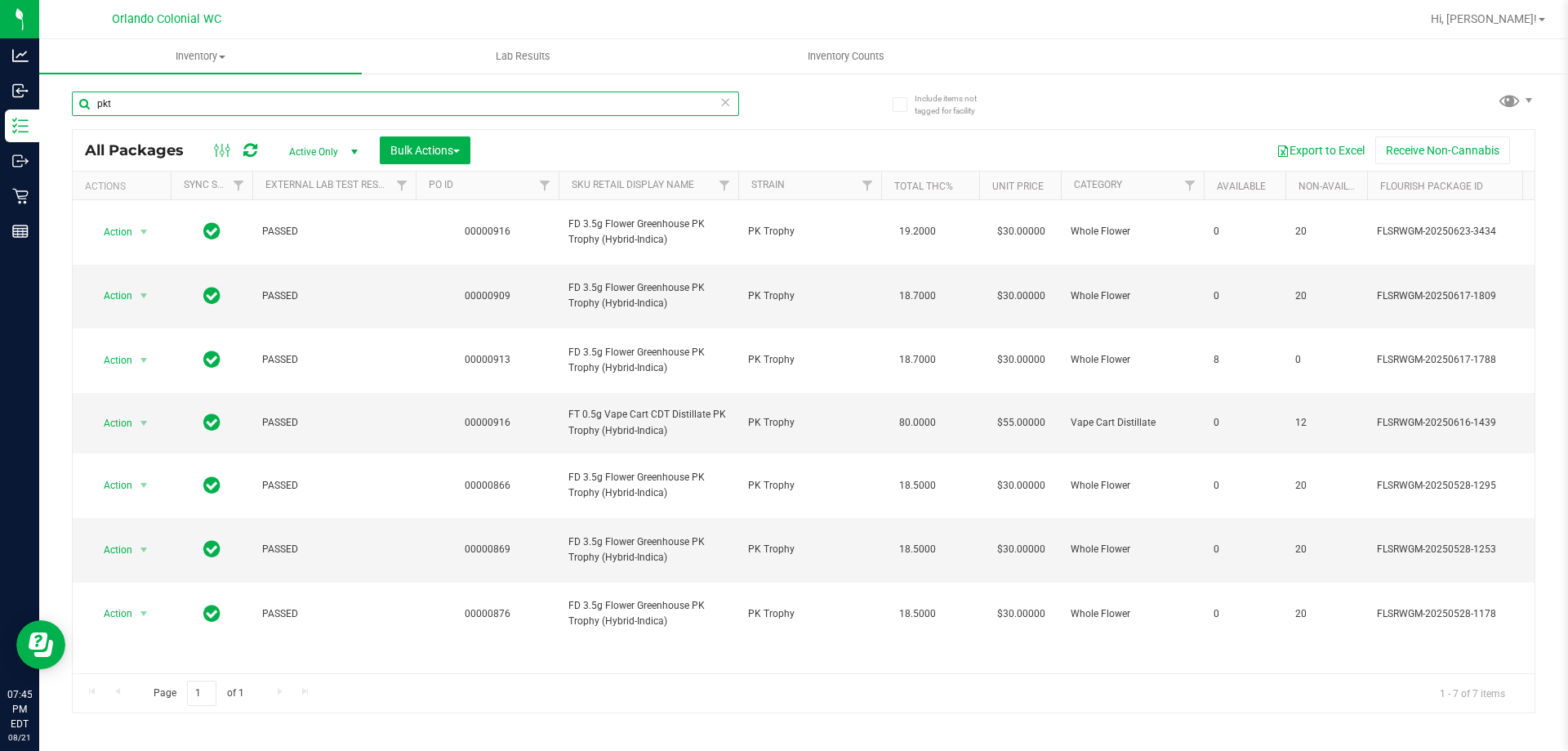
click at [602, 101] on input "pkt" at bounding box center [405, 103] width 667 height 25
paste input "FT 0.5g Vape Cart CDT Distillate PK Trophy (Hybrid-Indica)"
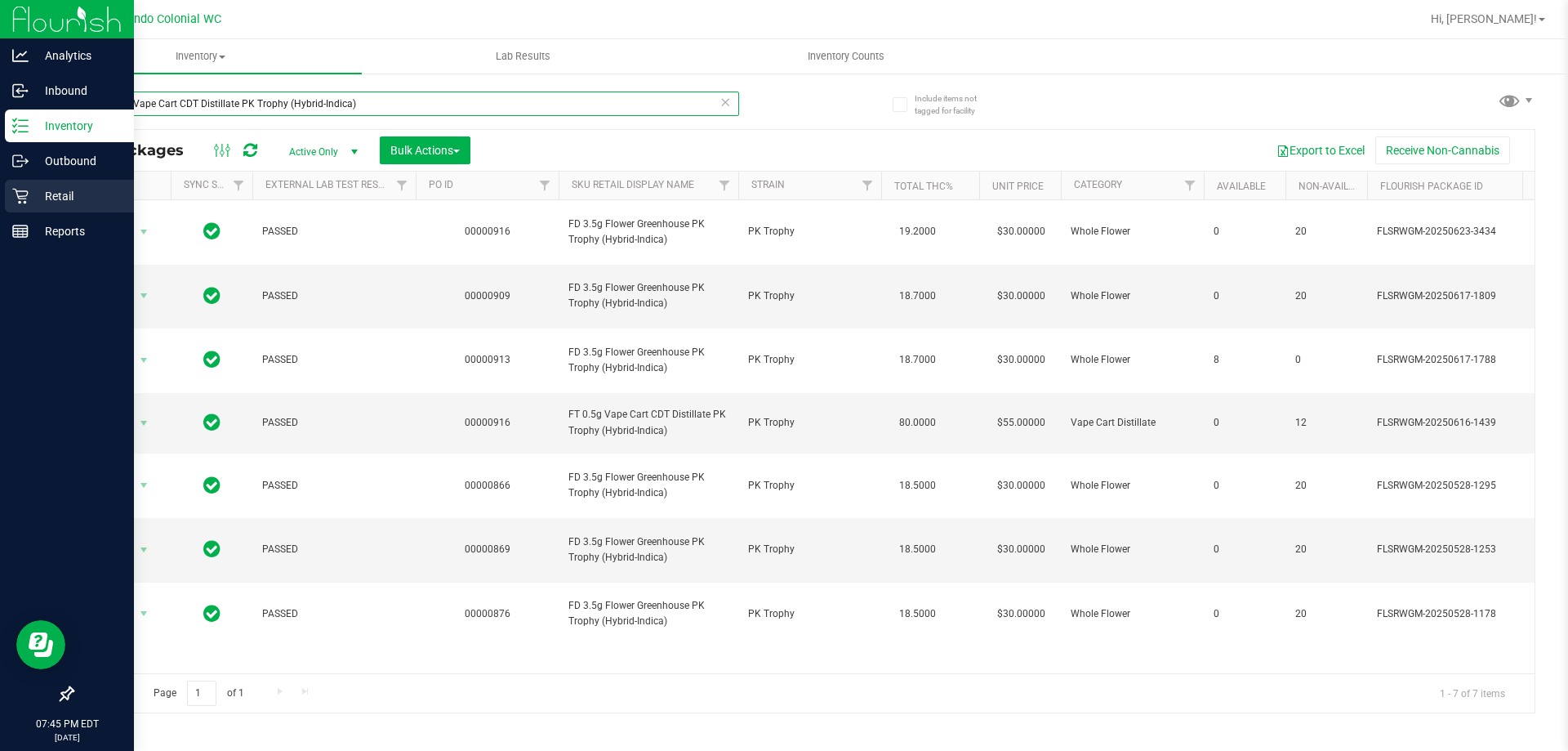
type input "FT 0.5g Vape Cart CDT Distillate PK Trophy (Hybrid-Indica)"
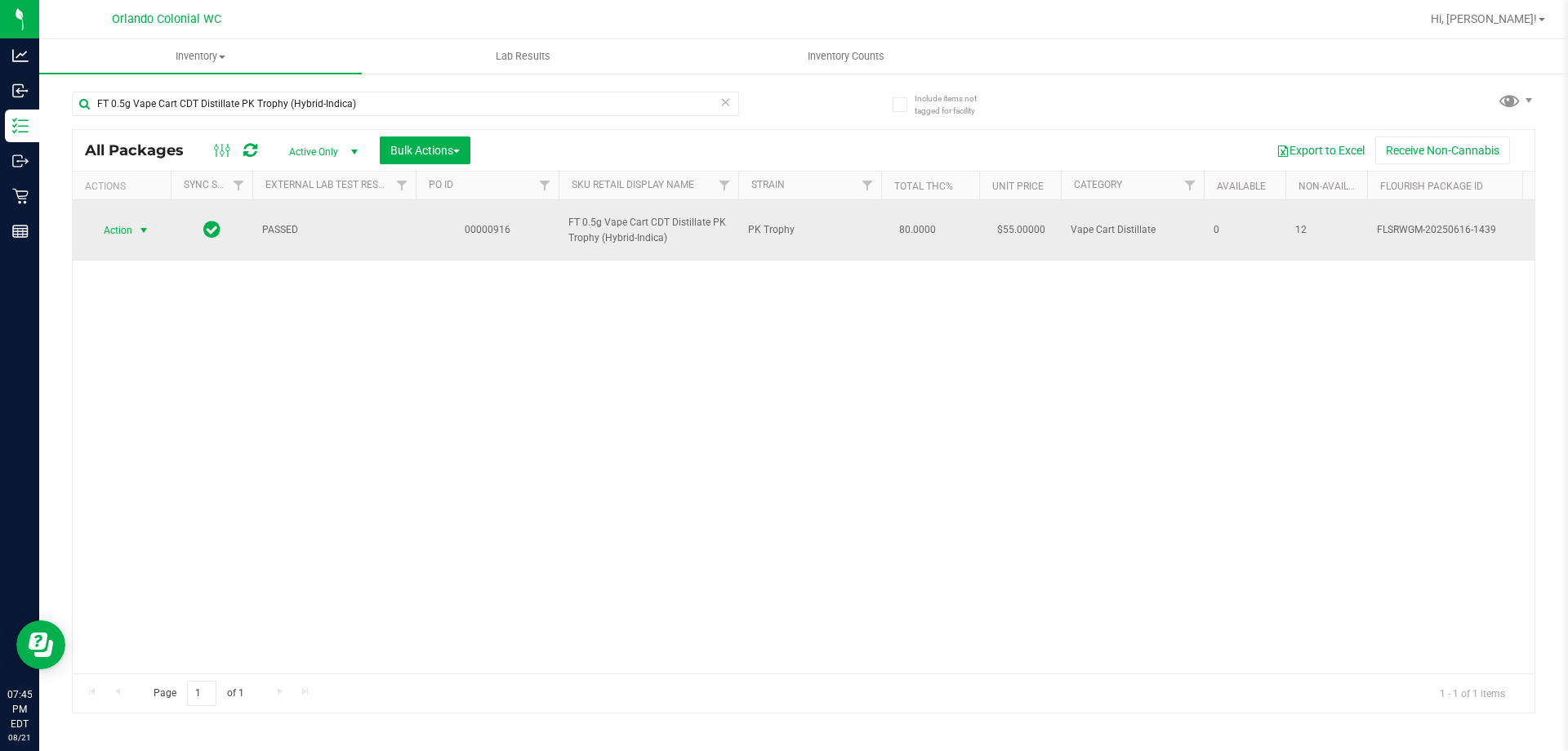
click at [152, 230] on span "select" at bounding box center [144, 230] width 20 height 23
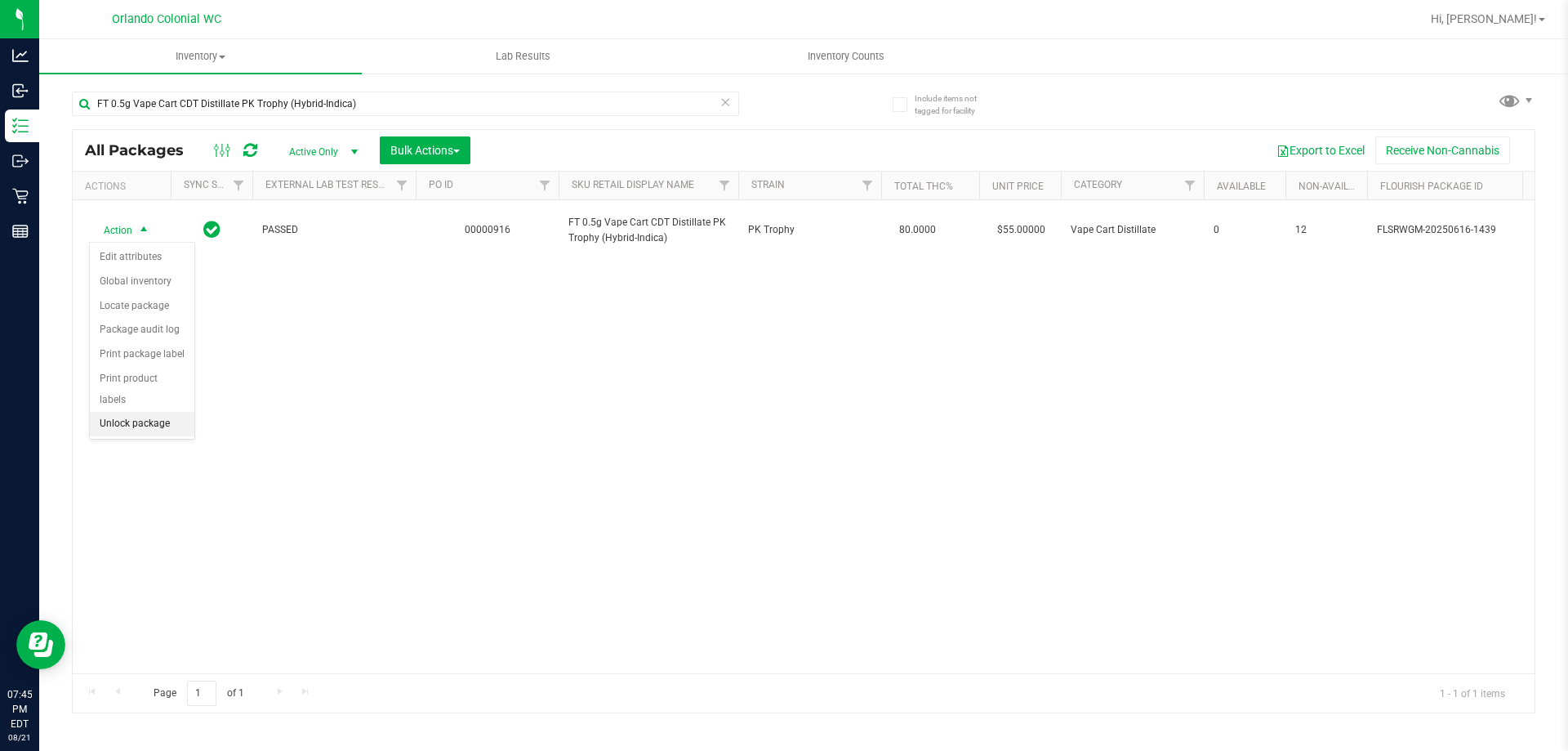
click at [158, 411] on li "Unlock package" at bounding box center [141, 423] width 104 height 25
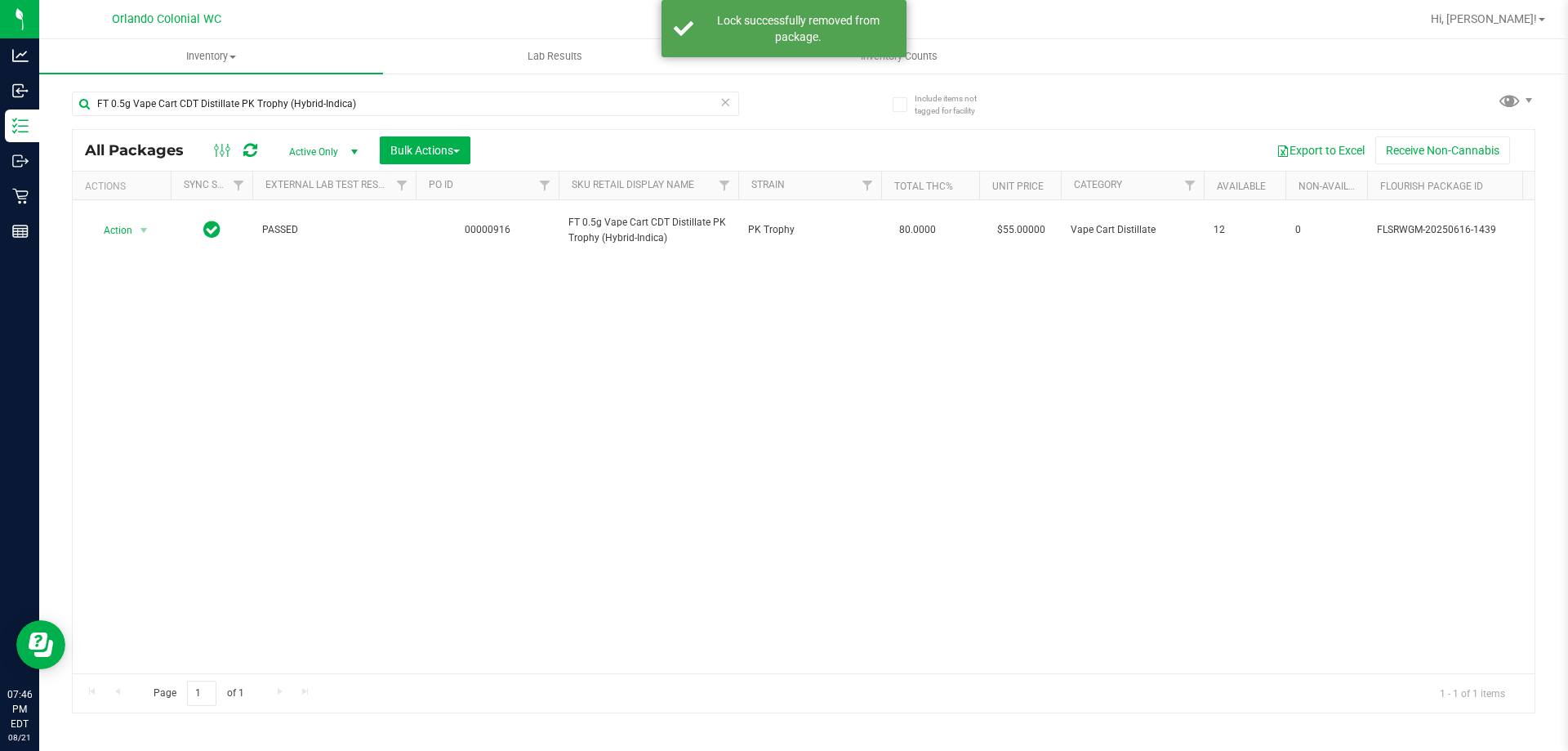
click at [232, 89] on div "FT 0.5g Vape Cart CDT Distillate PK Trophy (Hybrid-Indica)" at bounding box center [437, 102] width 731 height 53
click at [234, 96] on input "FT 0.5g Vape Cart CDT Distillate PK Trophy (Hybrid-Indica)" at bounding box center [405, 103] width 667 height 25
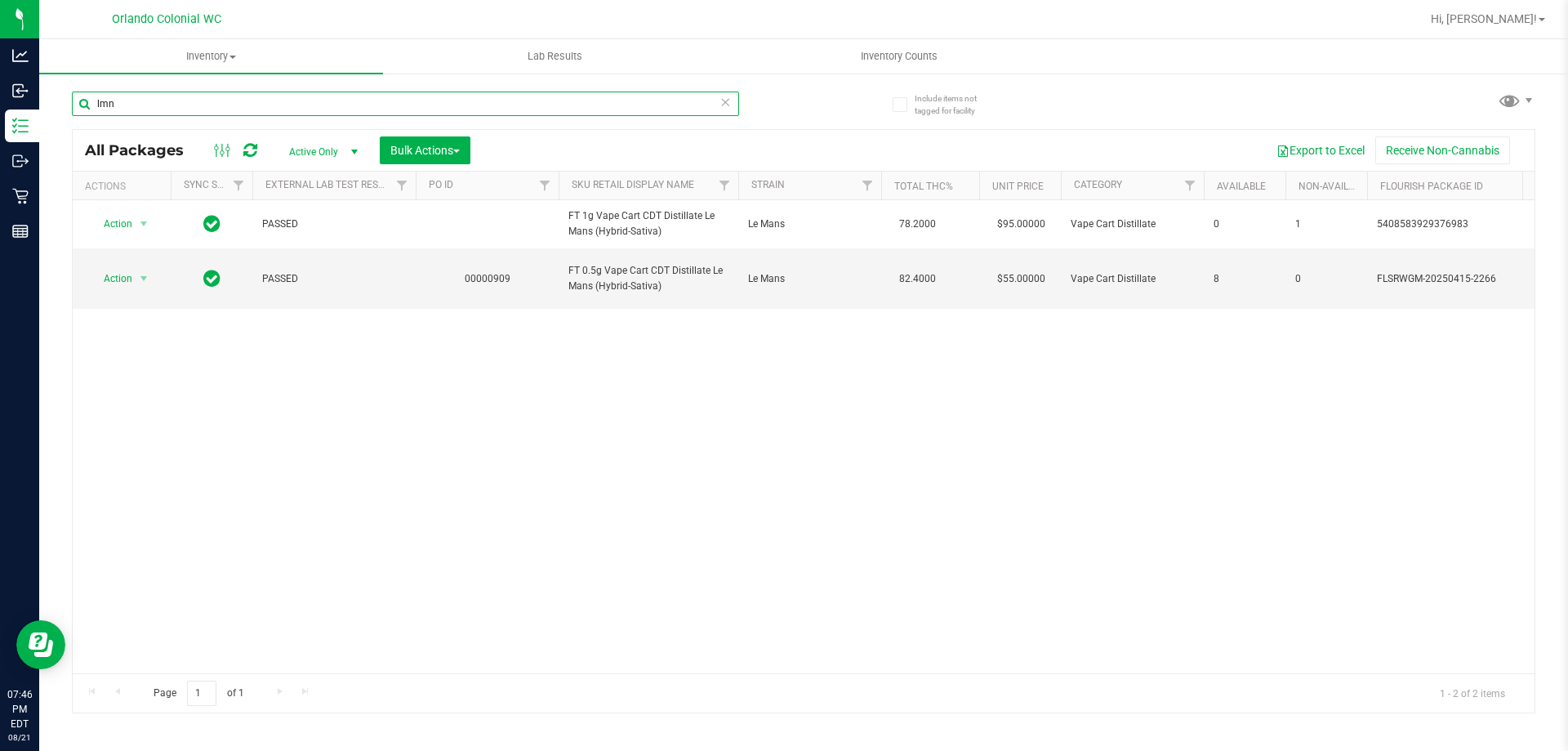
click at [214, 109] on input "lmn" at bounding box center [405, 103] width 667 height 25
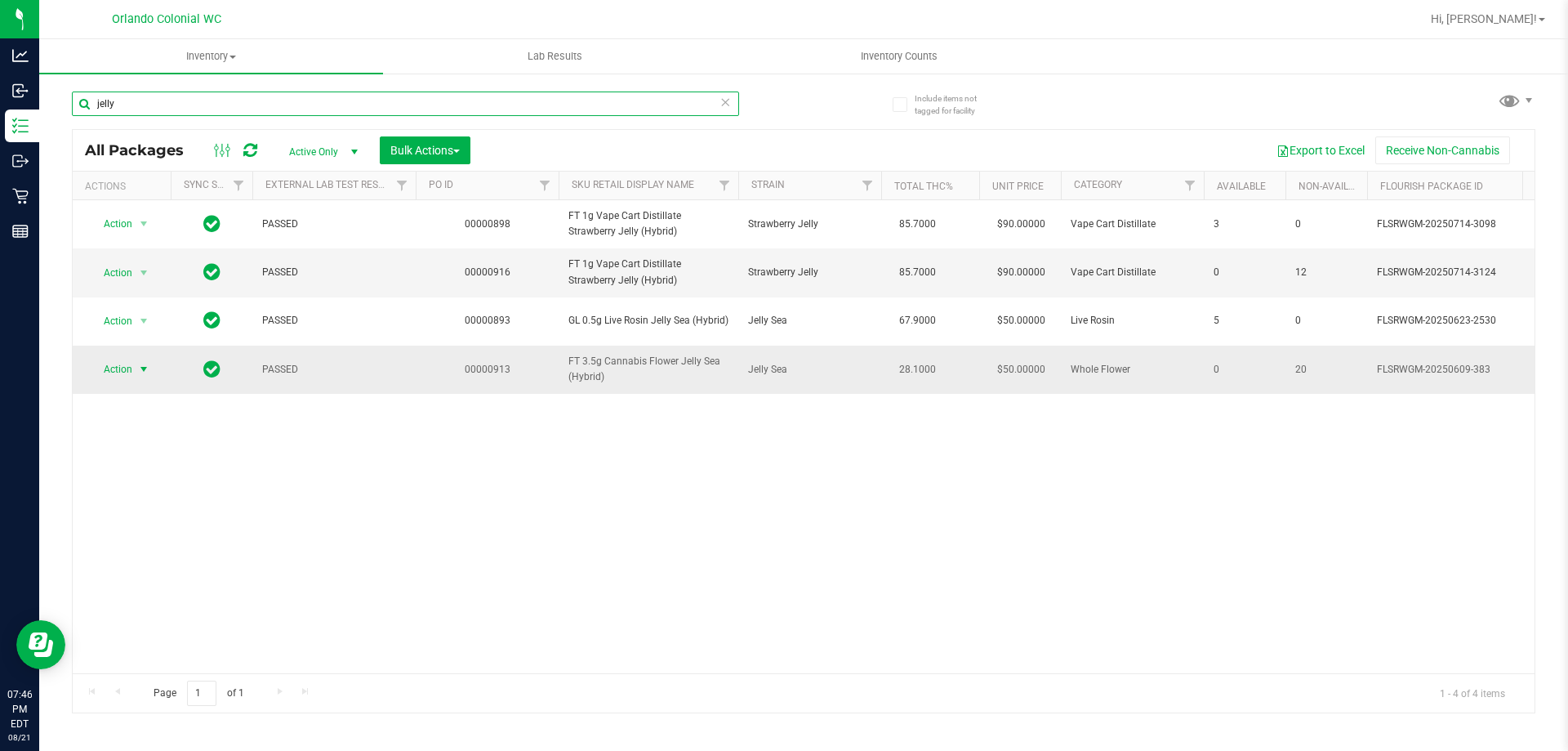
type input "jelly"
click at [120, 376] on span "Action" at bounding box center [112, 369] width 44 height 23
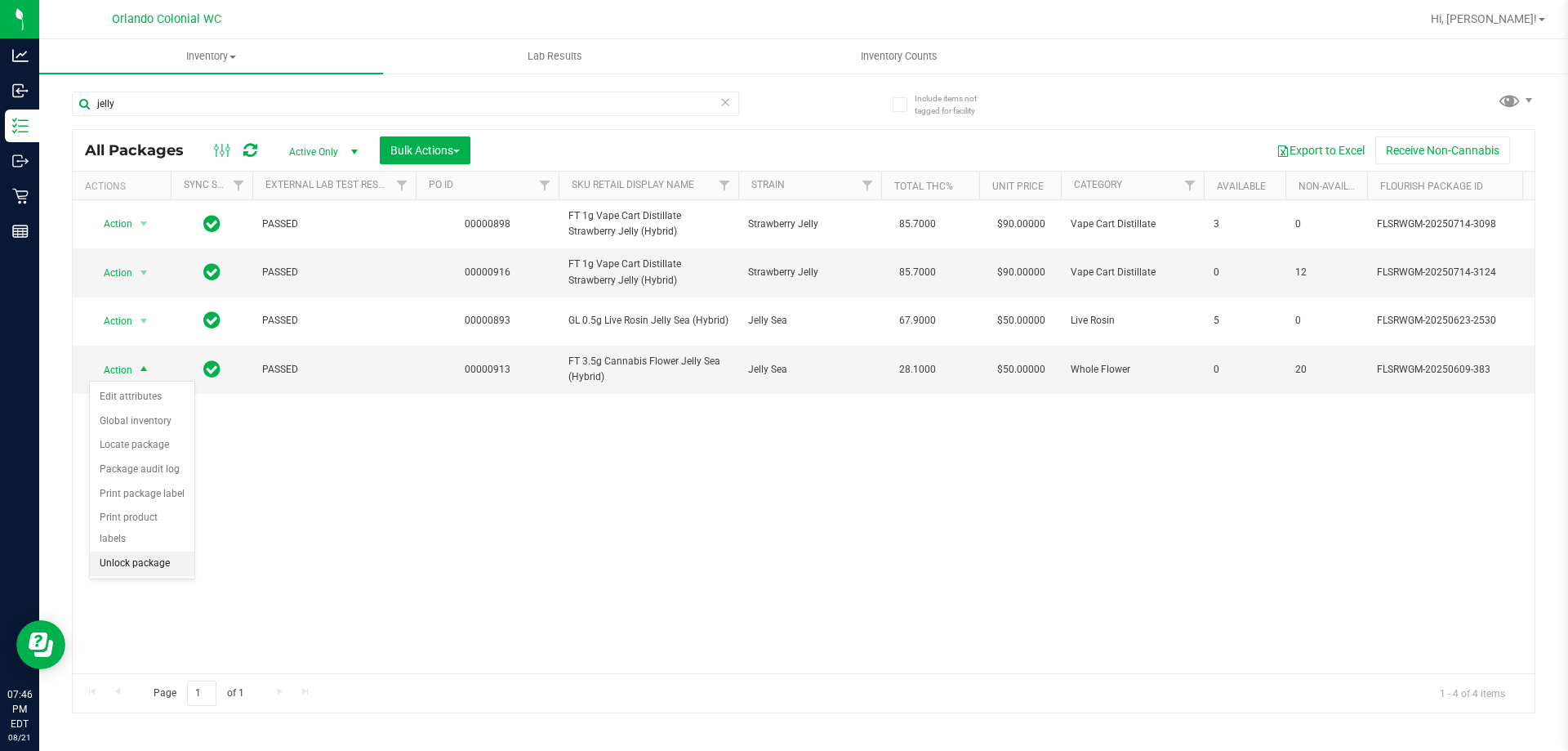
click at [139, 552] on li "Unlock package" at bounding box center [141, 564] width 104 height 25
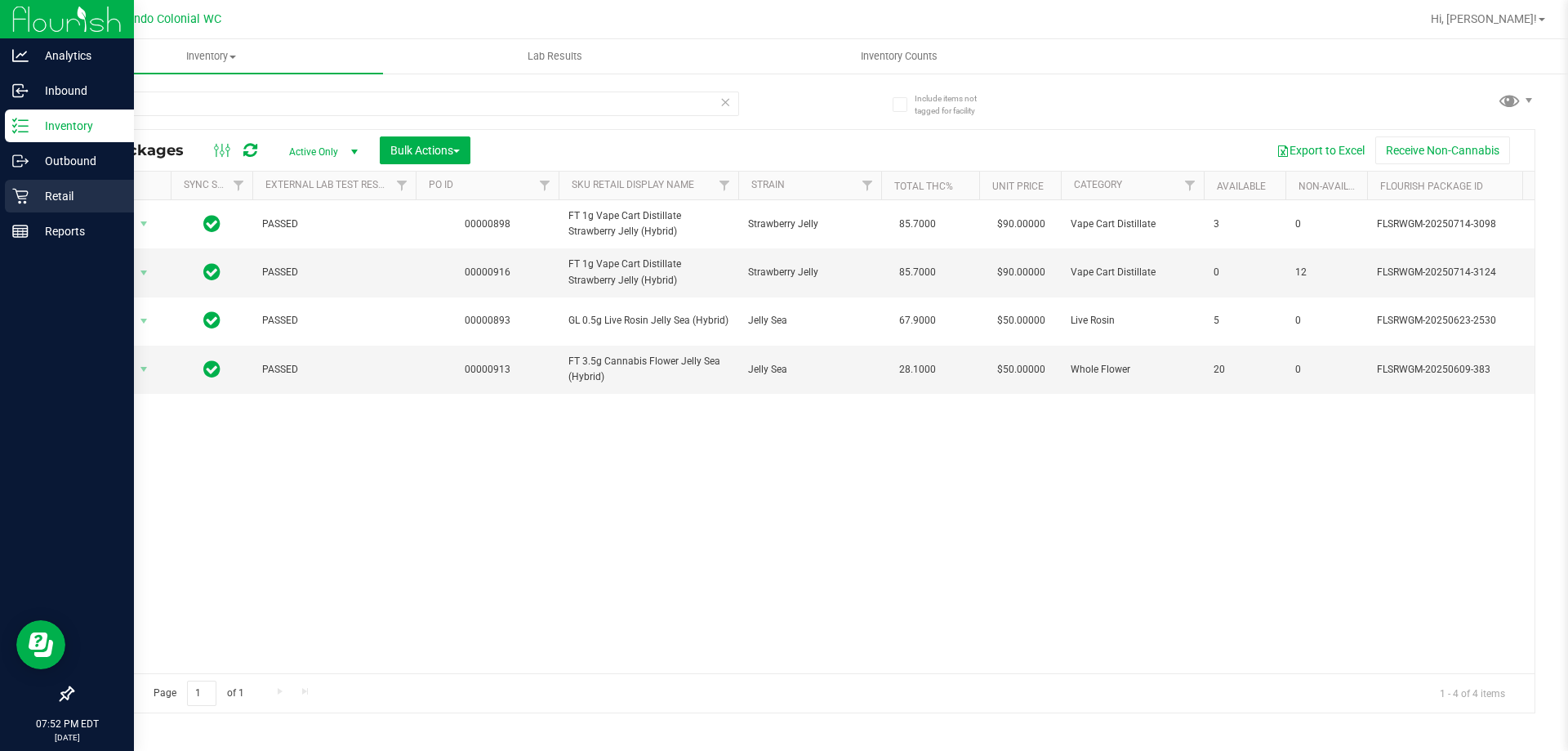
click at [35, 205] on p "Retail" at bounding box center [77, 196] width 98 height 19
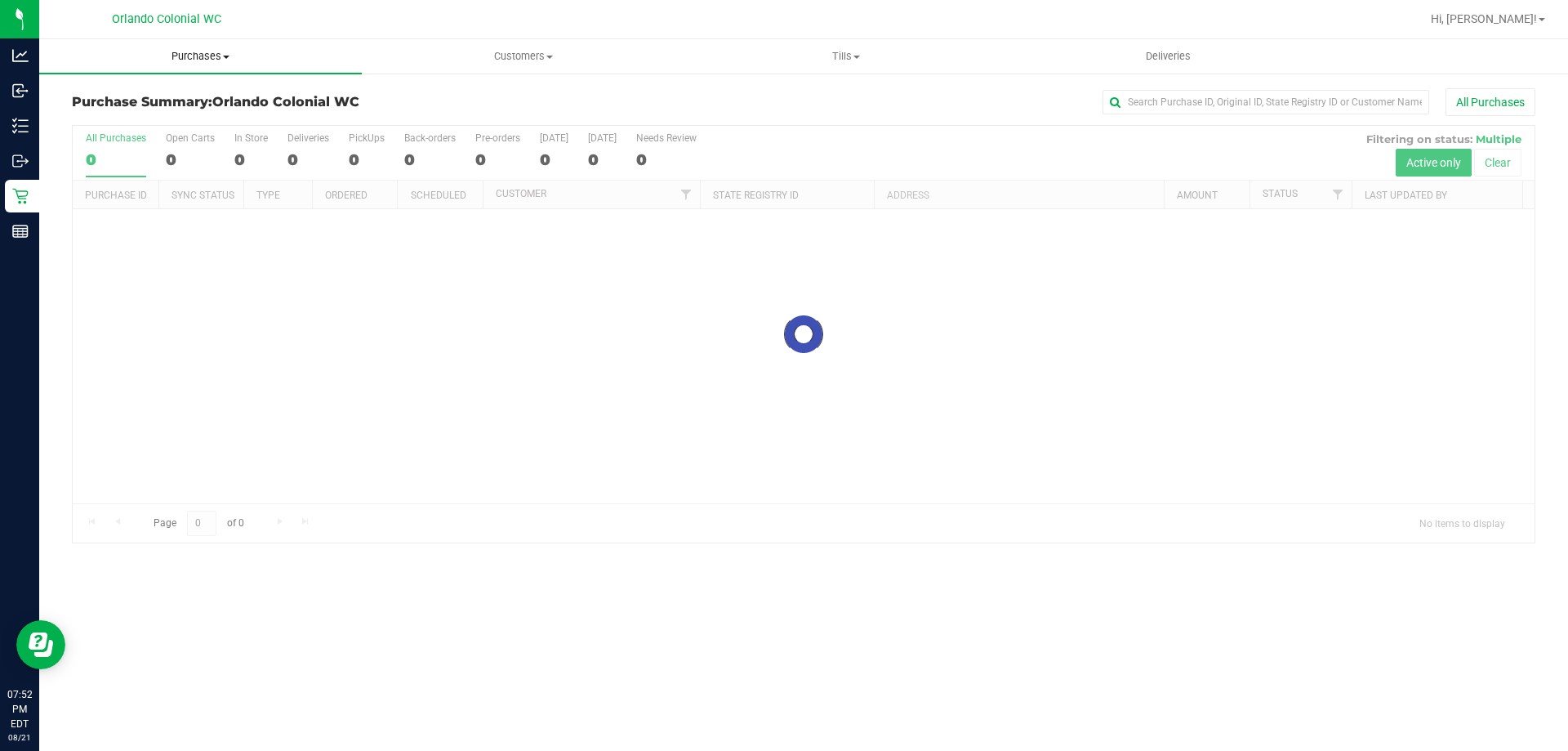
click at [225, 54] on span "Purchases" at bounding box center [201, 56] width 323 height 15
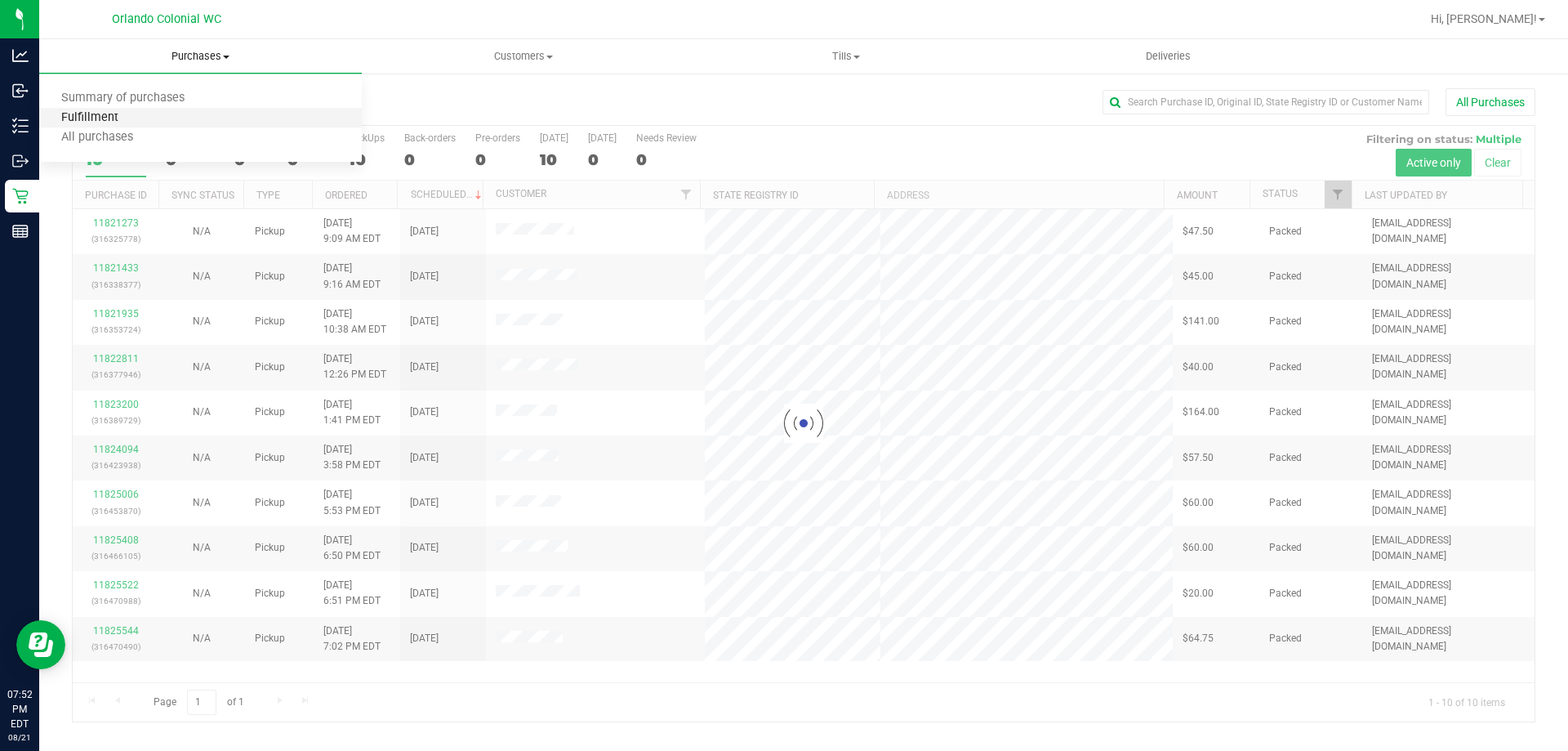
click at [105, 119] on span "Fulfillment" at bounding box center [90, 117] width 101 height 14
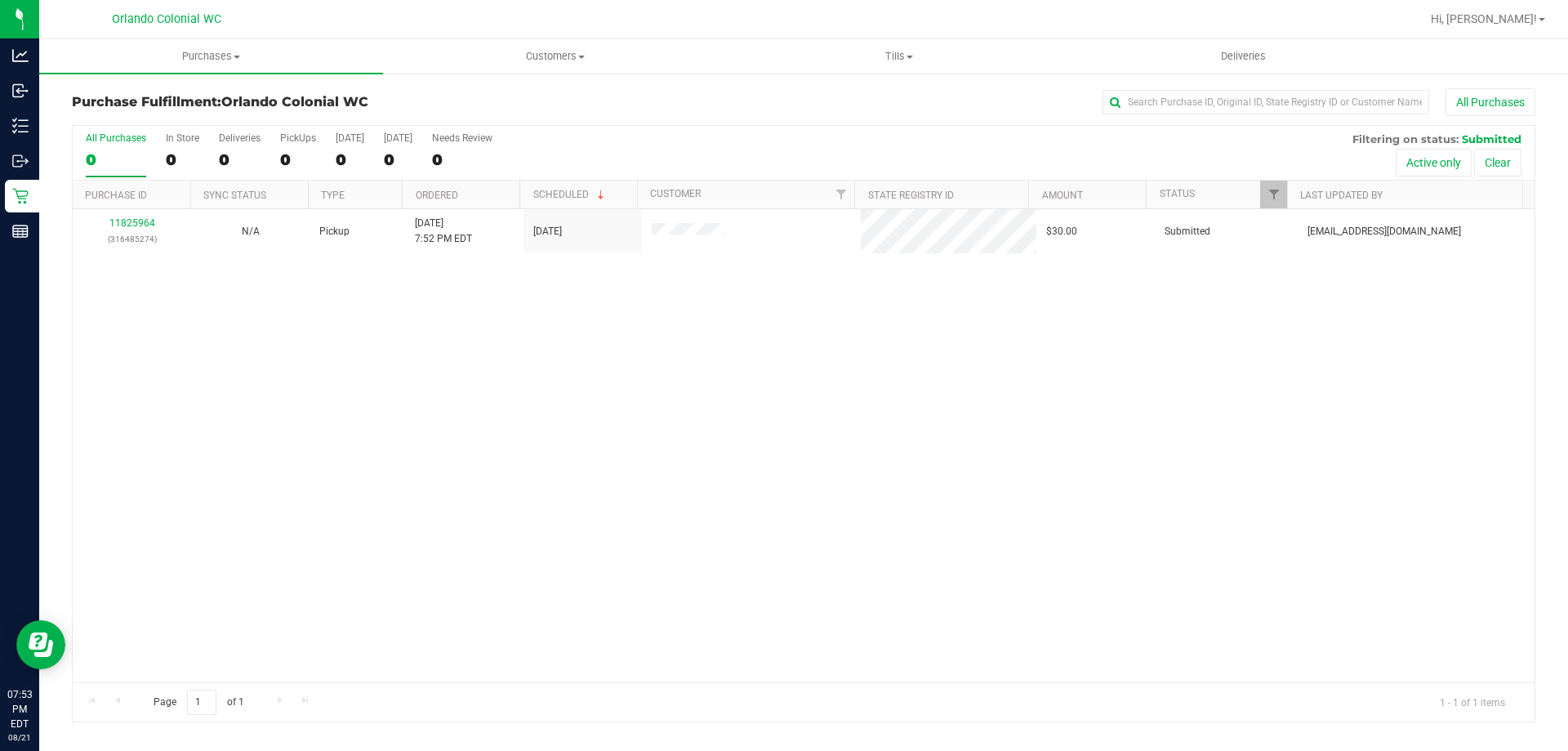
click at [765, 467] on div "11825964 (316485274) N/A Pickup [DATE] 7:52 PM EDT 8/21/2025 $30.00 Submitted […" at bounding box center [803, 446] width 1462 height 473
click at [139, 223] on link "11825964" at bounding box center [133, 223] width 46 height 11
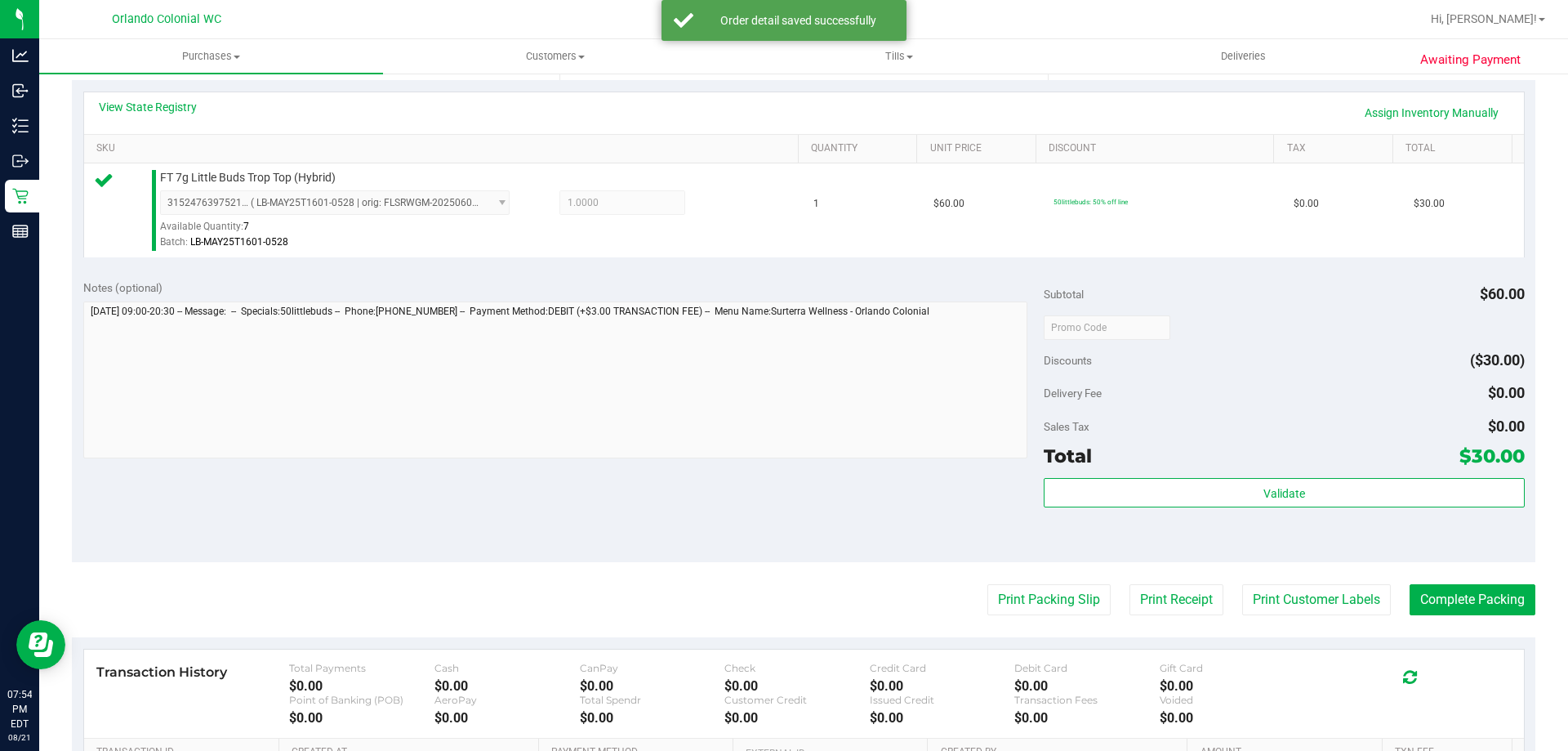
scroll to position [585, 0]
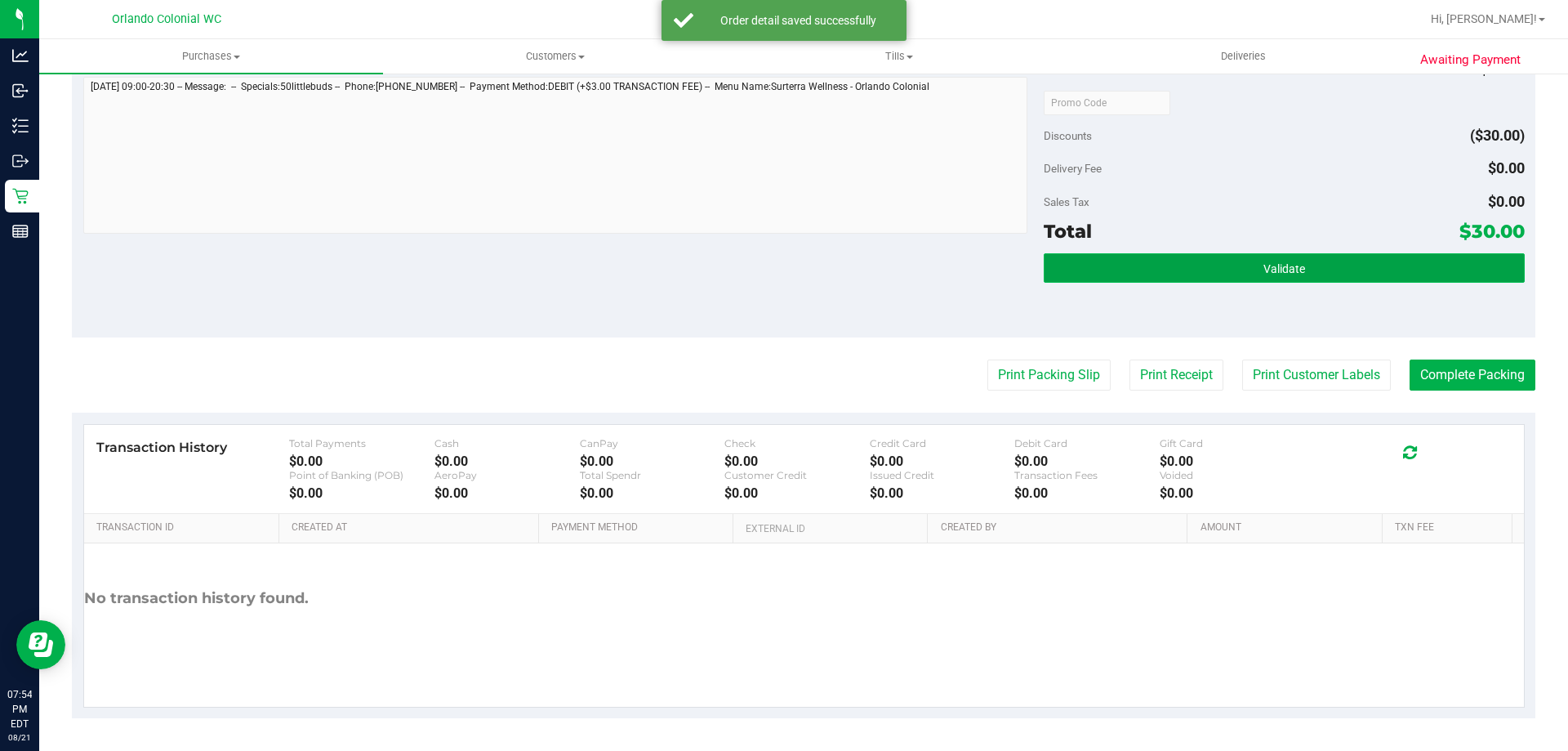
click at [1250, 255] on button "Validate" at bounding box center [1284, 268] width 481 height 30
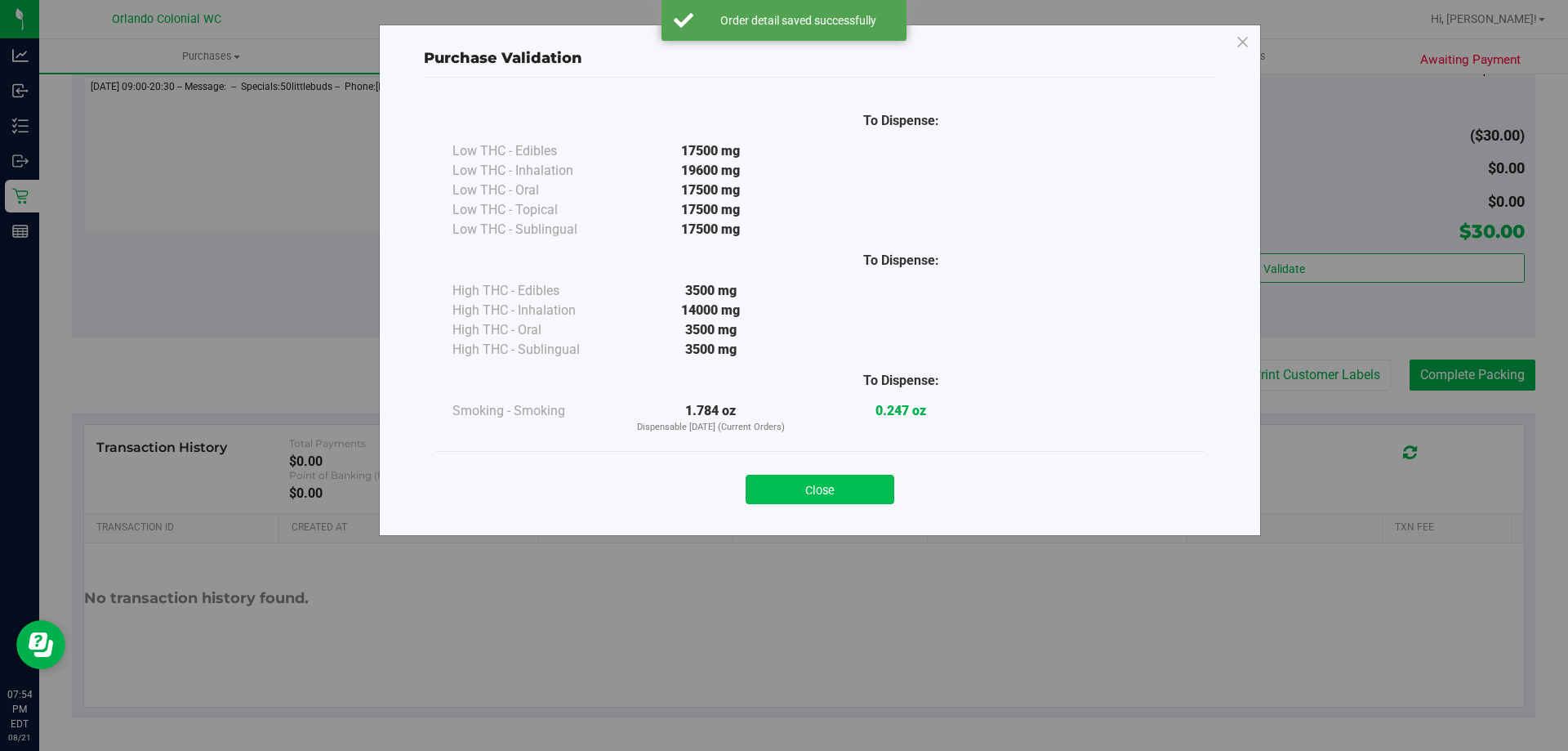
click at [866, 477] on button "Close" at bounding box center [819, 489] width 148 height 30
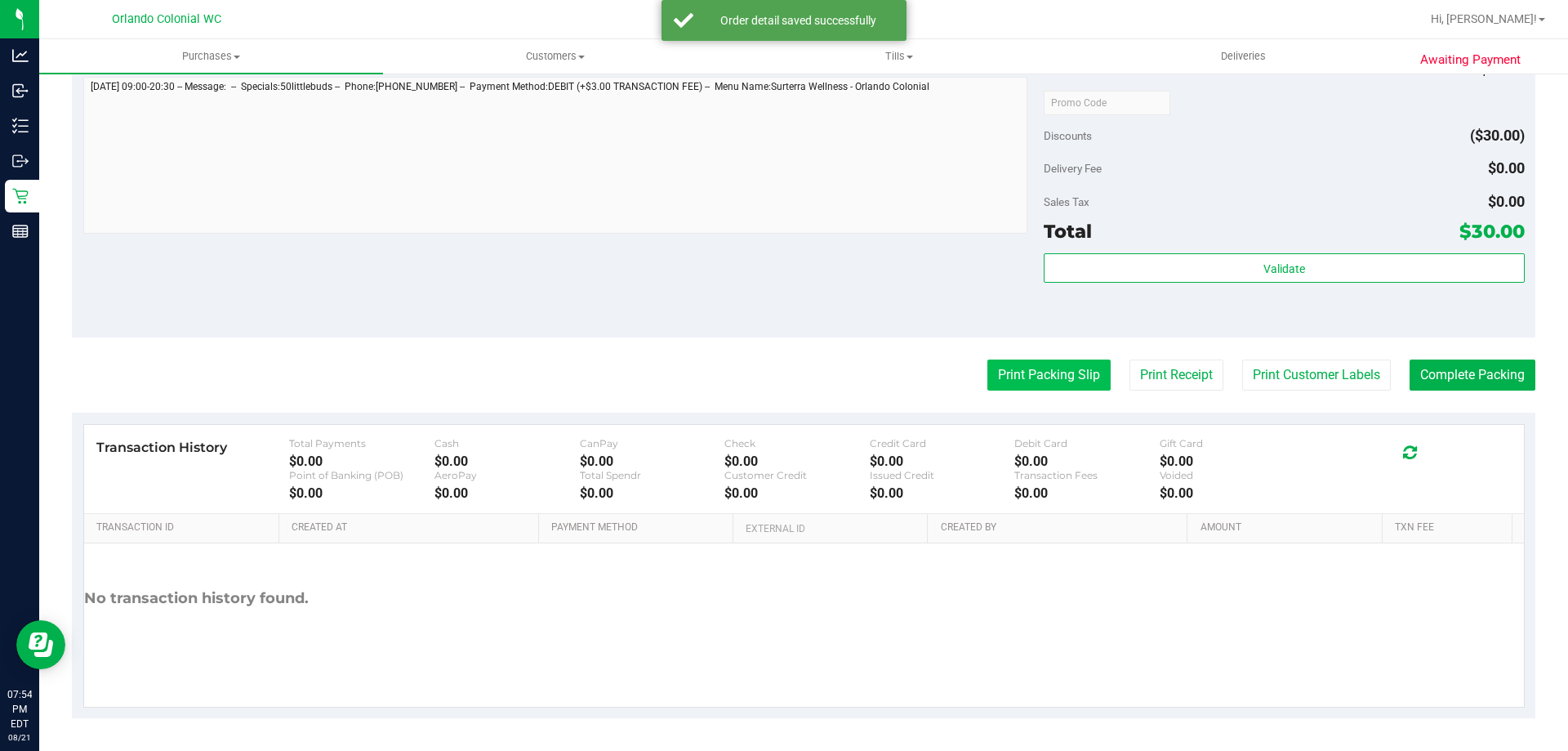
click at [1023, 365] on button "Print Packing Slip" at bounding box center [1050, 376] width 124 height 31
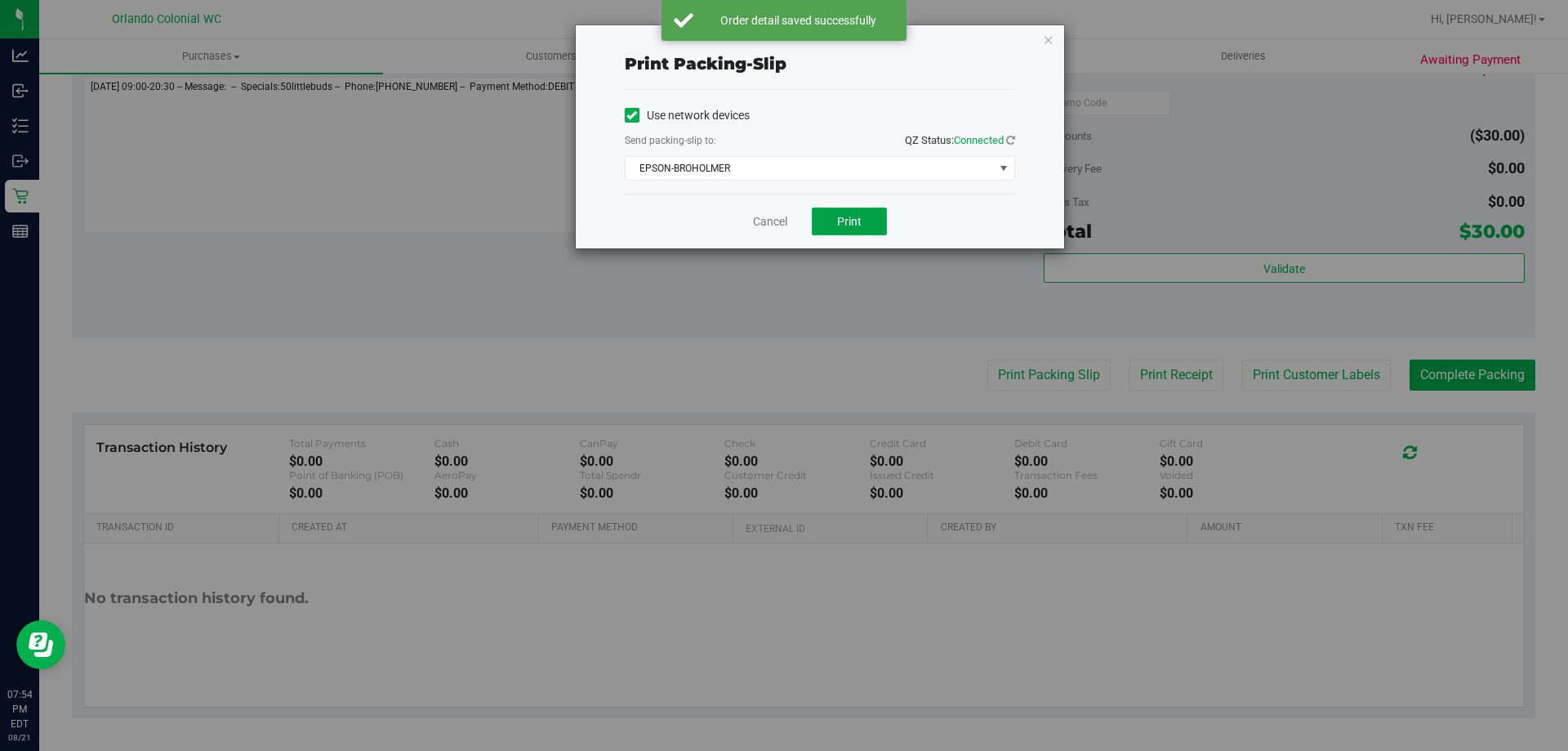
click at [849, 210] on button "Print" at bounding box center [849, 221] width 75 height 28
click at [754, 219] on link "Cancel" at bounding box center [769, 221] width 34 height 18
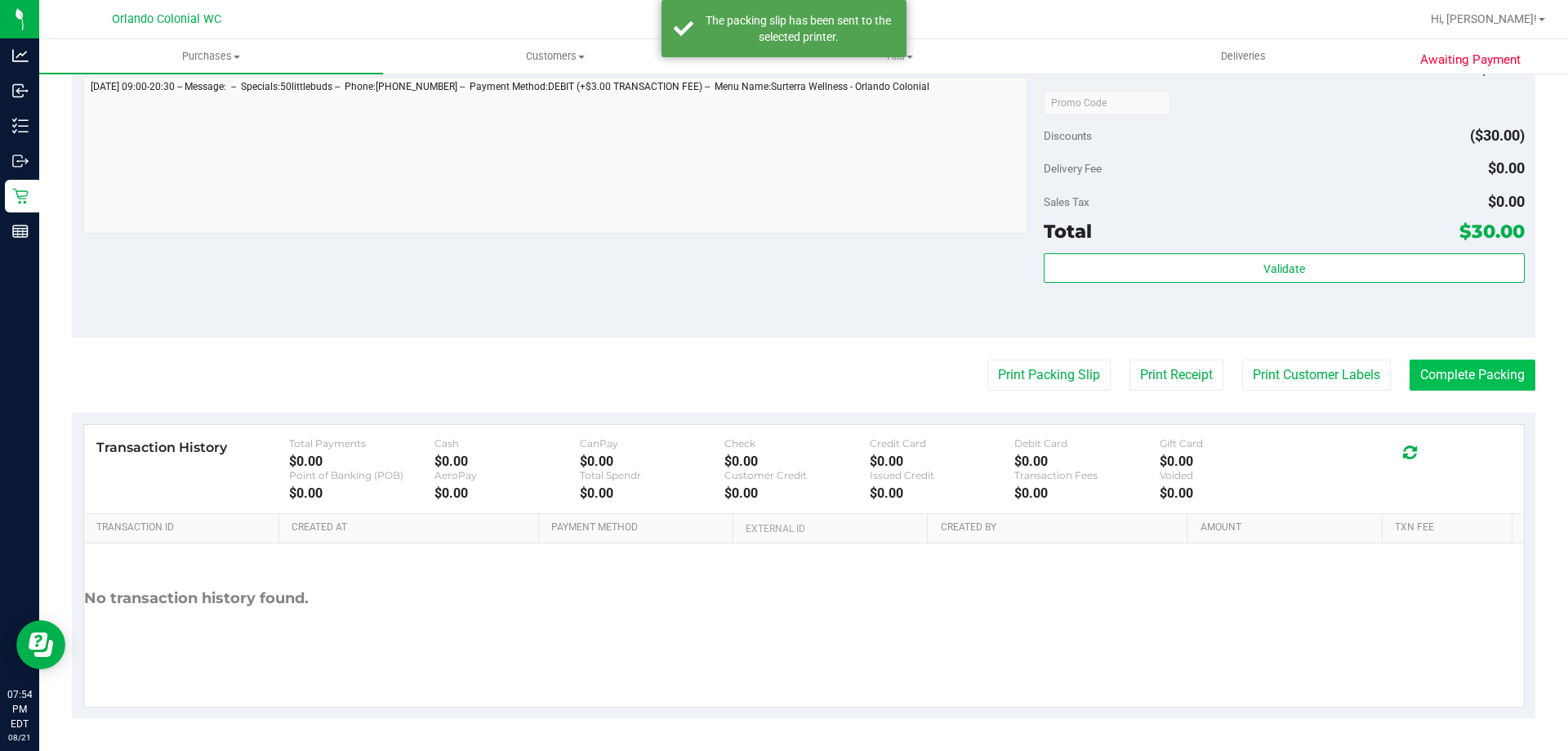
click at [1472, 374] on button "Complete Packing" at bounding box center [1472, 376] width 125 height 31
